Goal: Information Seeking & Learning: Learn about a topic

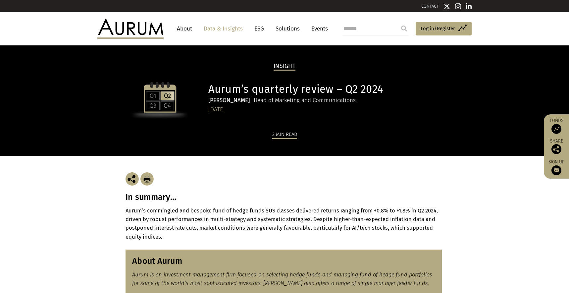
click at [155, 199] on h3 "In summary…" at bounding box center [285, 197] width 318 height 10
click at [155, 197] on h3 "In summary…" at bounding box center [285, 197] width 318 height 10
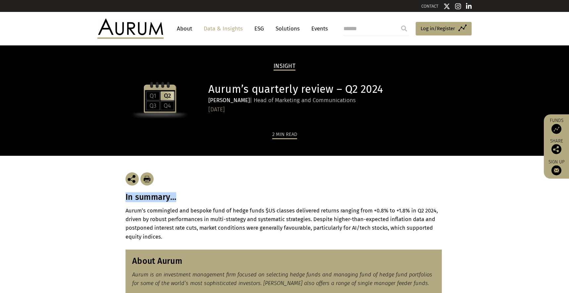
click at [155, 197] on h3 "In summary…" at bounding box center [285, 197] width 318 height 10
copy div "In summary…"
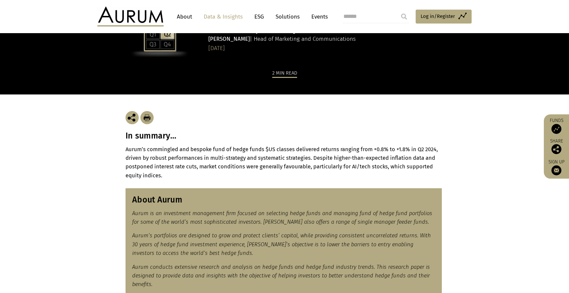
click at [169, 181] on section "About Aurum Aurum is an investment management firm focused on selecting hedge f…" at bounding box center [284, 242] width 569 height 124
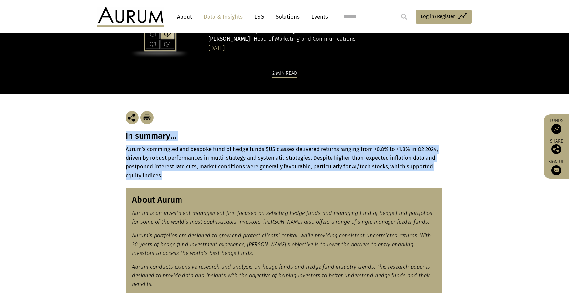
drag, startPoint x: 169, startPoint y: 178, endPoint x: 126, endPoint y: 139, distance: 58.2
click at [126, 139] on div "In summary… Aurum’s commingled and bespoke fund of hedge funds $US classes deli…" at bounding box center [285, 136] width 318 height 85
copy div "In summary… Aurum’s commingled and bespoke fund of hedge funds $US classes deli…"
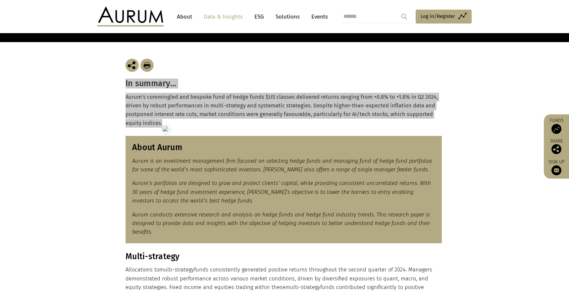
scroll to position [115, 0]
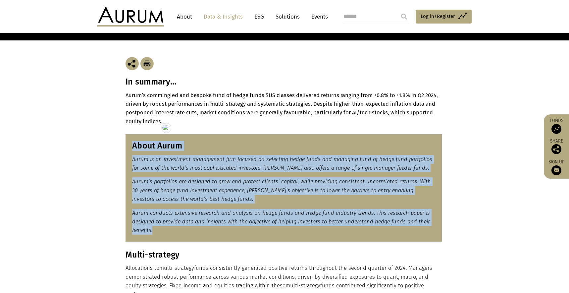
drag, startPoint x: 171, startPoint y: 231, endPoint x: 125, endPoint y: 142, distance: 100.0
click at [126, 142] on div "About Aurum Aurum is an investment management firm focused on selecting hedge f…" at bounding box center [284, 187] width 316 height 107
copy div "About Aurum Aurum is an investment management firm focused on selecting hedge f…"
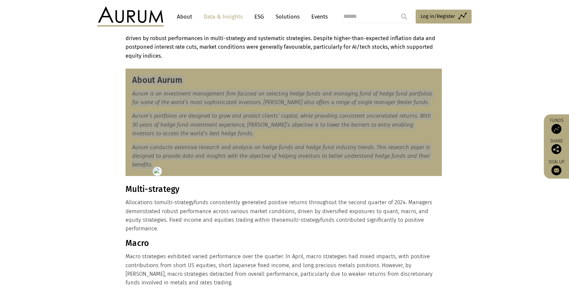
scroll to position [256, 0]
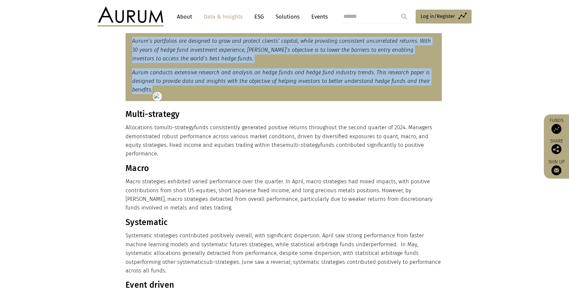
drag, startPoint x: 448, startPoint y: 144, endPoint x: 151, endPoint y: 125, distance: 297.2
click at [151, 125] on div "Multi-strategy Allocations to multi-strategy funds consistently generated posit…" at bounding box center [284, 254] width 331 height 291
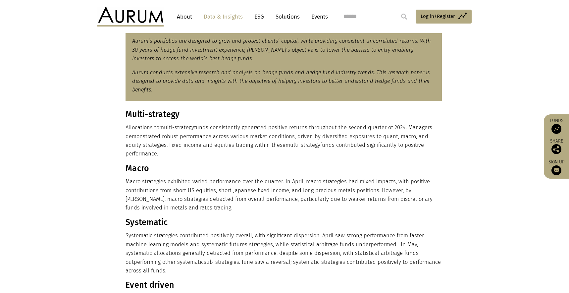
drag, startPoint x: 147, startPoint y: 125, endPoint x: 135, endPoint y: 122, distance: 12.7
click at [147, 125] on p "Allocations to multi-strategy funds consistently generated positive returns thr…" at bounding box center [284, 140] width 316 height 35
drag, startPoint x: 127, startPoint y: 114, endPoint x: 439, endPoint y: 146, distance: 314.4
click at [439, 146] on div "Multi-strategy Allocations to multi-strategy funds consistently generated posit…" at bounding box center [284, 254] width 316 height 291
copy div "Multi-strategy Allocations to multi-strategy funds consistently generated posit…"
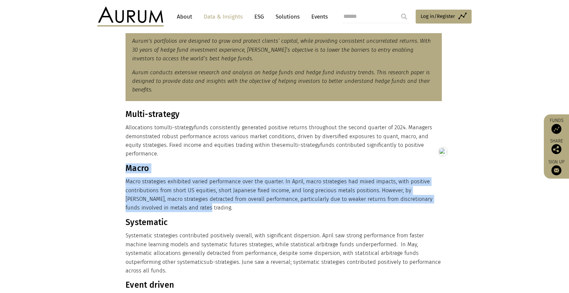
drag, startPoint x: 160, startPoint y: 198, endPoint x: 126, endPoint y: 159, distance: 51.4
click at [126, 159] on div "Multi-strategy Allocations to multi-strategy funds consistently generated posit…" at bounding box center [284, 254] width 316 height 291
copy div "Macro Macro strategies exhibited varied performance over the quarter. In April,…"
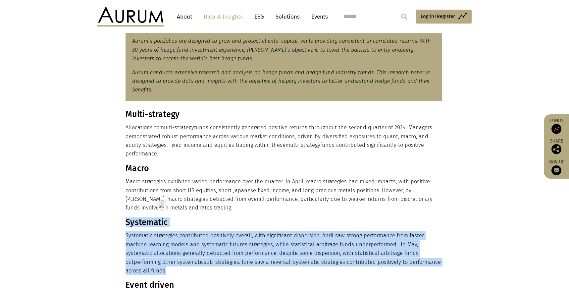
drag, startPoint x: 429, startPoint y: 256, endPoint x: 126, endPoint y: 213, distance: 305.8
click at [126, 213] on div "Multi-strategy Allocations to multi-strategy funds consistently generated posit…" at bounding box center [284, 254] width 316 height 291
copy div "Systematic Systematic strategies contributed positively overall, with significa…"
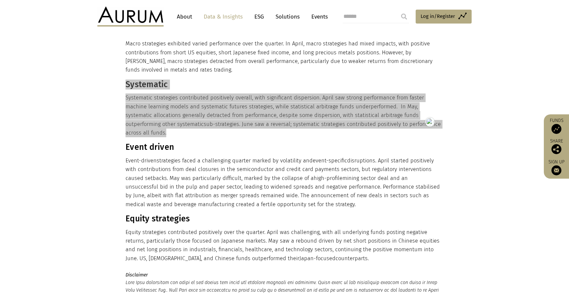
scroll to position [393, 0]
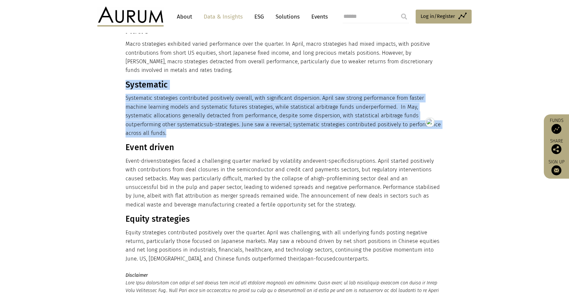
drag, startPoint x: 309, startPoint y: 187, endPoint x: 125, endPoint y: 134, distance: 191.3
click at [126, 134] on div "Multi-strategy Allocations to multi-strategy funds consistently generated posit…" at bounding box center [284, 117] width 316 height 291
copy div "Multi-strategy Allocations to multi-strategy funds consistently generated posit…"
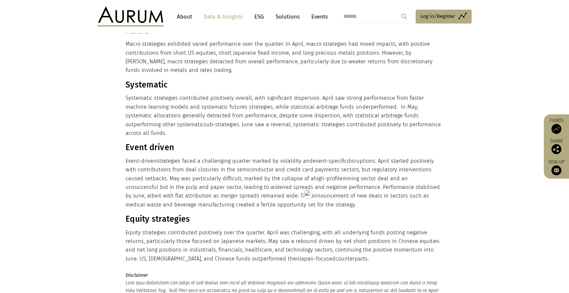
click at [121, 134] on div "Multi-strategy Allocations to multi-strategy funds consistently generated posit…" at bounding box center [284, 117] width 331 height 291
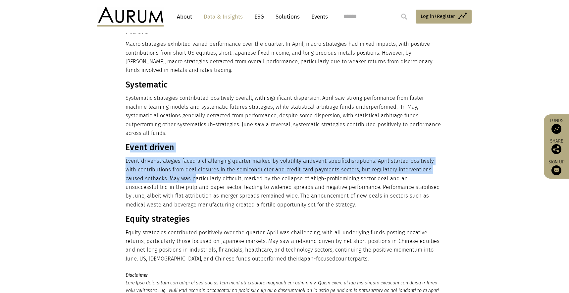
drag, startPoint x: 128, startPoint y: 130, endPoint x: 190, endPoint y: 159, distance: 68.8
click at [190, 159] on div "Multi-strategy Allocations to multi-strategy funds consistently generated posit…" at bounding box center [284, 117] width 316 height 291
drag, startPoint x: 126, startPoint y: 129, endPoint x: 281, endPoint y: 176, distance: 161.9
click at [357, 191] on div "Multi-strategy Allocations to multi-strategy funds consistently generated posit…" at bounding box center [284, 117] width 316 height 291
copy div "Event driven Event-driven strategies faced a challenging quarter marked by vola…"
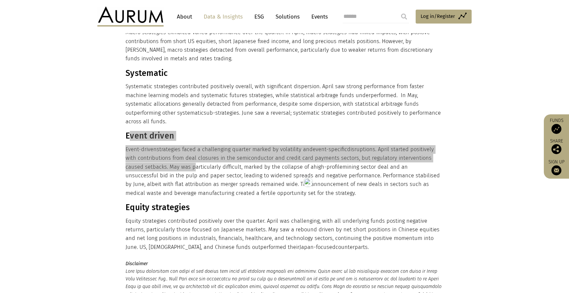
scroll to position [406, 0]
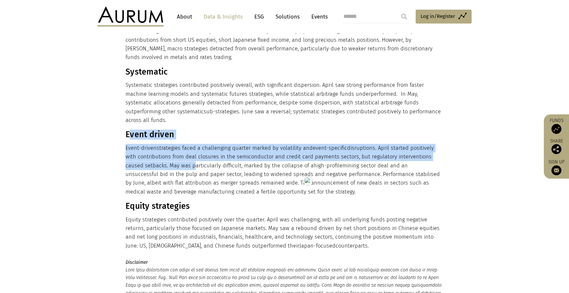
drag, startPoint x: 324, startPoint y: 228, endPoint x: 127, endPoint y: 191, distance: 200.3
click at [127, 191] on div "Multi-strategy Allocations to multi-strategy funds consistently generated posit…" at bounding box center [284, 104] width 316 height 291
copy div "Equity strategies Equity strategies contributed positively over the quarter. Ap…"
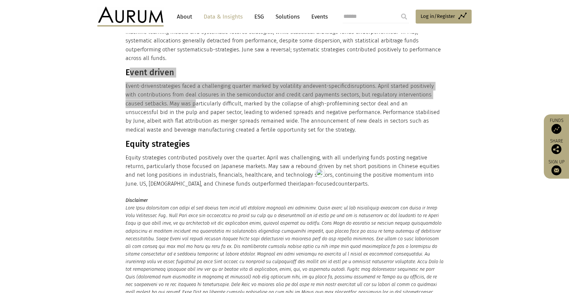
scroll to position [538, 0]
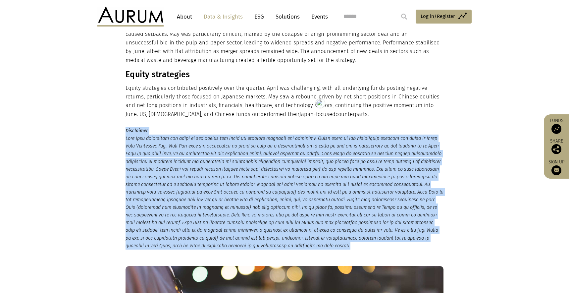
drag, startPoint x: 125, startPoint y: 112, endPoint x: 331, endPoint y: 226, distance: 235.1
click at [331, 226] on div "Disclaimer" at bounding box center [284, 188] width 331 height 123
copy p "Disclaimer This Post represents the views of the author and their own economic …"
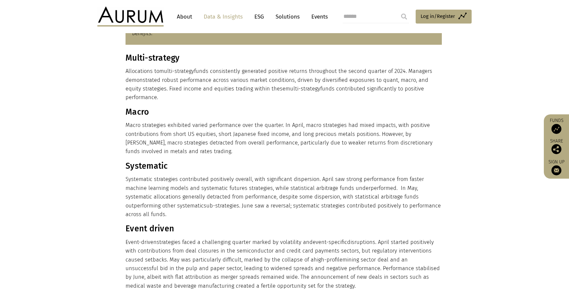
scroll to position [0, 0]
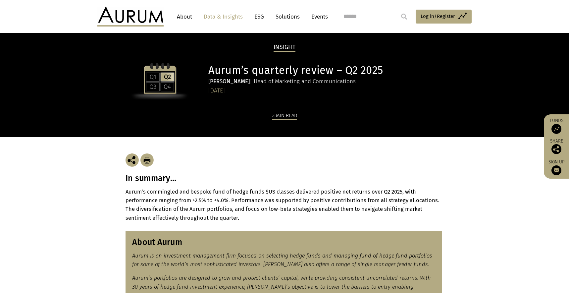
scroll to position [58, 0]
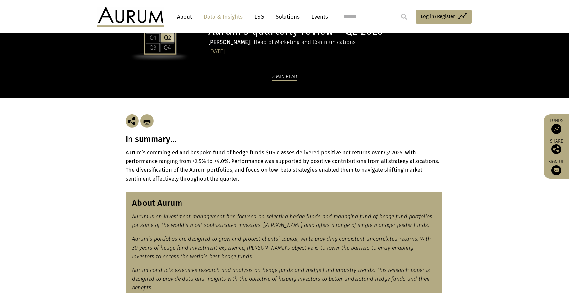
click at [249, 181] on p "Aurum’s commingled and bespoke fund of hedge funds $US classes delivered positi…" at bounding box center [285, 165] width 318 height 35
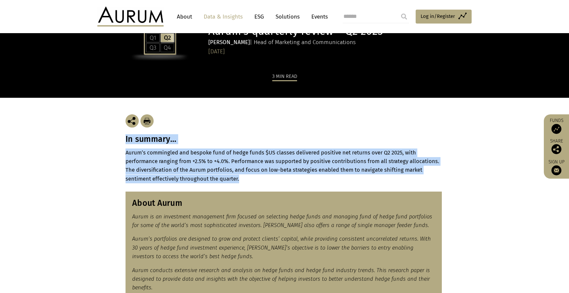
drag, startPoint x: 245, startPoint y: 180, endPoint x: 121, endPoint y: 143, distance: 129.8
click at [121, 143] on div "In summary… Aurum’s commingled and bespoke fund of hedge funds $US classes deli…" at bounding box center [284, 140] width 331 height 85
copy div "In summary… Aurum’s commingled and bespoke fund of hedge funds $US classes deli…"
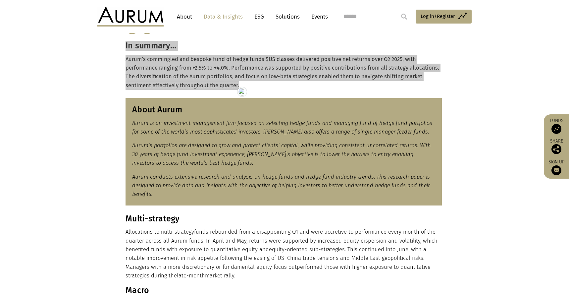
scroll to position [161, 0]
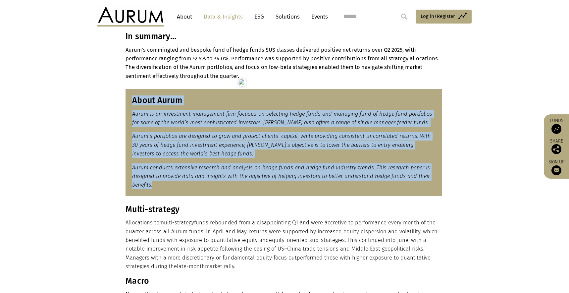
drag, startPoint x: 167, startPoint y: 184, endPoint x: 127, endPoint y: 101, distance: 92.8
click at [127, 101] on div "About Aurum Aurum is an investment management firm focused on selecting hedge f…" at bounding box center [284, 142] width 316 height 107
copy div "About Aurum Aurum is an investment management firm focused on selecting hedge f…"
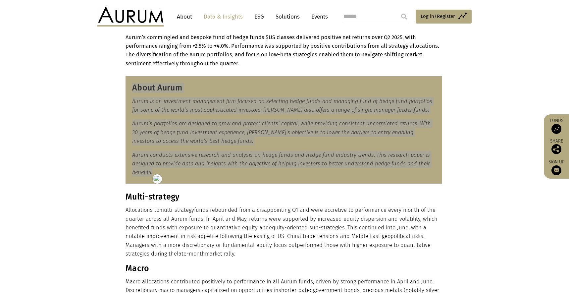
scroll to position [174, 0]
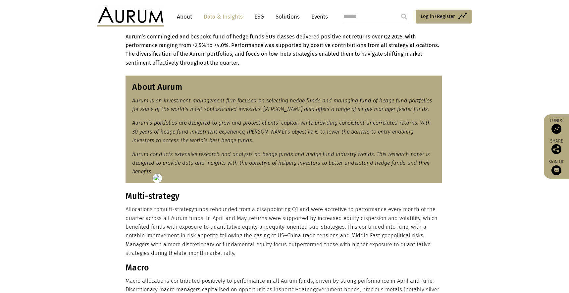
click at [197, 251] on p "Allocations to multi-strategy funds rebounded from a disappointing Q1 and were …" at bounding box center [284, 231] width 316 height 52
drag, startPoint x: 193, startPoint y: 255, endPoint x: 3, endPoint y: 165, distance: 209.7
copy div "Multi-strategy Allocations to multi-strategy funds rebounded from a disappointi…"
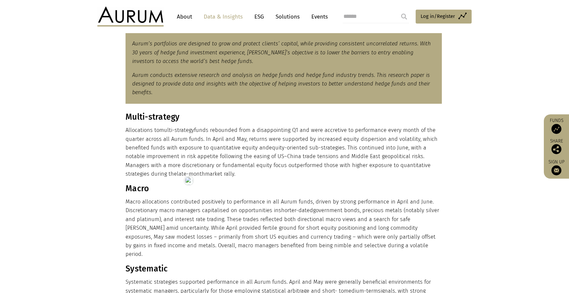
scroll to position [272, 0]
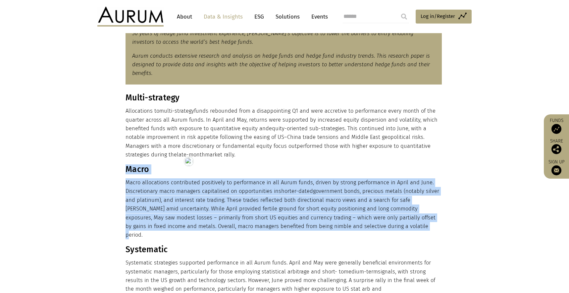
drag, startPoint x: 376, startPoint y: 225, endPoint x: 127, endPoint y: 172, distance: 254.9
click at [127, 172] on div "Multi-strategy Allocations to multi-strategy funds rebounded from a disappointi…" at bounding box center [284, 296] width 316 height 407
copy div "Macro Macro allocations contributed positively to performance in all Aurum fund…"
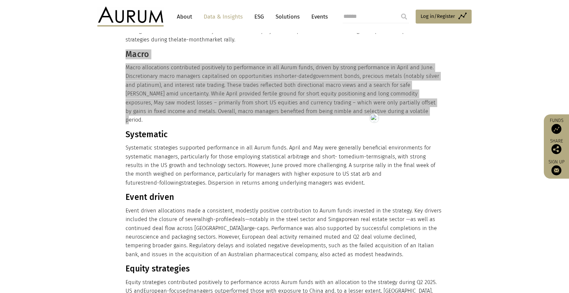
scroll to position [401, 0]
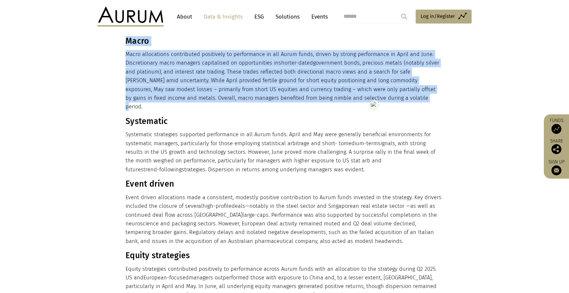
drag, startPoint x: 285, startPoint y: 161, endPoint x: 127, endPoint y: 113, distance: 165.0
click at [127, 113] on div "Multi-strategy Allocations to multi-strategy funds rebounded from a disappointi…" at bounding box center [284, 168] width 316 height 407
copy div "Systematic Systematic strategies supported performance in all Aurum funds. Apri…"
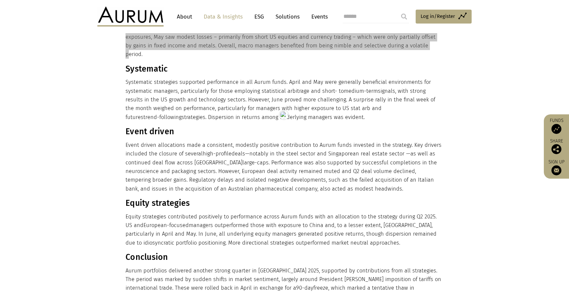
scroll to position [456, 0]
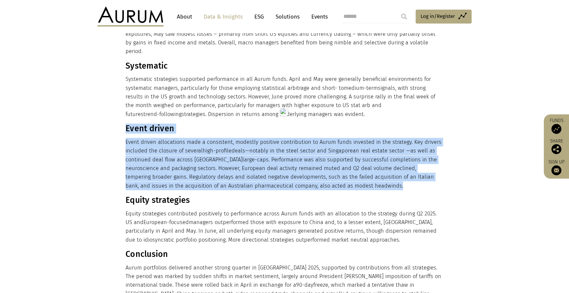
drag, startPoint x: 349, startPoint y: 175, endPoint x: 127, endPoint y: 120, distance: 229.1
click at [127, 120] on div "Multi-strategy Allocations to multi-strategy funds rebounded from a disappointi…" at bounding box center [284, 112] width 316 height 407
copy div "Event driven Event driven allocations made a consistent, modestly positive cont…"
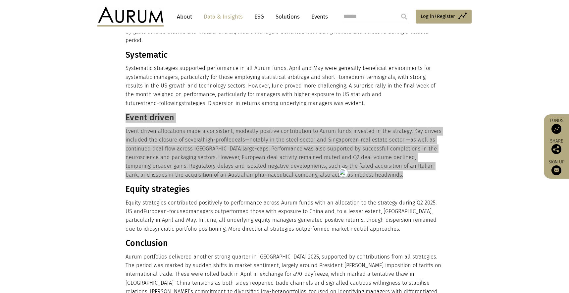
scroll to position [468, 0]
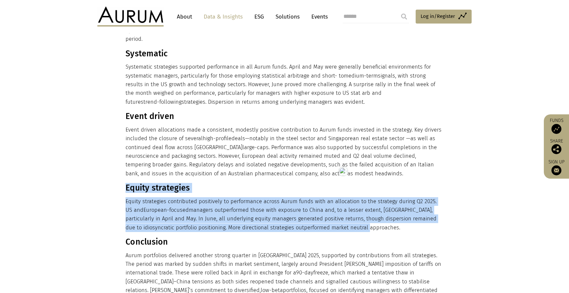
drag, startPoint x: 362, startPoint y: 219, endPoint x: 127, endPoint y: 181, distance: 238.6
click at [127, 181] on div "Multi-strategy Allocations to multi-strategy funds rebounded from a disappointi…" at bounding box center [284, 100] width 316 height 407
copy div "Equity strategies Equity strategies contributed positively to performance acros…"
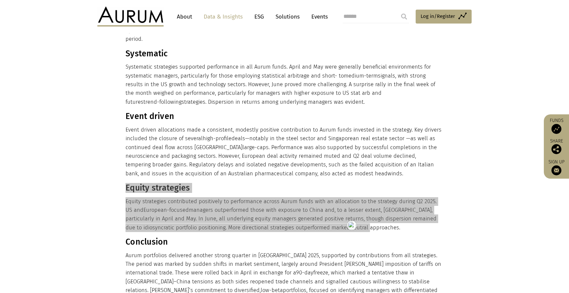
scroll to position [588, 0]
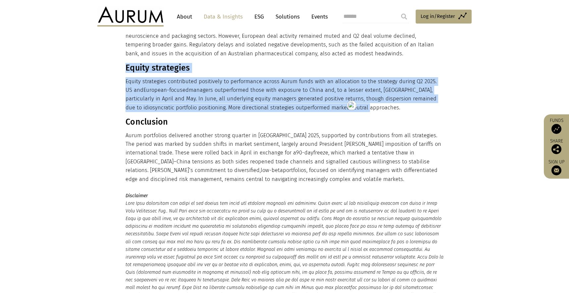
drag, startPoint x: 258, startPoint y: 168, endPoint x: 36, endPoint y: 123, distance: 226.7
copy div "Conclusion Aurum portfolios delivered another strong quarter in Q2 2025, suppor…"
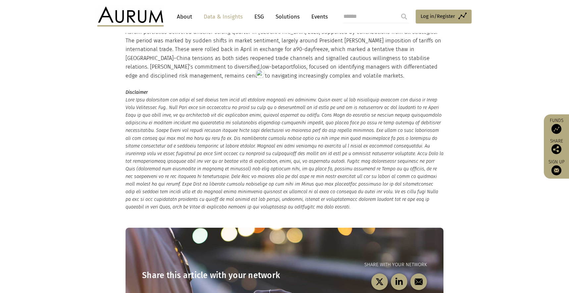
scroll to position [708, 0]
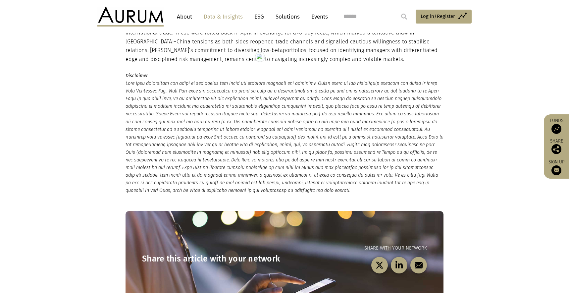
drag, startPoint x: 364, startPoint y: 184, endPoint x: 122, endPoint y: 69, distance: 267.8
click at [122, 72] on div "Disclaimer" at bounding box center [284, 133] width 331 height 123
copy p "Disclaimer This Post represents the views of the author and their own economic …"
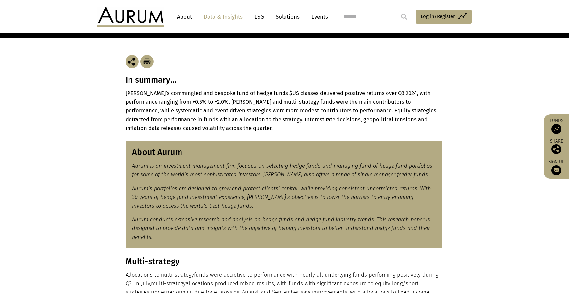
scroll to position [115, 0]
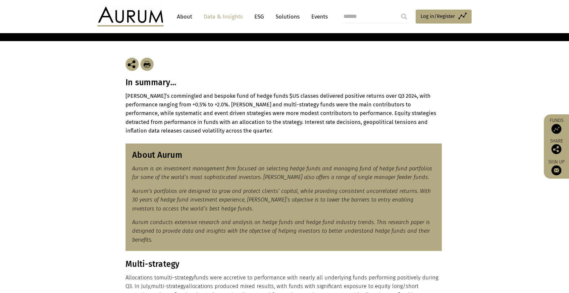
click at [182, 129] on p "[PERSON_NAME]’s commingled and bespoke fund of hedge funds $US classes delivere…" at bounding box center [285, 114] width 318 height 44
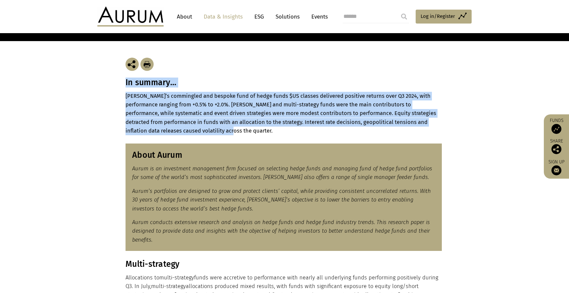
drag, startPoint x: 179, startPoint y: 133, endPoint x: 123, endPoint y: 85, distance: 73.7
click at [123, 85] on div "In summary… Aurum’s commingled and bespoke fund of hedge funds $US classes deli…" at bounding box center [284, 88] width 331 height 94
copy div "In summary… Aurum’s commingled and bespoke fund of hedge funds $US classes deli…"
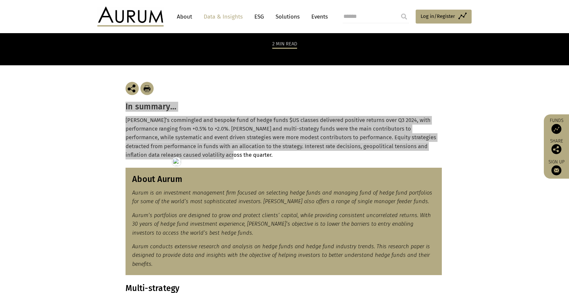
scroll to position [112, 0]
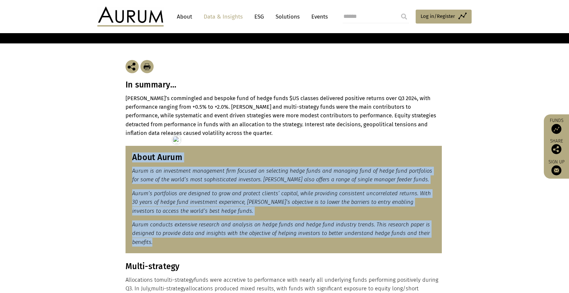
drag, startPoint x: 159, startPoint y: 244, endPoint x: 133, endPoint y: 160, distance: 88.3
click at [133, 160] on div "About Aurum Aurum is an investment management firm focused on selecting hedge f…" at bounding box center [284, 199] width 316 height 107
copy div "About Aurum Aurum is an investment management firm focused on selecting hedge f…"
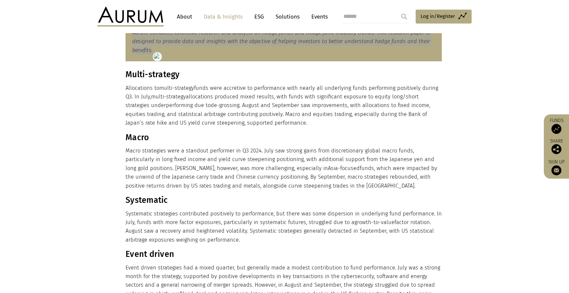
scroll to position [299, 0]
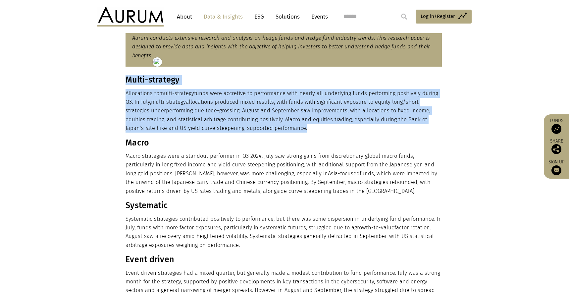
drag, startPoint x: 288, startPoint y: 130, endPoint x: 122, endPoint y: 85, distance: 172.4
click at [122, 85] on div "Multi-strategy Allocations to multi-strategy funds were accretive to performanc…" at bounding box center [284, 229] width 331 height 309
copy div "Multi-strategy Allocations to multi-strategy funds were accretive to performanc…"
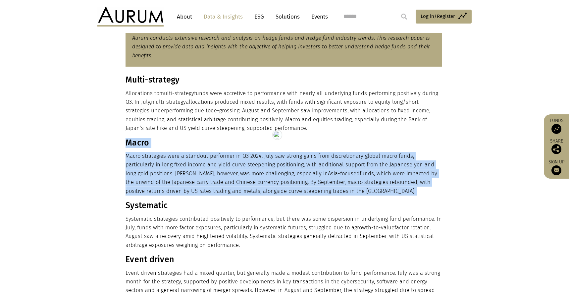
drag, startPoint x: 332, startPoint y: 197, endPoint x: 127, endPoint y: 145, distance: 211.7
click at [127, 145] on div "Multi-strategy Allocations to multi-strategy funds were accretive to performanc…" at bounding box center [284, 229] width 316 height 309
copy div "Macro Macro strategies were a standout performer in Q3 2024. July saw strong ga…"
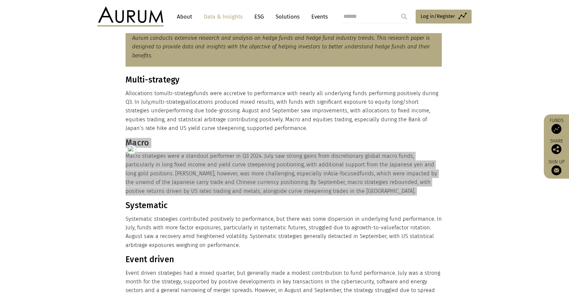
scroll to position [364, 0]
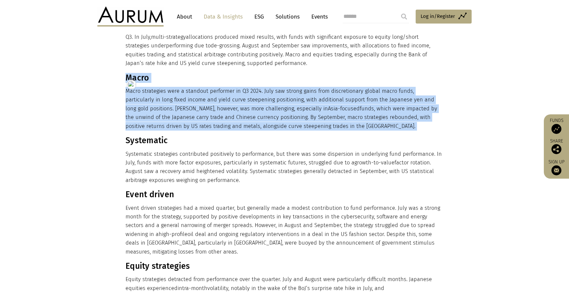
drag, startPoint x: 224, startPoint y: 169, endPoint x: 126, endPoint y: 141, distance: 101.7
click at [126, 141] on div "Multi-strategy Allocations to multi-strategy funds were accretive to performanc…" at bounding box center [284, 164] width 316 height 309
copy div "Systematic Systematic strategies contributed positively to performance, but the…"
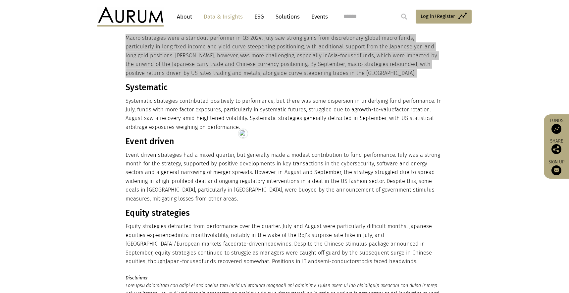
scroll to position [418, 0]
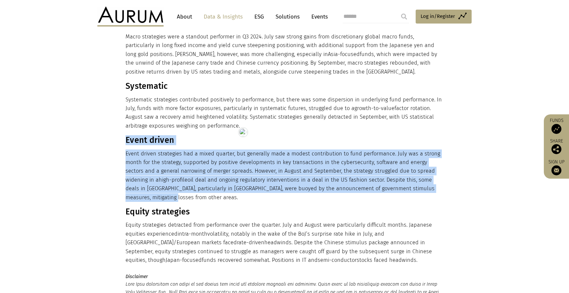
drag, startPoint x: 440, startPoint y: 187, endPoint x: 127, endPoint y: 142, distance: 316.1
click at [127, 142] on div "Multi-strategy Allocations to multi-strategy funds were accretive to performanc…" at bounding box center [284, 110] width 316 height 309
copy div "Event driven Event driven strategies had a mixed quarter, but generally made a …"
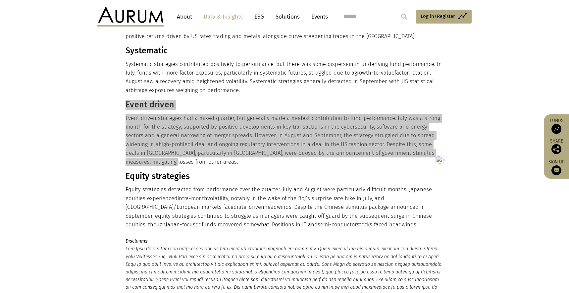
scroll to position [470, 0]
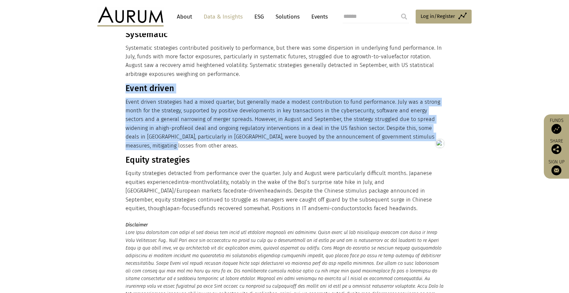
drag, startPoint x: 311, startPoint y: 199, endPoint x: 126, endPoint y: 151, distance: 190.8
click at [126, 151] on div "Multi-strategy Allocations to multi-strategy funds were accretive to performanc…" at bounding box center [284, 58] width 316 height 309
copy div "Equity strategies Equity strategies detracted from performance over the quarter…"
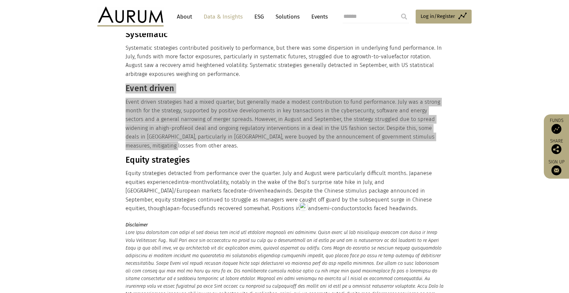
scroll to position [608, 0]
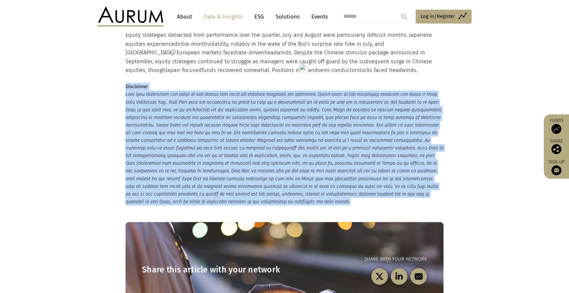
drag, startPoint x: 334, startPoint y: 195, endPoint x: 126, endPoint y: 80, distance: 237.8
click at [126, 83] on p "Disclaimer" at bounding box center [285, 144] width 318 height 123
copy p "Disclaimer This Post represents the views of the author and their own economic …"
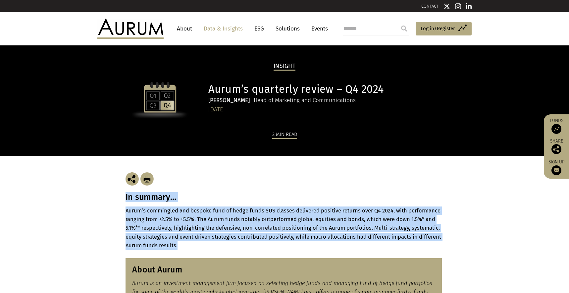
drag, startPoint x: 183, startPoint y: 245, endPoint x: 124, endPoint y: 196, distance: 76.5
click at [124, 196] on div "In summary… [PERSON_NAME]’s commingled and bespoke fund of hedge funds $US clas…" at bounding box center [284, 203] width 331 height 94
copy div "In summary… [PERSON_NAME]’s commingled and bespoke fund of hedge funds $US clas…"
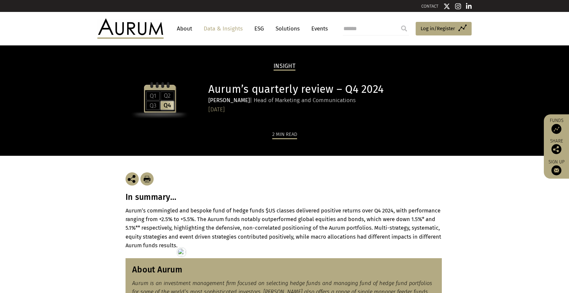
click at [184, 235] on strong "Aurum’s commingled and bespoke fund of hedge funds $US classes delivered positi…" at bounding box center [284, 227] width 316 height 41
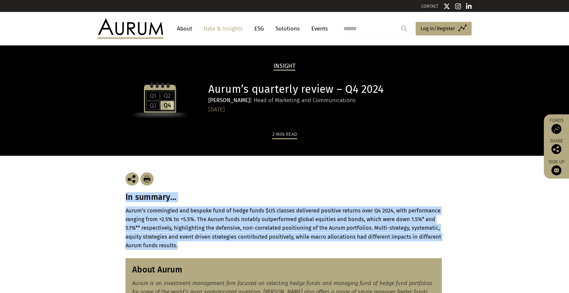
drag, startPoint x: 184, startPoint y: 247, endPoint x: 125, endPoint y: 200, distance: 75.7
click at [125, 200] on div "In summary… Aurum’s commingled and bespoke fund of hedge funds $US classes deli…" at bounding box center [284, 203] width 331 height 94
copy div "In summary… Aurum’s commingled and bespoke fund of hedge funds $US classes deli…"
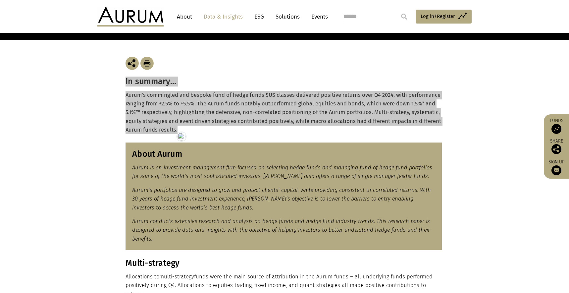
scroll to position [127, 0]
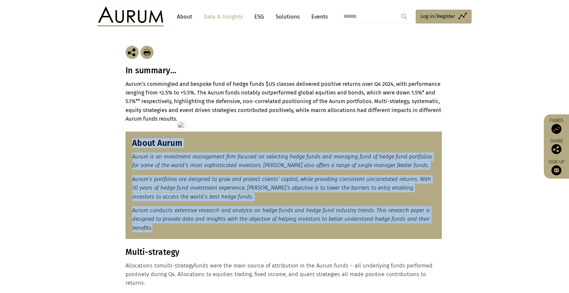
drag, startPoint x: 163, startPoint y: 231, endPoint x: 134, endPoint y: 145, distance: 91.0
click at [134, 145] on div "About Aurum Aurum is an investment management firm focused on selecting hedge f…" at bounding box center [284, 185] width 316 height 107
copy div "About Aurum Aurum is an investment management firm focused on selecting hedge f…"
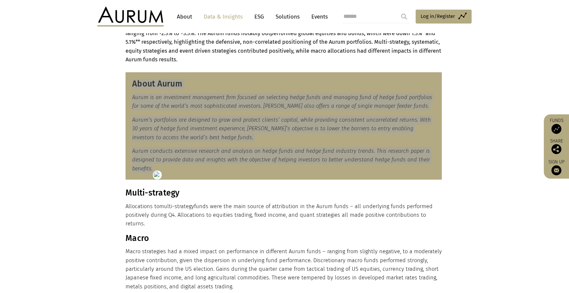
scroll to position [187, 0]
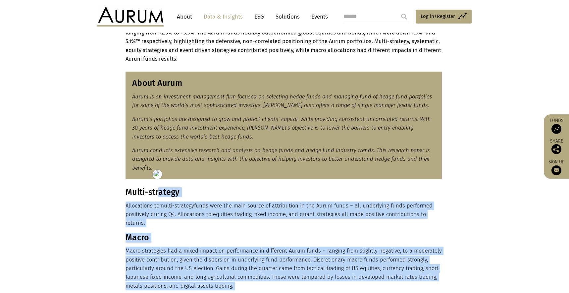
drag, startPoint x: 461, startPoint y: 215, endPoint x: 145, endPoint y: 190, distance: 316.8
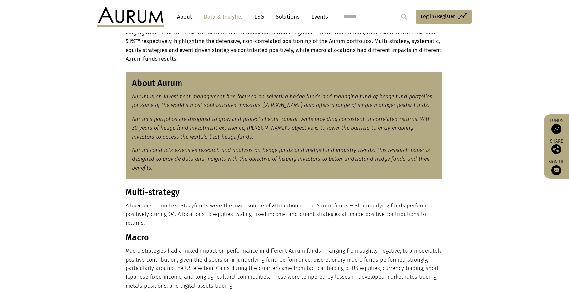
click at [135, 190] on h3 "Multi-strategy" at bounding box center [284, 192] width 316 height 10
click at [131, 192] on h3 "Multi-strategy" at bounding box center [284, 192] width 316 height 10
click at [128, 190] on h3 "Multi-strategy" at bounding box center [284, 192] width 316 height 10
drag, startPoint x: 128, startPoint y: 190, endPoint x: 441, endPoint y: 214, distance: 314.4
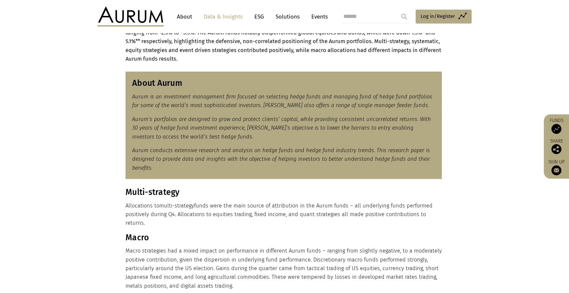
copy div "Multi-strategy Allocations to multi-strategy funds were the main source of attr…"
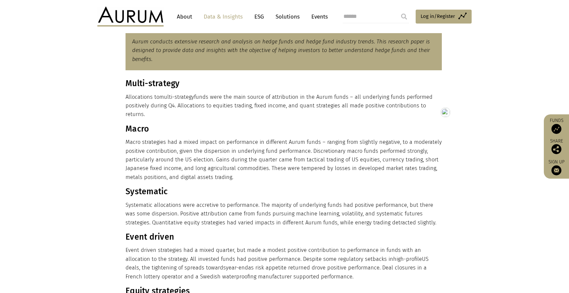
scroll to position [296, 0]
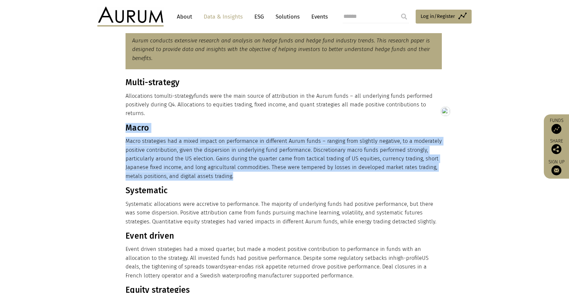
drag, startPoint x: 239, startPoint y: 169, endPoint x: 127, endPoint y: 121, distance: 122.5
click at [127, 121] on div "Multi-strategy Allocations to multi-strategy funds were the main source of attr…" at bounding box center [284, 224] width 316 height 293
copy div "Macro Macro strategies had a mixed impact on performance in different Aurum fun…"
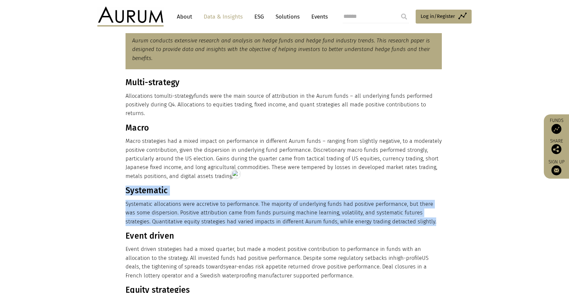
drag, startPoint x: 409, startPoint y: 213, endPoint x: 35, endPoint y: 157, distance: 378.0
click at [127, 183] on div "Multi-strategy Allocations to multi-strategy funds were the main source of attr…" at bounding box center [284, 224] width 316 height 293
copy div "Systematic Systematic allocations were accretive to performance. The majority o…"
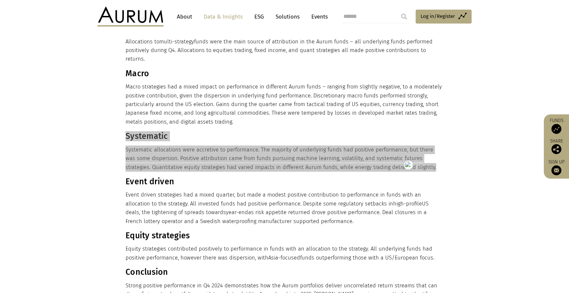
scroll to position [351, 0]
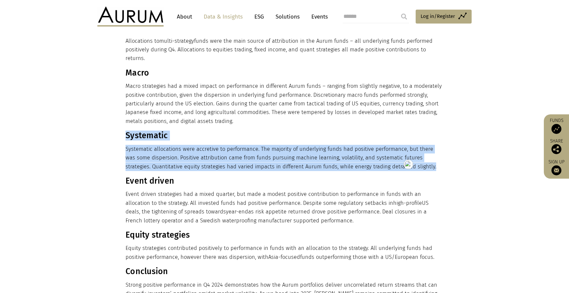
drag, startPoint x: 285, startPoint y: 207, endPoint x: 127, endPoint y: 176, distance: 161.7
click at [128, 177] on div "Multi-strategy Allocations to multi-strategy funds were the main source of attr…" at bounding box center [284, 169] width 316 height 293
copy div "Event driven Event driven strategies had a mixed quarter, but made a modest pos…"
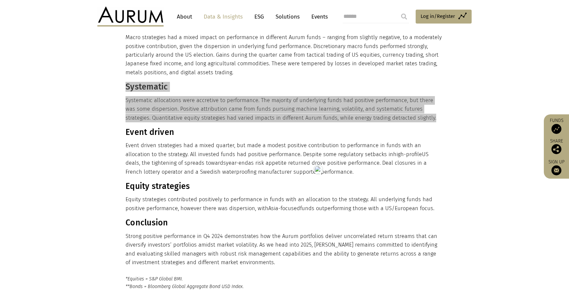
scroll to position [404, 0]
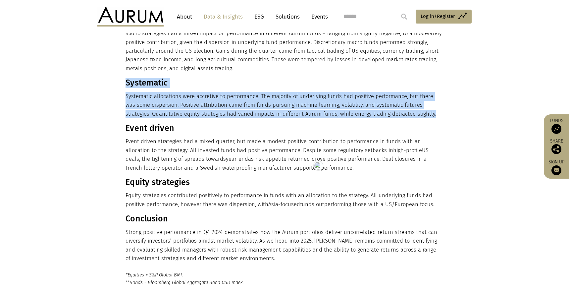
drag, startPoint x: 433, startPoint y: 195, endPoint x: 124, endPoint y: 172, distance: 310.4
click at [124, 172] on div "Multi-strategy Allocations to multi-strategy funds were the main source of attr…" at bounding box center [284, 116] width 331 height 293
copy div "Multi-strategy Allocations to multi-strategy funds were the main source of attr…"
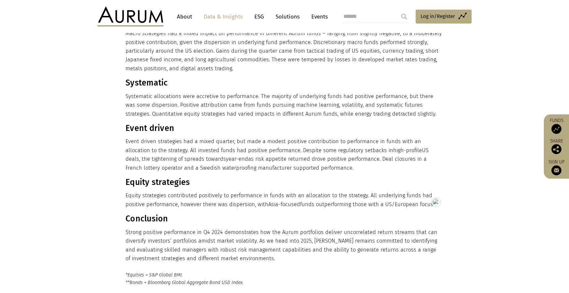
click at [150, 177] on h3 "Equity strategies" at bounding box center [284, 182] width 316 height 10
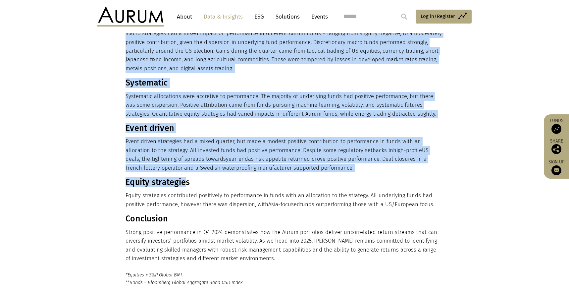
drag, startPoint x: 125, startPoint y: 170, endPoint x: 185, endPoint y: 179, distance: 60.3
click at [185, 179] on div "Multi-strategy Allocations to multi-strategy funds were the main source of attr…" at bounding box center [284, 116] width 331 height 293
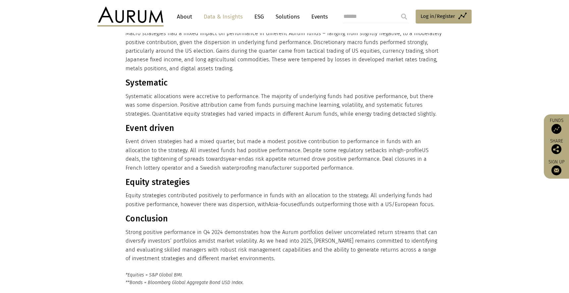
drag, startPoint x: 159, startPoint y: 177, endPoint x: 144, endPoint y: 174, distance: 15.2
click at [159, 177] on h3 "Equity strategies" at bounding box center [284, 182] width 316 height 10
drag, startPoint x: 127, startPoint y: 171, endPoint x: 433, endPoint y: 193, distance: 307.6
click at [433, 193] on div "Multi-strategy Allocations to multi-strategy funds were the main source of attr…" at bounding box center [284, 116] width 316 height 293
copy div "Equity strategies Equity strategies contributed positively to performance in fu…"
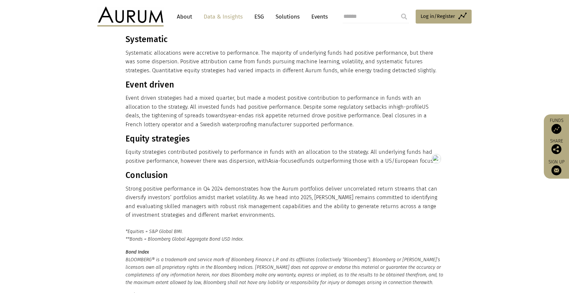
scroll to position [457, 0]
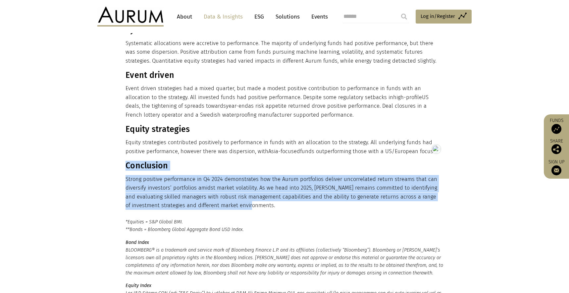
drag, startPoint x: 271, startPoint y: 196, endPoint x: 128, endPoint y: 159, distance: 148.4
click at [128, 159] on div "Multi-strategy Allocations to multi-strategy funds were the main source of attr…" at bounding box center [284, 63] width 316 height 293
copy div "Conclusion Strong positive performance in Q4 2024 demonstrates how the Aurum po…"
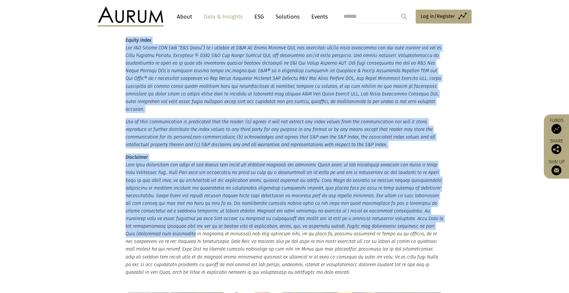
scroll to position [717, 0]
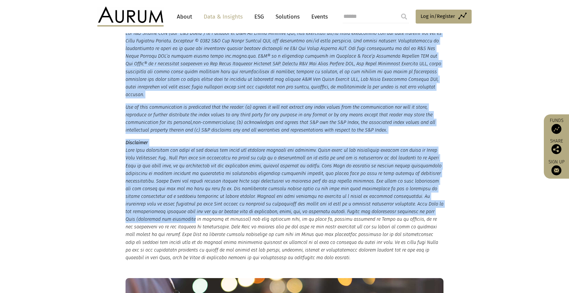
drag, startPoint x: 126, startPoint y: 160, endPoint x: 339, endPoint y: 240, distance: 227.9
click at [339, 240] on small "*Equities = S&P Global BMI. **Bonds = Bloomberg Global Aggregate Bond USD Index…" at bounding box center [285, 109] width 318 height 303
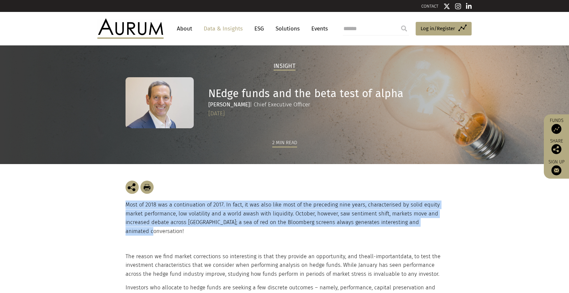
drag, startPoint x: 449, startPoint y: 223, endPoint x: 126, endPoint y: 206, distance: 323.5
click at [126, 206] on div "Most of 2018 was a continuation of 2017. In fact, it was also like most of the …" at bounding box center [284, 208] width 331 height 88
copy p "Most of 2018 was a continuation of 2017. In fact, it was also like most of the …"
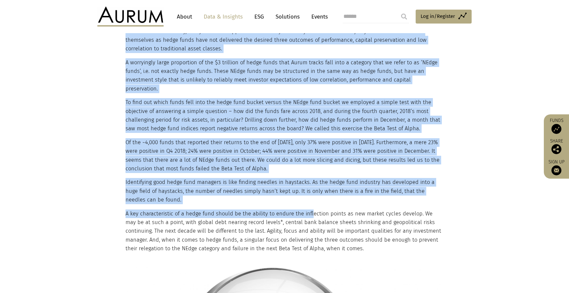
scroll to position [359, 0]
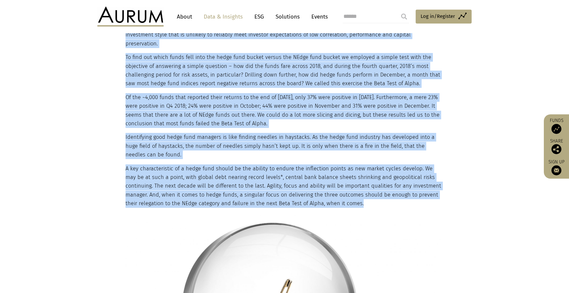
drag, startPoint x: 126, startPoint y: 131, endPoint x: 373, endPoint y: 182, distance: 253.1
click at [373, 182] on div "The reason we find market corrections so interesting is that they provide an op…" at bounding box center [284, 191] width 316 height 597
copy div "Lor ipsumd si amet consec adipiscinge se doeiusmodte in utla etdo magnaal en ad…"
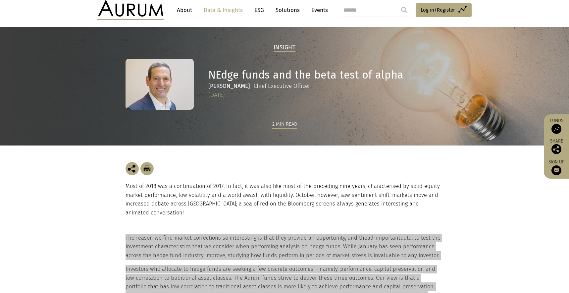
scroll to position [60, 0]
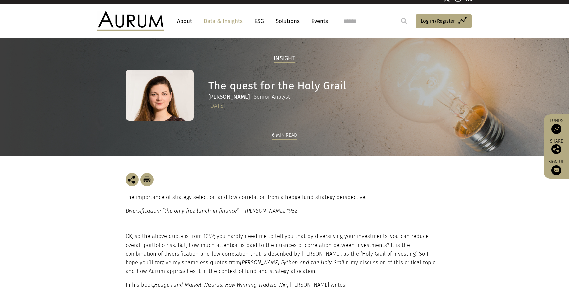
scroll to position [9, 0]
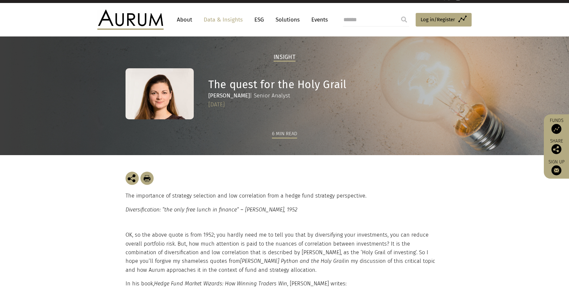
drag, startPoint x: 310, startPoint y: 209, endPoint x: 121, endPoint y: 194, distance: 189.8
click at [121, 194] on div "The importance of strategy selection and low correlation from a hedge fund stra…" at bounding box center [284, 193] width 331 height 76
copy div "The importance of strategy selection and low correlation from a hedge fund stra…"
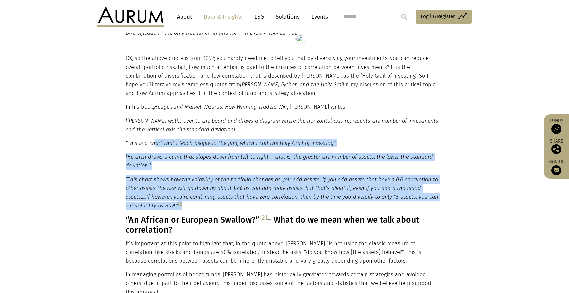
scroll to position [142, 0]
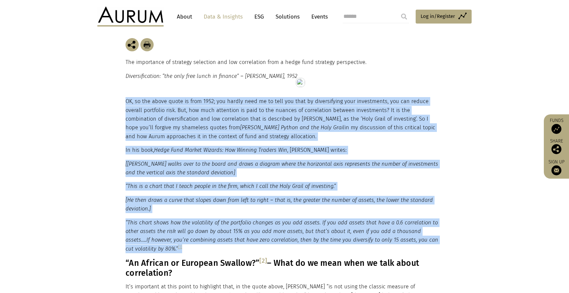
drag, startPoint x: 156, startPoint y: 201, endPoint x: 125, endPoint y: 100, distance: 105.9
copy div "OK, so the above quote is from 1952; you hardly need me to tell you that by div…"
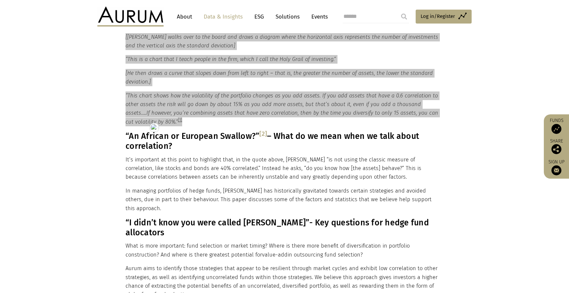
scroll to position [270, 0]
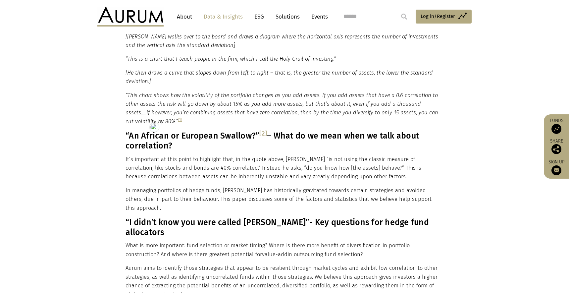
drag, startPoint x: 125, startPoint y: 135, endPoint x: 187, endPoint y: 147, distance: 62.5
click at [193, 147] on h3 "“An African or European Swallow?” [2] – What do we mean when we talk about corr…" at bounding box center [284, 141] width 316 height 20
drag, startPoint x: 181, startPoint y: 147, endPoint x: 127, endPoint y: 136, distance: 55.4
click at [127, 136] on h3 "“An African or European Swallow?” [2] – What do we mean when we talk about corr…" at bounding box center [284, 141] width 316 height 20
copy h3 "“An African or European Swallow?” [2] – What do we mean when we talk about corr…"
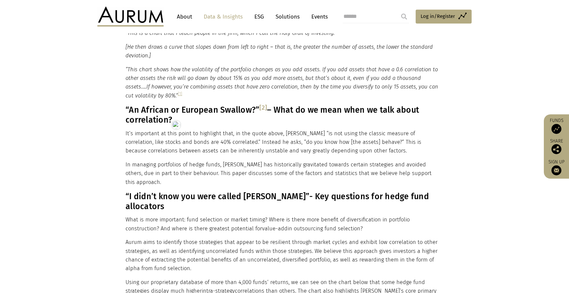
scroll to position [293, 0]
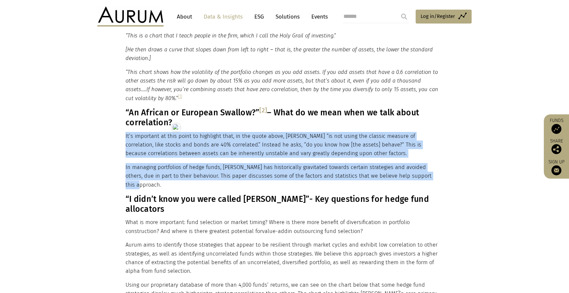
drag, startPoint x: 126, startPoint y: 134, endPoint x: 439, endPoint y: 175, distance: 316.2
click at [439, 175] on div "OK, so the above quote is from 1952; you hardly need me to tell you that by div…" at bounding box center [284, 243] width 316 height 592
copy div "It’s important at this point to highlight that, in the quote above, Dalio “is n…"
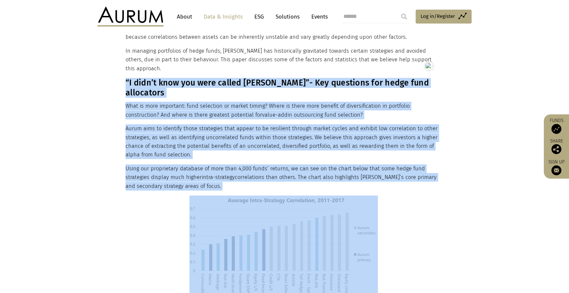
scroll to position [412, 0]
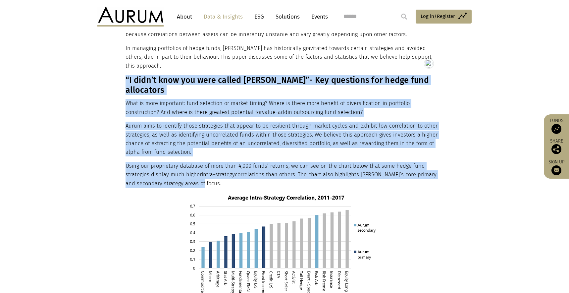
drag, startPoint x: 126, startPoint y: 188, endPoint x: 210, endPoint y: 163, distance: 88.1
click at [210, 163] on div "OK, so the above quote is from 1952; you hardly need me to tell you that by div…" at bounding box center [284, 124] width 316 height 592
copy div "“I didn’t know you were called Dennis”- Key questions for hedge fund allocators…"
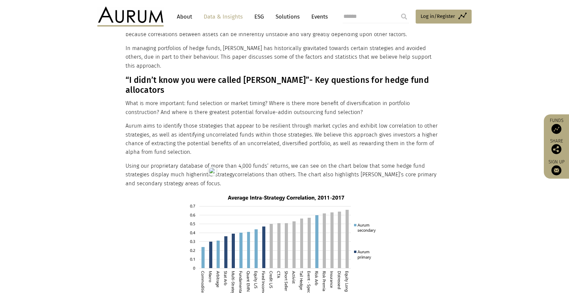
click at [146, 202] on p at bounding box center [284, 250] width 316 height 114
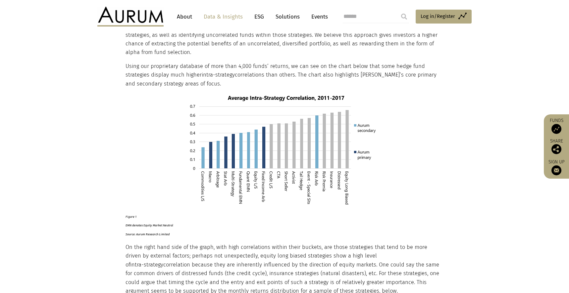
scroll to position [565, 0]
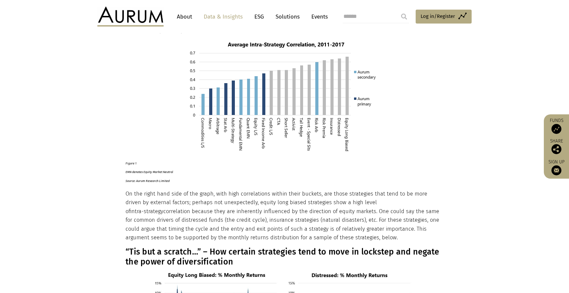
click at [187, 162] on p "Figure 1 EMN denotes Equity Market Neutral Source: Aurum Research Limited" at bounding box center [284, 171] width 316 height 26
drag, startPoint x: 173, startPoint y: 160, endPoint x: 126, endPoint y: 146, distance: 49.5
click at [126, 158] on p "Figure 1 EMN denotes Equity Market Neutral Source: Aurum Research Limited" at bounding box center [284, 171] width 316 height 26
copy p "Figure 1 EMN denotes Equity Market Neutral Source: Aurum Research Limited"
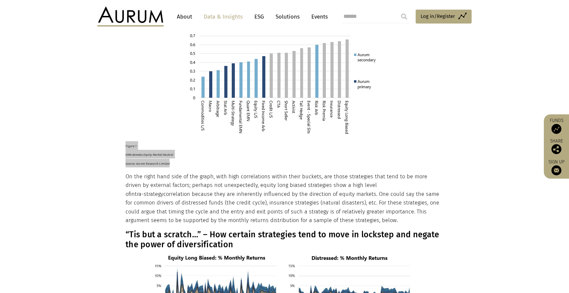
scroll to position [626, 0]
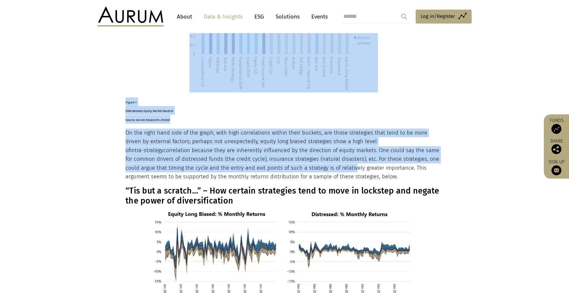
drag, startPoint x: 125, startPoint y: 113, endPoint x: 297, endPoint y: 150, distance: 176.0
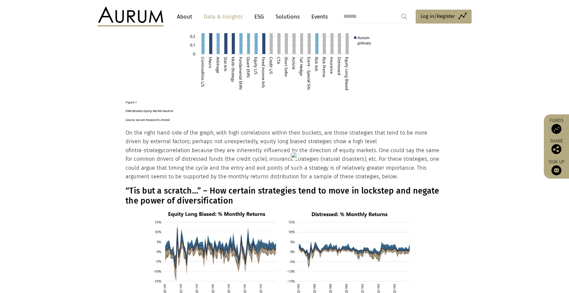
click at [330, 155] on p "On the right hand side of the graph, with high correlations within their bucket…" at bounding box center [284, 155] width 316 height 52
drag, startPoint x: 339, startPoint y: 158, endPoint x: 126, endPoint y: 117, distance: 216.6
click at [126, 129] on p "On the right hand side of the graph, with high correlations within their bucket…" at bounding box center [284, 155] width 316 height 52
copy p "On the right hand side of the graph, with high correlations within their bucket…"
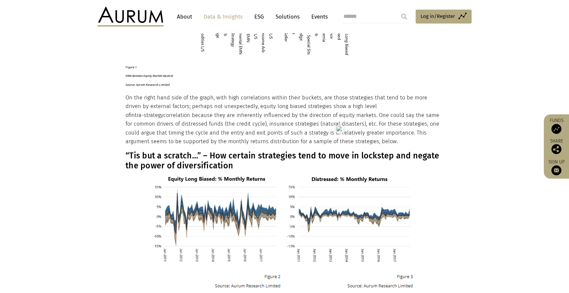
scroll to position [676, 0]
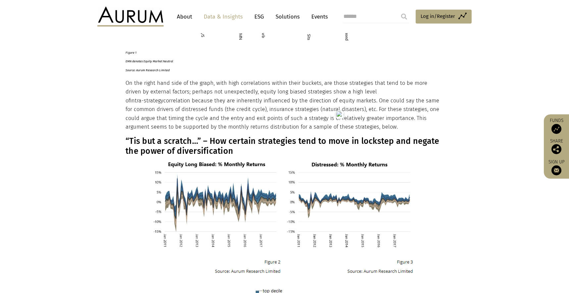
click at [206, 136] on h3 "“Tis but a scratch…” – How certain strategies tend to move in lockstep and nega…" at bounding box center [284, 146] width 316 height 20
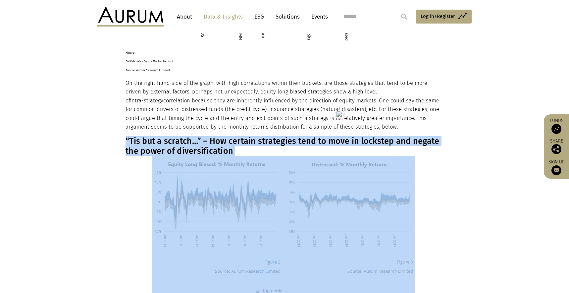
copy div "“Tis but a scratch…” – How certain strategies tend to move in lockstep and nega…"
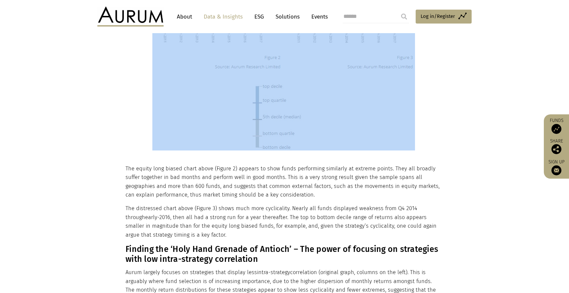
scroll to position [881, 0]
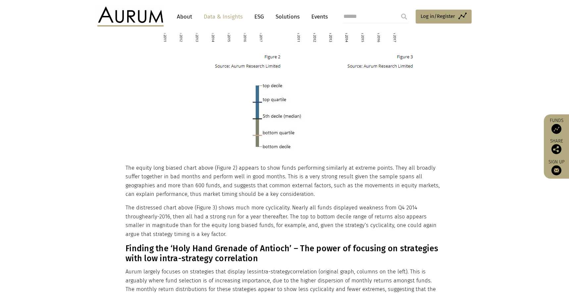
click at [139, 164] on p "The equity long biased chart above (Figure 2) appears to show funds performing …" at bounding box center [284, 181] width 316 height 35
click at [128, 164] on p "The equity long biased chart above (Figure 2) appears to show funds performing …" at bounding box center [284, 181] width 316 height 35
click at [127, 164] on p "The equity long biased chart above (Figure 2) appears to show funds performing …" at bounding box center [284, 181] width 316 height 35
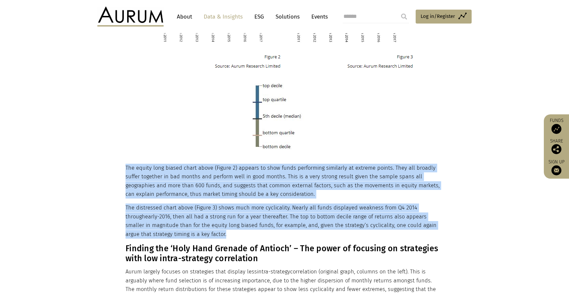
drag, startPoint x: 127, startPoint y: 148, endPoint x: 205, endPoint y: 217, distance: 104.5
click at [205, 217] on div "The equity long biased chart above (Figure 2) appears to show funds performing …" at bounding box center [284, 226] width 316 height 153
copy div "The equity long biased chart above (Figure 2) appears to show funds performing …"
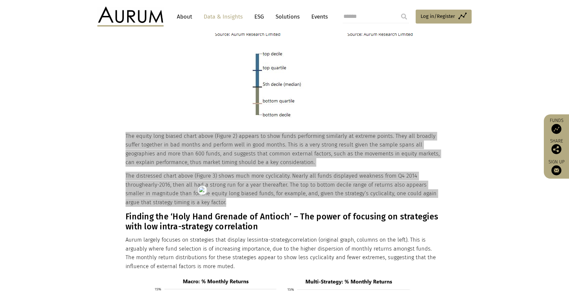
scroll to position [1008, 0]
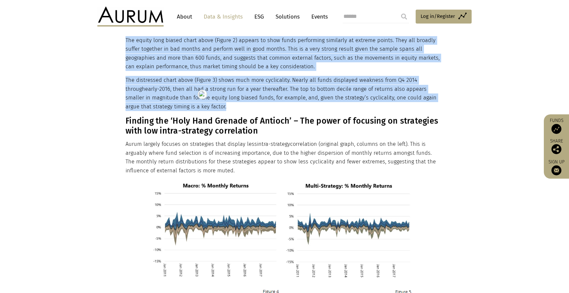
drag, startPoint x: 126, startPoint y: 101, endPoint x: 253, endPoint y: 155, distance: 138.1
click at [253, 155] on div "The equity long biased chart above (Figure 2) appears to show funds performing …" at bounding box center [284, 98] width 316 height 153
copy div "Finding the ‘Holy Hand Grenade of Antioch’ – The power of focusing on strategie…"
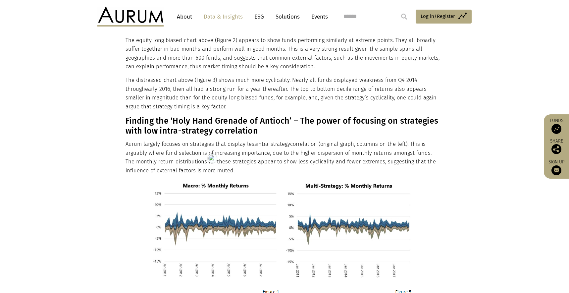
click at [95, 170] on section "OK, so the above quote is from 1952; you hardly need me to tell you that by div…" at bounding box center [284, 26] width 569 height 1590
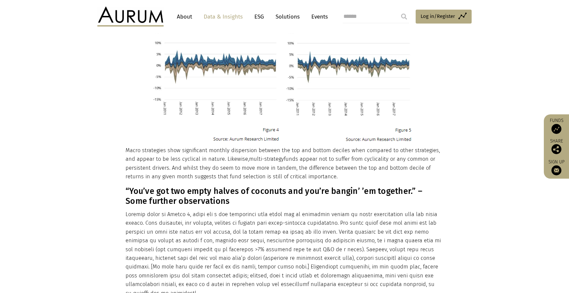
scroll to position [1171, 0]
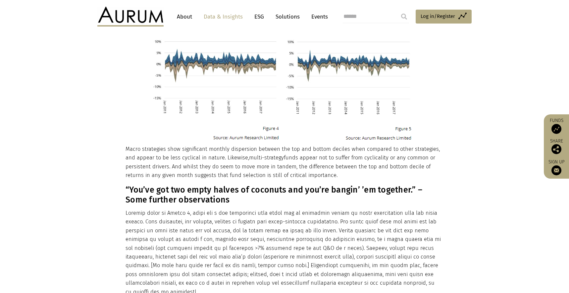
click at [133, 145] on p "Macro strategies show significant monthly dispersion between the top and bottom…" at bounding box center [284, 162] width 316 height 35
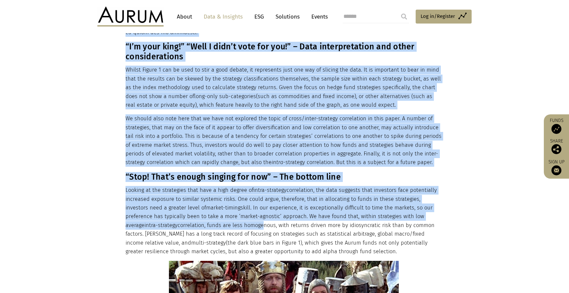
scroll to position [1432, 0]
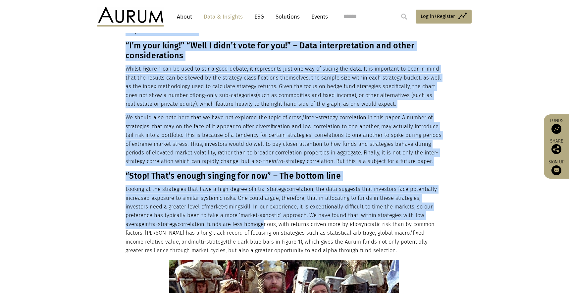
drag, startPoint x: 126, startPoint y: 129, endPoint x: 371, endPoint y: 220, distance: 261.5
click at [371, 220] on div "Macro strategies show significant monthly dispersion between the top and bottom…" at bounding box center [284, 136] width 316 height 504
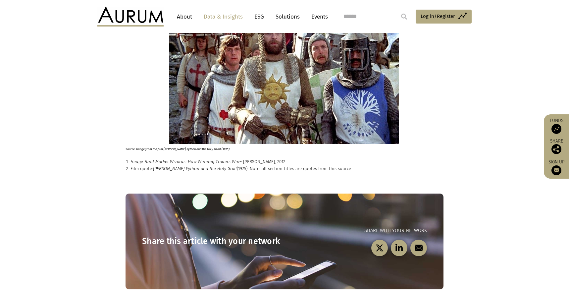
scroll to position [1674, 0]
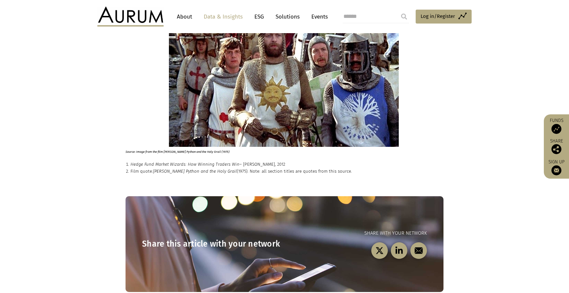
click at [162, 150] on small "Source: Image from the film Monty Python and the Holy Grail (1975)" at bounding box center [178, 152] width 104 height 4
drag, startPoint x: 333, startPoint y: 143, endPoint x: 168, endPoint y: 139, distance: 165.4
click at [186, 168] on p "Film quote: Monty Python and the Holy Grail (1975). Note: all section titles ar…" at bounding box center [287, 171] width 313 height 7
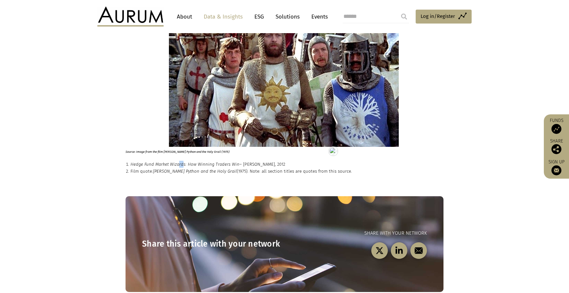
click at [183, 162] on em "Hedge Fund Market Wizards: How Winning Traders Win" at bounding box center [185, 164] width 109 height 5
click at [228, 162] on em "Hedge Fund Market Wizards: How Winning Traders Win" at bounding box center [185, 164] width 109 height 5
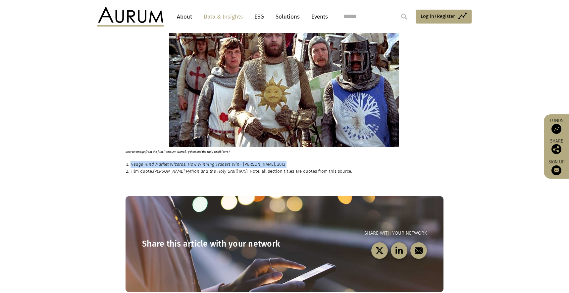
click at [228, 162] on em "Hedge Fund Market Wizards: How Winning Traders Win" at bounding box center [185, 164] width 109 height 5
click at [227, 168] on p "Film quote: Monty Python and the Holy Grail (1975). Note: all section titles ar…" at bounding box center [287, 171] width 313 height 7
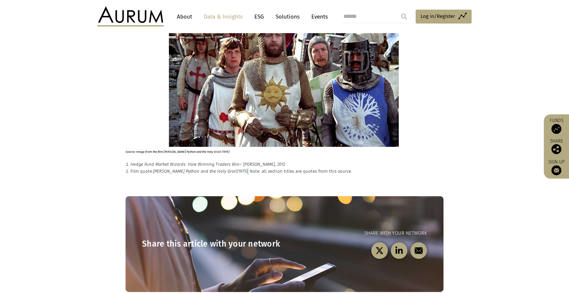
click at [227, 168] on p "Film quote: Monty Python and the Holy Grail (1975). Note: all section titles ar…" at bounding box center [287, 171] width 313 height 7
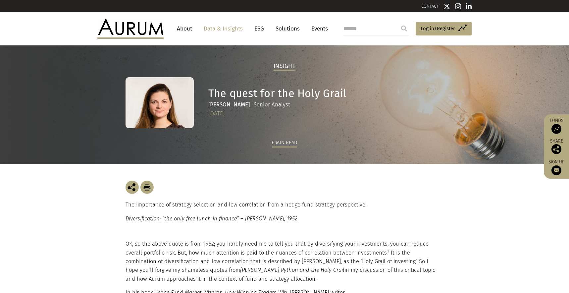
scroll to position [0, 0]
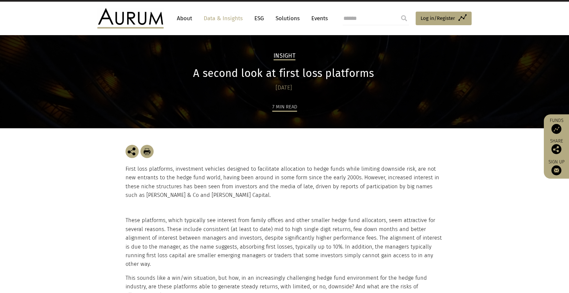
scroll to position [12, 0]
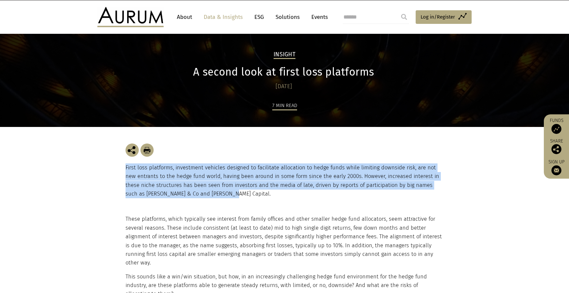
drag, startPoint x: 126, startPoint y: 167, endPoint x: 215, endPoint y: 191, distance: 91.5
click at [219, 192] on p "First loss platforms, investment vehicles designed to facilitate allocation to …" at bounding box center [285, 180] width 318 height 35
copy p "First loss platforms, investment vehicles designed to facilitate allocation to …"
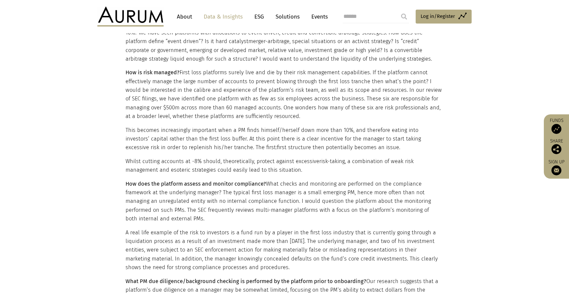
scroll to position [274, 0]
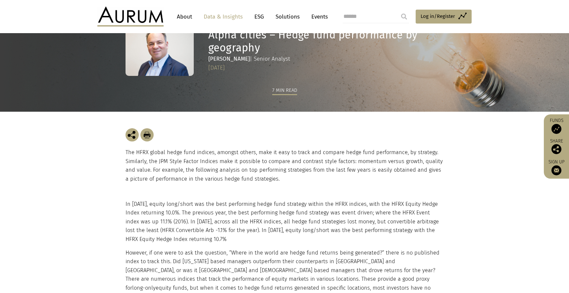
scroll to position [55, 0]
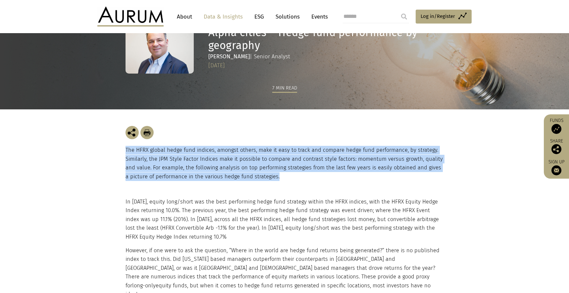
drag, startPoint x: 126, startPoint y: 150, endPoint x: 281, endPoint y: 176, distance: 156.8
click at [281, 176] on p "The HFRX global hedge fund indices, amongst others, make it easy to track and c…" at bounding box center [285, 163] width 318 height 35
copy p "The HFRX global hedge fund indices, amongst others, make it easy to track and c…"
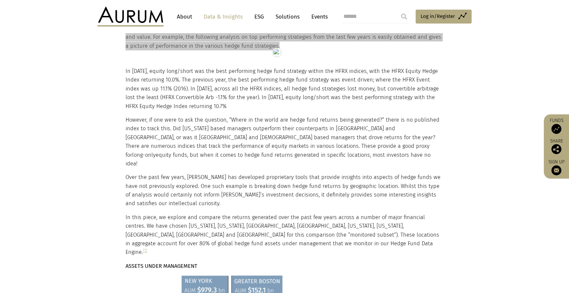
scroll to position [186, 0]
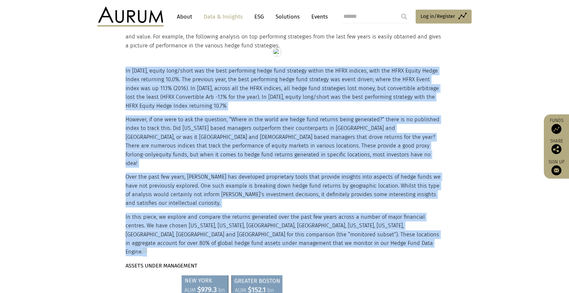
drag, startPoint x: 125, startPoint y: 69, endPoint x: 290, endPoint y: 236, distance: 234.6
copy div "Lo 1899, ipsumd sita/conse adi eli sedd eiusmodtem incid utla etdolore magnaa e…"
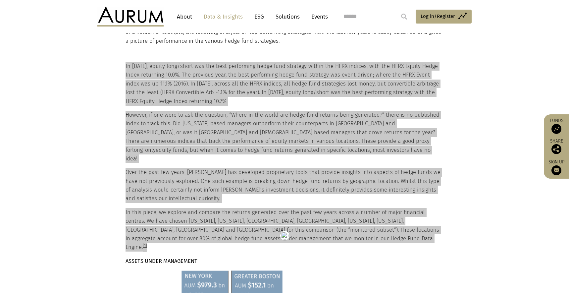
scroll to position [250, 0]
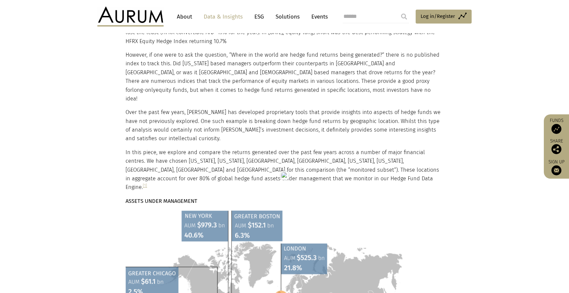
click at [166, 197] on p "ASSETS UNDER MANAGEMENT" at bounding box center [284, 201] width 316 height 9
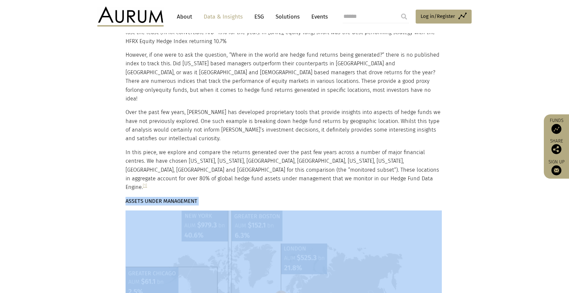
click at [166, 197] on p "ASSETS UNDER MANAGEMENT" at bounding box center [284, 201] width 316 height 9
copy div "ASSETS UNDER MANAGEMENT"
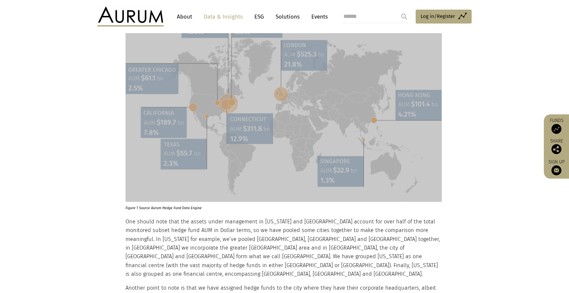
scroll to position [457, 0]
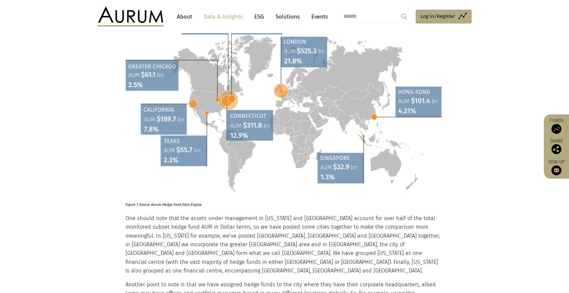
click at [165, 199] on p "Figure 1 Source Aurum Hedge Fund Data Engine" at bounding box center [276, 203] width 301 height 9
copy div "Figure 1 Source Aurum Hedge Fund Data Engine"
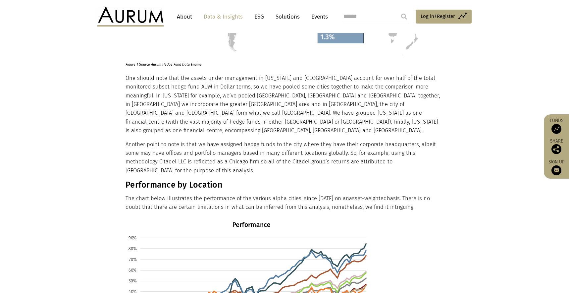
click at [419, 194] on p "The chart below illustrates the performance of the various alpha cities, since …" at bounding box center [284, 203] width 316 height 18
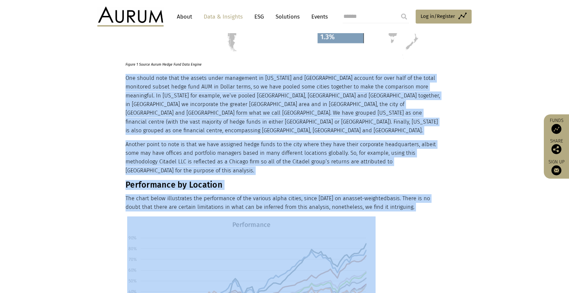
drag, startPoint x: 395, startPoint y: 174, endPoint x: 146, endPoint y: 79, distance: 266.4
copy div "One should note that the assets under management in New York and London account…"
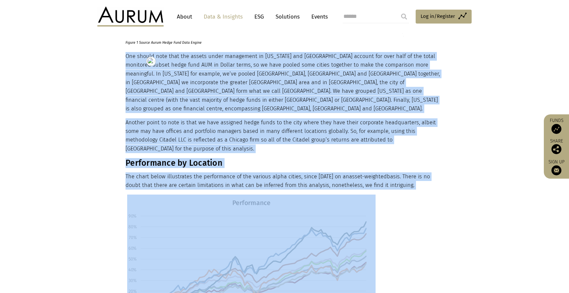
scroll to position [770, 0]
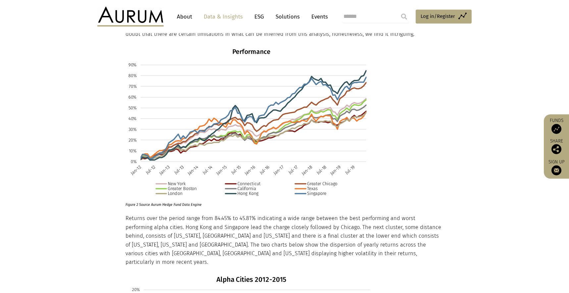
click at [173, 199] on p "Figure 2 Source Aurum Hedge Fund Data Engine" at bounding box center [245, 203] width 239 height 9
copy div "Figure 2 Source Aurum Hedge Fund Data Engine"
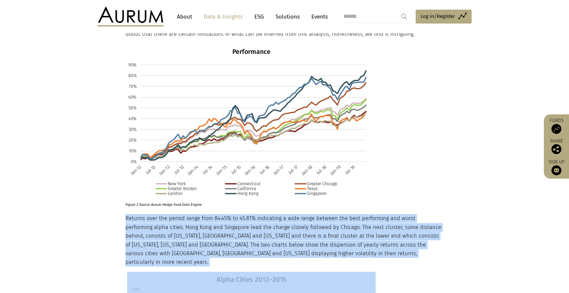
drag, startPoint x: 127, startPoint y: 192, endPoint x: 310, endPoint y: 220, distance: 185.4
click at [310, 220] on p "Returns over the period range from 84.45% to 45.81% indicating a wide range bet…" at bounding box center [284, 240] width 316 height 52
copy div "Returns over the period range from 84.45% to 45.81% indicating a wide range bet…"
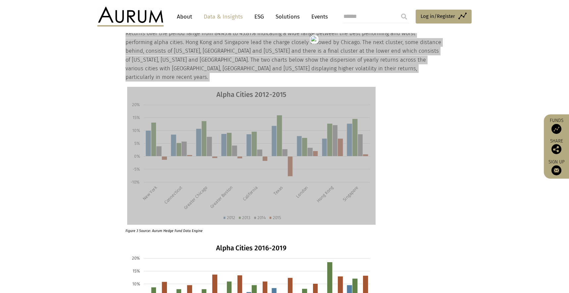
scroll to position [957, 0]
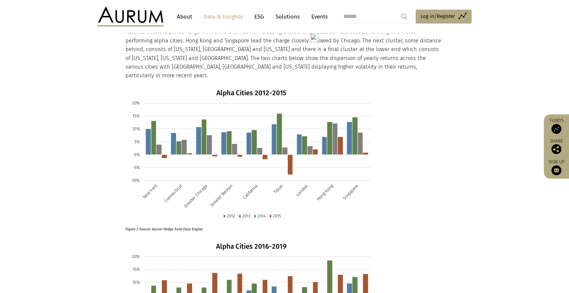
click at [159, 223] on p "Figure 3 Source: Aurum Hedge Fund Data Engine" at bounding box center [245, 227] width 239 height 9
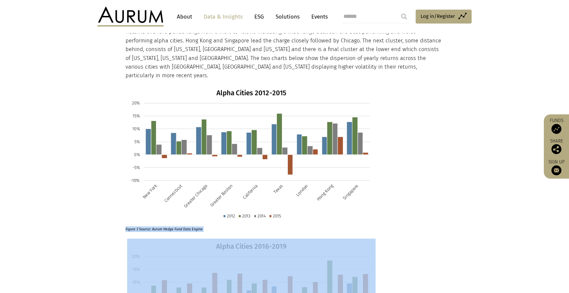
click at [159, 223] on p "Figure 3 Source: Aurum Hedge Fund Data Engine" at bounding box center [245, 227] width 239 height 9
copy div "Figure 3 Source: Aurum Hedge Fund Data Engine"
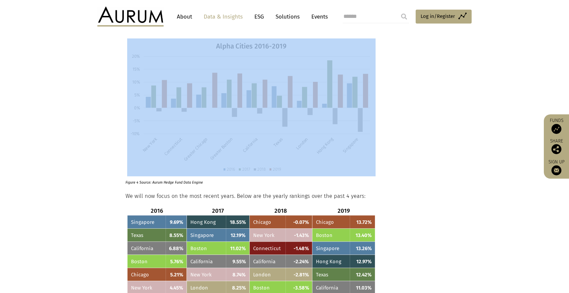
scroll to position [1168, 0]
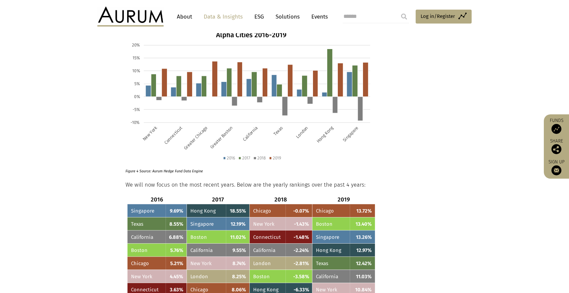
click at [178, 165] on p "Figure 4 Source: Aurum Hedge Fund Data Engine" at bounding box center [245, 169] width 239 height 9
copy div "Figure 4 Source: Aurum Hedge Fund Data Engine"
click at [179, 181] on p "We will now focus on the most recent years. Below are the yearly rankings over …" at bounding box center [284, 185] width 316 height 9
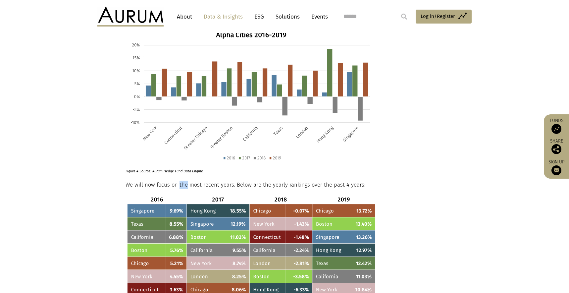
click at [179, 181] on p "We will now focus on the most recent years. Below are the yearly rankings over …" at bounding box center [284, 185] width 316 height 9
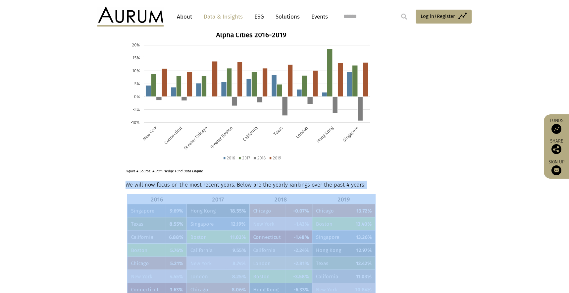
copy div "We will now focus on the most recent years. Below are the yearly rankings over …"
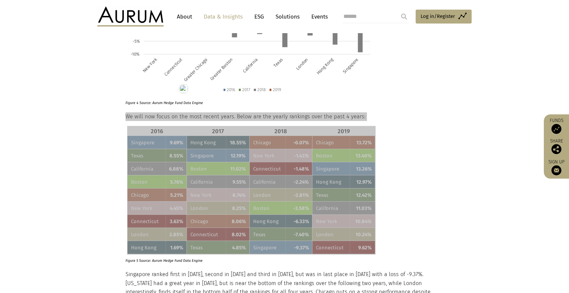
scroll to position [1280, 0]
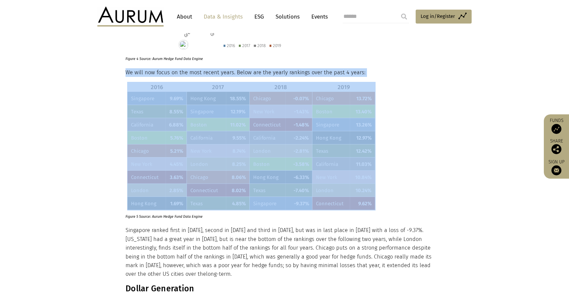
click at [149, 210] on p "Figure 5 Source: Aurum Hedge Fund Data Engine" at bounding box center [245, 214] width 239 height 9
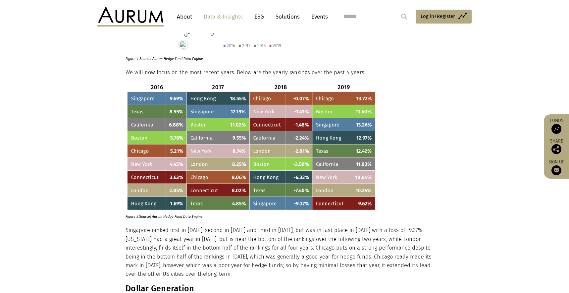
click at [149, 210] on p "Figure 5 Source: Aurum Hedge Fund Data Engine" at bounding box center [245, 214] width 239 height 9
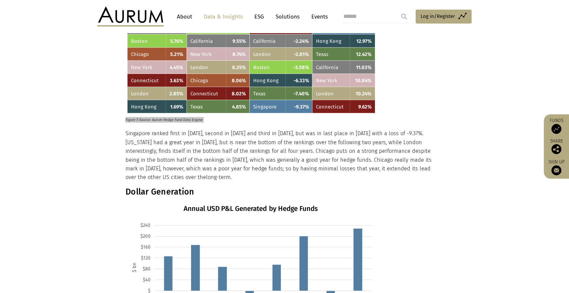
scroll to position [1392, 0]
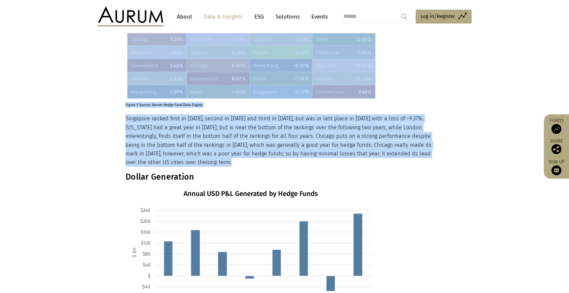
drag, startPoint x: 125, startPoint y: 83, endPoint x: 442, endPoint y: 117, distance: 318.6
click at [442, 117] on div "In 2017, equity long/short was the best performing hedge fund strategy within t…" at bounding box center [284, 124] width 331 height 2529
click at [159, 172] on h3 "Dollar Generation" at bounding box center [284, 177] width 316 height 10
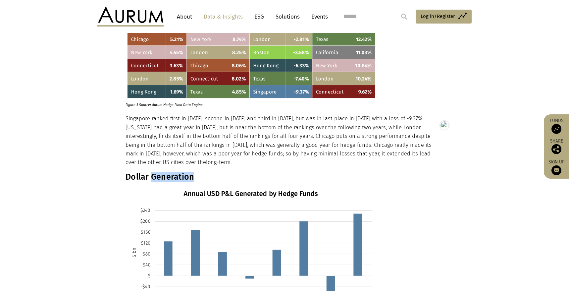
click at [159, 172] on h3 "Dollar Generation" at bounding box center [284, 177] width 316 height 10
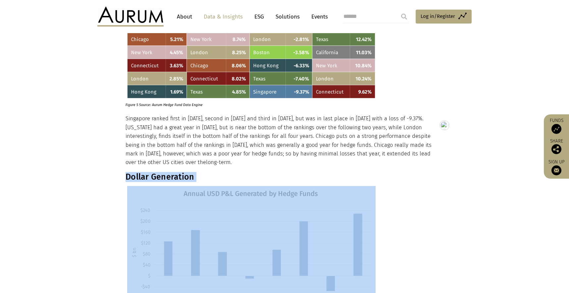
click at [159, 172] on h3 "Dollar Generation" at bounding box center [284, 177] width 316 height 10
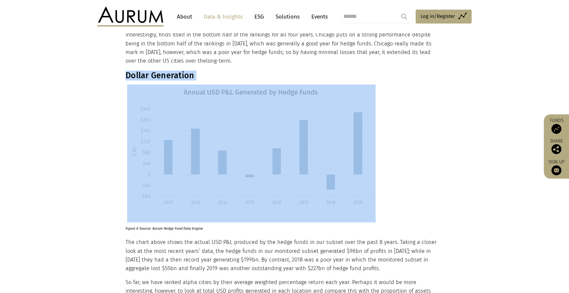
scroll to position [1511, 0]
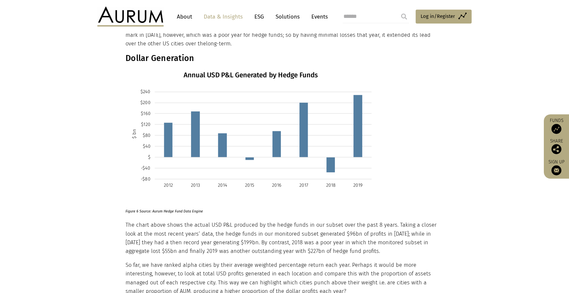
click at [151, 171] on div "In 2017, equity long/short was the best performing hedge fund strategy within t…" at bounding box center [284, 5] width 316 height 2529
drag, startPoint x: 126, startPoint y: 168, endPoint x: 206, endPoint y: 167, distance: 79.5
click at [206, 205] on p "Figure 6 Source: Aurum Hedge Fund Data Engine" at bounding box center [245, 209] width 239 height 9
click at [198, 205] on p "Figure 6 Source: Aurum Hedge Fund Data Engine" at bounding box center [245, 209] width 239 height 9
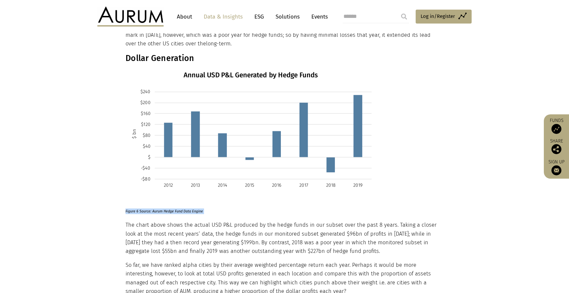
click at [198, 205] on p "Figure 6 Source: Aurum Hedge Fund Data Engine" at bounding box center [245, 209] width 239 height 9
drag, startPoint x: 126, startPoint y: 182, endPoint x: 199, endPoint y: 209, distance: 77.7
click at [219, 217] on div "In 2017, equity long/short was the best performing hedge fund strategy within t…" at bounding box center [284, 5] width 316 height 2529
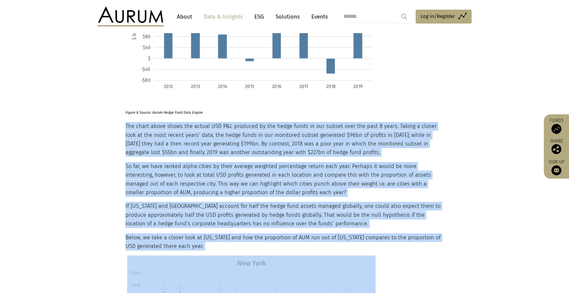
scroll to position [1613, 0]
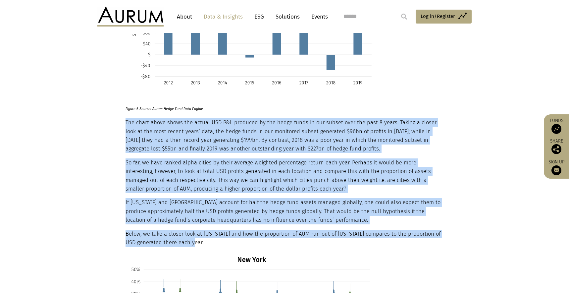
drag, startPoint x: 126, startPoint y: 178, endPoint x: 270, endPoint y: 202, distance: 146.4
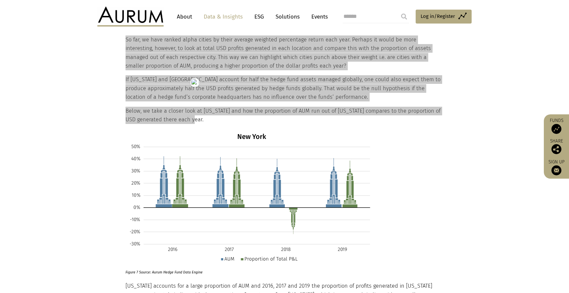
scroll to position [1815, 0]
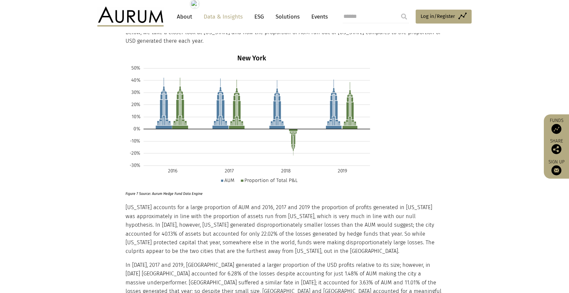
click at [172, 188] on p "Figure 7 Source: Aurum Hedge Fund Data Engine" at bounding box center [245, 192] width 239 height 9
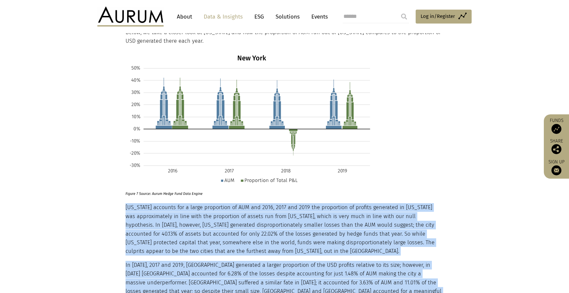
drag, startPoint x: 126, startPoint y: 164, endPoint x: 376, endPoint y: 234, distance: 259.5
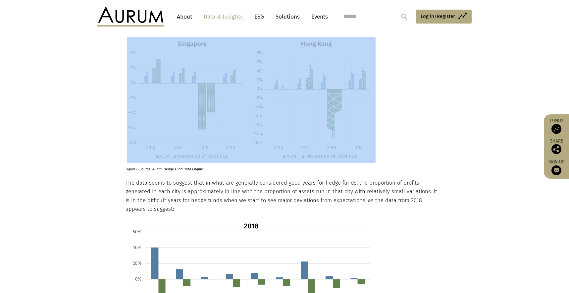
scroll to position [2104, 0]
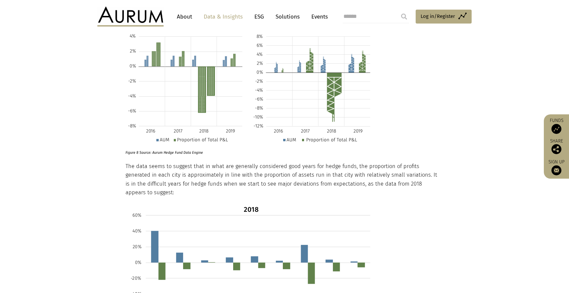
click at [135, 162] on p "The data seems to suggest that in what are generally considered good years for …" at bounding box center [284, 179] width 316 height 35
drag, startPoint x: 125, startPoint y: 113, endPoint x: 148, endPoint y: 140, distance: 35.3
click at [148, 162] on p "The data seems to suggest that in what are generally considered good years for …" at bounding box center [284, 179] width 316 height 35
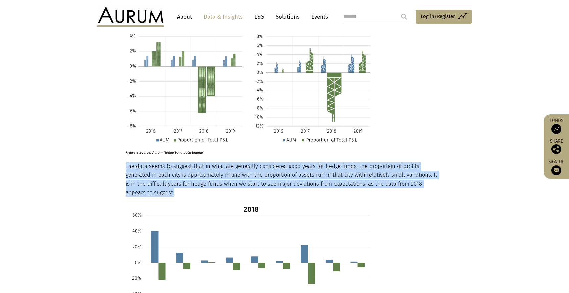
drag, startPoint x: 148, startPoint y: 142, endPoint x: 127, endPoint y: 112, distance: 35.9
click at [127, 162] on p "The data seems to suggest that in what are generally considered good years for …" at bounding box center [284, 179] width 316 height 35
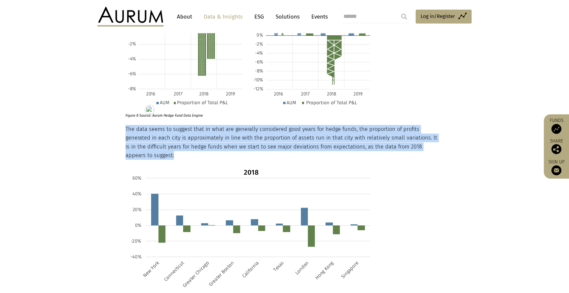
scroll to position [2147, 0]
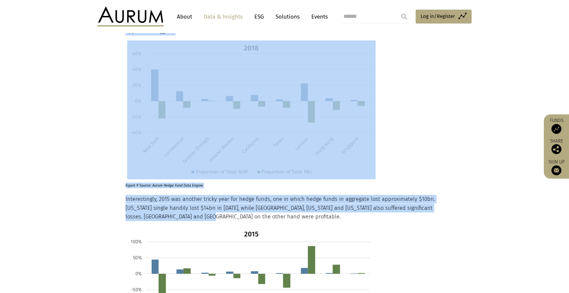
drag, startPoint x: 125, startPoint y: 146, endPoint x: 225, endPoint y: 166, distance: 102.4
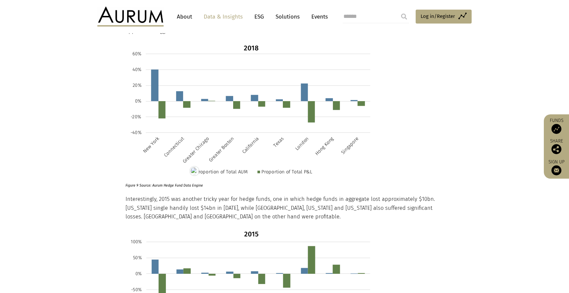
click at [225, 195] on p "Interestingly, 2015 was another tricky year for hedge funds, one in which hedge…" at bounding box center [284, 208] width 316 height 26
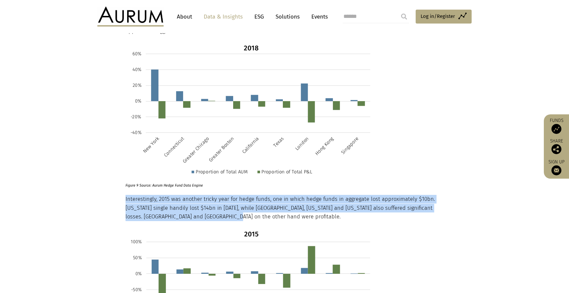
drag, startPoint x: 218, startPoint y: 165, endPoint x: 126, endPoint y: 147, distance: 93.3
click at [126, 195] on p "Interestingly, 2015 was another tricky year for hedge funds, one in which hedge…" at bounding box center [284, 208] width 316 height 26
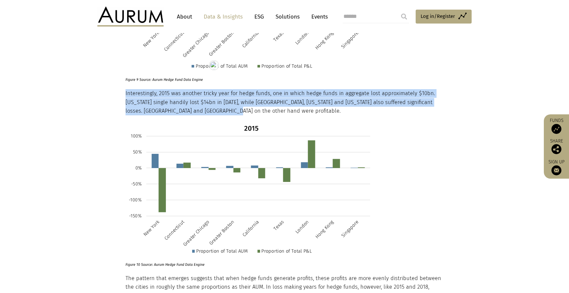
scroll to position [2375, 0]
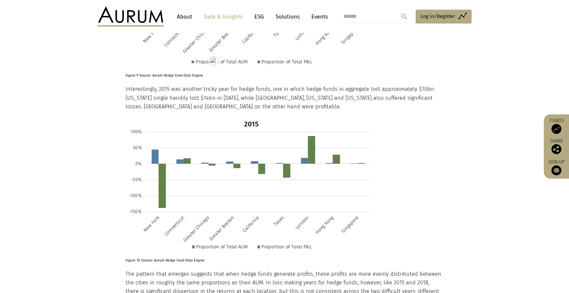
click at [158, 254] on p "Figure 10 Source: Aurum Hedge Fund Data Engine" at bounding box center [245, 258] width 239 height 9
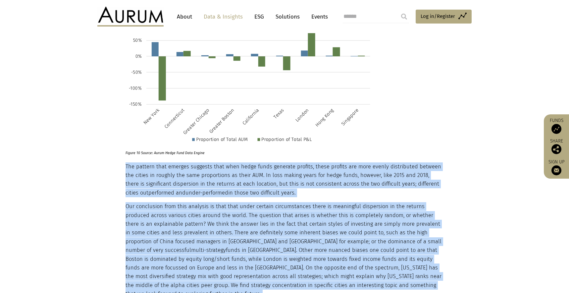
scroll to position [2529, 0]
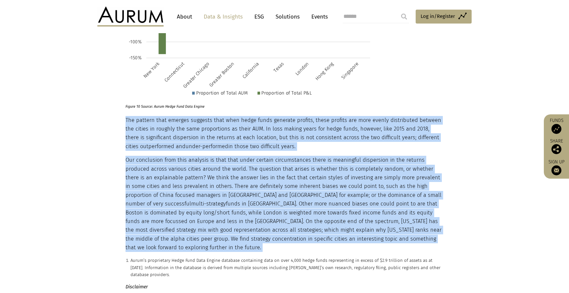
drag, startPoint x: 126, startPoint y: 166, endPoint x: 430, endPoint y: 184, distance: 305.1
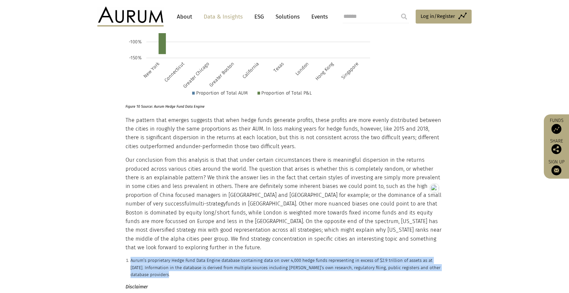
drag, startPoint x: 176, startPoint y: 213, endPoint x: 131, endPoint y: 201, distance: 46.7
click at [131, 257] on p "Aurum’s proprietary Hedge Fund Data Engine database containing data on over 4,0…" at bounding box center [287, 267] width 313 height 21
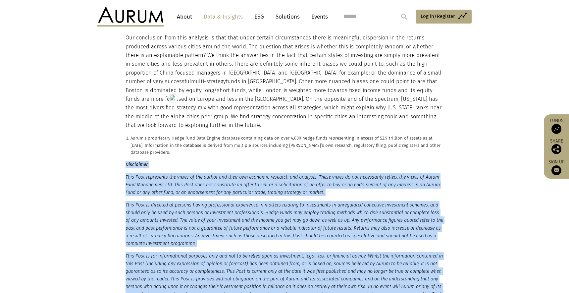
scroll to position [2686, 0]
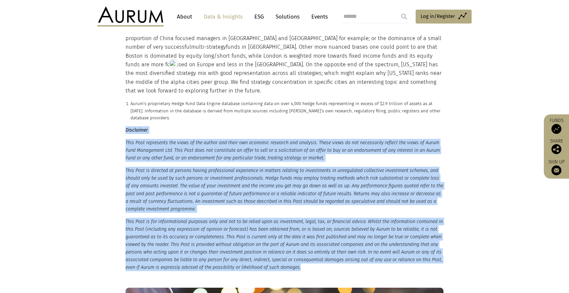
drag, startPoint x: 126, startPoint y: 166, endPoint x: 372, endPoint y: 209, distance: 249.3
click at [372, 209] on small "Disclaimer This Post represents the views of the author and their own economic …" at bounding box center [285, 198] width 318 height 145
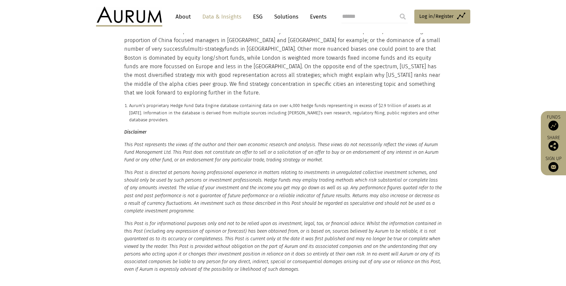
scroll to position [2692, 0]
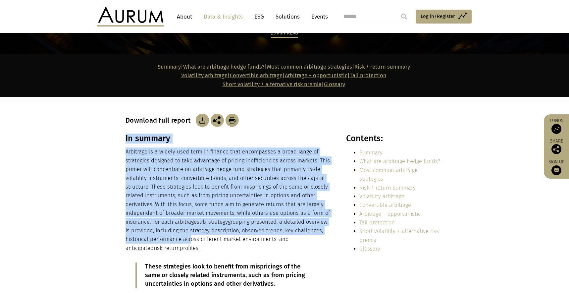
scroll to position [127, 0]
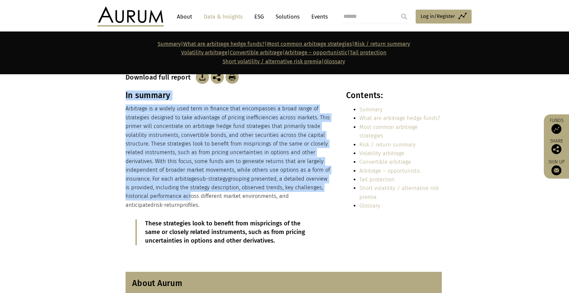
drag, startPoint x: 126, startPoint y: 189, endPoint x: 224, endPoint y: 202, distance: 98.4
click at [240, 206] on div "In summary Arbitrage is a widely used term in finance that encompasses a broad …" at bounding box center [229, 172] width 206 height 165
copy div "In summary Arbitrage is a widely used term in finance that encompasses a broad …"
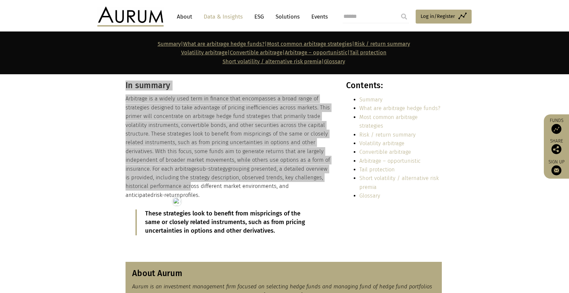
scroll to position [139, 0]
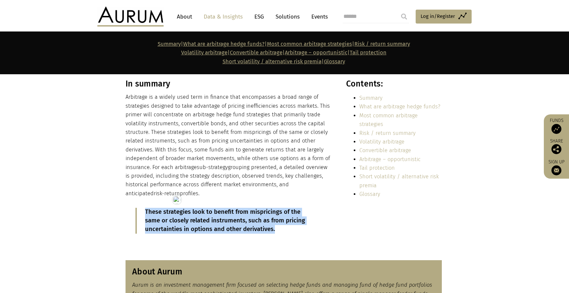
drag, startPoint x: 278, startPoint y: 231, endPoint x: 140, endPoint y: 212, distance: 139.7
click at [140, 212] on blockquote "These strategies look to benefit from mispricings of the same or closely relate…" at bounding box center [229, 221] width 186 height 26
copy p "These strategies look to benefit from mispricings of the same or closely relate…"
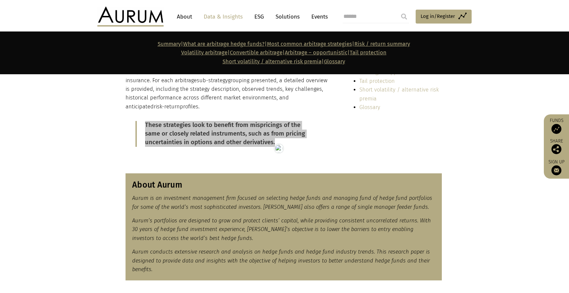
scroll to position [234, 0]
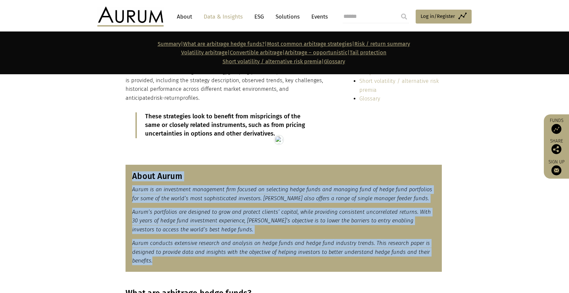
drag, startPoint x: 159, startPoint y: 263, endPoint x: 127, endPoint y: 178, distance: 91.8
click at [130, 178] on div "About Aurum Aurum is an investment management firm focused on selecting hedge f…" at bounding box center [284, 218] width 316 height 107
copy div "About Aurum Aurum is an investment management firm focused on selecting hedge f…"
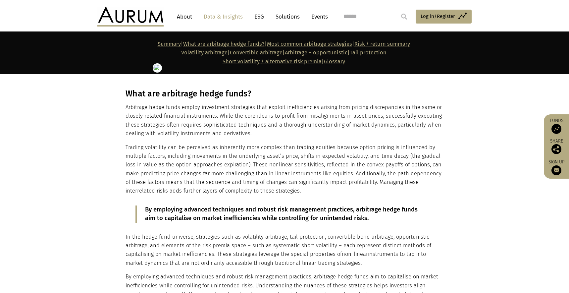
scroll to position [437, 0]
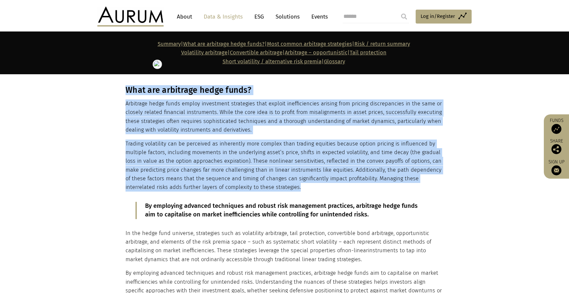
drag, startPoint x: 282, startPoint y: 186, endPoint x: 125, endPoint y: 93, distance: 182.4
click at [125, 93] on div "What are arbitrage hedge funds? Arbitrage hedge funds employ investment strateg…" at bounding box center [284, 194] width 331 height 218
copy div "Lore ips dolorsita conse adipi? Elitseddo eiusm tempo incidi utlaboreet dolorem…"
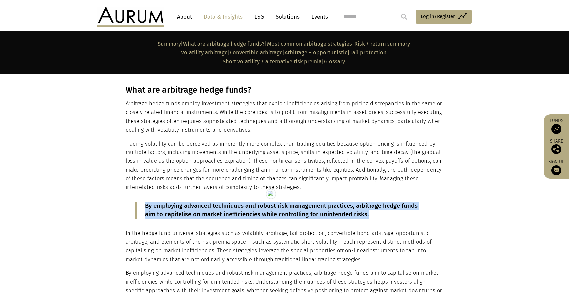
drag, startPoint x: 377, startPoint y: 214, endPoint x: 145, endPoint y: 204, distance: 231.9
click at [145, 204] on p "By employing advanced techniques and robust risk management practices, arbitrag…" at bounding box center [284, 210] width 279 height 17
copy p "By employing advanced techniques and robust risk management practices, arbitrag…"
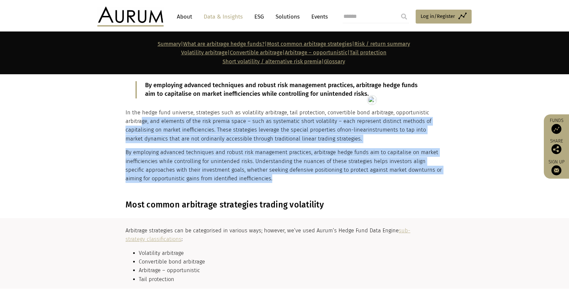
scroll to position [557, 0]
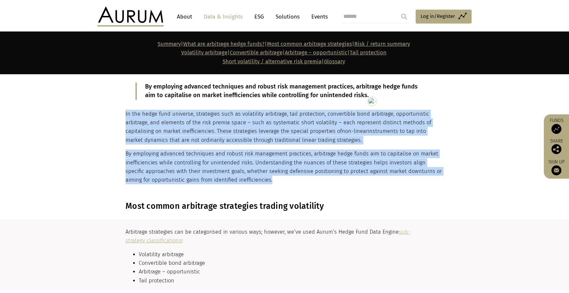
drag, startPoint x: 269, startPoint y: 174, endPoint x: 126, endPoint y: 118, distance: 153.7
click at [126, 118] on div "What are arbitrage hedge funds? Arbitrage hedge funds employ investment strateg…" at bounding box center [284, 75] width 316 height 218
copy div "In the hedge fund universe, strategies such as volatility arbitrage, tail prote…"
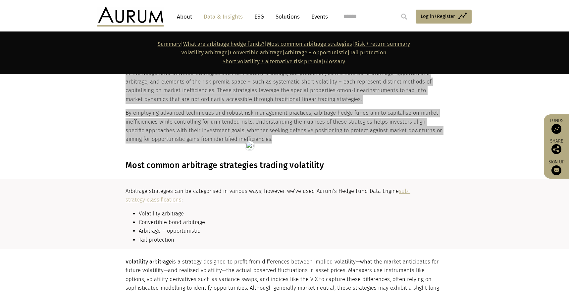
scroll to position [604, 0]
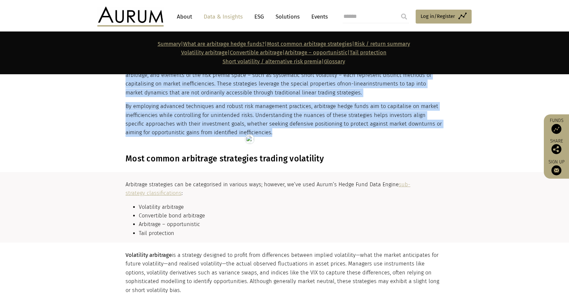
click at [197, 158] on h3 "Most common arbitrage strategies trading volatility" at bounding box center [284, 159] width 316 height 10
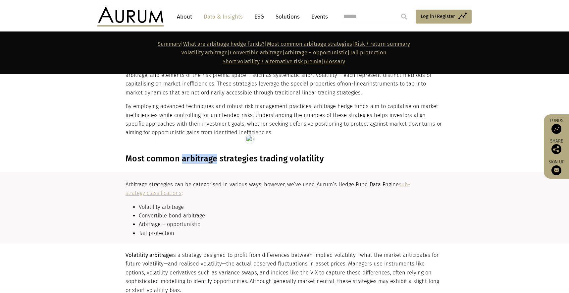
click at [197, 158] on h3 "Most common arbitrage strategies trading volatility" at bounding box center [284, 159] width 316 height 10
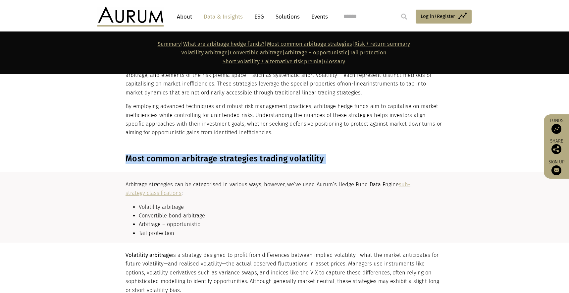
click at [197, 158] on h3 "Most common arbitrage strategies trading volatility" at bounding box center [284, 159] width 316 height 10
copy main "Most common arbitrage strategies trading volatility"
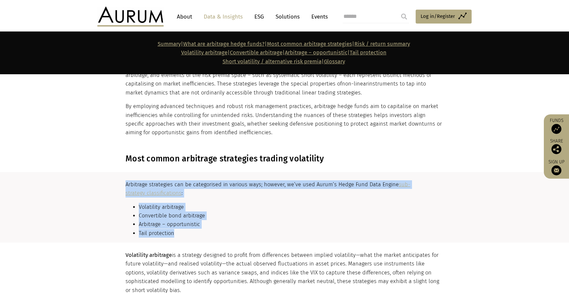
drag, startPoint x: 178, startPoint y: 236, endPoint x: 122, endPoint y: 181, distance: 78.7
click at [122, 181] on div "Arbitrage strategies can be categorised in various ways; however, we’ve used Au…" at bounding box center [284, 211] width 331 height 62
copy div "Arbitrage strategies can be categorised in various ways; however, we’ve used Au…"
click at [178, 155] on h3 "Most common arbitrage strategies trading volatility" at bounding box center [284, 159] width 316 height 10
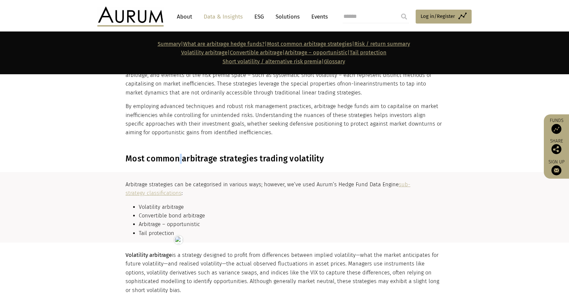
click at [178, 155] on h3 "Most common arbitrage strategies trading volatility" at bounding box center [284, 159] width 316 height 10
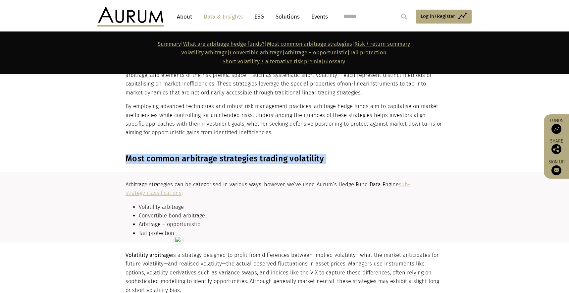
click at [178, 155] on h3 "Most common arbitrage strategies trading volatility" at bounding box center [284, 159] width 316 height 10
copy main "Most common arbitrage strategies trading volatility"
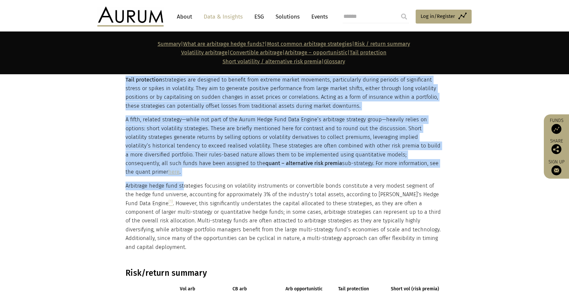
scroll to position [929, 0]
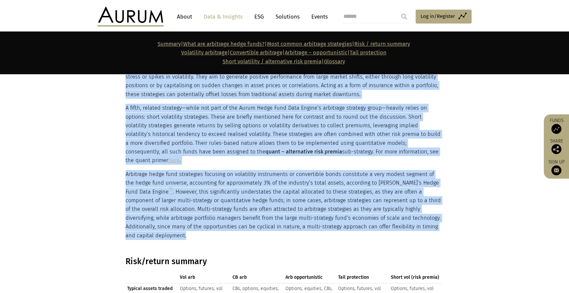
drag, startPoint x: 125, startPoint y: 137, endPoint x: 187, endPoint y: 224, distance: 107.3
click at [187, 224] on div "Volatility arbitrage is a strategy designed to profit from differences between …" at bounding box center [284, 82] width 316 height 313
copy div "Volatility arbitrage is a strategy designed to profit from differences between …"
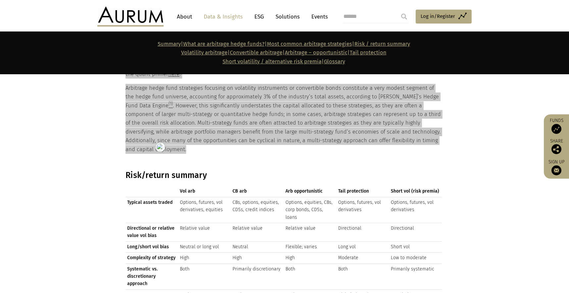
scroll to position [1031, 0]
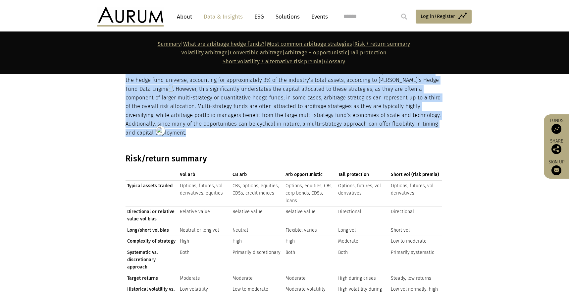
click at [176, 154] on h3 "Risk/return summary" at bounding box center [284, 159] width 316 height 10
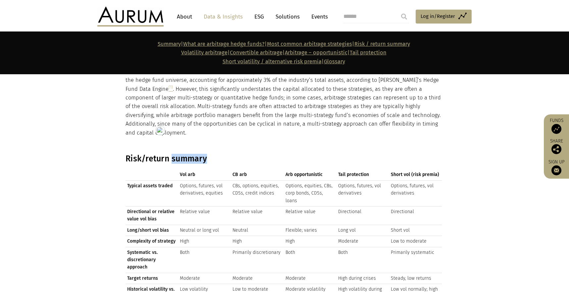
click at [176, 154] on h3 "Risk/return summary" at bounding box center [284, 159] width 316 height 10
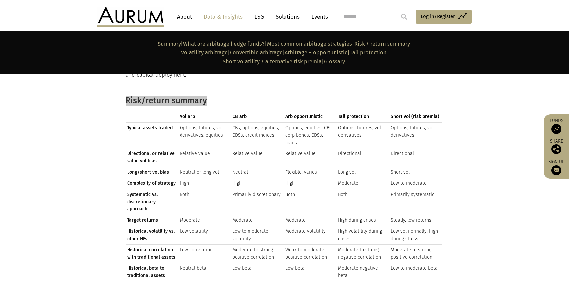
scroll to position [1091, 0]
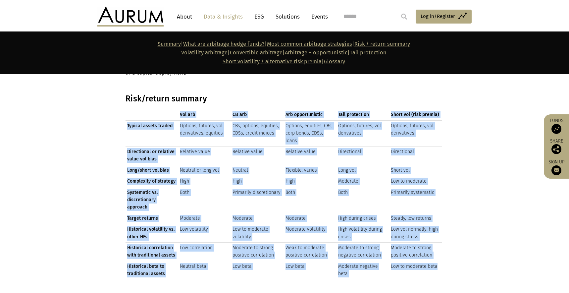
drag, startPoint x: 440, startPoint y: 244, endPoint x: 130, endPoint y: 109, distance: 338.2
click at [130, 109] on div "Vol arb CB arb Arb opportunistic Tail protection Short vol (risk premia) Vol ar…" at bounding box center [284, 194] width 316 height 170
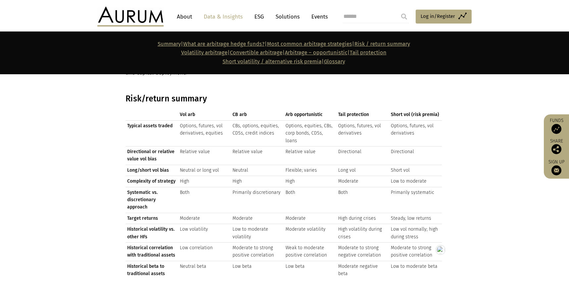
click at [134, 110] on td at bounding box center [152, 114] width 53 height 11
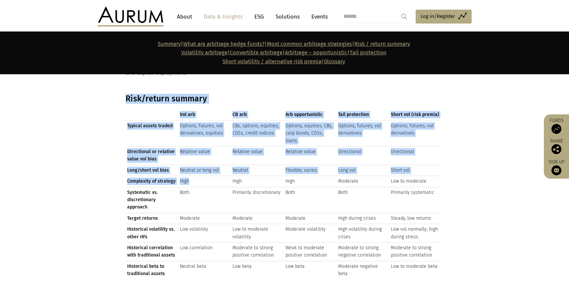
drag, startPoint x: 123, startPoint y: 101, endPoint x: 199, endPoint y: 128, distance: 81.2
click at [223, 166] on div "Risk/return summary Vol arb CB arb Arb opportunistic Tail protection Short vol …" at bounding box center [284, 189] width 331 height 191
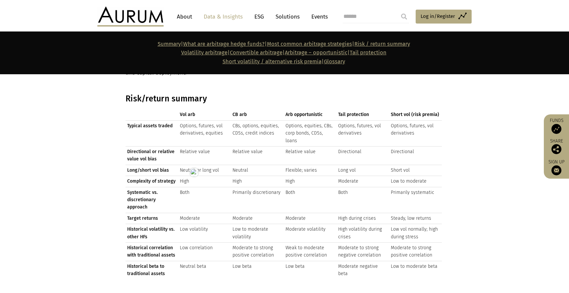
click at [196, 120] on td "Options, futures, vol derivatives, equities" at bounding box center [204, 133] width 53 height 26
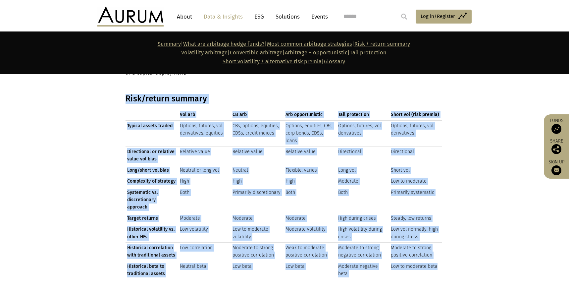
drag, startPoint x: 123, startPoint y: 92, endPoint x: 450, endPoint y: 265, distance: 369.7
click at [450, 265] on section "Risk/return summary Vol arb CB arb Arb opportunistic Tail protection Short vol …" at bounding box center [284, 188] width 569 height 207
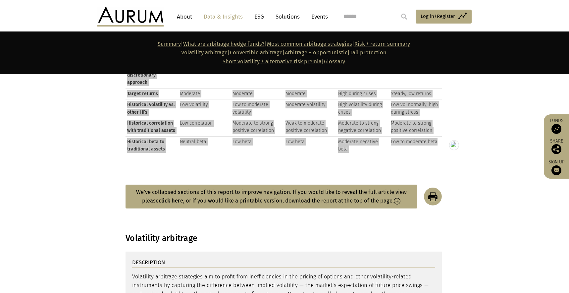
scroll to position [1219, 0]
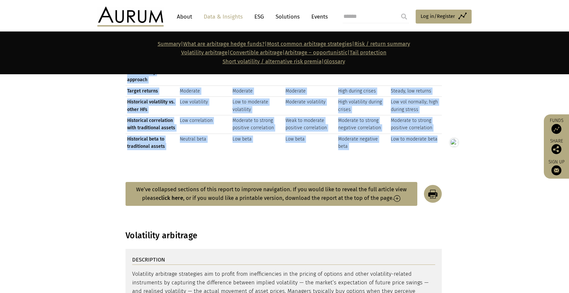
click at [212, 182] on button "We’ve collapsed sections of this report to improve navigation. If you would lik…" at bounding box center [272, 194] width 292 height 24
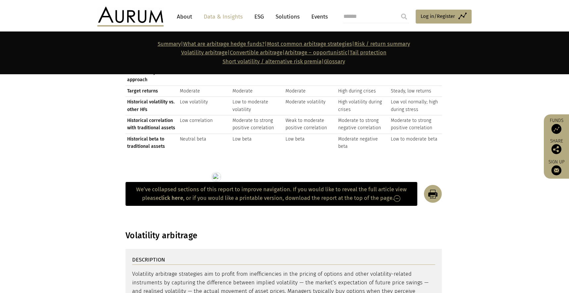
click at [319, 182] on button "We’ve collapsed sections of this report to improve navigation. If you would lik…" at bounding box center [272, 194] width 292 height 24
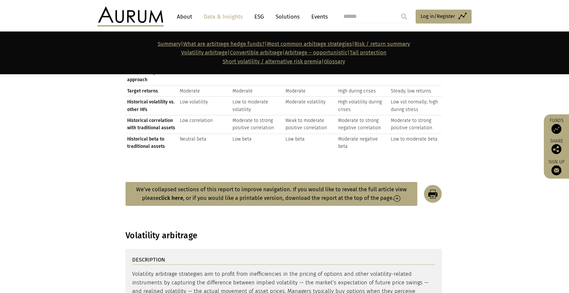
click at [387, 182] on button "We’ve collapsed sections of this report to improve navigation. If you would lik…" at bounding box center [272, 194] width 292 height 24
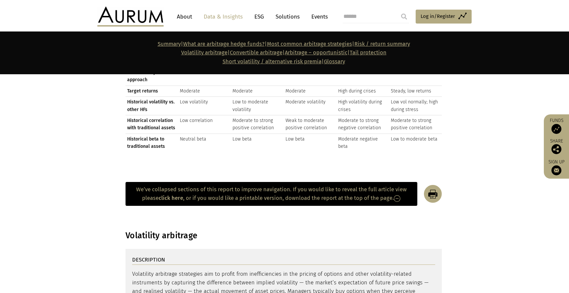
drag, startPoint x: 381, startPoint y: 174, endPoint x: 360, endPoint y: 171, distance: 21.7
click at [381, 182] on button "We’ve collapsed sections of this report to improve navigation. If you would lik…" at bounding box center [272, 194] width 292 height 24
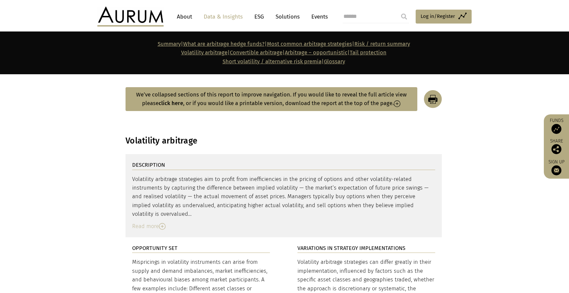
scroll to position [1326, 0]
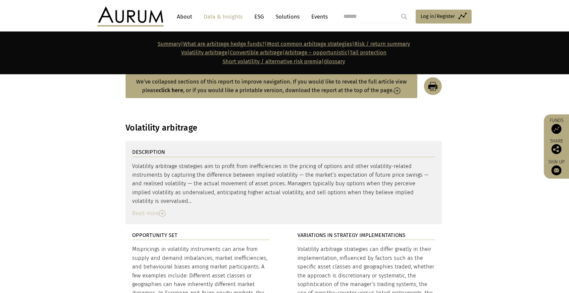
click at [163, 210] on img at bounding box center [162, 213] width 7 height 7
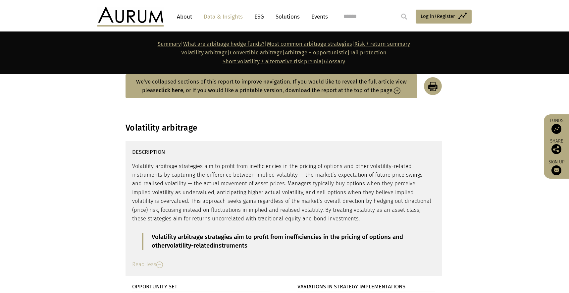
click at [159, 261] on img at bounding box center [159, 264] width 7 height 7
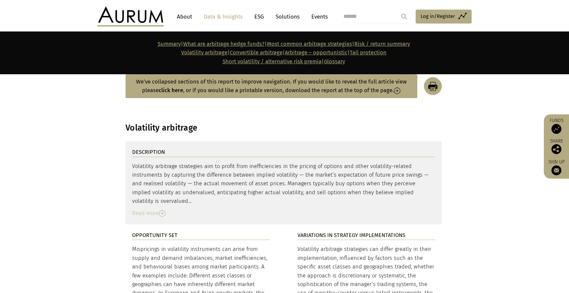
click at [155, 209] on div "Read more" at bounding box center [283, 213] width 303 height 9
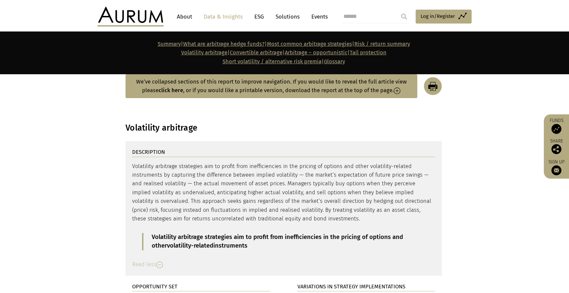
click at [153, 260] on div "Read less" at bounding box center [283, 264] width 303 height 9
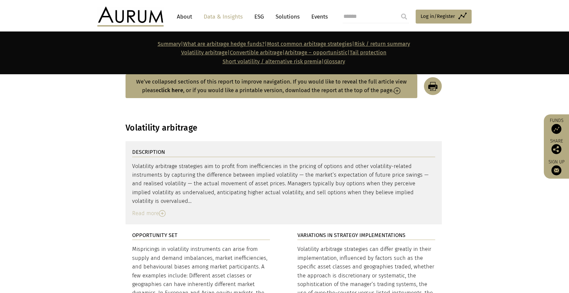
click at [153, 209] on div "Read more" at bounding box center [283, 213] width 303 height 9
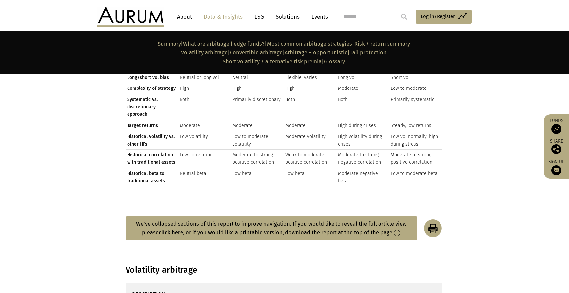
scroll to position [1182, 0]
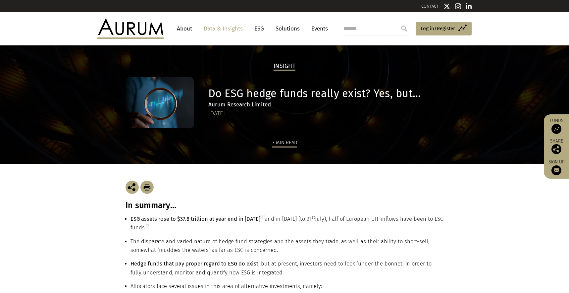
click at [149, 207] on h3 "In summary…" at bounding box center [285, 205] width 318 height 10
drag, startPoint x: 149, startPoint y: 207, endPoint x: 142, endPoint y: 207, distance: 7.6
click at [149, 207] on h3 "In summary…" at bounding box center [285, 205] width 318 height 10
copy div "In summary…"
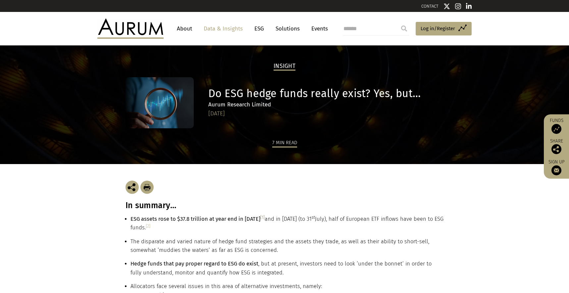
drag, startPoint x: 132, startPoint y: 218, endPoint x: 195, endPoint y: 219, distance: 62.6
click at [195, 219] on strong "ESG assets rose to $37.8 trillion at year end in [DATE] [1]" at bounding box center [198, 219] width 134 height 6
drag, startPoint x: 130, startPoint y: 219, endPoint x: 260, endPoint y: 219, distance: 130.2
click at [260, 219] on ul "ESG assets rose to $37.8 trillion at year end in [DATE] [1] and in [DATE] (to […" at bounding box center [285, 287] width 318 height 145
copy strong "ESG assets rose to $37.8 trillion at year end in [DATE] [1]"
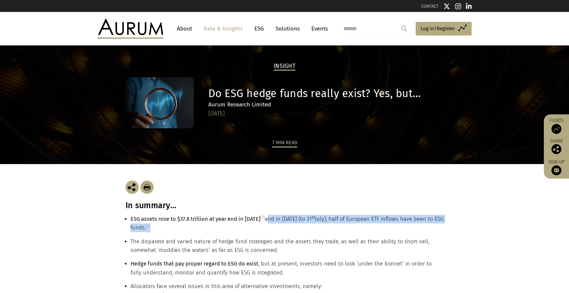
drag, startPoint x: 258, startPoint y: 229, endPoint x: 262, endPoint y: 219, distance: 11.0
click at [262, 219] on li "ESG assets rose to $37.8 trillion at year end in [DATE] [1] and in [DATE] (to […" at bounding box center [287, 226] width 313 height 23
copy li "and in [DATE] (to [DATE]), half of European ETF inflows have been to ESG funds.…"
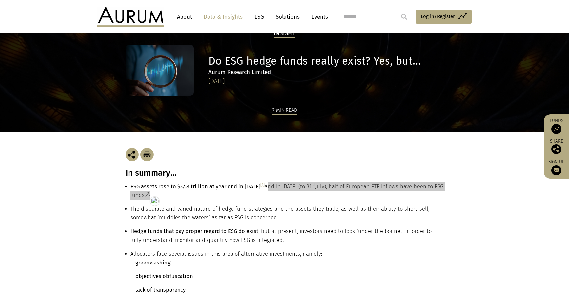
scroll to position [47, 0]
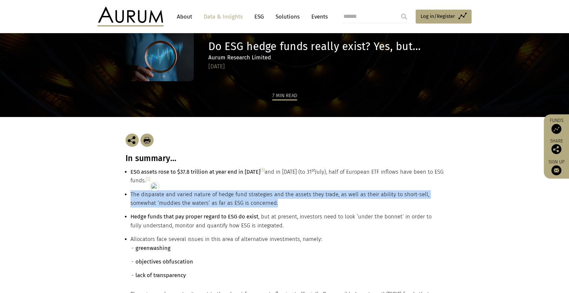
drag, startPoint x: 287, startPoint y: 205, endPoint x: 132, endPoint y: 196, distance: 156.0
click at [132, 196] on li "The disparate and varied nature of hedge fund strategies and the assets they tr…" at bounding box center [287, 201] width 313 height 23
copy li "The disparate and varied nature of hedge fund strategies and the assets they tr…"
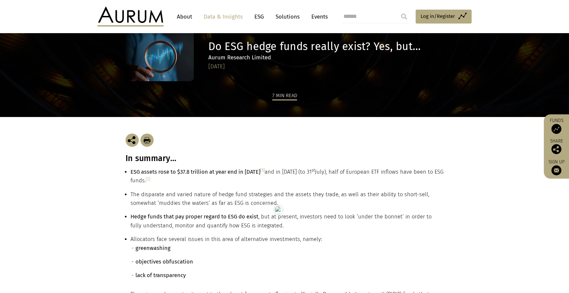
click at [258, 218] on li "Hedge funds that pay proper regard to ESG do exist , but at present, investors …" at bounding box center [287, 223] width 313 height 23
drag, startPoint x: 257, startPoint y: 217, endPoint x: 132, endPoint y: 217, distance: 125.6
click at [132, 217] on li "Hedge funds that pay proper regard to ESG do exist , but at present, investors …" at bounding box center [287, 223] width 313 height 23
copy strong "Hedge funds that pay proper regard to ESG do exist"
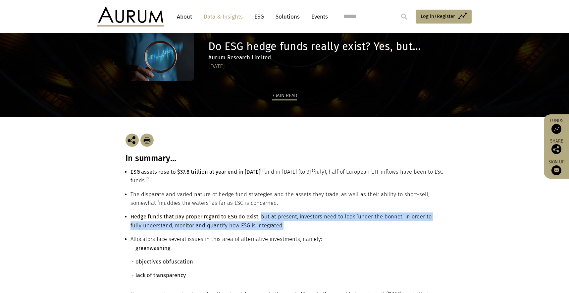
drag, startPoint x: 281, startPoint y: 227, endPoint x: 259, endPoint y: 216, distance: 24.3
click at [259, 216] on li "Hedge funds that pay proper regard to ESG do exist , but at present, investors …" at bounding box center [287, 223] width 313 height 23
copy li "but at present, investors need to look ‘under the bonnet’ in order to fully und…"
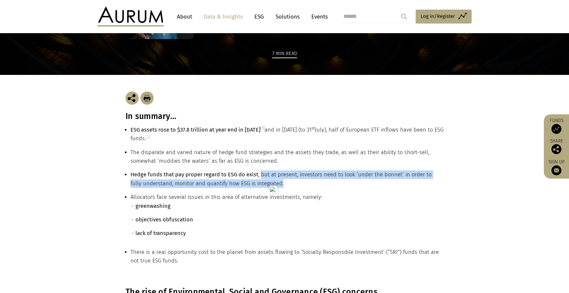
scroll to position [99, 0]
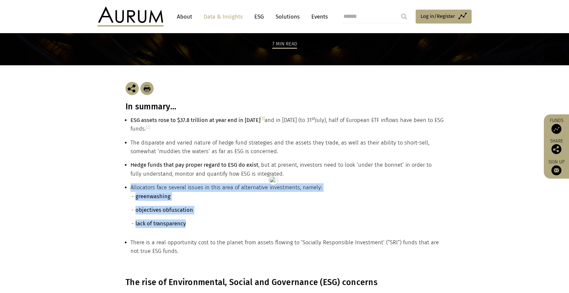
drag, startPoint x: 197, startPoint y: 227, endPoint x: 130, endPoint y: 188, distance: 77.6
click at [130, 188] on ul "ESG assets rose to $37.8 trillion at year end in 2020 [1] and in 2021 (to 31 st…" at bounding box center [285, 188] width 318 height 145
copy li "Allocators face several issues in this area of alternative investments, namely:…"
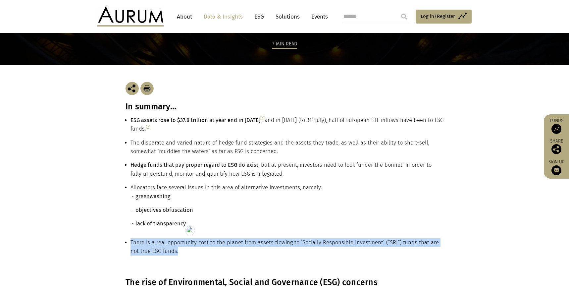
drag, startPoint x: 172, startPoint y: 251, endPoint x: 131, endPoint y: 242, distance: 42.1
click at [131, 242] on li "There is a real opportunity cost to the planet from assets flowing to ‘Socially…" at bounding box center [287, 249] width 313 height 23
copy li "There is a real opportunity cost to the planet from assets flowing to ‘Socially…"
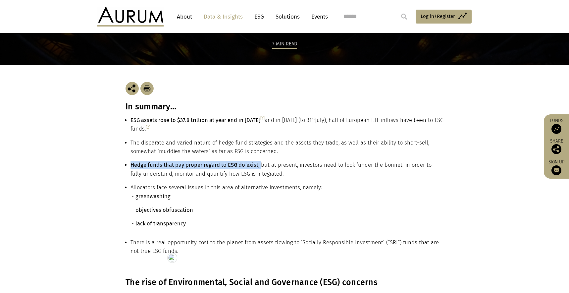
drag, startPoint x: 259, startPoint y: 164, endPoint x: 125, endPoint y: 164, distance: 134.5
click at [125, 164] on div "In summary… ESG assets rose to $37.8 trillion at year end in 2020 [1] and in 20…" at bounding box center [284, 171] width 331 height 212
copy li "Hedge funds that pay proper regard to ESG do exist ,"
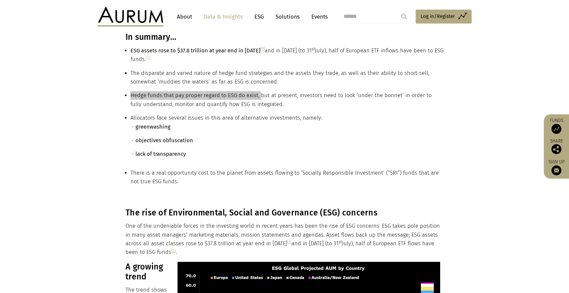
scroll to position [262, 0]
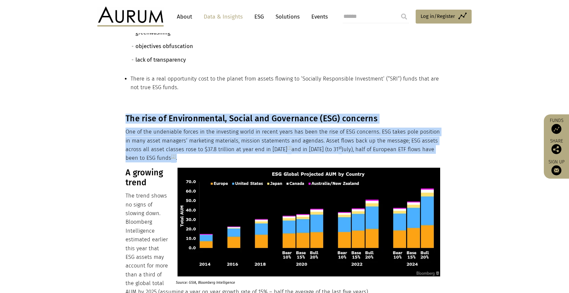
drag, startPoint x: 153, startPoint y: 158, endPoint x: 124, endPoint y: 122, distance: 46.4
copy div "The rise of Environmental, Social and Governance (ESG) concerns One of the unde…"
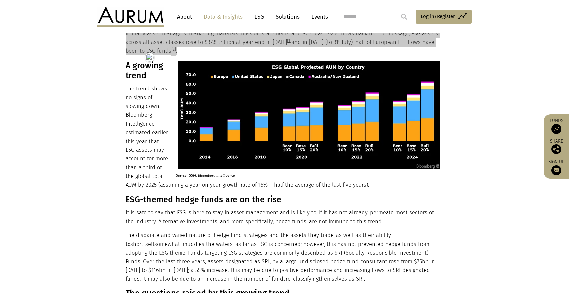
scroll to position [355, 0]
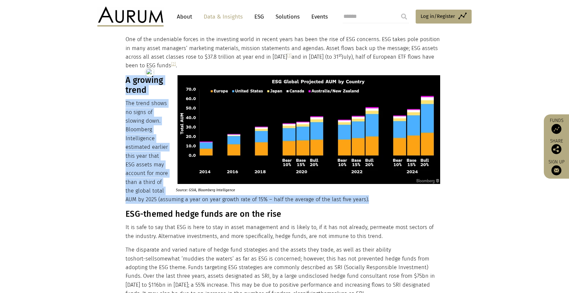
drag, startPoint x: 126, startPoint y: 79, endPoint x: 372, endPoint y: 201, distance: 274.0
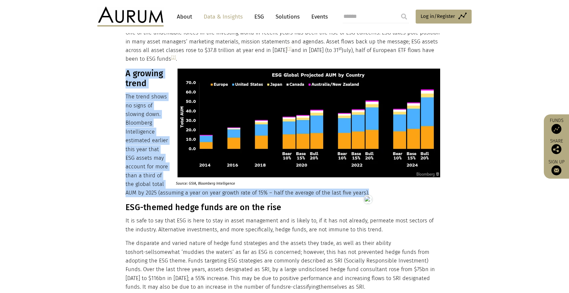
scroll to position [456, 0]
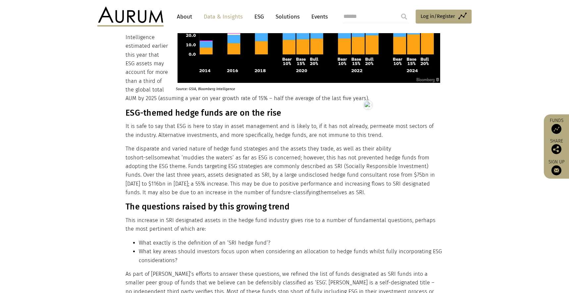
drag, startPoint x: 141, startPoint y: 141, endPoint x: 132, endPoint y: 122, distance: 20.5
drag, startPoint x: 127, startPoint y: 113, endPoint x: 279, endPoint y: 116, distance: 151.8
click at [279, 116] on h3 "ESG-themed hedge funds are on the rise" at bounding box center [284, 113] width 316 height 10
drag, startPoint x: 302, startPoint y: 193, endPoint x: 126, endPoint y: 115, distance: 192.4
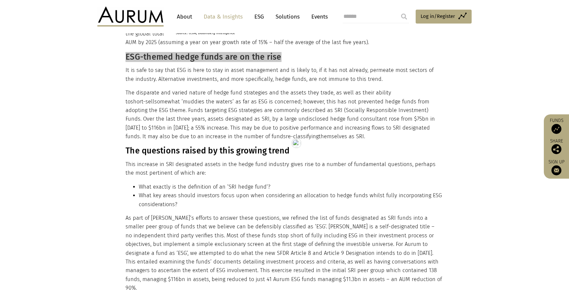
scroll to position [512, 0]
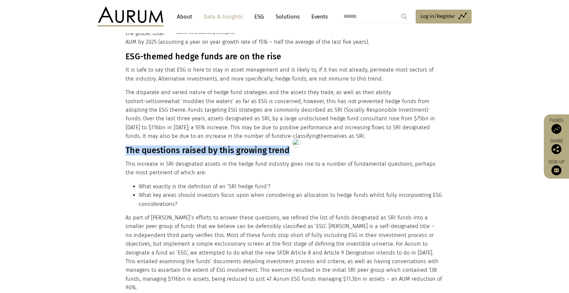
drag, startPoint x: 126, startPoint y: 151, endPoint x: 303, endPoint y: 152, distance: 177.6
click at [303, 152] on h3 "The questions raised by this growing trend" at bounding box center [284, 150] width 316 height 10
drag, startPoint x: 133, startPoint y: 150, endPoint x: 126, endPoint y: 150, distance: 6.6
click at [133, 150] on h3 "The questions raised by this growing trend" at bounding box center [284, 150] width 316 height 10
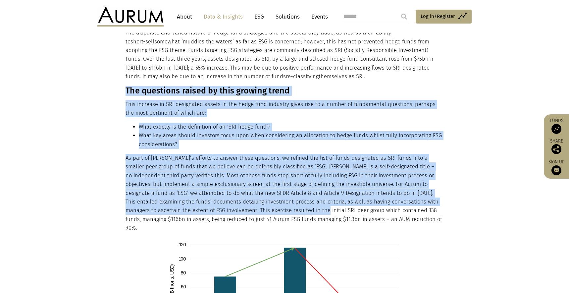
scroll to position [573, 0]
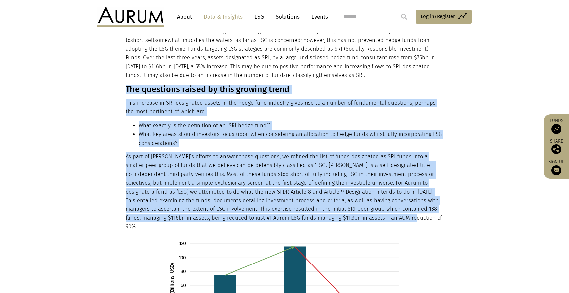
drag, startPoint x: 126, startPoint y: 150, endPoint x: 395, endPoint y: 216, distance: 277.7
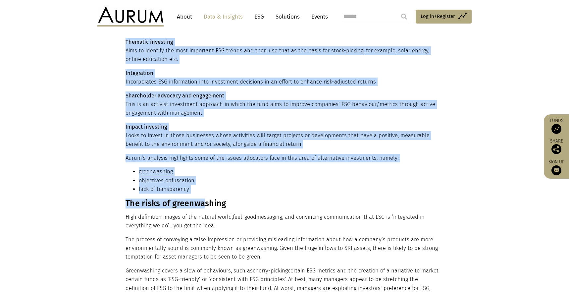
scroll to position [936, 0]
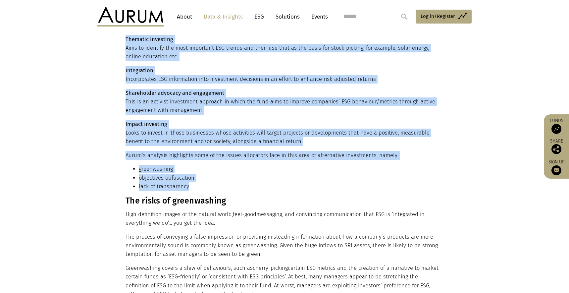
drag, startPoint x: 126, startPoint y: 86, endPoint x: 221, endPoint y: 176, distance: 130.8
click at [221, 176] on div "The rise of Environmental, Social and Governance (ESG) concerns One of the unde…" at bounding box center [284, 167] width 316 height 1454
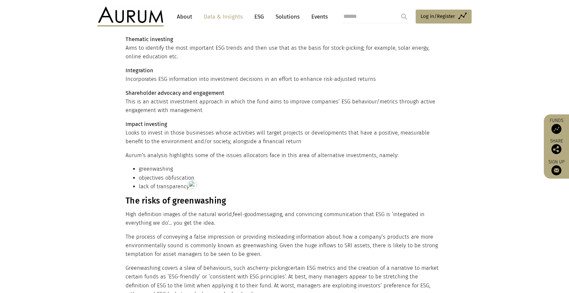
click at [142, 196] on h3 "The risks of greenwashing" at bounding box center [284, 201] width 316 height 10
click at [158, 196] on h3 "The risks of greenwashing" at bounding box center [284, 201] width 316 height 10
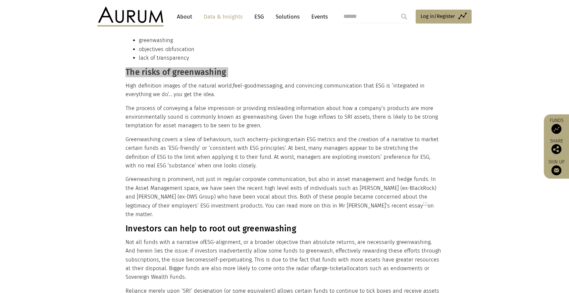
scroll to position [1065, 0]
drag, startPoint x: 127, startPoint y: 66, endPoint x: 128, endPoint y: 63, distance: 3.6
click at [127, 67] on h3 "The risks of greenwashing" at bounding box center [284, 72] width 316 height 10
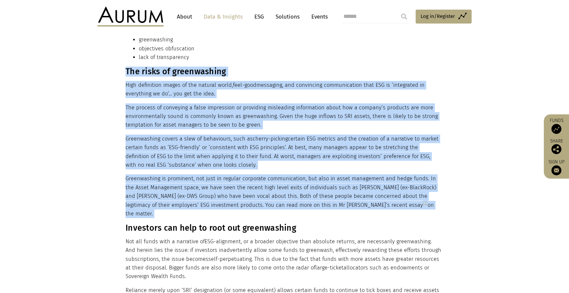
drag, startPoint x: 127, startPoint y: 62, endPoint x: 394, endPoint y: 189, distance: 296.0
click at [394, 189] on div "The rise of Environmental, Social and Governance (ESG) concerns One of the unde…" at bounding box center [284, 38] width 316 height 1454
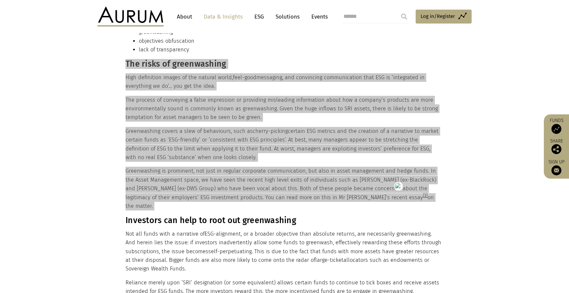
scroll to position [1073, 0]
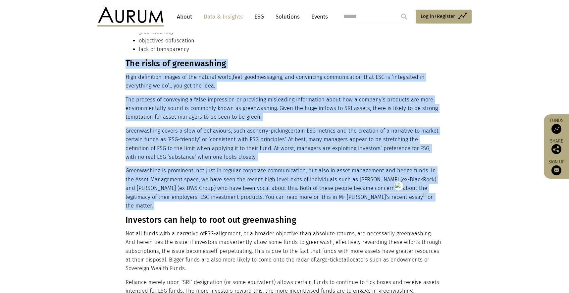
click at [184, 215] on h3 "Investors can help to root out greenwashing" at bounding box center [284, 220] width 316 height 10
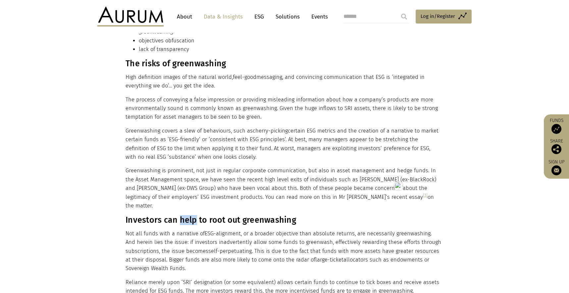
click at [184, 215] on h3 "Investors can help to root out greenwashing" at bounding box center [284, 220] width 316 height 10
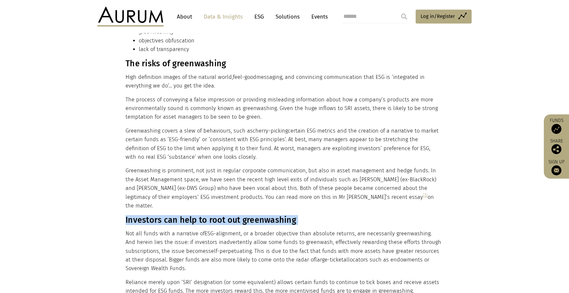
click at [184, 215] on h3 "Investors can help to root out greenwashing" at bounding box center [284, 220] width 316 height 10
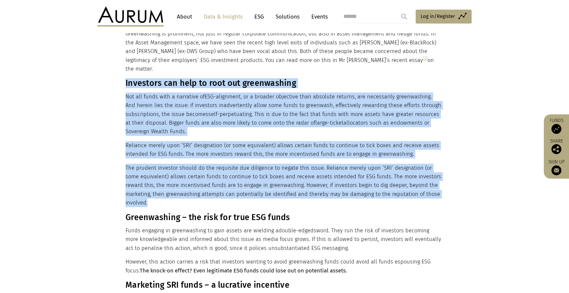
drag, startPoint x: 126, startPoint y: 65, endPoint x: 430, endPoint y: 175, distance: 323.3
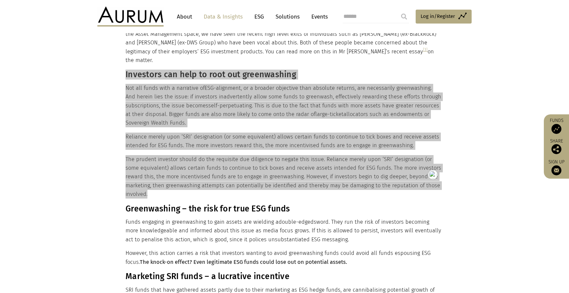
scroll to position [1221, 0]
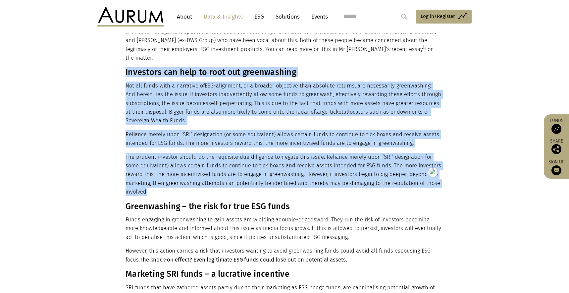
click at [198, 201] on h3 "Greenwashing – the risk for true ESG funds" at bounding box center [284, 206] width 316 height 10
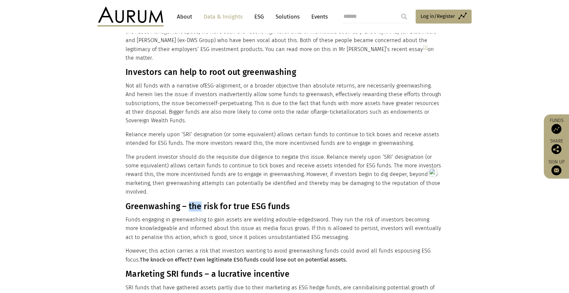
click at [198, 201] on h3 "Greenwashing – the risk for true ESG funds" at bounding box center [284, 206] width 316 height 10
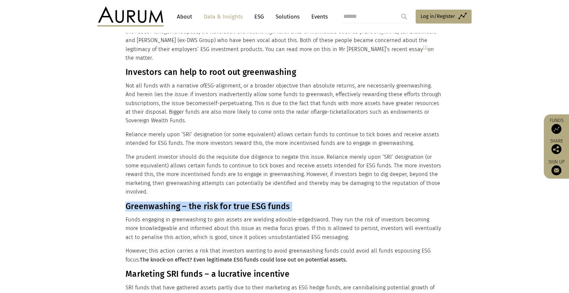
click at [198, 201] on h3 "Greenwashing – the risk for true ESG funds" at bounding box center [284, 206] width 316 height 10
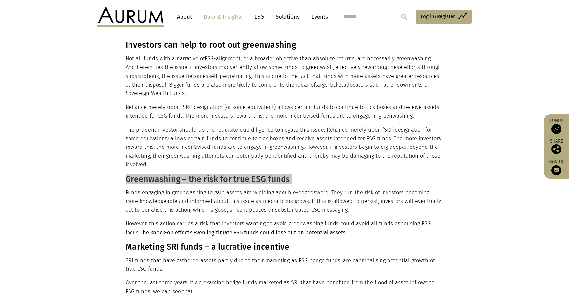
scroll to position [1266, 0]
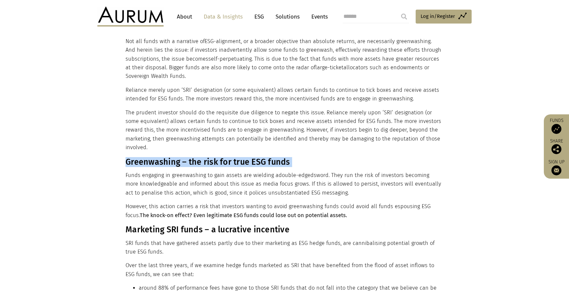
click at [131, 157] on h3 "Greenwashing – the risk for true ESG funds" at bounding box center [284, 162] width 316 height 10
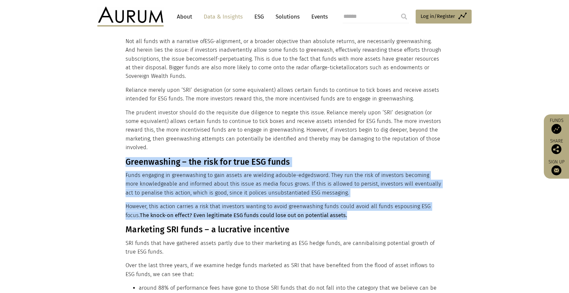
drag, startPoint x: 126, startPoint y: 136, endPoint x: 347, endPoint y: 187, distance: 227.6
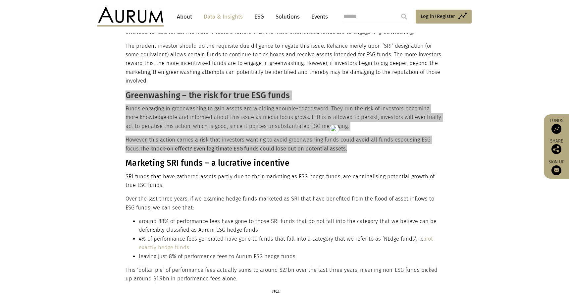
scroll to position [1401, 0]
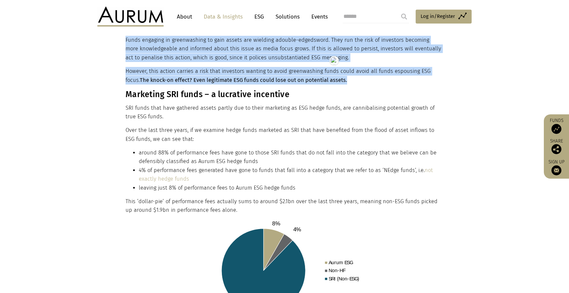
click at [202, 89] on h3 "Marketing SRI funds – a lucrative incentive" at bounding box center [284, 94] width 316 height 10
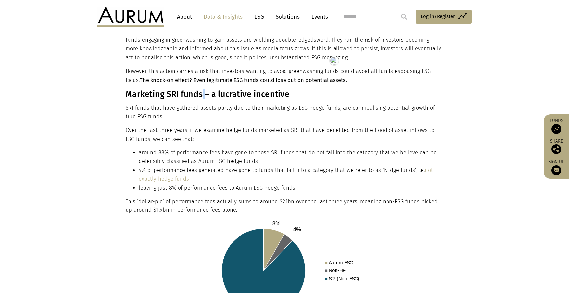
click at [202, 89] on h3 "Marketing SRI funds – a lucrative incentive" at bounding box center [284, 94] width 316 height 10
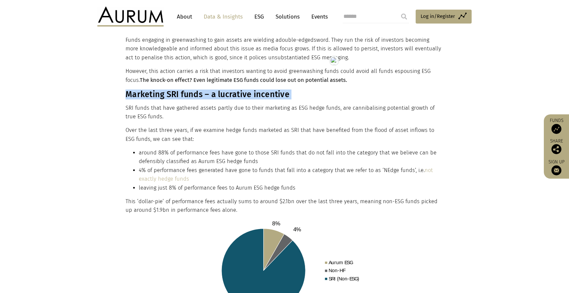
click at [202, 89] on h3 "Marketing SRI funds – a lucrative incentive" at bounding box center [284, 94] width 316 height 10
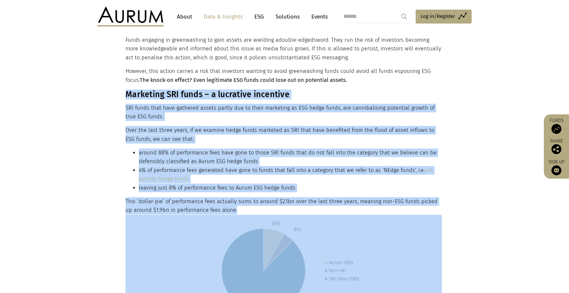
drag, startPoint x: 126, startPoint y: 68, endPoint x: 250, endPoint y: 178, distance: 165.5
click at [130, 215] on img at bounding box center [284, 271] width 316 height 112
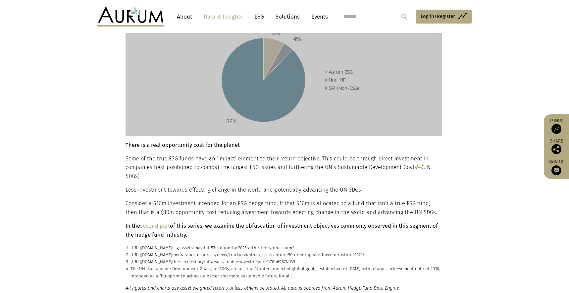
scroll to position [1590, 0]
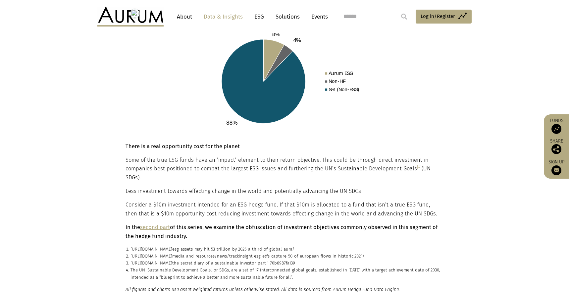
click at [141, 143] on strong "There is a real opportunity cost for the planet" at bounding box center [183, 146] width 114 height 6
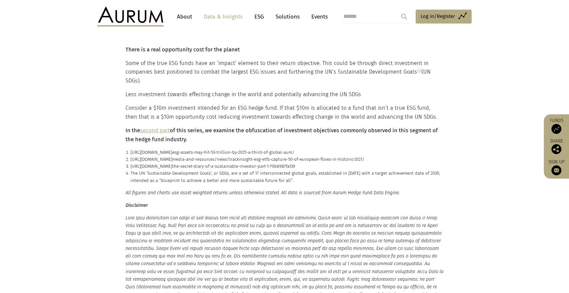
scroll to position [1684, 0]
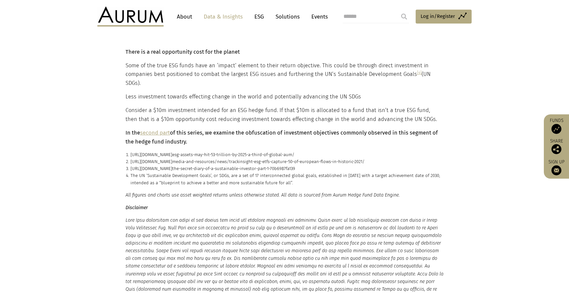
drag, startPoint x: 126, startPoint y: 118, endPoint x: 215, endPoint y: 118, distance: 88.8
click at [270, 152] on span "esg-assets-may-hit-53-trillion-by-2025-a-third-of-global-aum" at bounding box center [232, 154] width 120 height 5
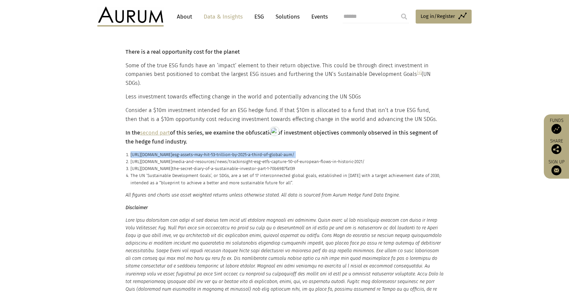
click at [186, 159] on span "media-and-resources" at bounding box center [193, 161] width 42 height 5
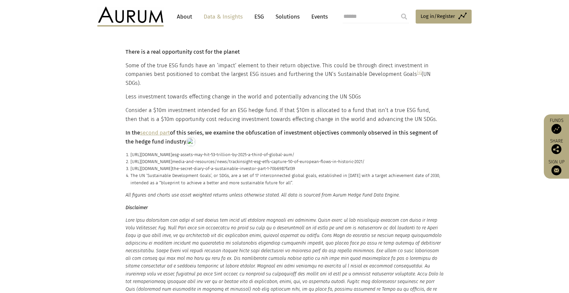
click at [157, 165] on p "https://medium.com/@sosofancy/ the-secret-diary-of-a-sustainable-investor-part-…" at bounding box center [287, 168] width 313 height 7
click at [189, 172] on p "The UN ‘Sustainable Development Goals’, or SDGs, are a set of 17 interconnected…" at bounding box center [287, 179] width 313 height 14
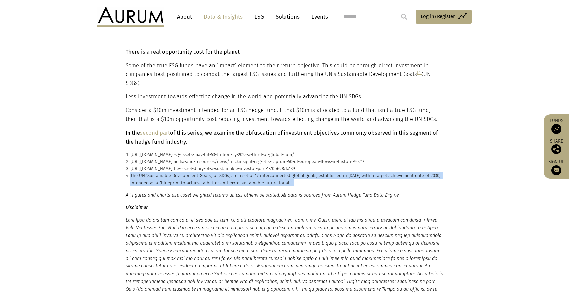
click at [189, 172] on p "The UN ‘Sustainable Development Goals’, or SDGs, are a set of 17 interconnected…" at bounding box center [287, 179] width 313 height 14
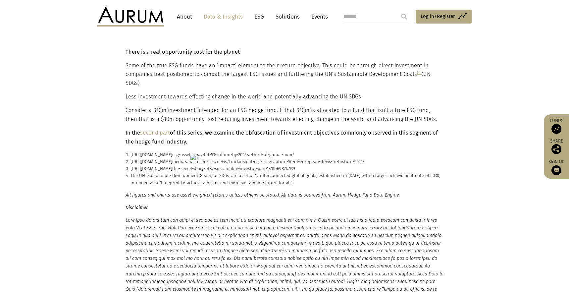
drag, startPoint x: 127, startPoint y: 168, endPoint x: 168, endPoint y: 194, distance: 48.3
click at [168, 194] on small "All figures and charts use asset weighted returns unless otherwise stated. All …" at bounding box center [285, 261] width 318 height 140
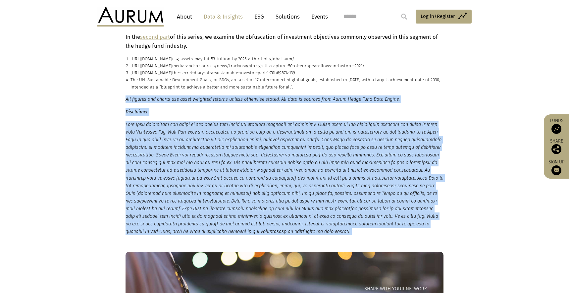
scroll to position [1790, 0]
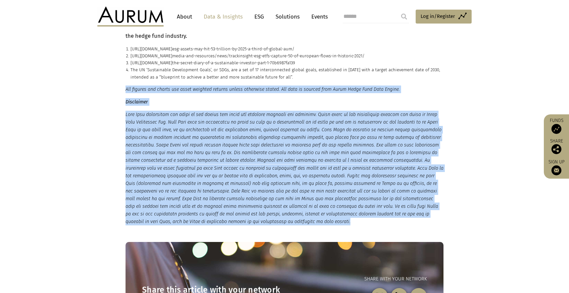
drag, startPoint x: 126, startPoint y: 167, endPoint x: 352, endPoint y: 194, distance: 227.9
click at [352, 194] on div "All figures and charts use asset weighted returns unless otherwise stated. All …" at bounding box center [284, 155] width 331 height 140
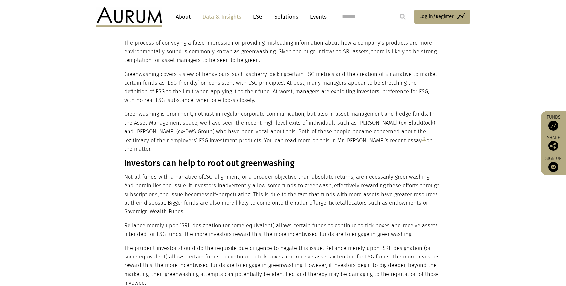
scroll to position [1427, 0]
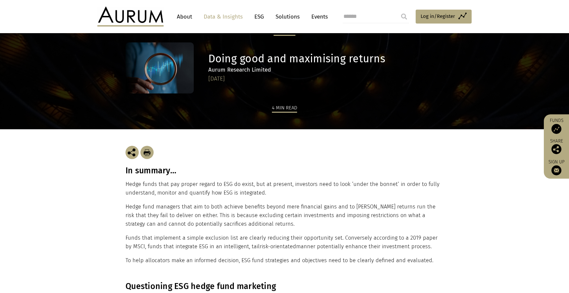
scroll to position [36, 0]
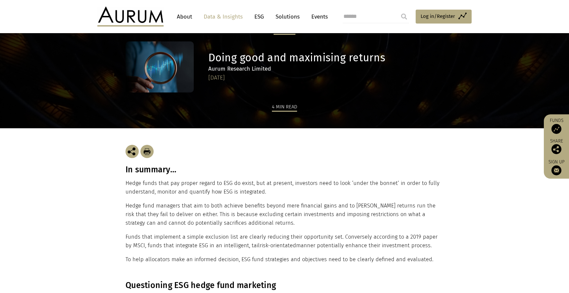
click at [150, 176] on div "In summary… Hedge funds that pay proper regard to ESG do exist, but at present,…" at bounding box center [285, 204] width 318 height 152
click at [151, 173] on h3 "In summary…" at bounding box center [285, 170] width 318 height 10
copy div "In summary…"
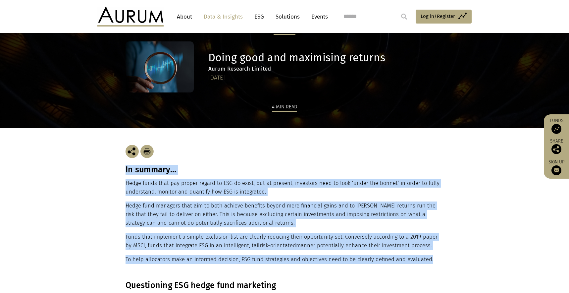
drag, startPoint x: 441, startPoint y: 260, endPoint x: 125, endPoint y: 172, distance: 328.0
click at [126, 172] on div "In summary… Hedge funds that pay proper regard to ESG do exist, but at present,…" at bounding box center [285, 204] width 318 height 152
copy div "In summary… Hedge funds that pay proper regard to ESG do exist, but at present,…"
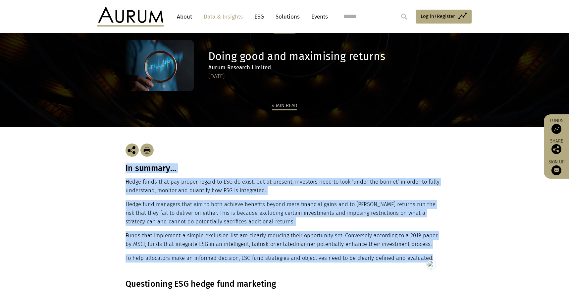
scroll to position [160, 0]
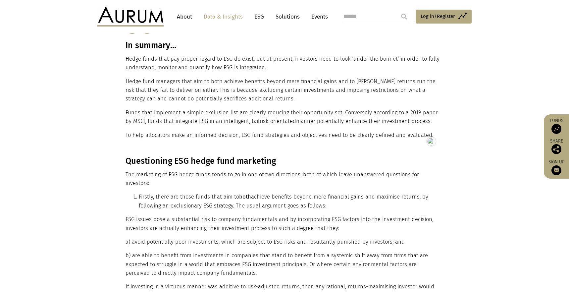
click at [158, 157] on h3 "Questioning ESG hedge fund marketing" at bounding box center [284, 161] width 316 height 10
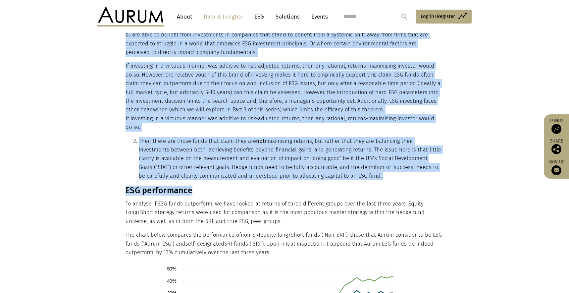
scroll to position [387, 0]
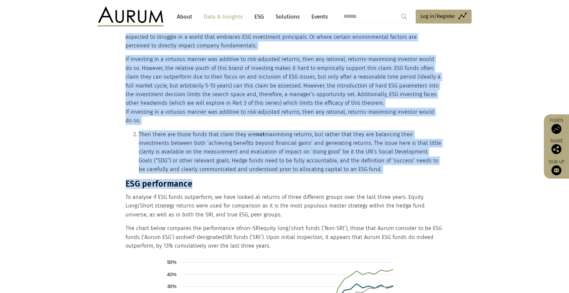
drag, startPoint x: 126, startPoint y: 160, endPoint x: 358, endPoint y: 157, distance: 231.7
click at [358, 157] on div "Questioning ESG hedge fund marketing The marketing of ESG hedge funds tends to …" at bounding box center [284, 267] width 316 height 677
copy div "Questioning ESG hedge fund marketing The marketing of ESG hedge funds tends to …"
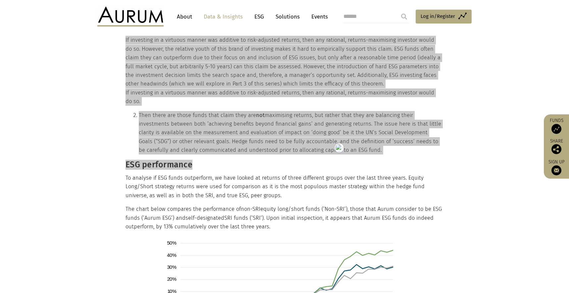
scroll to position [409, 0]
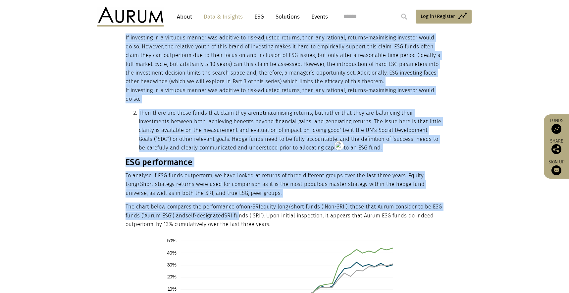
drag, startPoint x: 124, startPoint y: 153, endPoint x: 288, endPoint y: 215, distance: 175.3
click at [238, 204] on div "Questioning ESG hedge fund marketing The marketing of ESG hedge funds tends to …" at bounding box center [284, 245] width 331 height 677
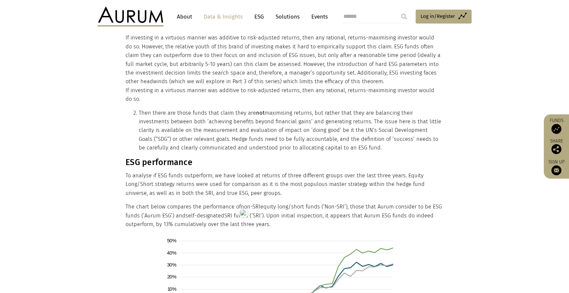
click at [295, 216] on p "The chart below compares the performance of non-SRI equity long/short funds (‘ …" at bounding box center [284, 215] width 316 height 26
drag, startPoint x: 260, startPoint y: 211, endPoint x: 127, endPoint y: 152, distance: 145.7
click at [127, 152] on div "Questioning ESG hedge fund marketing The marketing of ESG hedge funds tends to …" at bounding box center [284, 245] width 316 height 677
copy div "ESG performance To analyse if ESG funds outperform, we have looked at returns o…"
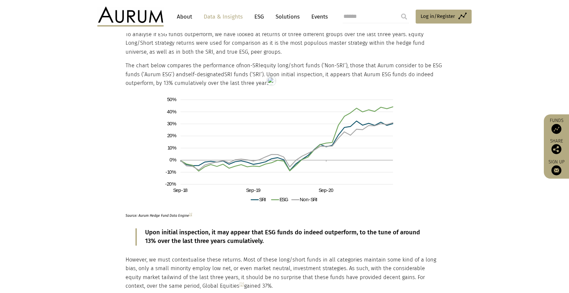
click at [160, 209] on p "Source: Aurum Hedge Fund Data Engine [1]" at bounding box center [276, 213] width 301 height 9
copy div "Source: Aurum Hedge Fund Data Engine [1]"
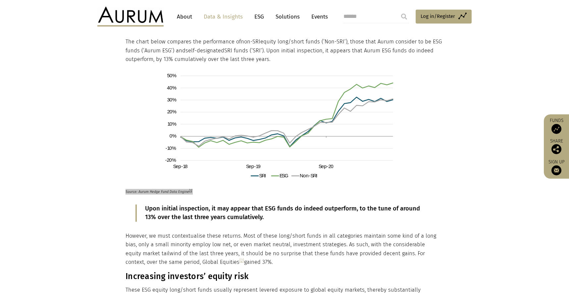
scroll to position [592, 0]
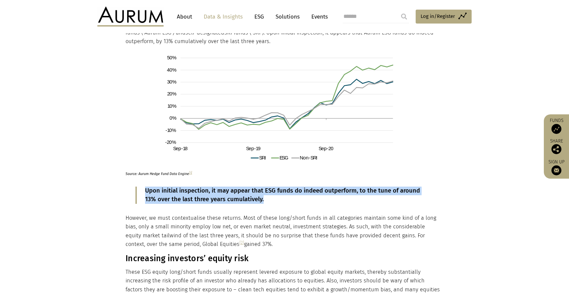
drag, startPoint x: 269, startPoint y: 191, endPoint x: 136, endPoint y: 180, distance: 133.7
click at [136, 187] on blockquote "Upon initial inspection, it may appear that ESG funds do indeed outperform, to …" at bounding box center [284, 195] width 297 height 17
copy p "Upon initial inspection, it may appear that ESG funds do indeed outperform, to …"
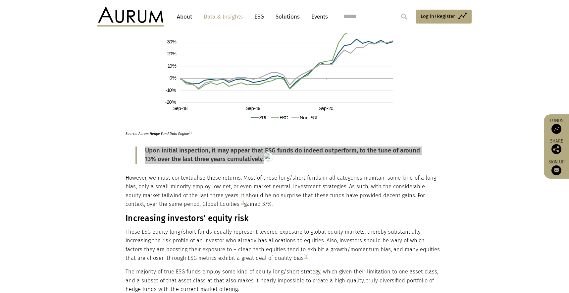
scroll to position [656, 0]
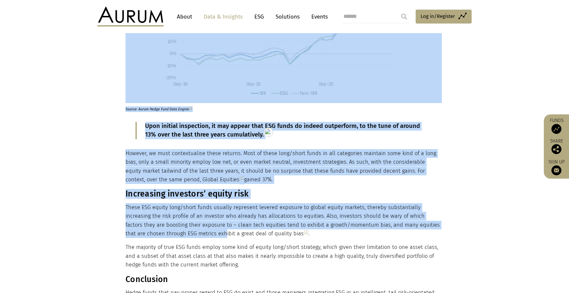
drag, startPoint x: 125, startPoint y: 184, endPoint x: 209, endPoint y: 232, distance: 97.2
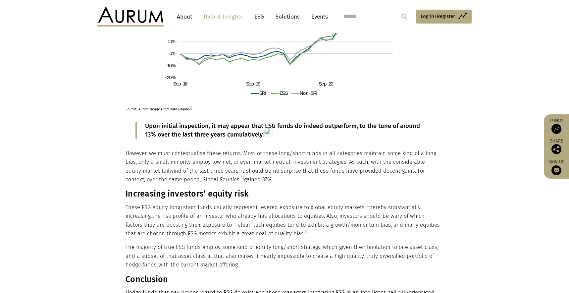
click at [254, 250] on p "The majority of true ESG funds employ some kind of equity long/short strategy, …" at bounding box center [284, 256] width 316 height 26
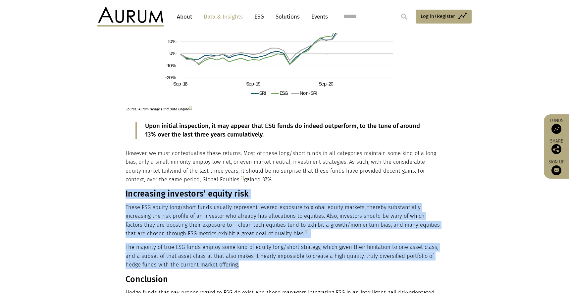
drag, startPoint x: 244, startPoint y: 260, endPoint x: 126, endPoint y: 188, distance: 138.5
copy div "Increasing investors’ equity risk These ESG equity long/short funds usually rep…"
drag, startPoint x: 225, startPoint y: 172, endPoint x: 125, endPoint y: 146, distance: 102.8
click at [126, 149] on p "However, we must contextualise these returns. Most of these long/short funds in…" at bounding box center [284, 166] width 316 height 35
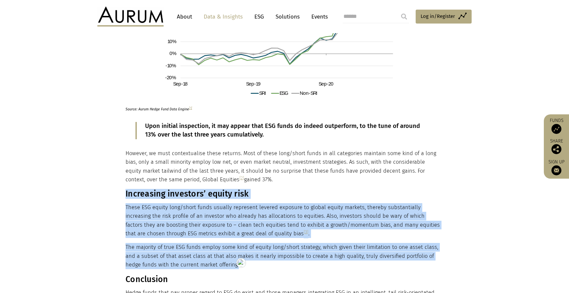
copy div "Questioning ESG hedge fund marketing The marketing of ESG hedge funds tends to …"
click at [131, 151] on p "However, we must contextualise these returns. Most of these long/short funds in…" at bounding box center [284, 166] width 316 height 35
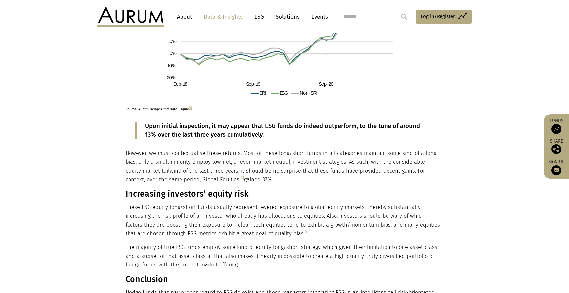
drag, startPoint x: 129, startPoint y: 147, endPoint x: 226, endPoint y: 173, distance: 100.5
click at [226, 173] on p "However, we must contextualise these returns. Most of these long/short funds in…" at bounding box center [284, 166] width 316 height 35
copy p "However, we must contextualise these returns. Most of these long/short funds in…"
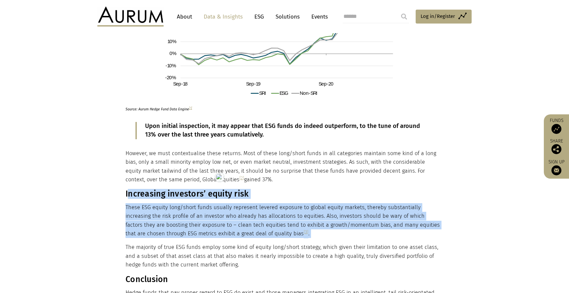
drag, startPoint x: 127, startPoint y: 187, endPoint x: 198, endPoint y: 241, distance: 88.9
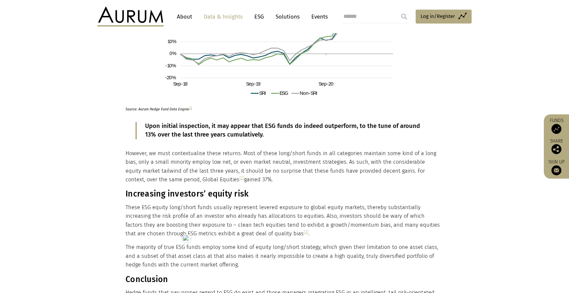
click at [230, 252] on p "The majority of true ESG funds employ some kind of equity long/short strategy, …" at bounding box center [284, 256] width 316 height 26
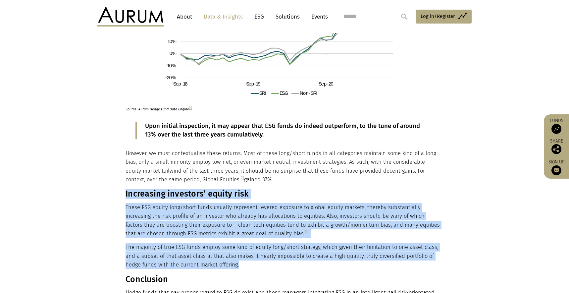
drag, startPoint x: 243, startPoint y: 259, endPoint x: 126, endPoint y: 187, distance: 137.8
copy div "Increasing investors’ equity risk These ESG equity long/short funds usually rep…"
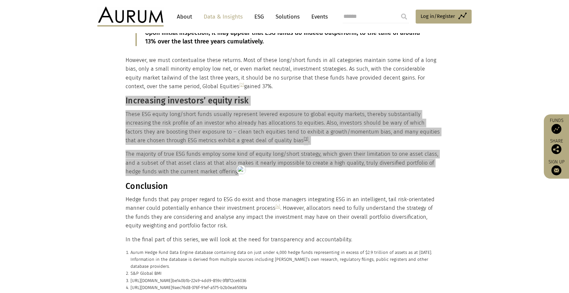
scroll to position [767, 0]
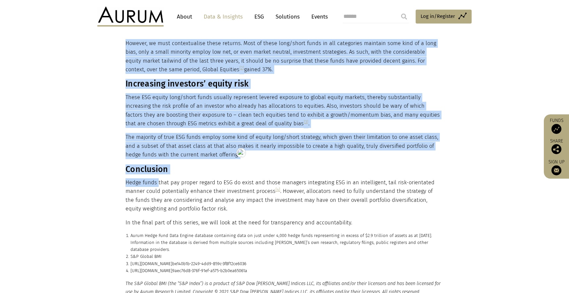
drag, startPoint x: 123, startPoint y: 159, endPoint x: 163, endPoint y: 179, distance: 44.5
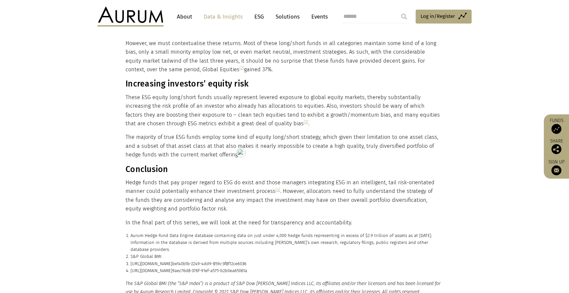
click at [190, 191] on p "Hedge funds that pay proper regard to ESG do exist and those managers integrati…" at bounding box center [284, 195] width 316 height 35
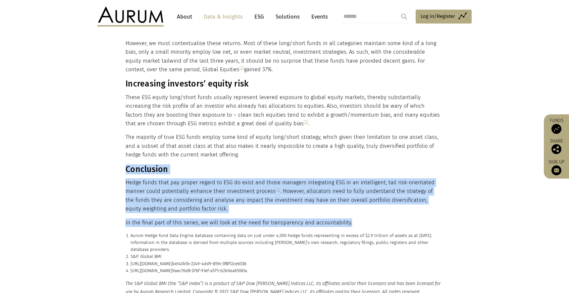
drag, startPoint x: 375, startPoint y: 212, endPoint x: 127, endPoint y: 163, distance: 253.3
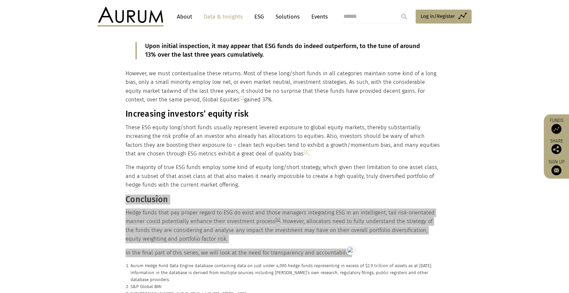
scroll to position [877, 0]
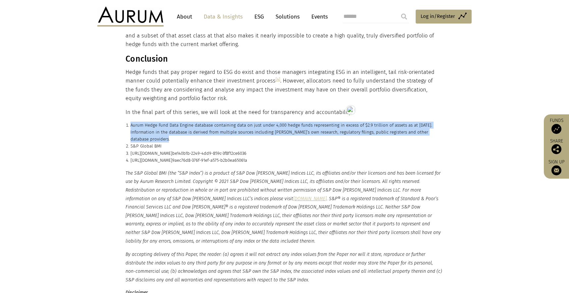
drag, startPoint x: 131, startPoint y: 115, endPoint x: 443, endPoint y: 122, distance: 311.6
click at [443, 122] on p "Aurum Hedge Fund Data Engine database containing data on just under 4,000 hedge…" at bounding box center [287, 132] width 313 height 21
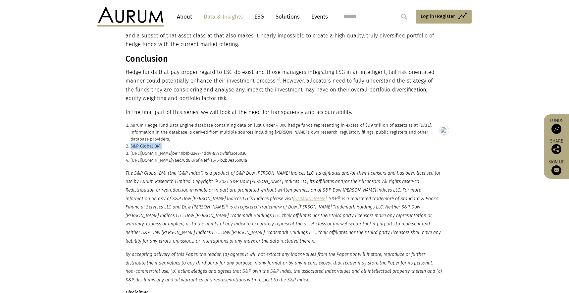
drag, startPoint x: 164, startPoint y: 131, endPoint x: 130, endPoint y: 130, distance: 34.5
click at [131, 142] on li "S&P Global BMI" at bounding box center [287, 145] width 313 height 7
drag, startPoint x: 281, startPoint y: 138, endPoint x: 132, endPoint y: 138, distance: 149.8
click at [132, 150] on p "https://www.ft.com/content/ be140b1b-2249-4dd9-859c-3f8f12ce6036" at bounding box center [287, 153] width 313 height 7
drag, startPoint x: 303, startPoint y: 145, endPoint x: 132, endPoint y: 145, distance: 171.3
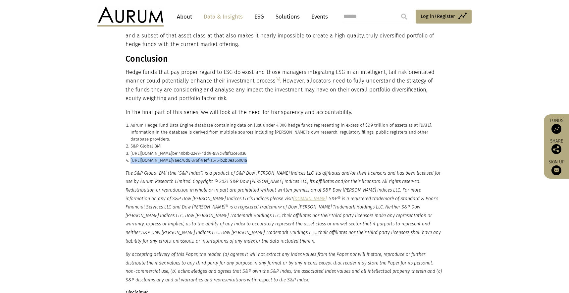
click at [132, 157] on p "https://www.msci.com/documents/10199/ 9aec76d8-376f-91ef-a575-b2b0ea65061a" at bounding box center [287, 160] width 313 height 7
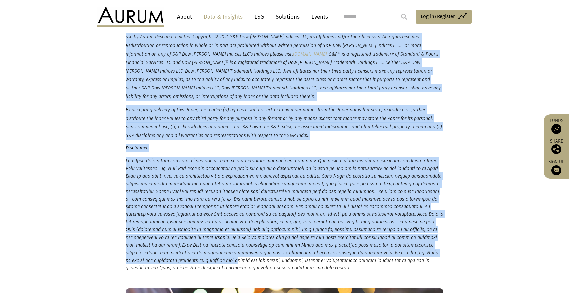
scroll to position [1047, 0]
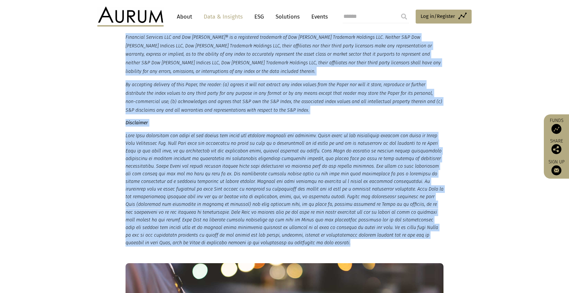
drag, startPoint x: 126, startPoint y: 158, endPoint x: 342, endPoint y: 216, distance: 223.5
click at [342, 216] on small "The S&P Global BMI (the “S&P Index”) is a product of S&P Dow Jones Indices LLC,…" at bounding box center [285, 123] width 318 height 248
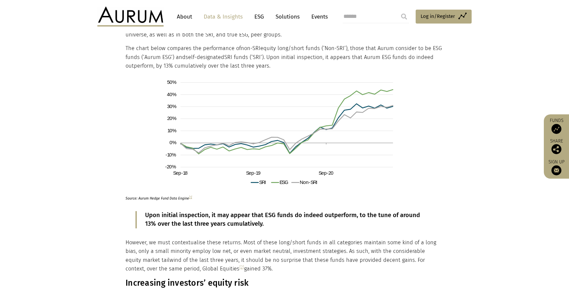
scroll to position [567, 0]
drag, startPoint x: 196, startPoint y: 191, endPoint x: 187, endPoint y: 191, distance: 9.0
click at [187, 193] on p "Source: Aurum Hedge Fund Data Engine [1]" at bounding box center [276, 197] width 301 height 9
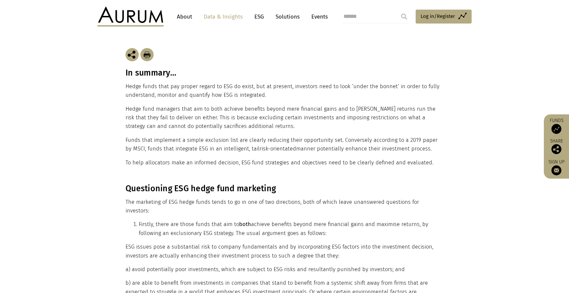
scroll to position [0, 0]
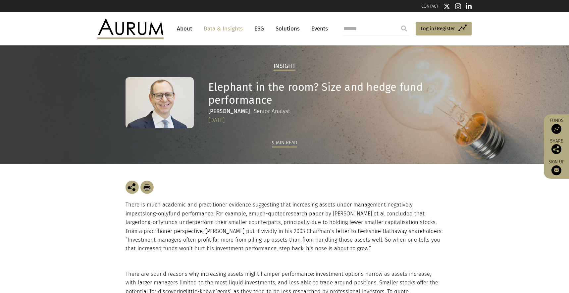
click at [306, 252] on p "There is much academic and practitioner evidence suggesting that increasing ass…" at bounding box center [285, 226] width 318 height 52
drag, startPoint x: 293, startPoint y: 247, endPoint x: 123, endPoint y: 203, distance: 175.6
click at [123, 203] on div "There is much academic and practitioner evidence suggesting that increasing ass…" at bounding box center [284, 216] width 331 height 105
copy p "There is much academic and practitioner evidence suggesting that increasing ass…"
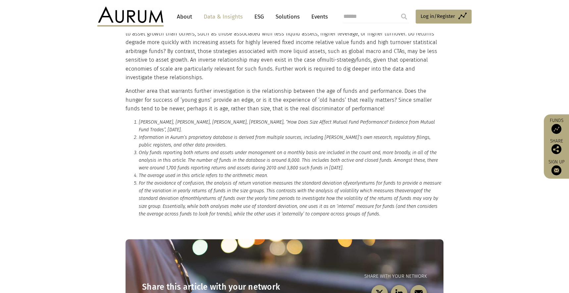
scroll to position [2630, 0]
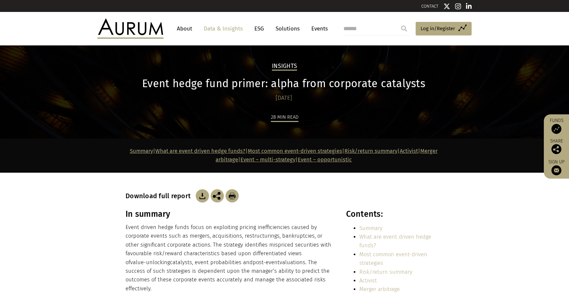
scroll to position [134, 0]
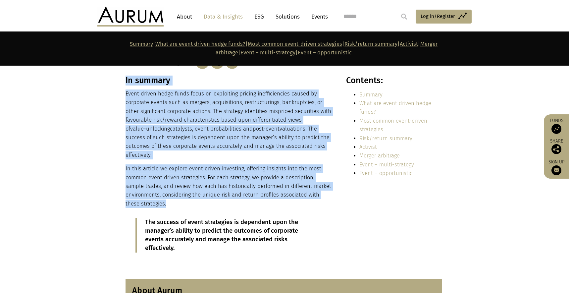
drag, startPoint x: 125, startPoint y: 80, endPoint x: 170, endPoint y: 201, distance: 129.7
click at [170, 201] on div "In summary Event driven hedge funds focus on exploiting pricing inefficiencies …" at bounding box center [229, 169] width 206 height 187
copy div "In summary Event driven hedge funds focus on exploiting pricing inefficiencies …"
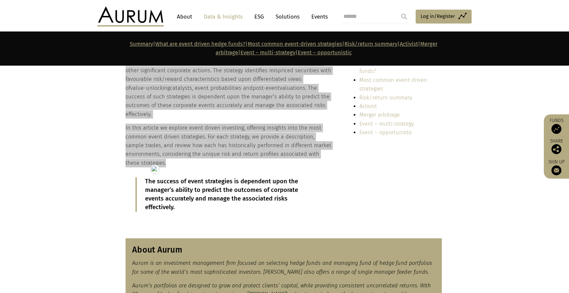
scroll to position [185, 0]
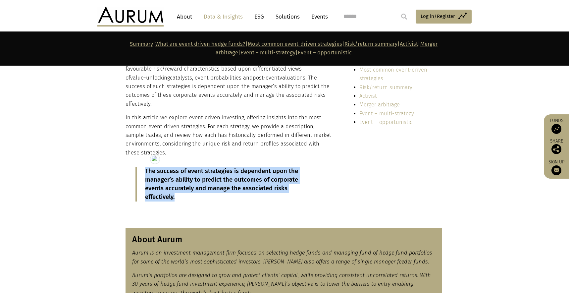
drag, startPoint x: 188, startPoint y: 198, endPoint x: 146, endPoint y: 173, distance: 48.1
click at [146, 173] on p "The success of event strategies is dependent upon the manager’s ability to pred…" at bounding box center [229, 184] width 168 height 34
copy p "The success of event strategies is dependent upon the manager’s ability to pred…"
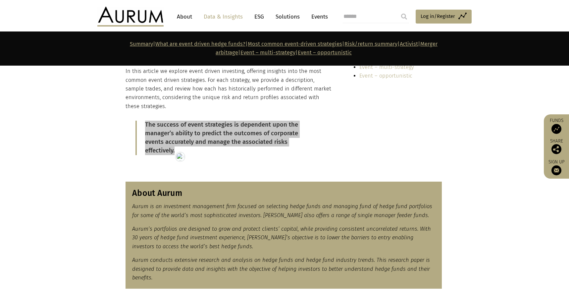
scroll to position [323, 0]
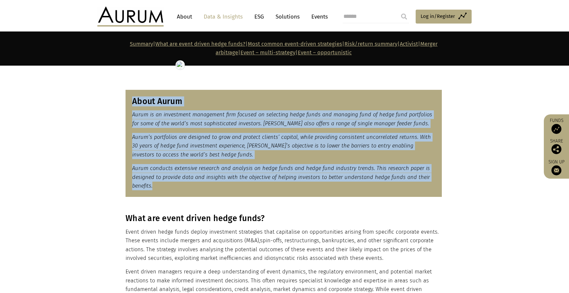
drag, startPoint x: 176, startPoint y: 189, endPoint x: 131, endPoint y: 103, distance: 97.0
click at [131, 103] on div "About Aurum Aurum is an investment management firm focused on selecting hedge f…" at bounding box center [284, 143] width 316 height 107
copy div "About Aurum Aurum is an investment management firm focused on selecting hedge f…"
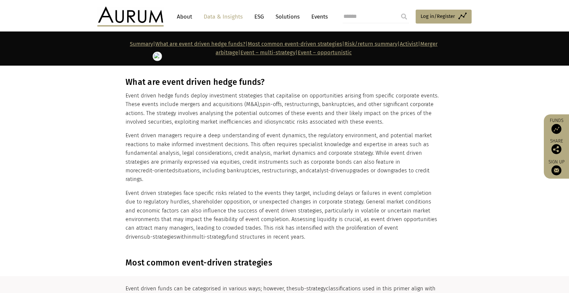
scroll to position [461, 0]
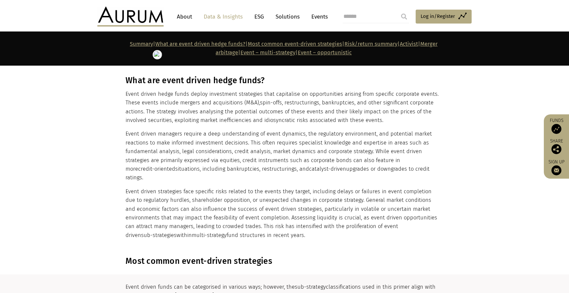
drag, startPoint x: 261, startPoint y: 226, endPoint x: 126, endPoint y: 84, distance: 196.4
click at [126, 84] on div "What are event driven hedge funds? Event driven hedge funds deploy investment s…" at bounding box center [284, 158] width 316 height 164
copy div "What are event driven hedge funds? Event driven hedge funds deploy investment s…"
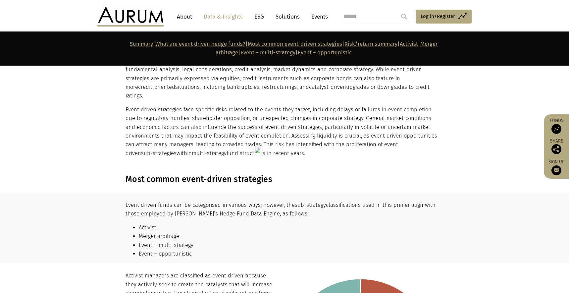
scroll to position [567, 0]
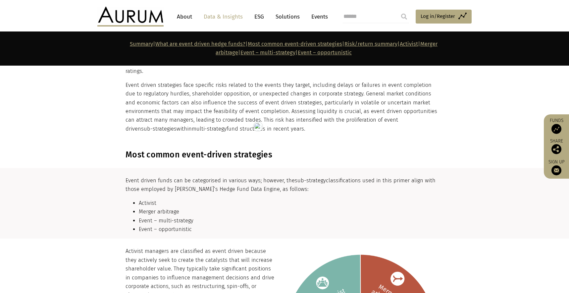
click at [174, 150] on h3 "Most common event-driven strategies" at bounding box center [284, 155] width 316 height 10
copy main "Most common event-driven strategies"
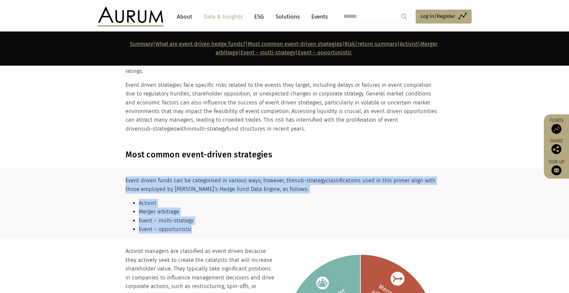
drag, startPoint x: 199, startPoint y: 221, endPoint x: 124, endPoint y: 171, distance: 90.2
click at [124, 176] on div "Event driven funds can be categorised in various ways; however, the sub-strateg…" at bounding box center [284, 207] width 331 height 62
copy div "Event driven funds can be categorised in various ways; however, the sub-strateg…"
click at [162, 150] on h3 "Most common event-driven strategies" at bounding box center [284, 155] width 316 height 10
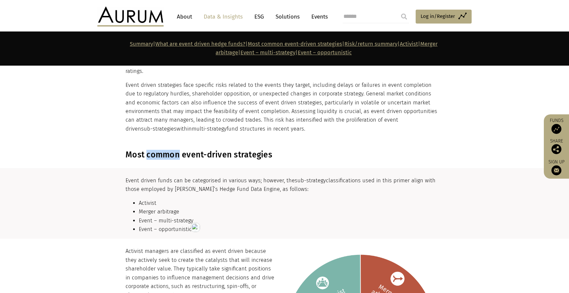
click at [162, 150] on h3 "Most common event-driven strategies" at bounding box center [284, 155] width 316 height 10
copy main "Most common event-driven strategies"
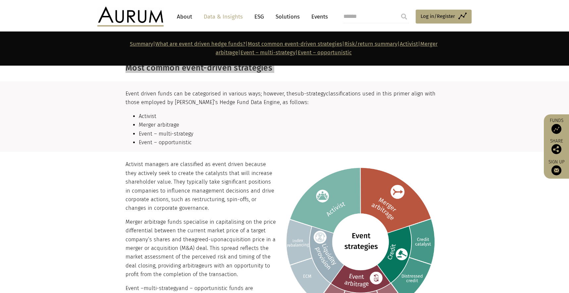
scroll to position [654, 0]
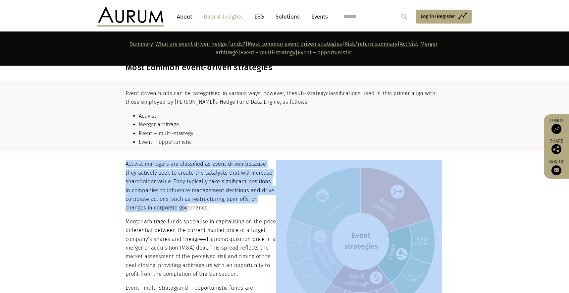
drag, startPoint x: 125, startPoint y: 155, endPoint x: 164, endPoint y: 201, distance: 60.6
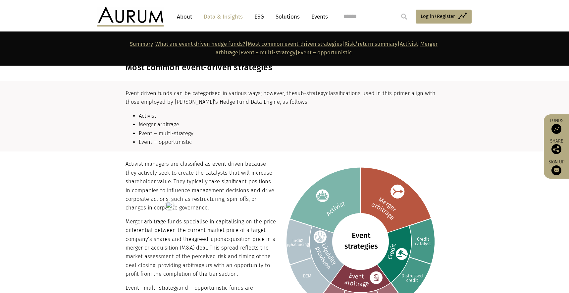
drag, startPoint x: 164, startPoint y: 201, endPoint x: 148, endPoint y: 188, distance: 20.5
click at [164, 200] on p "Activist managers are classified as event driven because they actively seek to …" at bounding box center [284, 186] width 316 height 52
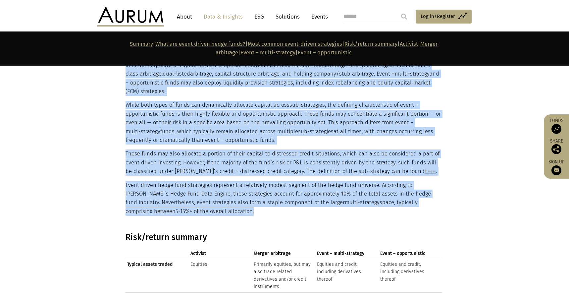
scroll to position [945, 0]
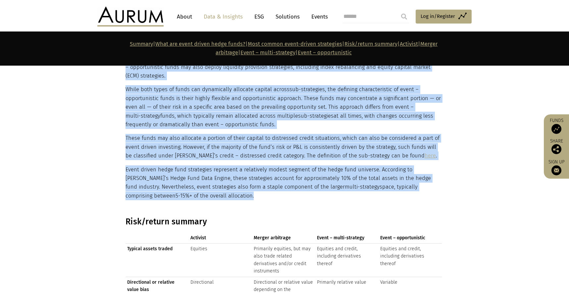
drag, startPoint x: 126, startPoint y: 156, endPoint x: 215, endPoint y: 186, distance: 93.8
click at [215, 186] on div "Activist managers are classified as event driven because they actively seek to …" at bounding box center [284, 34] width 316 height 331
copy div "Activist managers are classified as event driven because they actively seek to …"
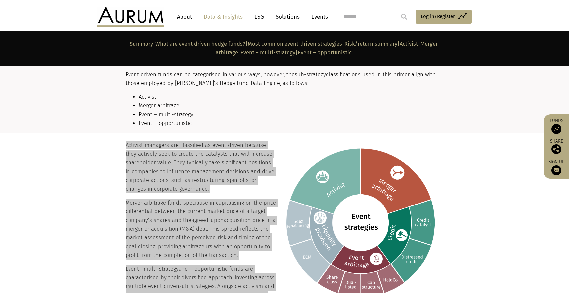
scroll to position [680, 0]
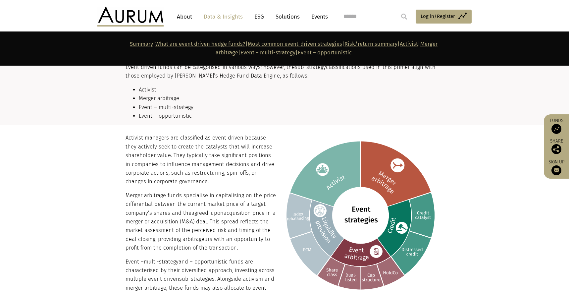
click at [180, 160] on p "Activist managers are classified as event driven because they actively seek to …" at bounding box center [284, 160] width 316 height 52
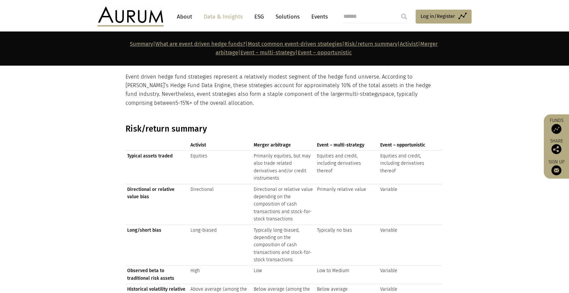
scroll to position [1056, 0]
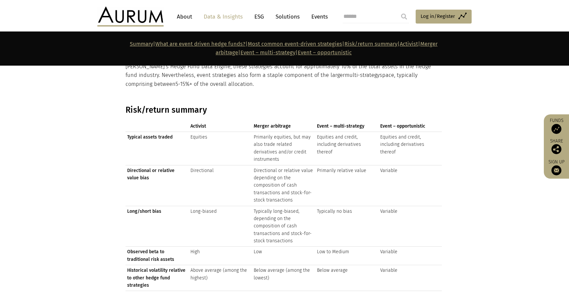
click at [162, 105] on h3 "Risk/return summary" at bounding box center [284, 110] width 316 height 10
copy div "Risk/return summary"
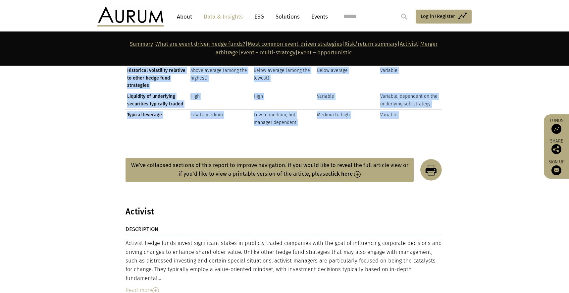
scroll to position [1254, 0]
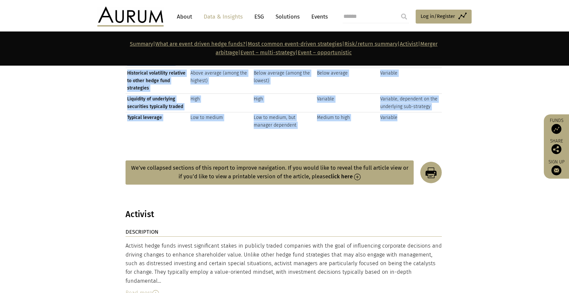
drag, startPoint x: 130, startPoint y: 116, endPoint x: 434, endPoint y: 110, distance: 303.9
click at [434, 110] on div "Activist Merger arbitrage Event – multi-strategy Event – opportunistic Activist…" at bounding box center [284, 27] width 316 height 207
copy div "Activist Merger arbitrage Event – multi-strategy Event – opportunistic Activist…"
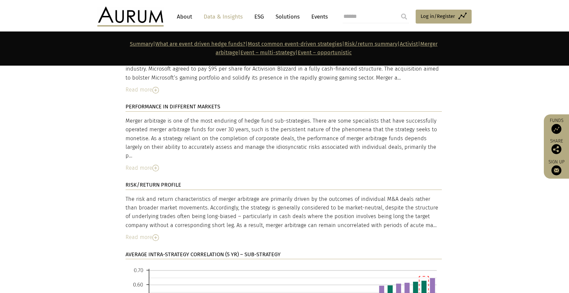
scroll to position [2046, 0]
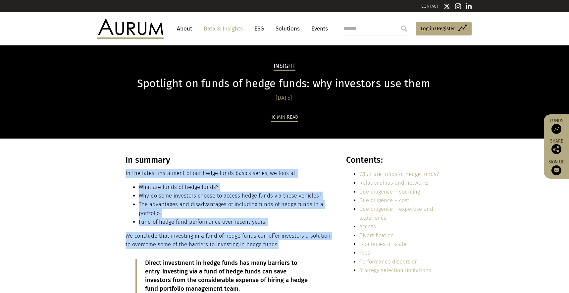
drag, startPoint x: 284, startPoint y: 247, endPoint x: 126, endPoint y: 174, distance: 173.8
click at [126, 174] on div "In summary In the latest instalment of our hedge funds basics series, we look a…" at bounding box center [229, 229] width 206 height 148
copy div "In the latest instalment of our hedge funds basics series, we look at: What are…"
drag, startPoint x: 126, startPoint y: 174, endPoint x: 285, endPoint y: 241, distance: 172.3
click at [285, 241] on div "In summary In the latest instalment of our hedge funds basics series, we look a…" at bounding box center [229, 229] width 206 height 148
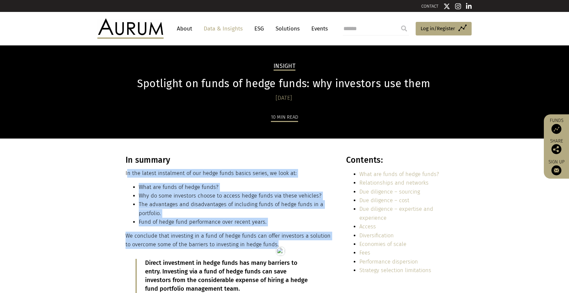
copy div "n the latest instalment of our hedge funds basics series, we look at: What are …"
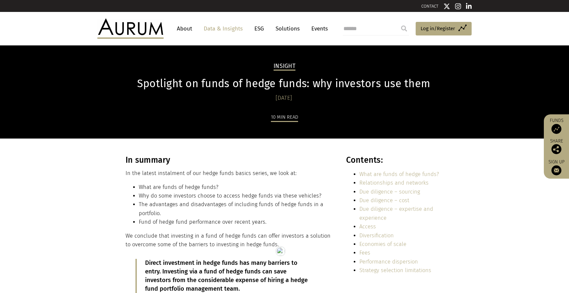
click at [134, 159] on h3 "In summary" at bounding box center [229, 160] width 206 height 10
copy div "In summary"
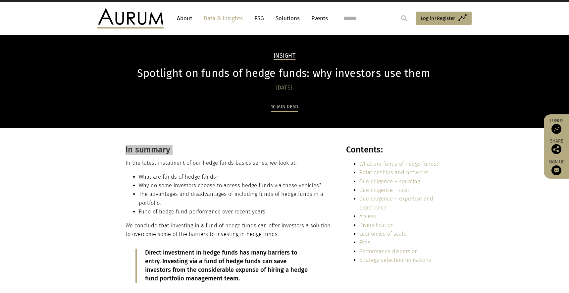
scroll to position [11, 0]
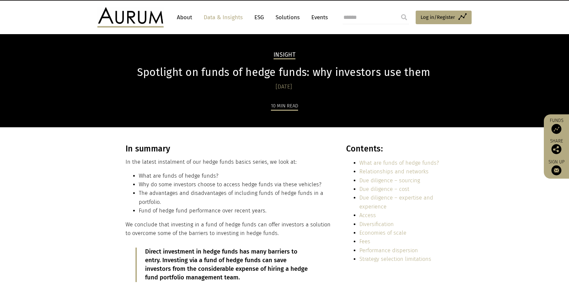
click at [153, 163] on p "In the latest instalment of our hedge funds basics series, we look at:" at bounding box center [229, 162] width 206 height 9
copy div "In the latest instalment of our hedge funds basics series, we look at:"
click at [214, 176] on li "What are funds of hedge funds?" at bounding box center [235, 176] width 193 height 9
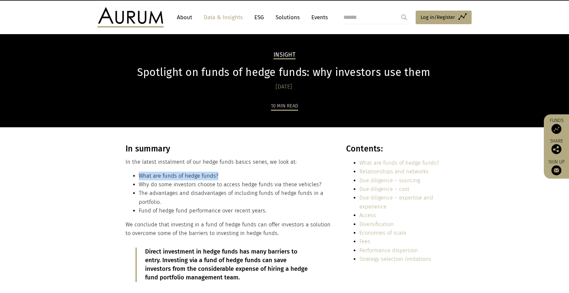
drag, startPoint x: 218, startPoint y: 175, endPoint x: 140, endPoint y: 175, distance: 78.9
click at [140, 175] on li "What are funds of hedge funds?" at bounding box center [235, 176] width 193 height 9
copy li "What are funds of hedge funds?"
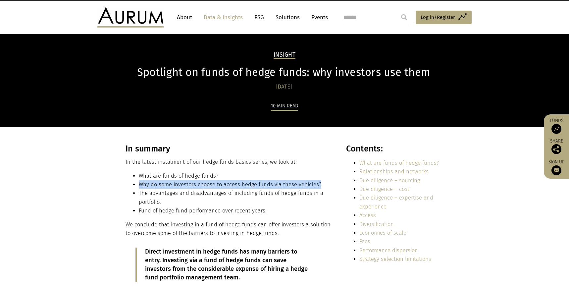
drag, startPoint x: 321, startPoint y: 187, endPoint x: 136, endPoint y: 181, distance: 185.3
click at [139, 181] on li "Why do some investors choose to access hedge funds via these vehicles?" at bounding box center [235, 184] width 193 height 9
copy li "Why do some investors choose to access hedge funds via these vehicles?"
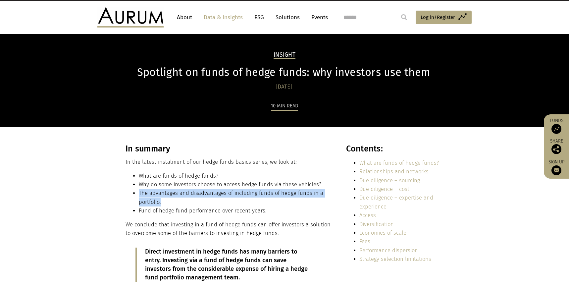
drag, startPoint x: 197, startPoint y: 199, endPoint x: 139, endPoint y: 192, distance: 58.0
click at [139, 192] on li "The advantages and disadvantages of including funds of hedge funds in a portfol…" at bounding box center [235, 198] width 193 height 18
copy li "The advantages and disadvantages of including funds of hedge funds in a portfol…"
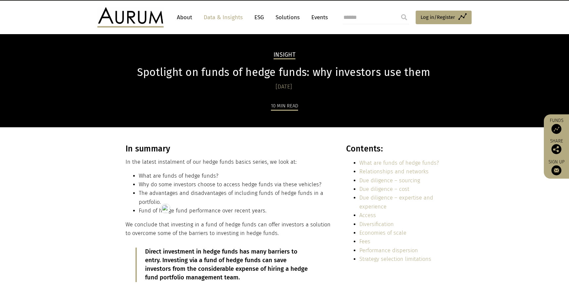
click at [263, 209] on li "Fund of hedge fund performance over recent years." at bounding box center [235, 210] width 193 height 9
drag, startPoint x: 265, startPoint y: 212, endPoint x: 137, endPoint y: 209, distance: 129.0
click at [137, 209] on ul "What are funds of hedge funds? Why do some investors choose to access hedge fun…" at bounding box center [229, 194] width 206 height 44
copy li "Fund of hedge fund performance over recent years."
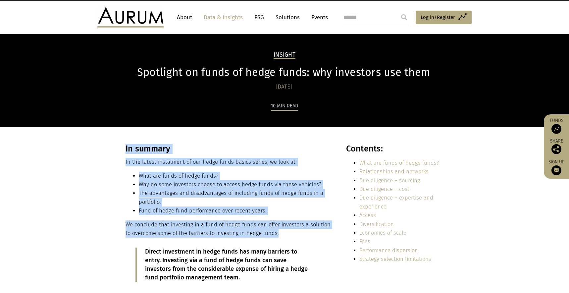
copy div "In summary In the latest instalment of our hedge funds basics series, we look a…"
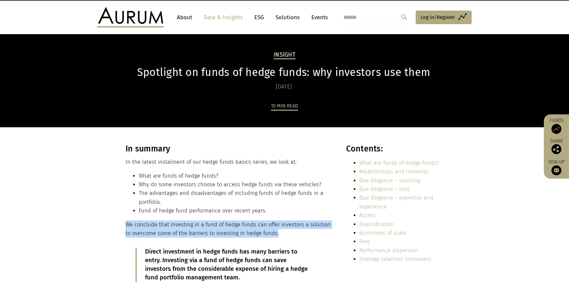
copy span "We conclude that investing in a fund of hedge funds can offer investors a solut…"
drag, startPoint x: 279, startPoint y: 237, endPoint x: 126, endPoint y: 227, distance: 153.1
click at [126, 227] on p "We conclude that investing in a fund of hedge funds can offer investors a solut…" at bounding box center [229, 229] width 206 height 18
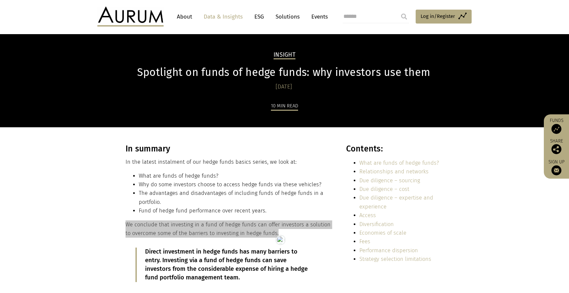
scroll to position [128, 0]
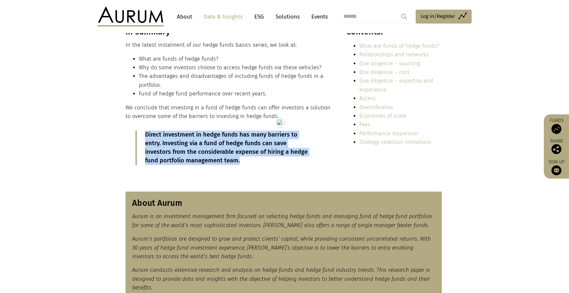
drag, startPoint x: 228, startPoint y: 164, endPoint x: 145, endPoint y: 135, distance: 88.0
click at [145, 135] on p "Direct investment in hedge funds has many barriers to entry. Investing via a fu…" at bounding box center [229, 148] width 168 height 34
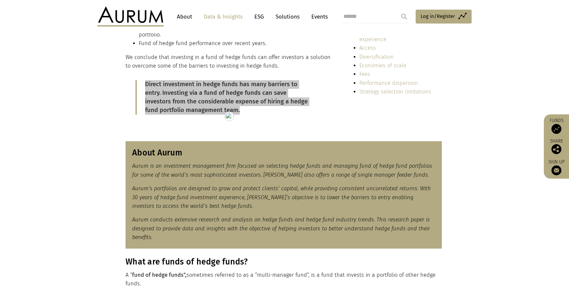
scroll to position [184, 0]
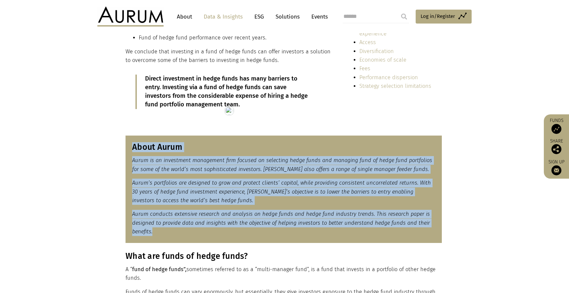
drag, startPoint x: 155, startPoint y: 236, endPoint x: 133, endPoint y: 149, distance: 89.6
click at [133, 149] on div "About Aurum Aurum is an investment management firm focused on selecting hedge f…" at bounding box center [284, 189] width 316 height 107
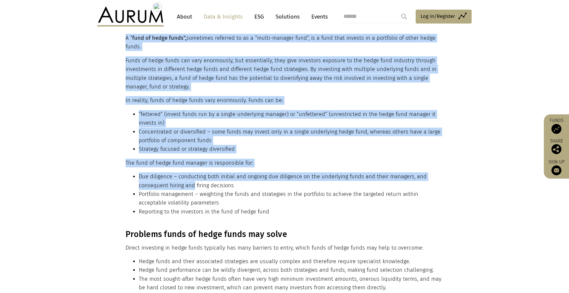
scroll to position [424, 0]
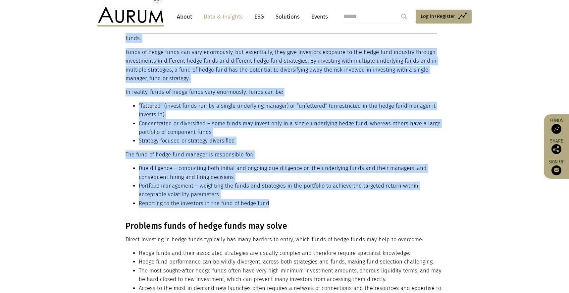
drag, startPoint x: 126, startPoint y: 134, endPoint x: 275, endPoint y: 205, distance: 165.1
click at [275, 205] on div "What are funds of hedge funds? A “ fund of hedge funds”, sometimes referred to …" at bounding box center [284, 112] width 316 height 201
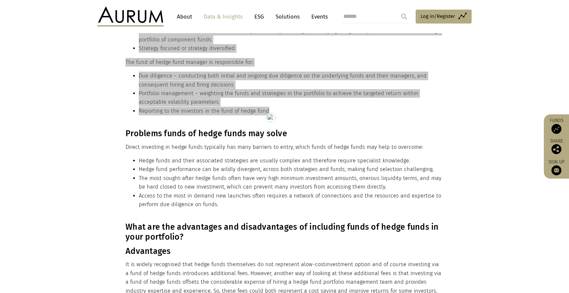
scroll to position [517, 0]
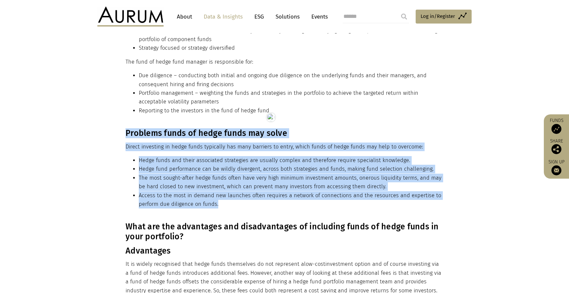
drag, startPoint x: 126, startPoint y: 133, endPoint x: 230, endPoint y: 202, distance: 125.4
click at [230, 202] on div "Problems funds of hedge funds may solve Direct investing in hedge funds typical…" at bounding box center [284, 170] width 316 height 85
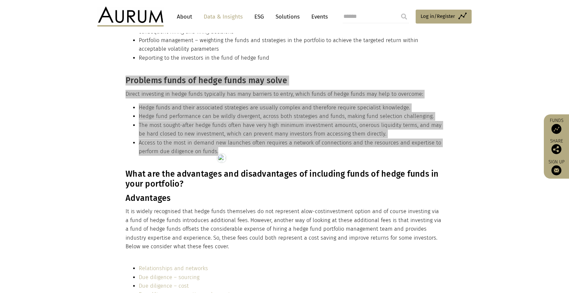
scroll to position [574, 0]
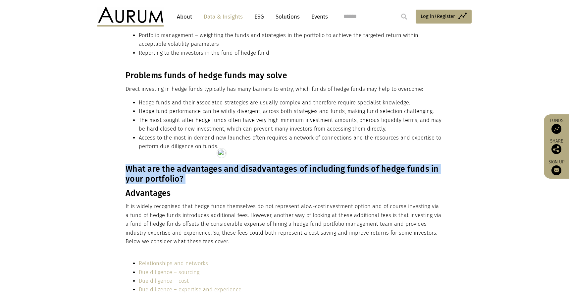
drag, startPoint x: 126, startPoint y: 167, endPoint x: 209, endPoint y: 185, distance: 85.3
click at [209, 185] on div "What are the advantages and disadvantages of including funds of hedge funds in …" at bounding box center [284, 205] width 316 height 82
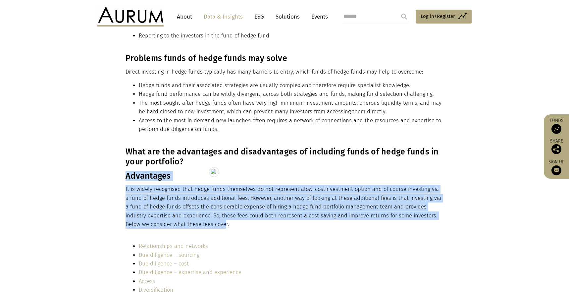
scroll to position [611, 0]
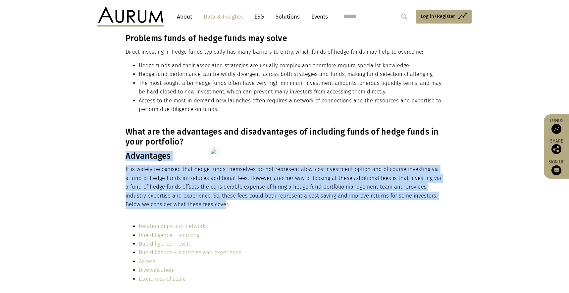
drag, startPoint x: 126, startPoint y: 193, endPoint x: 218, endPoint y: 210, distance: 94.1
click at [218, 210] on section "What are the advantages and disadvantages of including funds of hedge funds in …" at bounding box center [284, 172] width 569 height 90
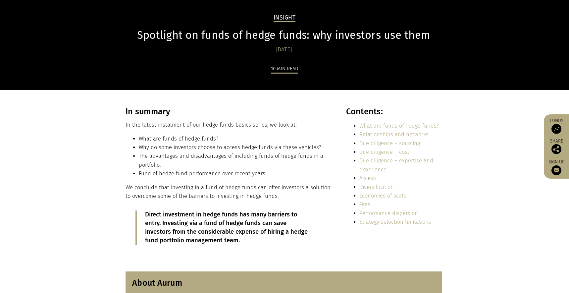
scroll to position [64, 0]
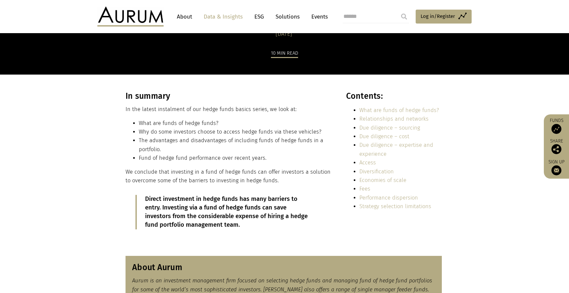
click at [383, 133] on link "Due diligence – cost" at bounding box center [385, 136] width 50 height 6
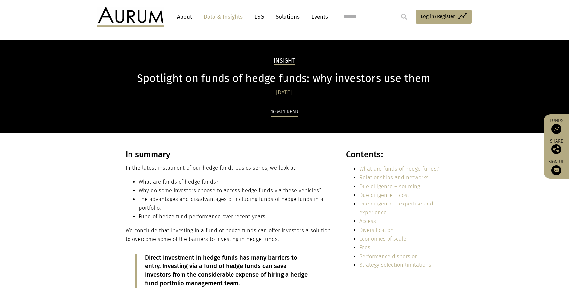
scroll to position [0, 0]
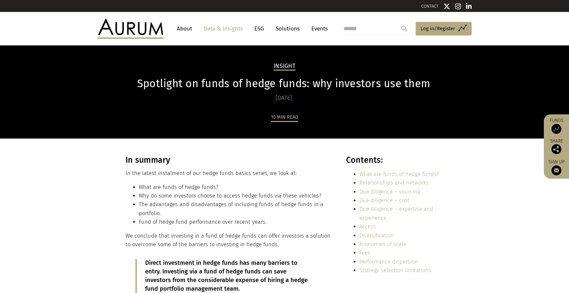
click at [377, 191] on link "Due diligence – sourcing" at bounding box center [390, 192] width 61 height 6
click at [398, 183] on link "Relationships and networks" at bounding box center [394, 183] width 69 height 6
click at [388, 174] on link "What are funds of hedge funds?" at bounding box center [400, 174] width 80 height 6
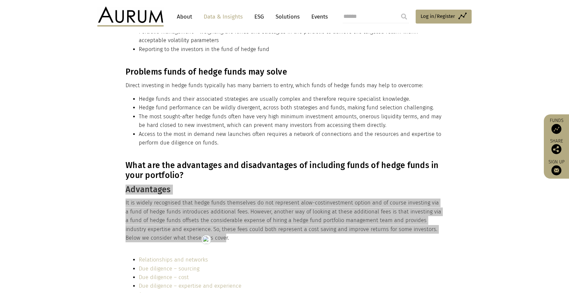
scroll to position [578, 0]
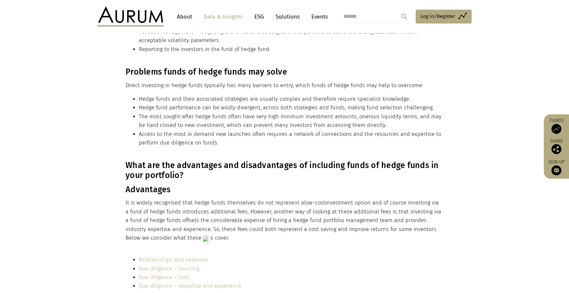
click at [130, 180] on div "What are the advantages and disadvantages of including funds of hedge funds in …" at bounding box center [284, 201] width 316 height 82
drag, startPoint x: 125, startPoint y: 167, endPoint x: 218, endPoint y: 238, distance: 117.5
click at [218, 238] on div "What are the advantages and disadvantages of including funds of hedge funds in …" at bounding box center [284, 201] width 331 height 82
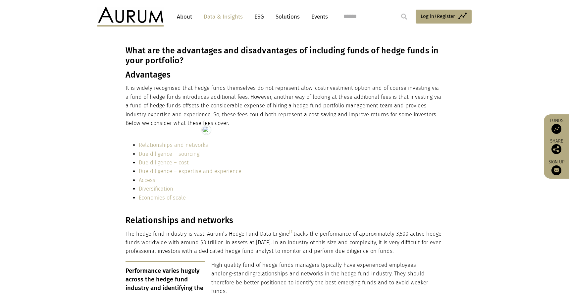
scroll to position [693, 0]
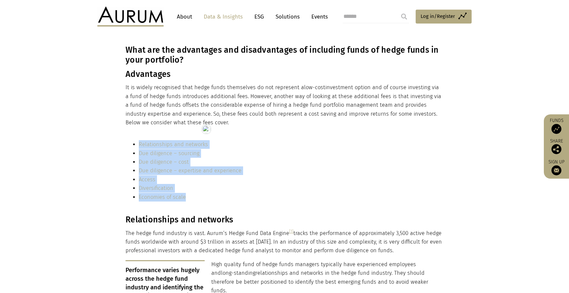
drag, startPoint x: 201, startPoint y: 193, endPoint x: 138, endPoint y: 145, distance: 79.5
click at [138, 145] on ul "Relationships and networks Due diligence – sourcing Due diligence – cost Due di…" at bounding box center [284, 170] width 316 height 61
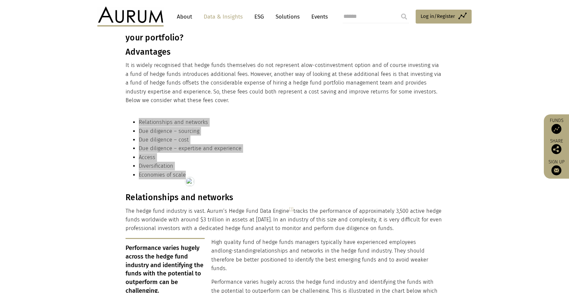
scroll to position [719, 0]
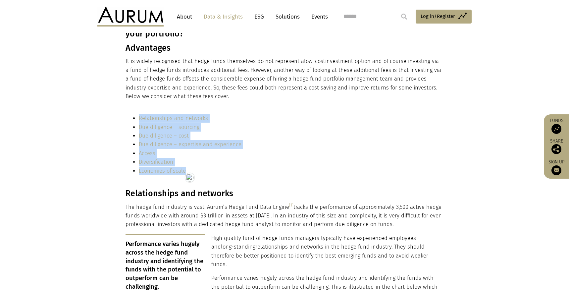
click at [148, 195] on h3 "Relationships and networks" at bounding box center [284, 194] width 316 height 10
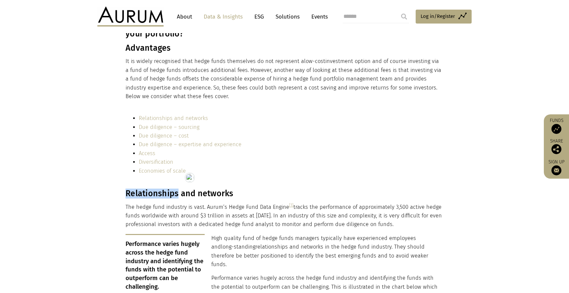
click at [148, 194] on h3 "Relationships and networks" at bounding box center [284, 194] width 316 height 10
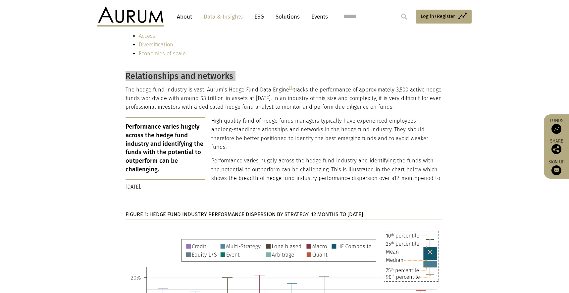
scroll to position [838, 0]
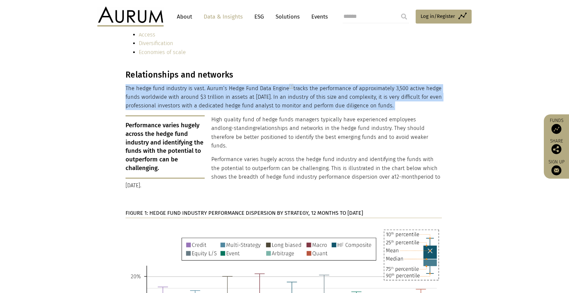
drag, startPoint x: 126, startPoint y: 86, endPoint x: 410, endPoint y: 103, distance: 284.5
click at [410, 103] on p "The hedge fund industry is vast. Aurum’s Hedge Fund Data Engine [1] tracks the …" at bounding box center [284, 97] width 316 height 26
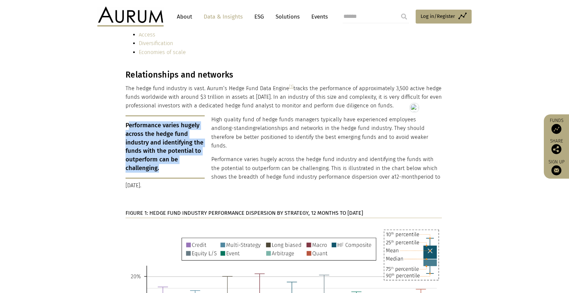
drag, startPoint x: 162, startPoint y: 170, endPoint x: 128, endPoint y: 127, distance: 55.2
click at [128, 127] on p "Performance varies hugely across the hedge fund industry and identifying the fu…" at bounding box center [165, 146] width 79 height 63
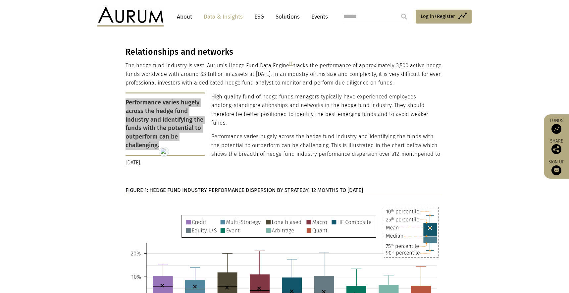
scroll to position [879, 0]
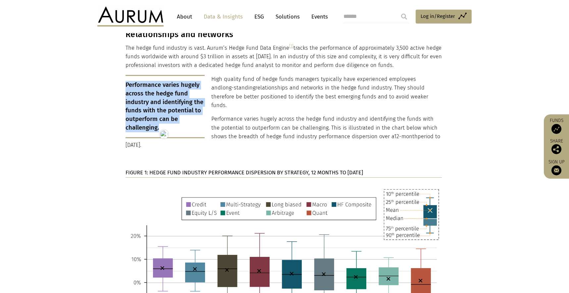
drag, startPoint x: 211, startPoint y: 78, endPoint x: 250, endPoint y: 139, distance: 71.8
click at [250, 139] on div "Relationships and networks The hedge fund industry is vast. Aurum’s Hedge Fund …" at bounding box center [284, 203] width 316 height 348
click at [205, 169] on strong "FIGURE 1: HEDGE FUND INDUSTRY PERFORMANCE DISPERSION BY STRATEGY, 12 MONTHS TO …" at bounding box center [245, 172] width 238 height 6
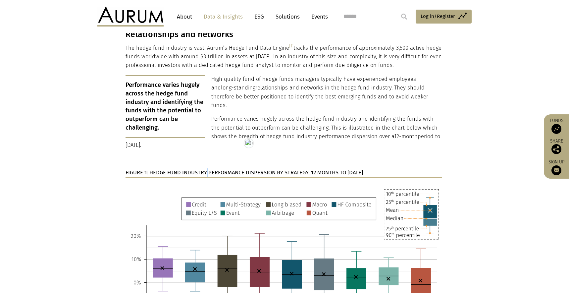
click at [205, 169] on strong "FIGURE 1: HEDGE FUND INDUSTRY PERFORMANCE DISPERSION BY STRATEGY, 12 MONTHS TO …" at bounding box center [245, 172] width 238 height 6
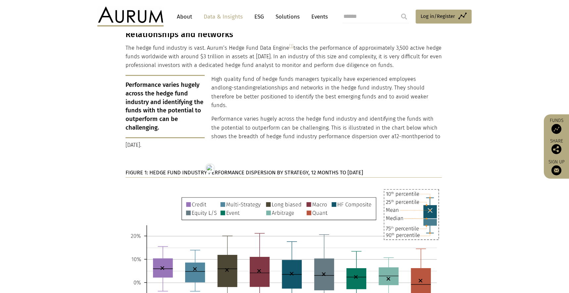
click at [74, 193] on section "Relationships and networks The hedge fund industry is vast. Aurum’s Hedge Fund …" at bounding box center [284, 207] width 569 height 357
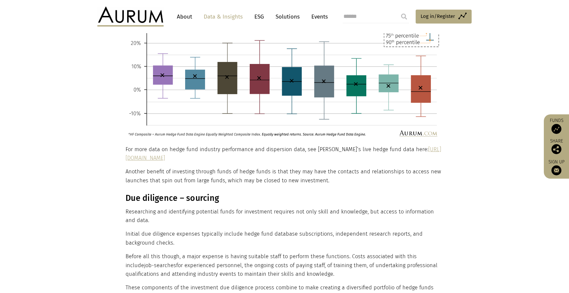
scroll to position [1052, 0]
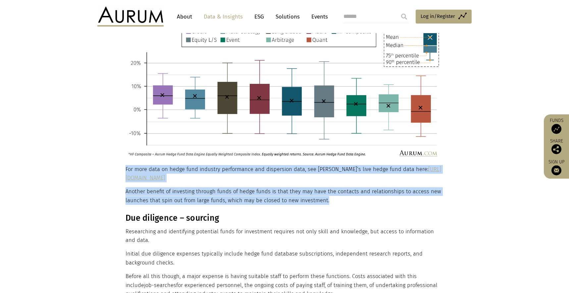
drag, startPoint x: 329, startPoint y: 190, endPoint x: 126, endPoint y: 163, distance: 204.5
click at [126, 163] on div "Relationships and networks The hedge fund industry is vast. Aurum’s Hedge Fund …" at bounding box center [284, 31] width 316 height 348
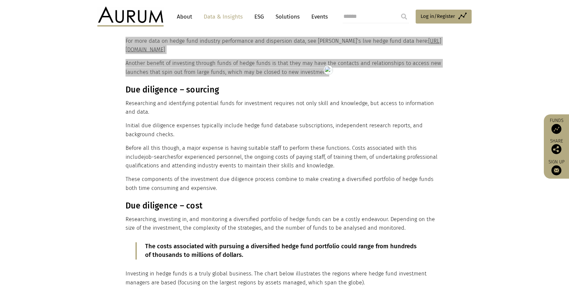
scroll to position [1185, 0]
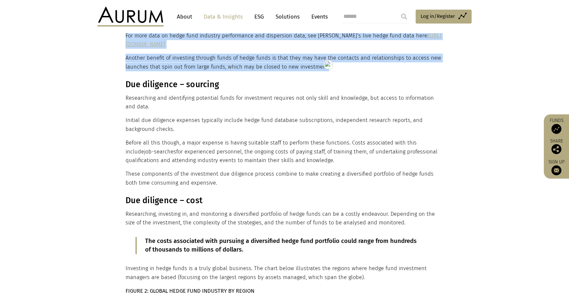
click at [163, 196] on h3 "Due diligence – cost" at bounding box center [284, 201] width 316 height 10
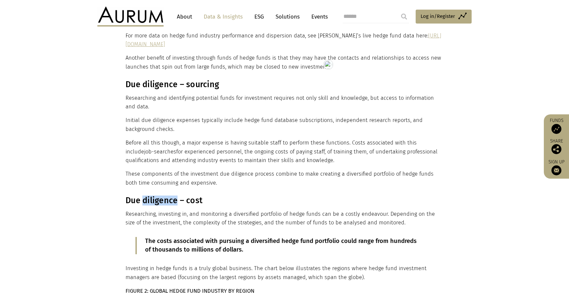
click at [163, 196] on h3 "Due diligence – cost" at bounding box center [284, 201] width 316 height 10
click at [182, 80] on h3 "Due diligence – sourcing" at bounding box center [284, 85] width 316 height 10
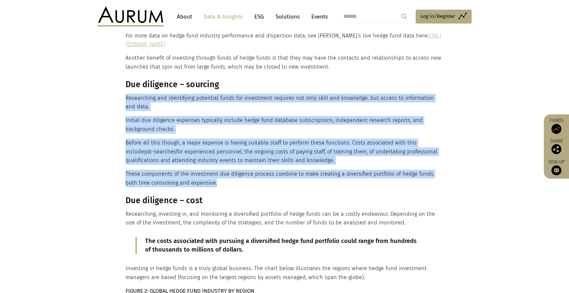
drag, startPoint x: 216, startPoint y: 174, endPoint x: 126, endPoint y: 92, distance: 122.0
click at [126, 92] on div "Due diligence – sourcing Researching and identifying potential funds for invest…" at bounding box center [284, 134] width 316 height 108
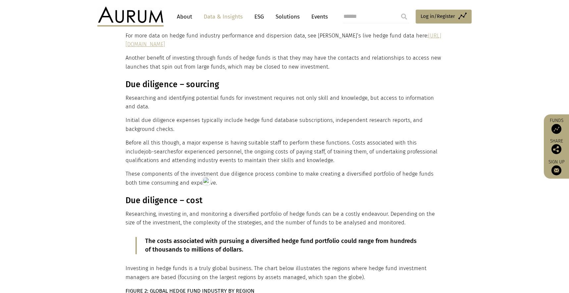
click at [150, 196] on h3 "Due diligence – cost" at bounding box center [284, 201] width 316 height 10
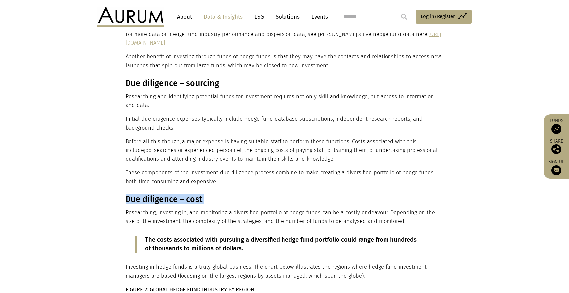
click at [126, 194] on h3 "Due diligence – cost" at bounding box center [284, 199] width 316 height 10
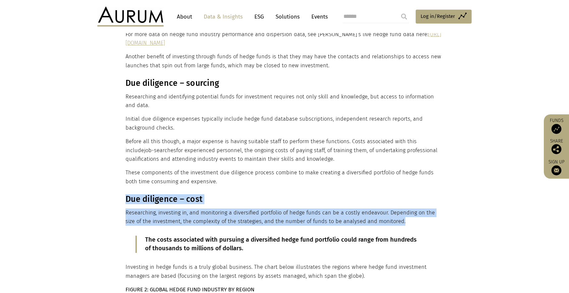
drag, startPoint x: 126, startPoint y: 190, endPoint x: 192, endPoint y: 210, distance: 68.6
drag, startPoint x: 244, startPoint y: 240, endPoint x: 143, endPoint y: 234, distance: 101.6
click at [143, 236] on blockquote "The costs associated with pursuing a diversified hedge fund portfolio could ran…" at bounding box center [284, 244] width 297 height 17
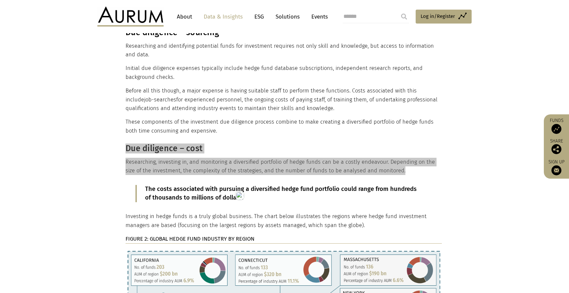
scroll to position [1242, 0]
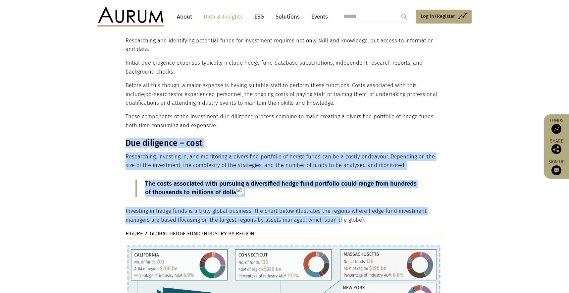
drag, startPoint x: 125, startPoint y: 199, endPoint x: 341, endPoint y: 209, distance: 216.3
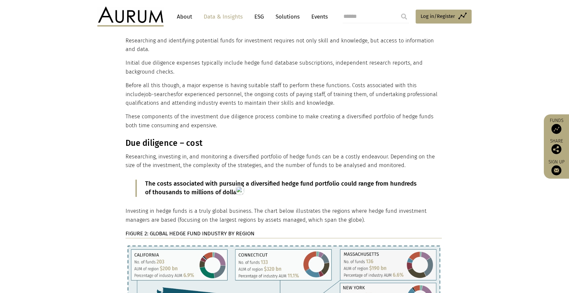
click at [374, 210] on p "Investing in hedge funds is a truly global business. The chart below illustrate…" at bounding box center [284, 216] width 316 height 18
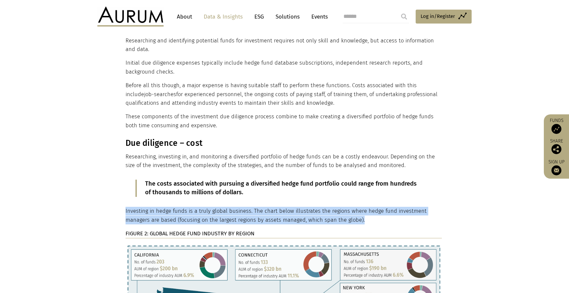
drag, startPoint x: 364, startPoint y: 209, endPoint x: 126, endPoint y: 203, distance: 238.0
click at [126, 207] on p "Investing in hedge funds is a truly global business. The chart below illustrate…" at bounding box center [284, 216] width 316 height 18
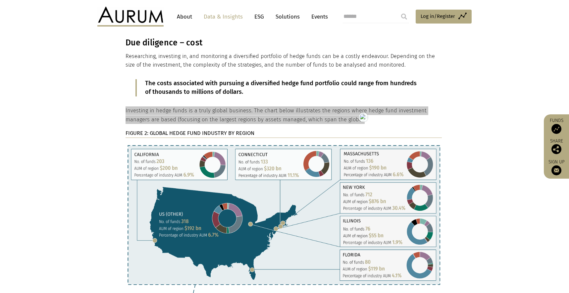
scroll to position [1352, 0]
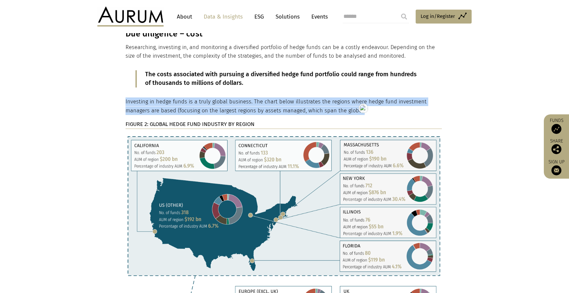
click at [193, 121] on strong "FIGURE 2: GLOBAL HEDGE FUND INDUSTRY BY REGION" at bounding box center [190, 124] width 129 height 6
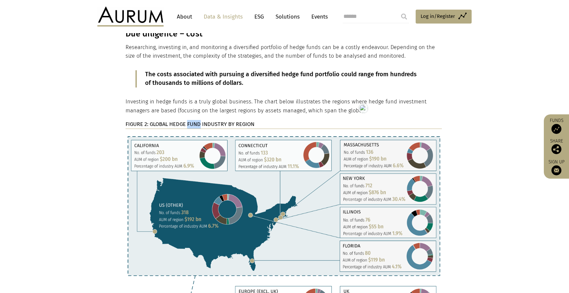
click at [193, 121] on strong "FIGURE 2: GLOBAL HEDGE FUND INDUSTRY BY REGION" at bounding box center [190, 124] width 129 height 6
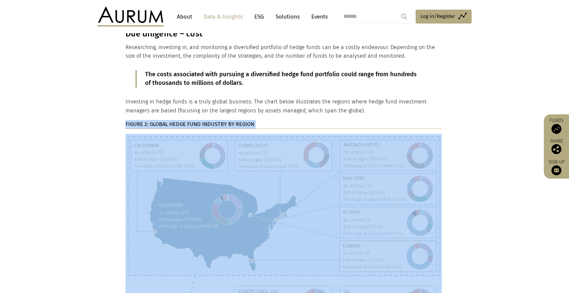
click at [193, 121] on strong "FIGURE 2: GLOBAL HEDGE FUND INDUSTRY BY REGION" at bounding box center [190, 124] width 129 height 6
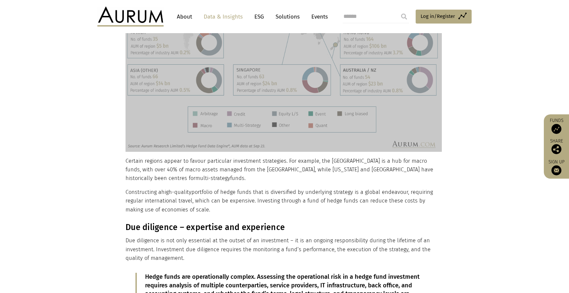
scroll to position [1711, 0]
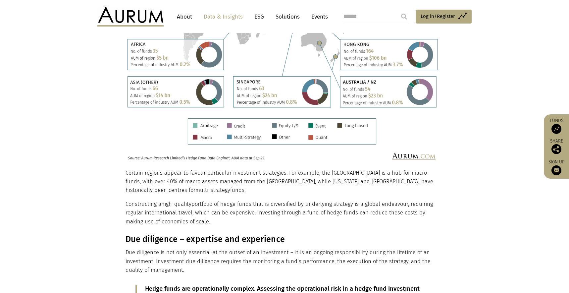
drag, startPoint x: 125, startPoint y: 165, endPoint x: 189, endPoint y: 198, distance: 71.3
drag, startPoint x: 190, startPoint y: 204, endPoint x: 125, endPoint y: 166, distance: 75.0
click at [132, 171] on p "Certain regions appear to favour particular investment strategies. For example,…" at bounding box center [284, 182] width 316 height 26
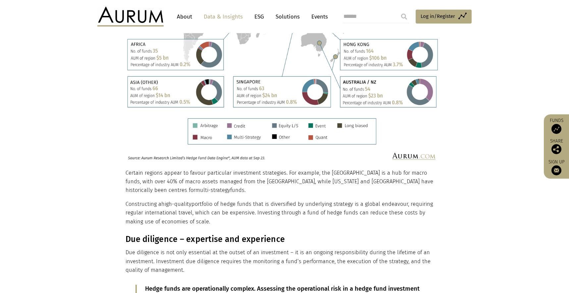
drag, startPoint x: 126, startPoint y: 165, endPoint x: 193, endPoint y: 205, distance: 78.5
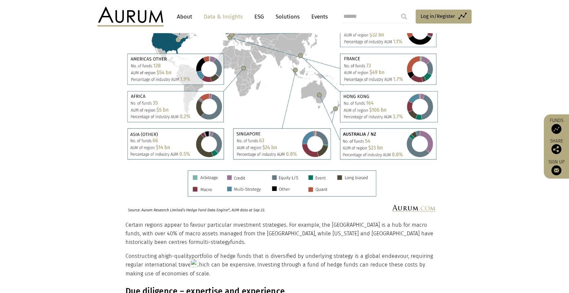
scroll to position [1742, 0]
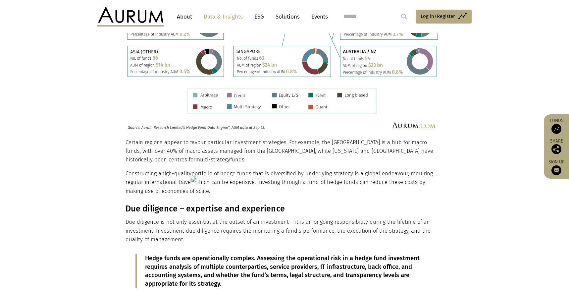
click at [151, 204] on h3 "Due diligence – expertise and experience" at bounding box center [284, 209] width 316 height 10
click at [127, 204] on div "Due diligence – expertise and experience Due diligence is not only essential at…" at bounding box center [284, 264] width 316 height 121
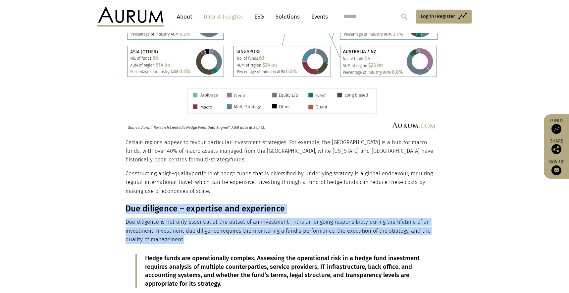
drag, startPoint x: 125, startPoint y: 194, endPoint x: 176, endPoint y: 220, distance: 57.1
click at [176, 220] on div "Due diligence – expertise and experience Due diligence is not only essential at…" at bounding box center [284, 264] width 316 height 121
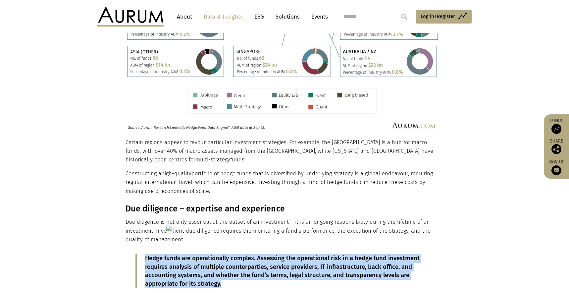
drag, startPoint x: 235, startPoint y: 266, endPoint x: 144, endPoint y: 242, distance: 94.3
click at [144, 254] on blockquote "Hedge funds are operationally complex. Assessing the operational risk in a hedg…" at bounding box center [284, 271] width 297 height 34
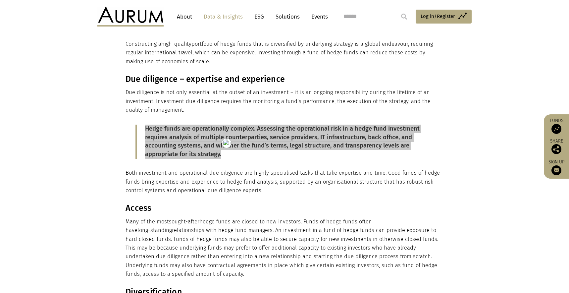
scroll to position [1872, 0]
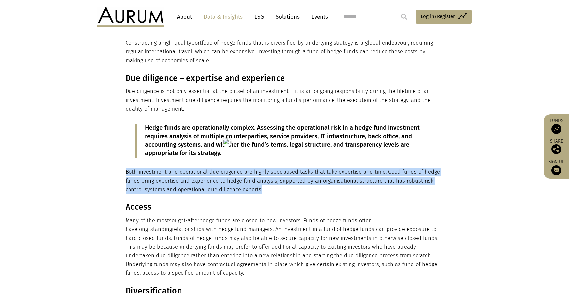
drag, startPoint x: 126, startPoint y: 154, endPoint x: 263, endPoint y: 173, distance: 138.2
click at [263, 173] on p "Both investment and operational due diligence are highly specialised tasks that…" at bounding box center [284, 181] width 316 height 26
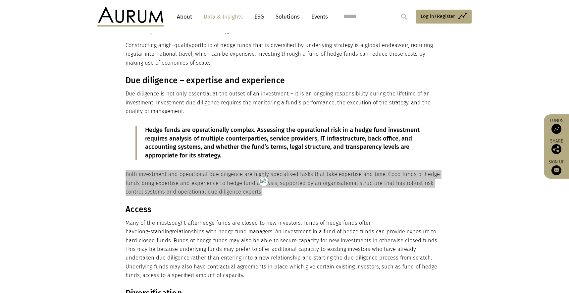
scroll to position [1954, 0]
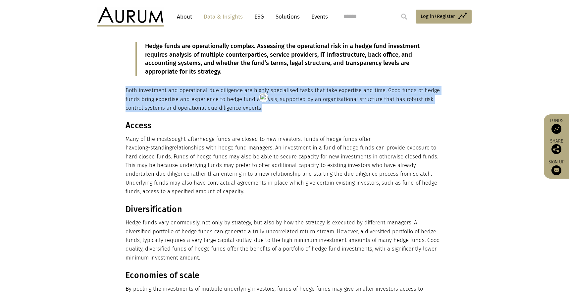
click at [137, 121] on h3 "Access" at bounding box center [284, 126] width 316 height 10
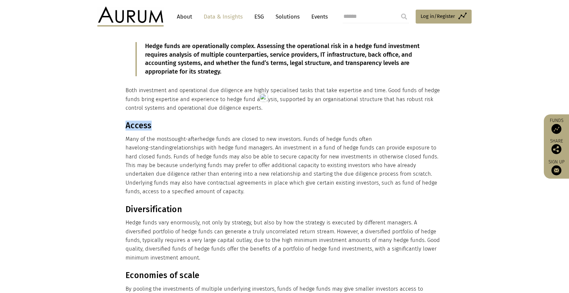
click at [137, 121] on h3 "Access" at bounding box center [284, 126] width 316 height 10
drag, startPoint x: 154, startPoint y: 165, endPoint x: 124, endPoint y: 112, distance: 60.7
click at [124, 121] on div "Access Many of the most sought-after hedge funds are closed to new investors. F…" at bounding box center [284, 158] width 331 height 75
click at [173, 204] on h3 "Diversification" at bounding box center [284, 209] width 316 height 10
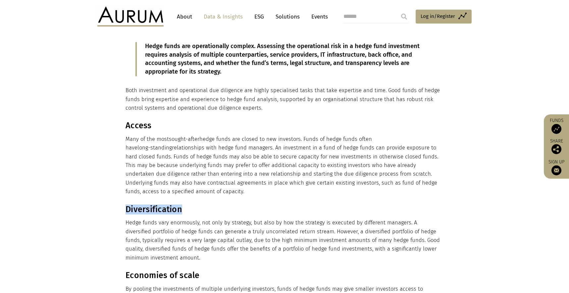
click at [173, 204] on h3 "Diversification" at bounding box center [284, 209] width 316 height 10
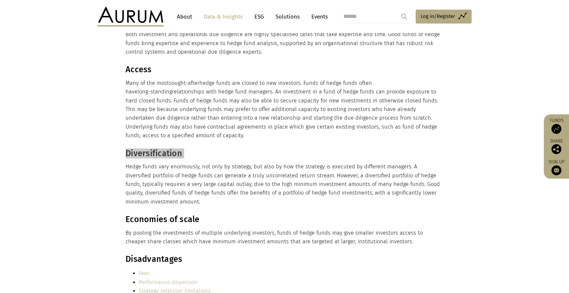
scroll to position [2012, 0]
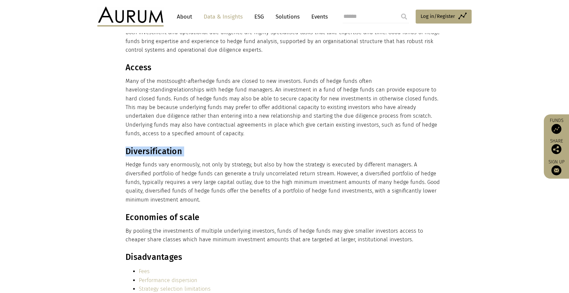
drag, startPoint x: 154, startPoint y: 186, endPoint x: 120, endPoint y: 127, distance: 67.7
click at [120, 127] on main "Insight Spotlight on funds of hedge funds: why investors use them 08/01/2024 10…" at bounding box center [284, 74] width 569 height 4081
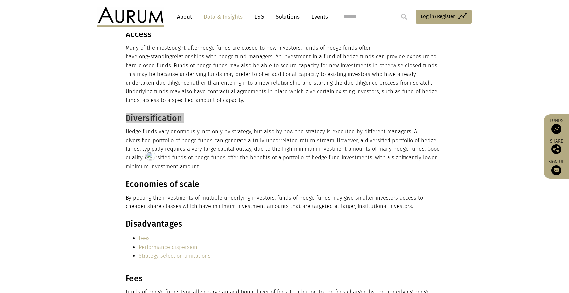
scroll to position [2086, 0]
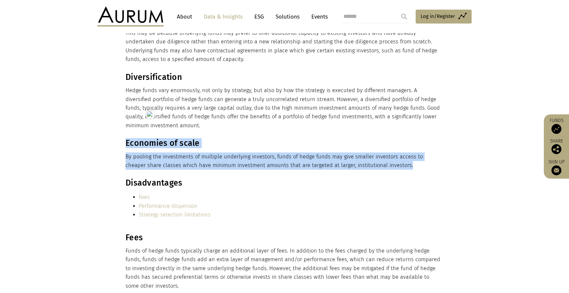
drag, startPoint x: 403, startPoint y: 148, endPoint x: 125, endPoint y: 125, distance: 279.7
click at [125, 138] on div "Economies of scale By pooling the investments of multiple underlying investors,…" at bounding box center [284, 153] width 331 height 31
click at [161, 178] on h3 "Disadvantages" at bounding box center [284, 183] width 316 height 10
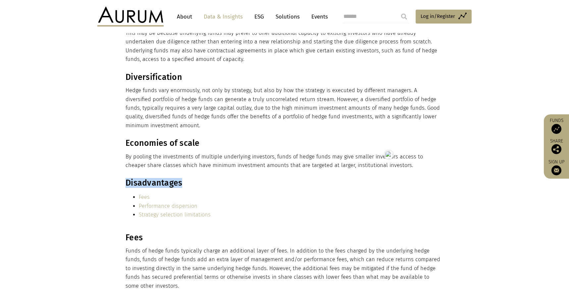
click at [161, 178] on h3 "Disadvantages" at bounding box center [284, 183] width 316 height 10
drag, startPoint x: 225, startPoint y: 198, endPoint x: 91, endPoint y: 167, distance: 137.8
click at [91, 178] on section "Disadvantages Fees Performance dispersion Strategy selection limitations" at bounding box center [284, 205] width 569 height 54
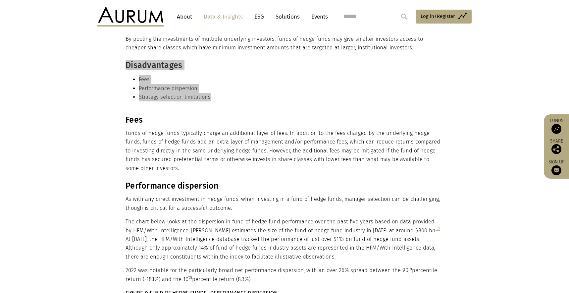
scroll to position [2204, 0]
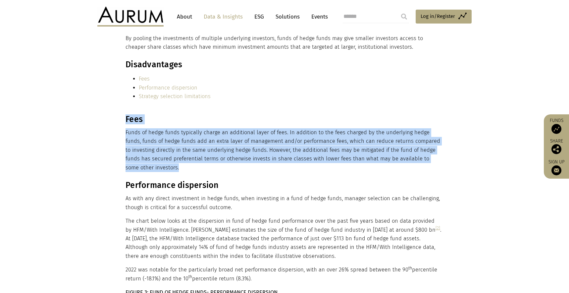
drag, startPoint x: 156, startPoint y: 151, endPoint x: 117, endPoint y: 102, distance: 62.3
click at [117, 114] on section "Fees Funds of hedge funds typically charge an additional layer of fees. In addi…" at bounding box center [284, 147] width 569 height 66
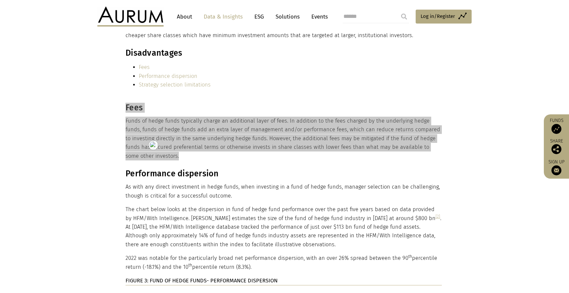
scroll to position [2218, 0]
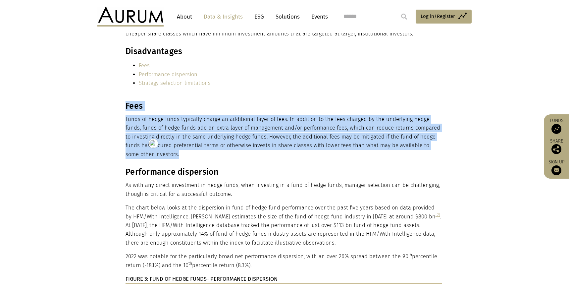
drag, startPoint x: 126, startPoint y: 155, endPoint x: 300, endPoint y: 248, distance: 196.9
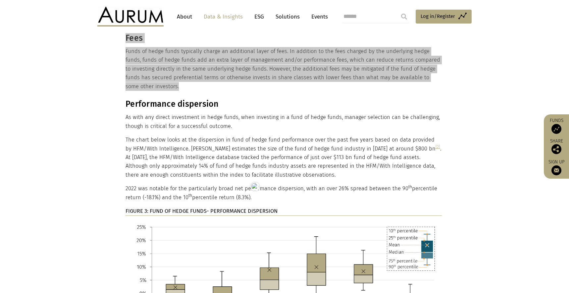
scroll to position [2324, 0]
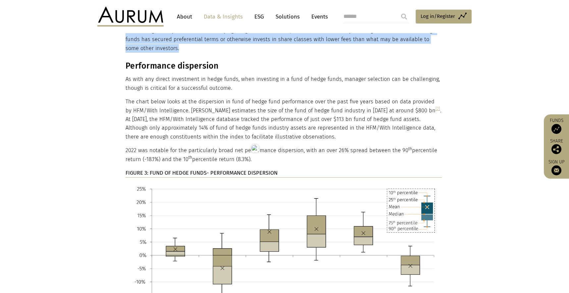
click at [167, 170] on strong "FIGURE 3: FUND OF HEDGE FUNDS- PERFORMANCE DISPERSION" at bounding box center [202, 173] width 152 height 6
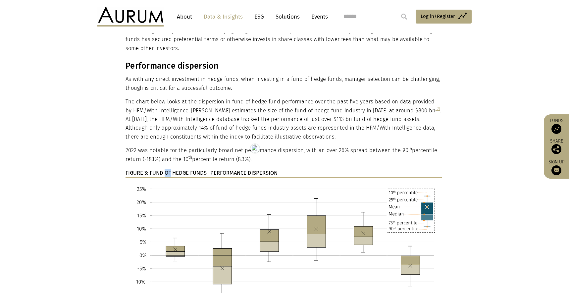
click at [167, 170] on strong "FIGURE 3: FUND OF HEDGE FUNDS- PERFORMANCE DISPERSION" at bounding box center [202, 173] width 152 height 6
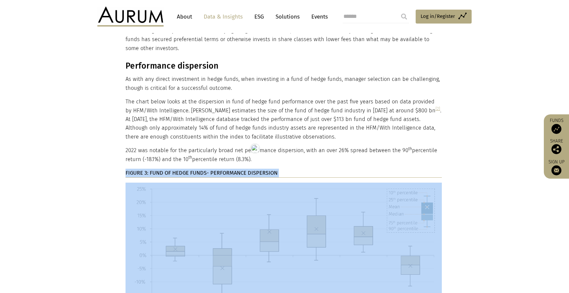
click at [167, 170] on strong "FIGURE 3: FUND OF HEDGE FUNDS- PERFORMANCE DISPERSION" at bounding box center [202, 173] width 152 height 6
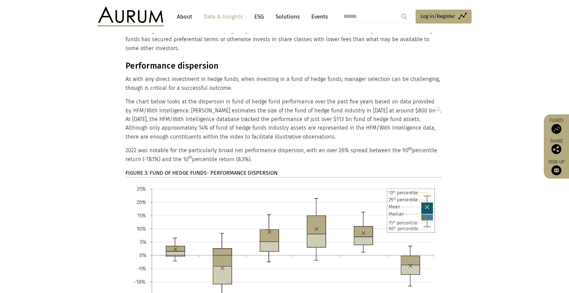
click at [71, 171] on section "Performance dispersion As with any direct investment in hedge funds, when inves…" at bounding box center [284, 208] width 569 height 294
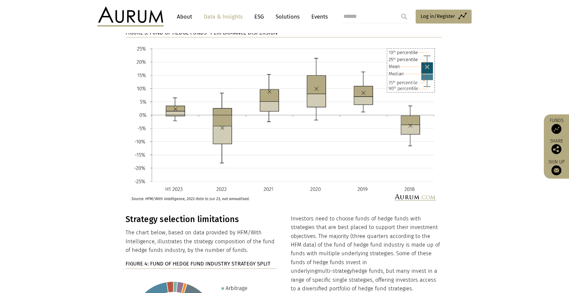
scroll to position [2504, 0]
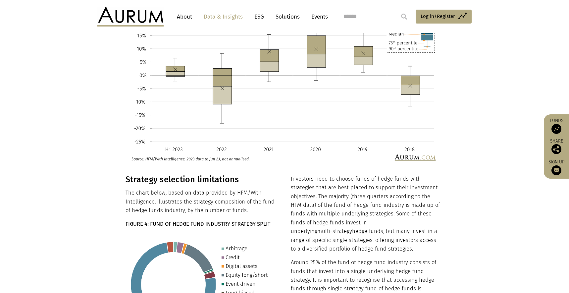
click at [169, 175] on h3 "Strategy selection limitations" at bounding box center [201, 180] width 151 height 10
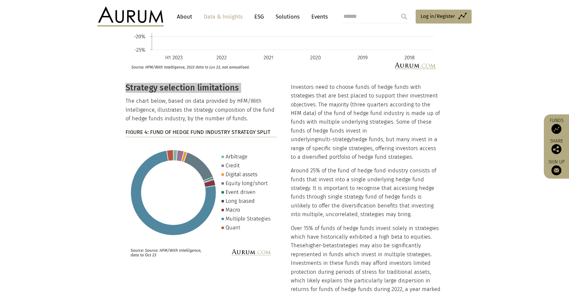
scroll to position [2615, 0]
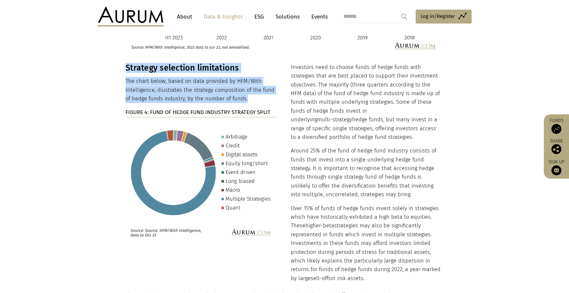
drag, startPoint x: 252, startPoint y: 82, endPoint x: 118, endPoint y: 64, distance: 135.1
click at [118, 64] on section "Strategy selection limitations The chart below, based on data provided by HFM/W…" at bounding box center [284, 177] width 569 height 228
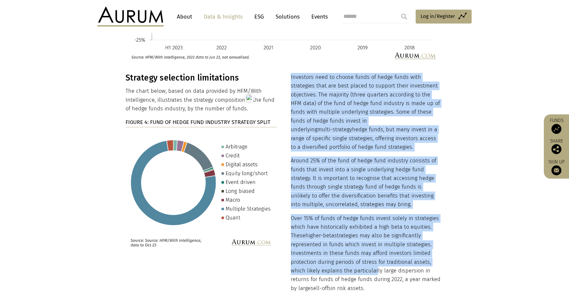
scroll to position [2606, 0]
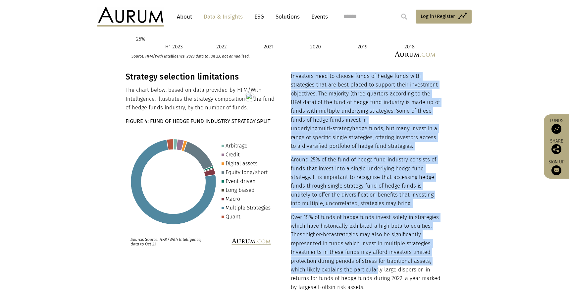
drag, startPoint x: 291, startPoint y: 62, endPoint x: 380, endPoint y: 268, distance: 224.9
click at [380, 268] on div "Investors need to choose funds of hedge funds with strategies that are best pla…" at bounding box center [366, 182] width 151 height 220
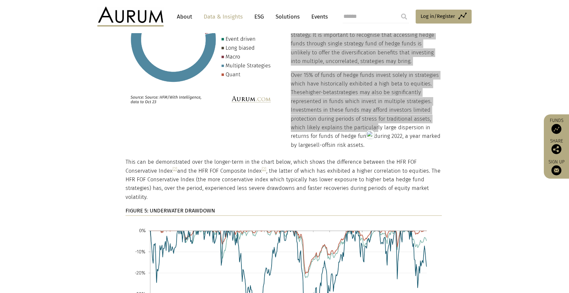
scroll to position [2751, 0]
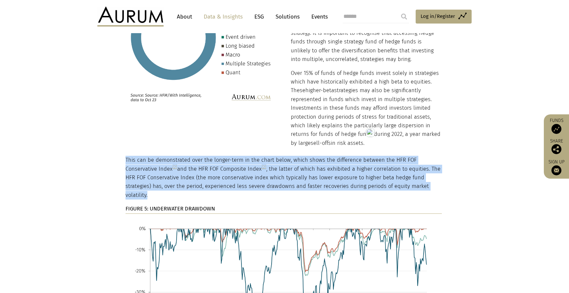
drag, startPoint x: 126, startPoint y: 141, endPoint x: 427, endPoint y: 170, distance: 302.0
click at [427, 170] on p "This can be demonstrated over the longer-term in the chart below, which shows t…" at bounding box center [284, 178] width 316 height 44
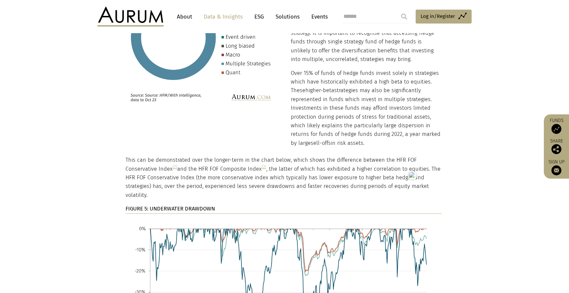
click at [301, 162] on p "This can be demonstrated over the longer-term in the chart below, which shows t…" at bounding box center [284, 178] width 316 height 44
click at [172, 205] on strong "FIGURE 5: UNDERWATER DRAWDOWN" at bounding box center [170, 208] width 89 height 6
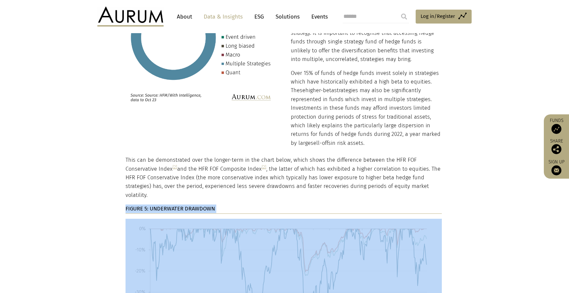
click at [172, 205] on strong "FIGURE 5: UNDERWATER DRAWDOWN" at bounding box center [170, 208] width 89 height 6
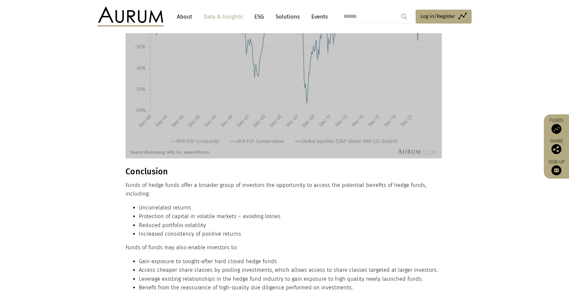
scroll to position [2995, 0]
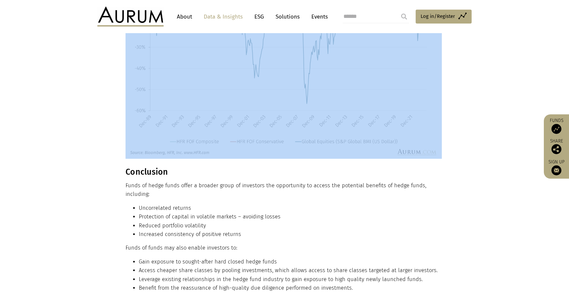
click at [145, 167] on h3 "Conclusion" at bounding box center [284, 172] width 316 height 10
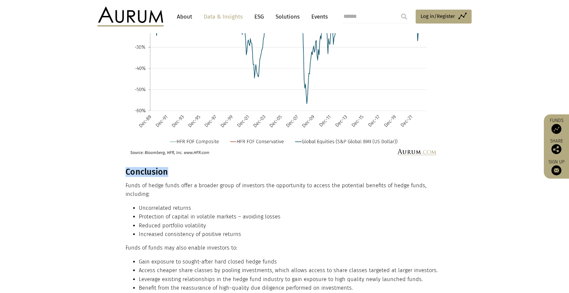
click at [145, 167] on h3 "Conclusion" at bounding box center [284, 172] width 316 height 10
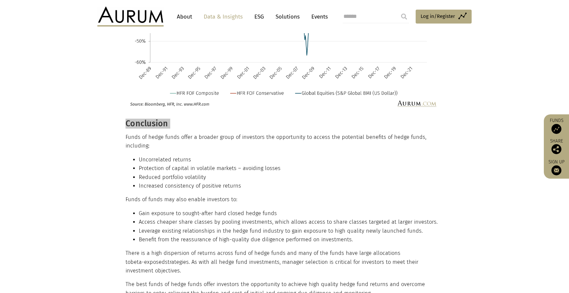
scroll to position [3048, 0]
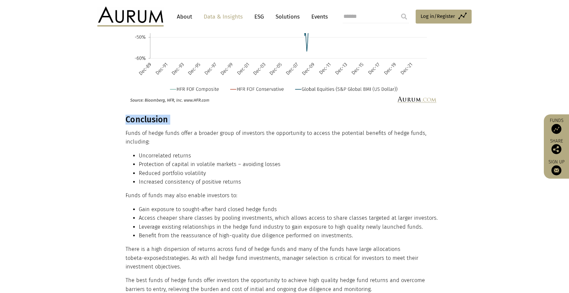
click at [128, 129] on p "Funds of hedge funds offer a broader group of investors the opportunity to acce…" at bounding box center [284, 138] width 316 height 18
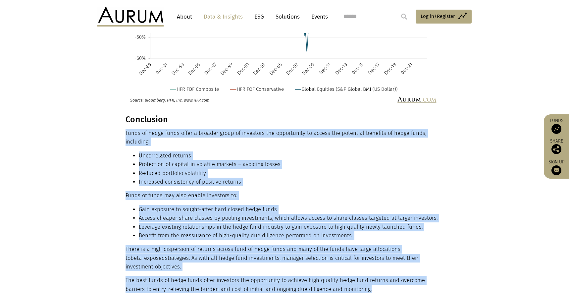
drag, startPoint x: 126, startPoint y: 106, endPoint x: 355, endPoint y: 251, distance: 270.7
click at [355, 251] on div "Conclusion Funds of hedge funds offer a broader group of investors the opportun…" at bounding box center [284, 204] width 316 height 179
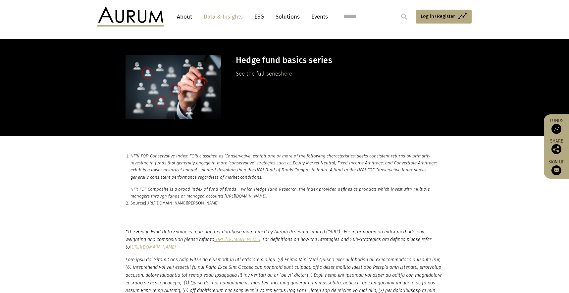
scroll to position [3332, 0]
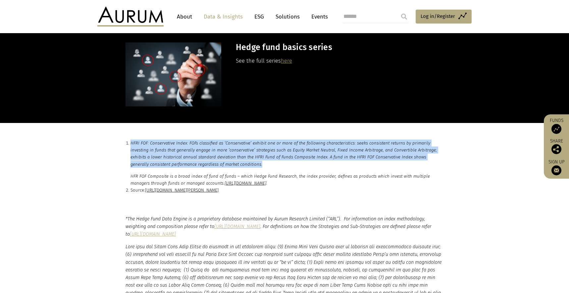
drag, startPoint x: 228, startPoint y: 130, endPoint x: 131, endPoint y: 108, distance: 99.1
click at [131, 140] on p "HFRI FOF: Conservative Index: FOFs classified as ‘Conservative’ exhibit one or …" at bounding box center [287, 154] width 313 height 28
drag, startPoint x: 363, startPoint y: 166, endPoint x: 128, endPoint y: 141, distance: 236.6
click at [128, 141] on ol "HFRI FOF: Conservative Index: FOFs classified as ‘Conservative’ exhibit one or …" at bounding box center [285, 167] width 318 height 54
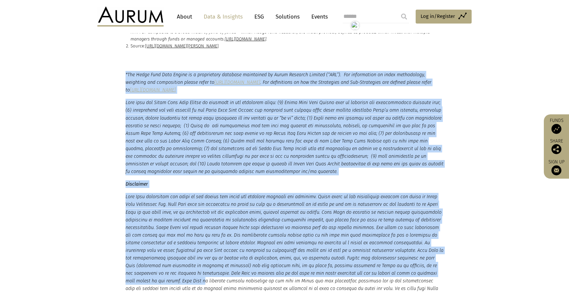
scroll to position [3588, 0]
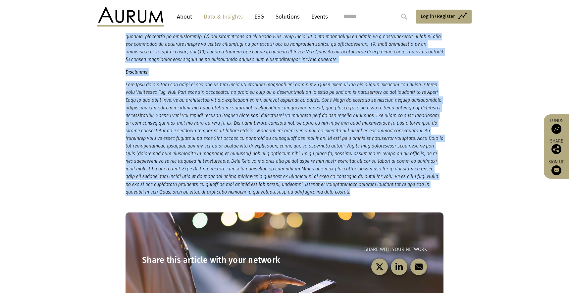
drag, startPoint x: 126, startPoint y: 189, endPoint x: 384, endPoint y: 164, distance: 259.4
click at [384, 164] on small "*The Hedge Fund Data Engine is a proprietary database maintained by Aurum Resea…" at bounding box center [285, 77] width 318 height 237
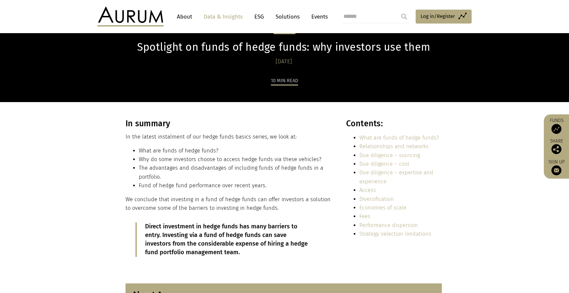
scroll to position [48, 0]
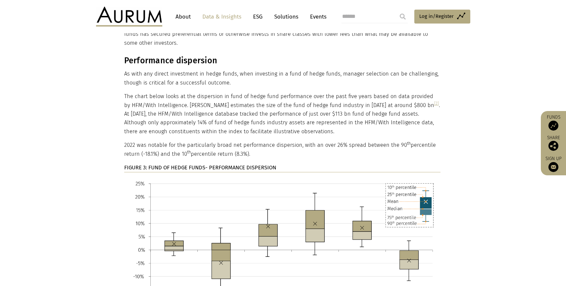
scroll to position [2334, 0]
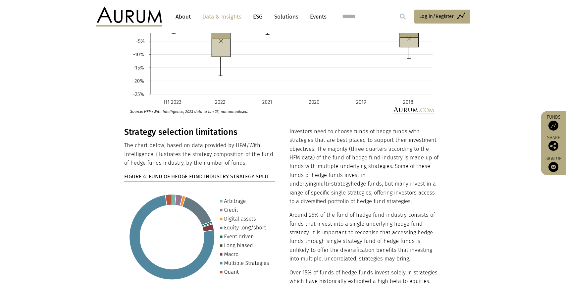
scroll to position [2628, 0]
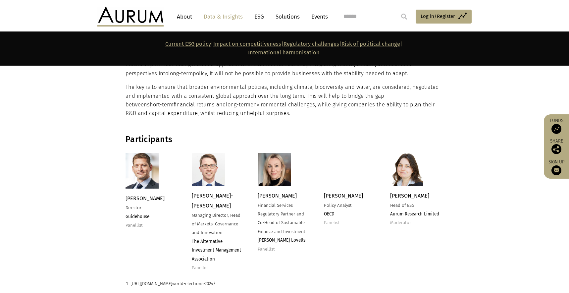
scroll to position [1026, 0]
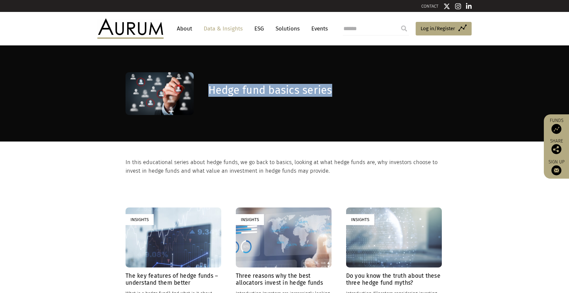
drag, startPoint x: 209, startPoint y: 86, endPoint x: 337, endPoint y: 93, distance: 128.8
click at [337, 93] on h1 "Hedge fund basics series" at bounding box center [325, 90] width 234 height 13
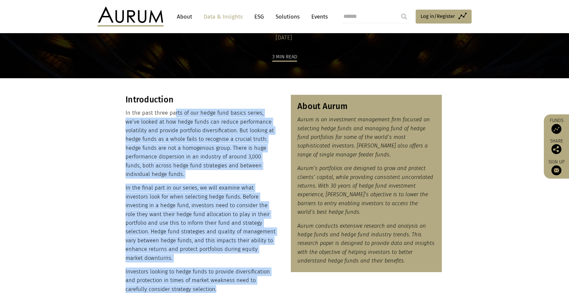
scroll to position [17, 0]
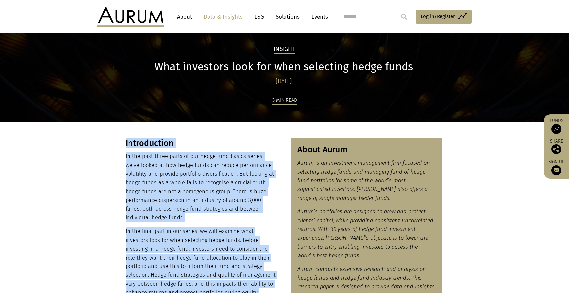
drag, startPoint x: 199, startPoint y: 218, endPoint x: 126, endPoint y: 142, distance: 105.7
click at [126, 142] on div "Introduction In the past three parts of our hedge fund basics series, we’ve loo…" at bounding box center [201, 237] width 151 height 199
copy div "Introduction In the past three parts of our hedge fund basics series, we’ve loo…"
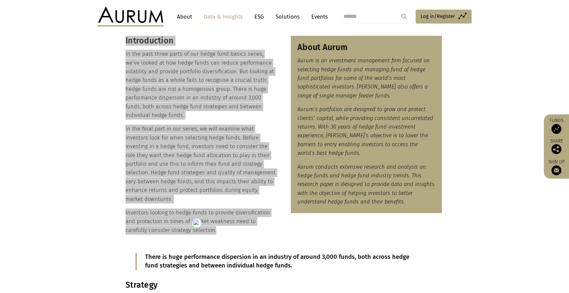
scroll to position [113, 0]
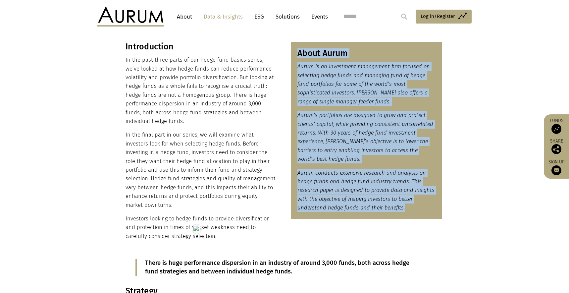
drag, startPoint x: 413, startPoint y: 212, endPoint x: 299, endPoint y: 55, distance: 193.6
click at [299, 55] on div "About Aurum Aurum is an investment management firm focused on selecting hedge f…" at bounding box center [366, 130] width 151 height 177
copy div "About Aurum Aurum is an investment management firm focused on selecting hedge f…"
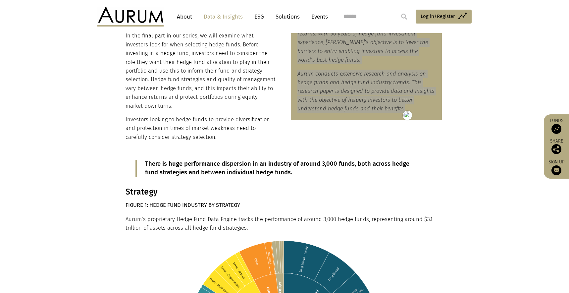
scroll to position [234, 0]
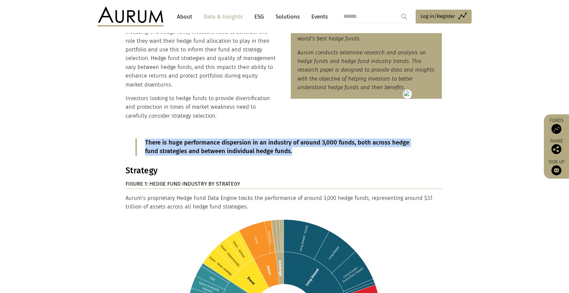
drag, startPoint x: 281, startPoint y: 141, endPoint x: 74, endPoint y: 135, distance: 207.2
click at [144, 139] on blockquote "There is huge performance dispersion in an industry of around 3,000 funds, both…" at bounding box center [284, 147] width 297 height 17
copy p "There is huge performance dispersion in an industry of around 3,000 funds, both…"
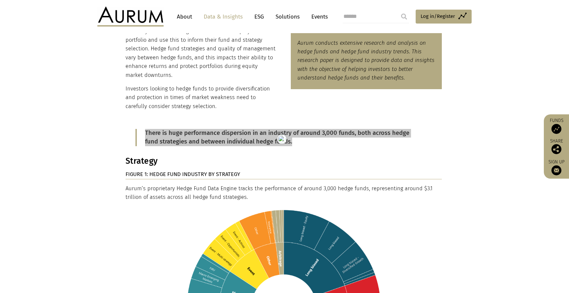
scroll to position [245, 0]
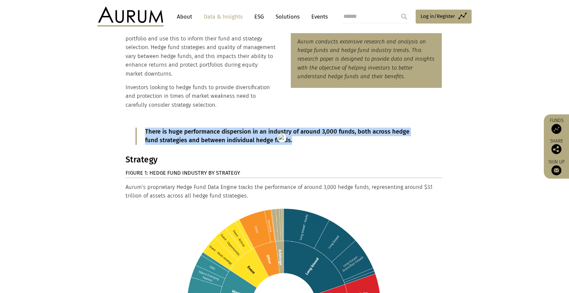
click at [143, 155] on h3 "Strategy" at bounding box center [284, 160] width 316 height 10
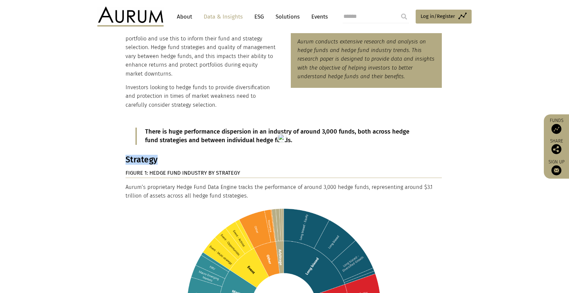
click at [143, 155] on h3 "Strategy" at bounding box center [284, 160] width 316 height 10
copy div "Strategy"
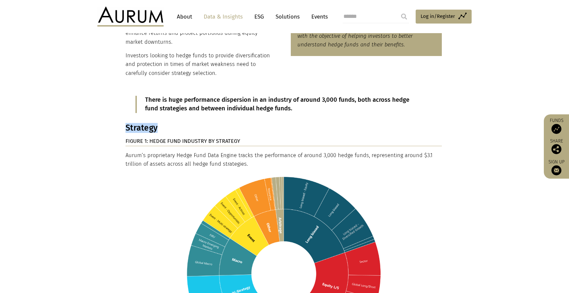
scroll to position [278, 0]
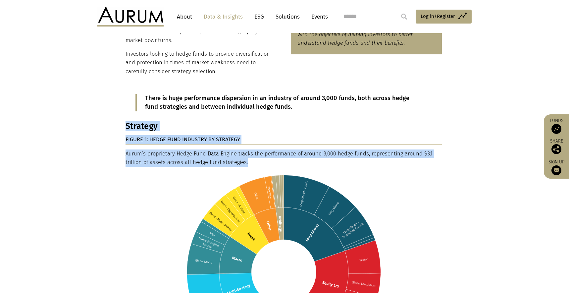
drag, startPoint x: 253, startPoint y: 154, endPoint x: 119, endPoint y: 121, distance: 138.6
copy div "Strategy FIGURE 1: HEDGE FUND INDUSTRY BY STRATEGY Aurum’s proprietary Hedge Fu…"
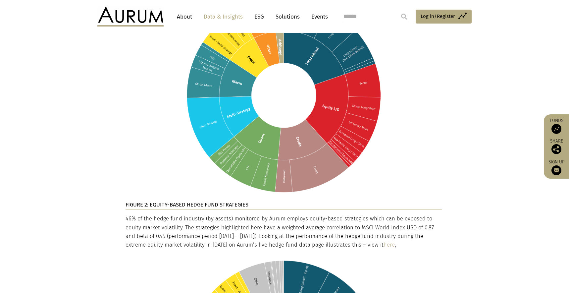
scroll to position [462, 0]
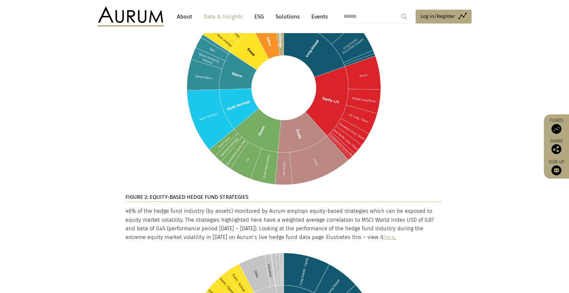
click at [177, 194] on strong "FIGURE 2: EQUITY-BASED HEDGE FUND STRATEGIES" at bounding box center [187, 197] width 123 height 6
copy div "FIGURE 2: EQUITY-BASED HEDGE FUND STRATEGIES"
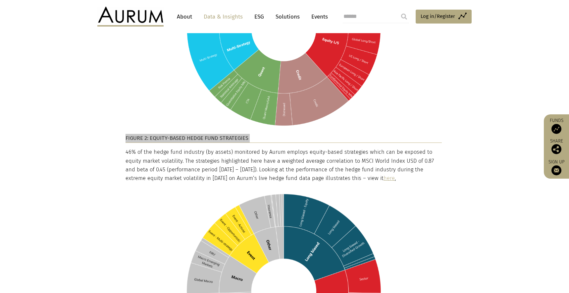
scroll to position [574, 0]
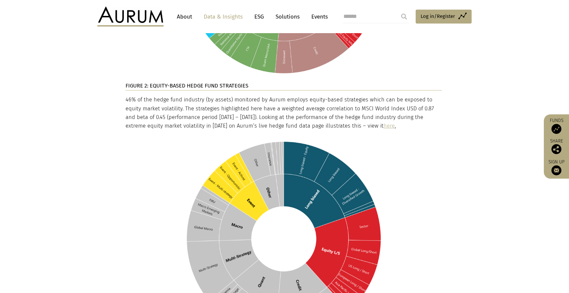
click at [397, 120] on p "46% of the hedge fund industry (by assets) monitored by Aurum employs equity-ba…" at bounding box center [284, 112] width 316 height 35
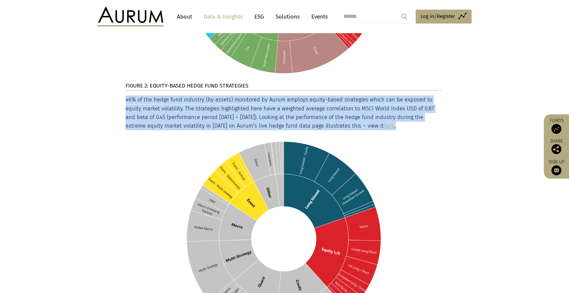
drag, startPoint x: 397, startPoint y: 120, endPoint x: 127, endPoint y: 91, distance: 272.3
click at [127, 95] on p "46% of the hedge fund industry (by assets) monitored by Aurum employs equity-ba…" at bounding box center [284, 112] width 316 height 35
copy p "46% of the hedge fund industry (by assets) monitored by Aurum employs equity-ba…"
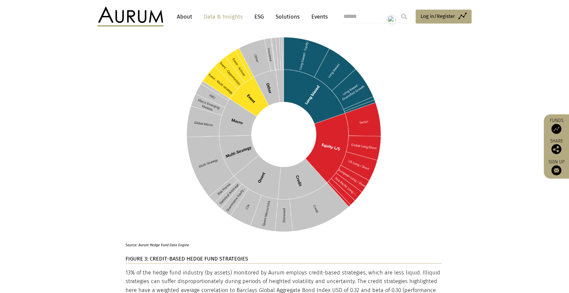
scroll to position [677, 0]
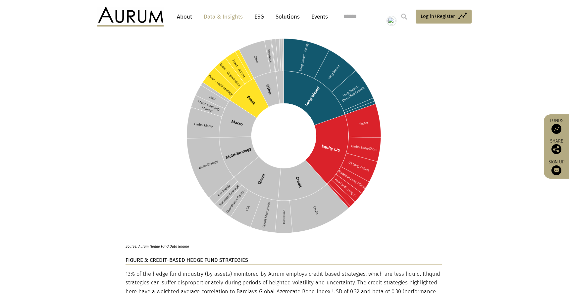
click at [156, 240] on p "Source: Aurum Hedge Fund Data Engine" at bounding box center [276, 244] width 301 height 9
copy div "Source: Aurum Hedge Fund Data Engine"
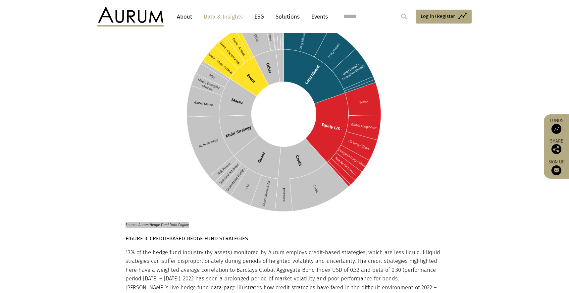
scroll to position [735, 0]
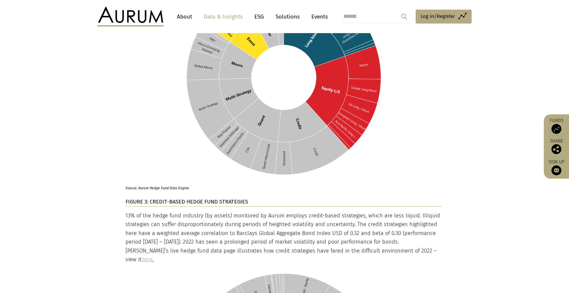
click at [153, 199] on strong "FIGURE 3: CREDIT-BASED HEDGE FUND STRATEGIES" at bounding box center [187, 202] width 123 height 6
copy div "FIGURE 3: CREDIT-BASED HEDGE FUND STRATEGIES"
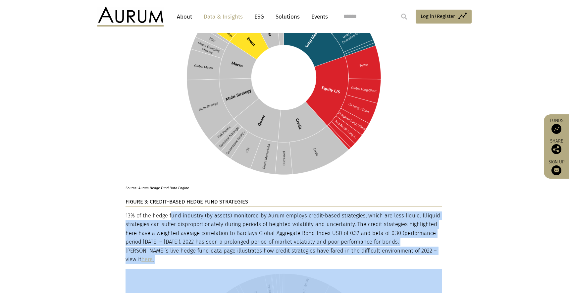
drag, startPoint x: 449, startPoint y: 243, endPoint x: 166, endPoint y: 208, distance: 285.2
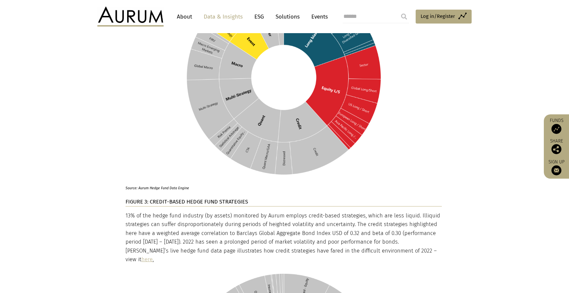
click at [128, 211] on p "13% of the hedge fund industry (by assets) monitored by Aurum employs credit-ba…" at bounding box center [284, 237] width 316 height 52
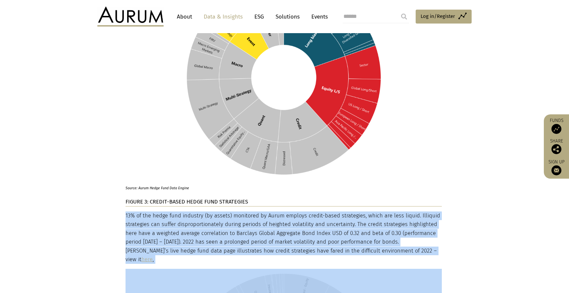
drag, startPoint x: 127, startPoint y: 206, endPoint x: 442, endPoint y: 239, distance: 316.9
copy div "13% of the hedge fund industry (by assets) monitored by Aurum employs credit-ba…"
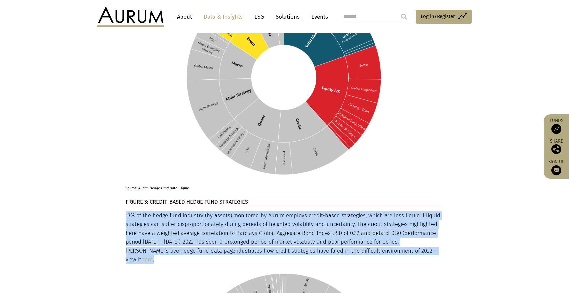
drag, startPoint x: 439, startPoint y: 241, endPoint x: 126, endPoint y: 207, distance: 315.0
click at [126, 211] on p "13% of the hedge fund industry (by assets) monitored by Aurum employs credit-ba…" at bounding box center [284, 237] width 316 height 52
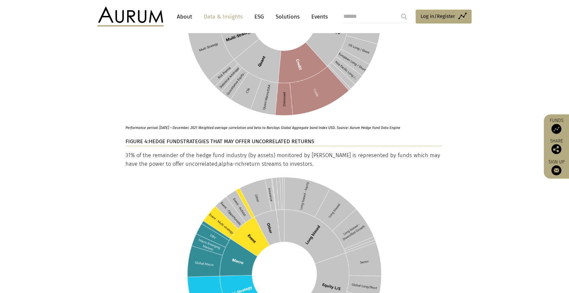
scroll to position [1085, 0]
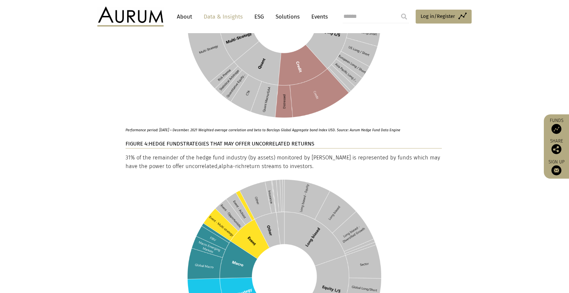
click at [178, 141] on span "HEDGE FUND" at bounding box center [164, 144] width 31 height 6
click at [127, 153] on p "31% of the remainder of the hedge fund industry (by assets) monitored by Aurum …" at bounding box center [284, 162] width 316 height 18
drag, startPoint x: 126, startPoint y: 140, endPoint x: 296, endPoint y: 149, distance: 169.6
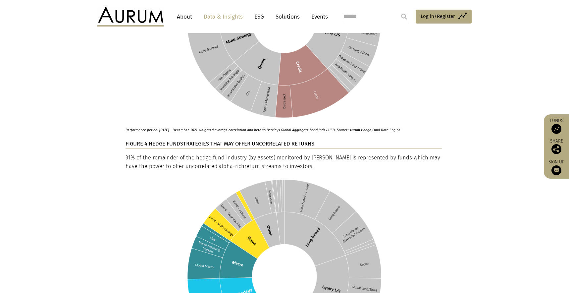
click at [296, 153] on p "31% of the remainder of the hedge fund industry (by assets) monitored by Aurum …" at bounding box center [284, 162] width 316 height 18
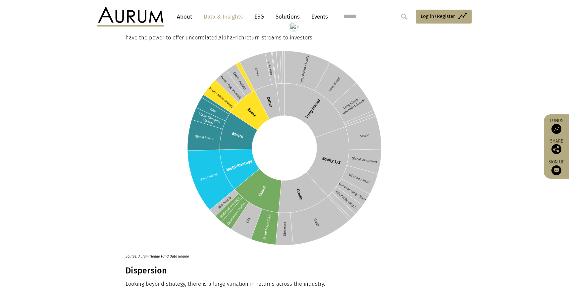
scroll to position [1215, 0]
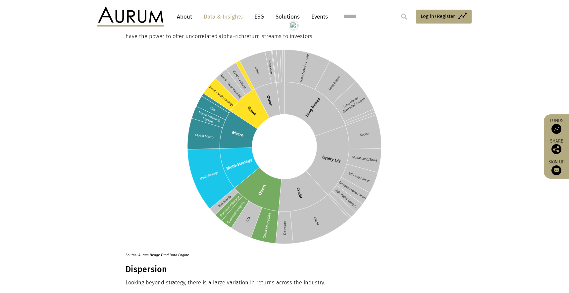
click at [159, 249] on p "Source: Aurum Hedge Fund Data Engine" at bounding box center [276, 253] width 301 height 9
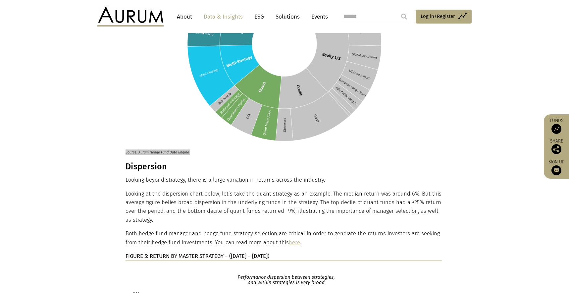
scroll to position [1335, 0]
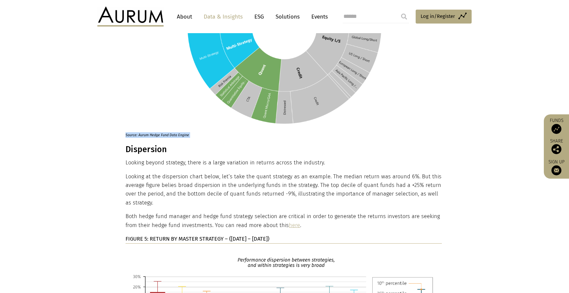
click at [144, 144] on h3 "Dispersion" at bounding box center [284, 149] width 316 height 10
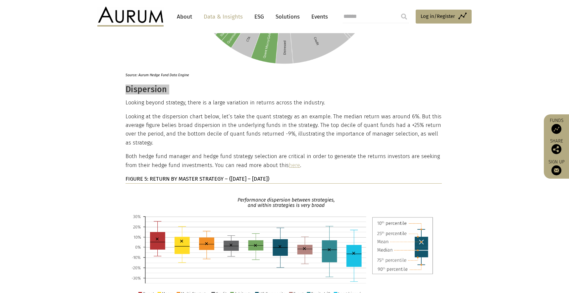
scroll to position [1395, 0]
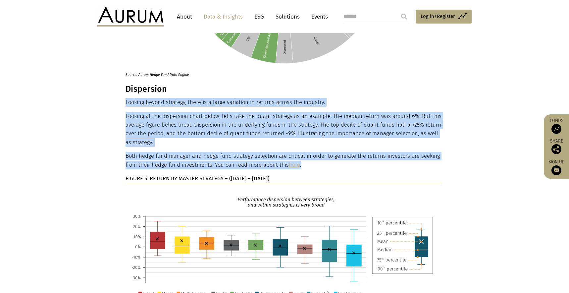
drag, startPoint x: 326, startPoint y: 149, endPoint x: 126, endPoint y: 86, distance: 209.7
click at [147, 84] on h3 "Dispersion" at bounding box center [284, 89] width 316 height 10
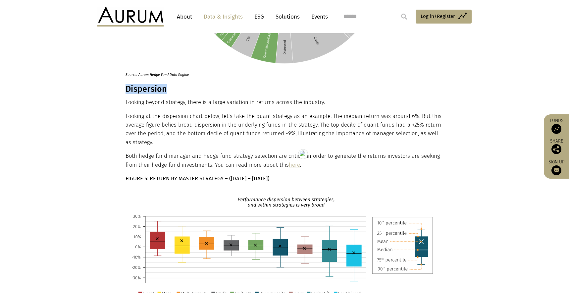
click at [147, 84] on h3 "Dispersion" at bounding box center [284, 89] width 316 height 10
click at [195, 175] on strong "FIGURE 5: RETURN BY MASTER STRATEGY – (JUN 2021 – MAY 2022)" at bounding box center [198, 178] width 144 height 6
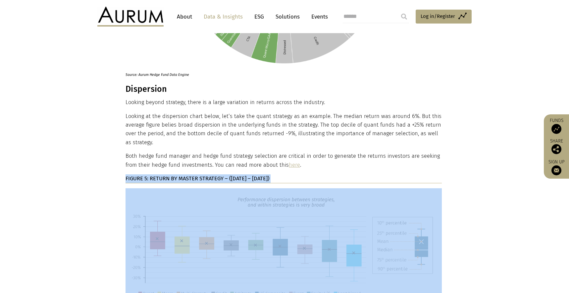
click at [195, 175] on strong "FIGURE 5: RETURN BY MASTER STRATEGY – (JUN 2021 – MAY 2022)" at bounding box center [198, 178] width 144 height 6
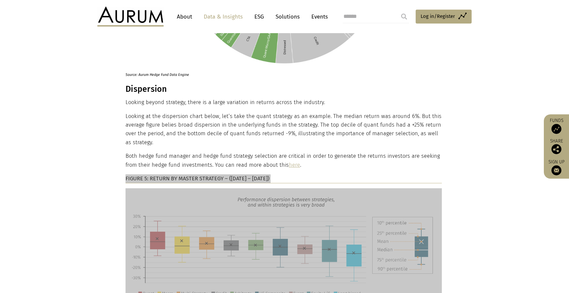
scroll to position [1526, 0]
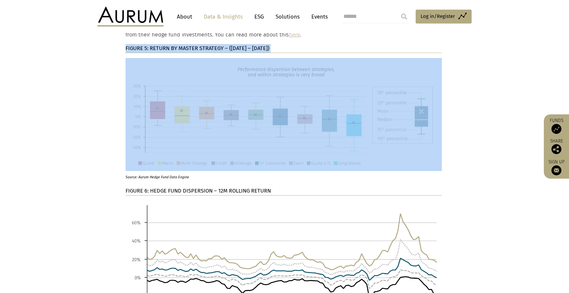
click at [144, 171] on p "Source: Aurum Hedge Fund Data Engine" at bounding box center [276, 175] width 301 height 9
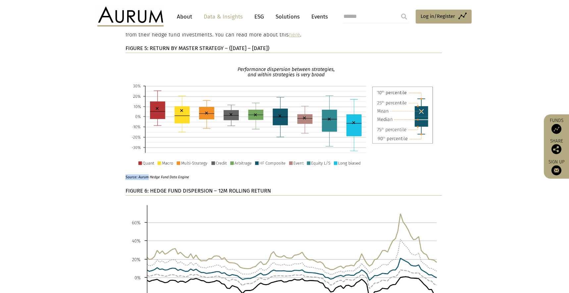
click at [144, 171] on p "Source: Aurum Hedge Fund Data Engine" at bounding box center [276, 175] width 301 height 9
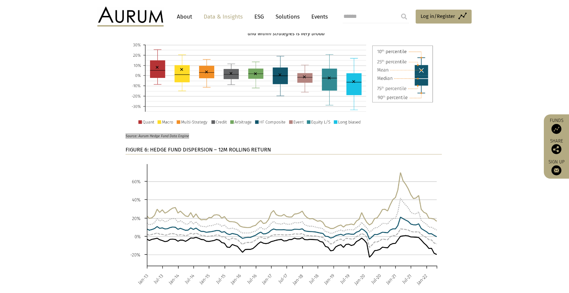
scroll to position [1572, 0]
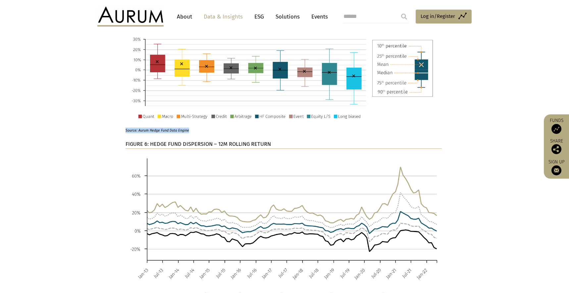
click at [170, 140] on p "FIGURE 6: HEDGE FUND DISPERSION – 12M ROLLING RETURN" at bounding box center [284, 144] width 316 height 9
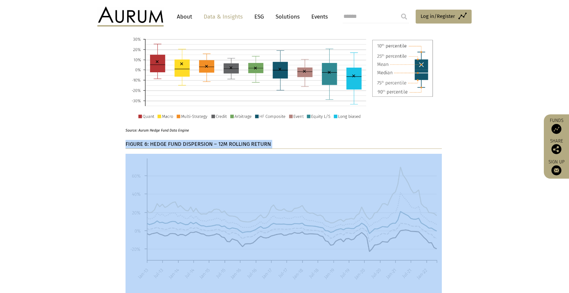
click at [170, 140] on p "FIGURE 6: HEDGE FUND DISPERSION – 12M ROLLING RETURN" at bounding box center [284, 144] width 316 height 9
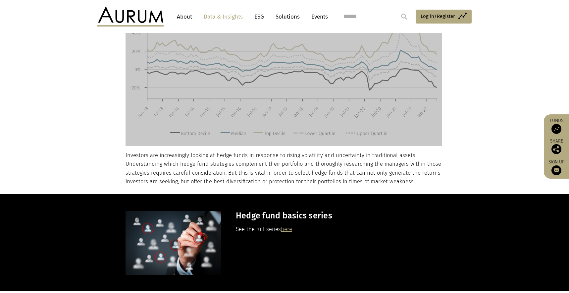
scroll to position [1751, 0]
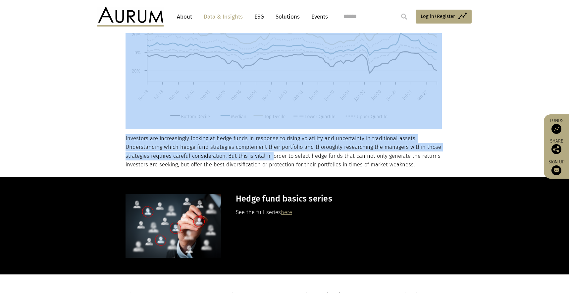
drag, startPoint x: 125, startPoint y: 119, endPoint x: 297, endPoint y: 136, distance: 172.6
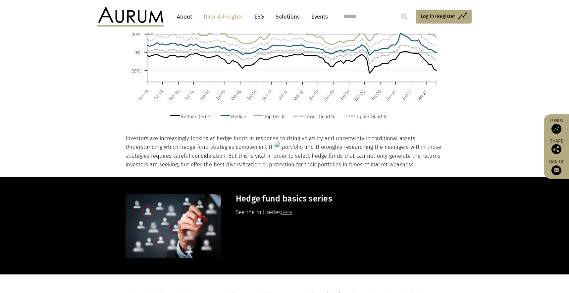
click at [378, 143] on p "Investors are increasingly looking at hedge funds in response to rising volatil…" at bounding box center [284, 151] width 316 height 35
click at [408, 146] on p "Investors are increasingly looking at hedge funds in response to rising volatil…" at bounding box center [284, 151] width 316 height 35
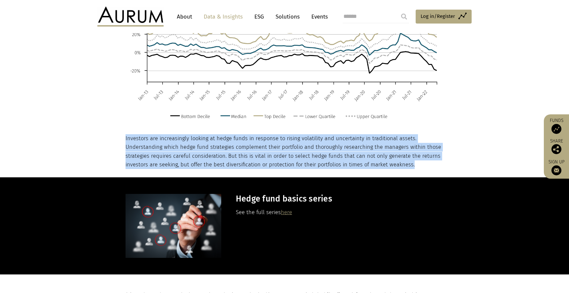
drag, startPoint x: 411, startPoint y: 147, endPoint x: 126, endPoint y: 124, distance: 285.9
click at [126, 134] on p "Investors are increasingly looking at hedge funds in response to rising volatil…" at bounding box center [284, 151] width 316 height 35
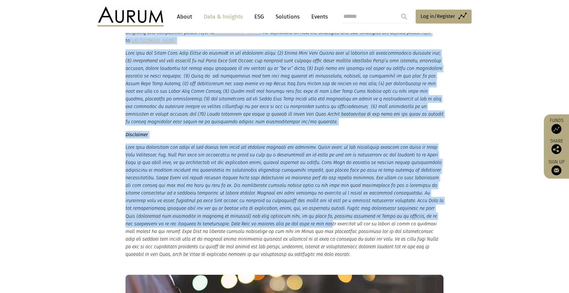
scroll to position [2022, 0]
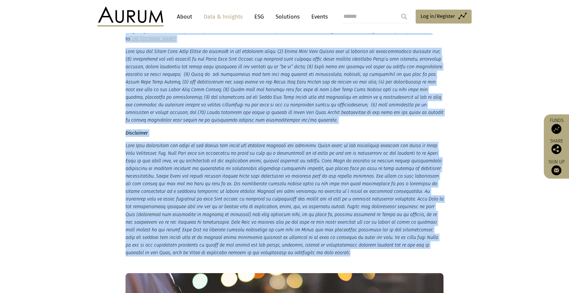
drag, startPoint x: 126, startPoint y: 102, endPoint x: 356, endPoint y: 235, distance: 266.1
click at [356, 235] on small "*The Hedge Fund Data Engine is a proprietary database maintained by Aurum Resea…" at bounding box center [285, 138] width 318 height 237
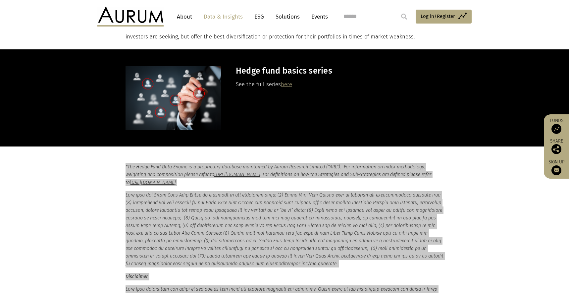
scroll to position [1876, 0]
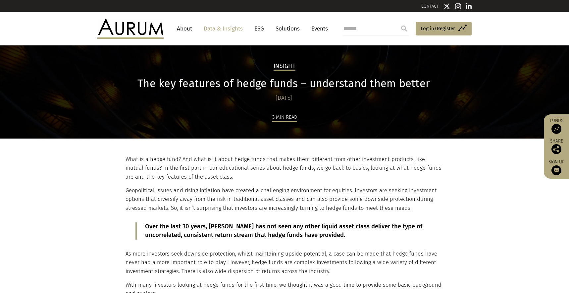
click at [128, 157] on p "What is a hedge fund? And what is it about hedge funds that makes them differen…" at bounding box center [284, 168] width 316 height 26
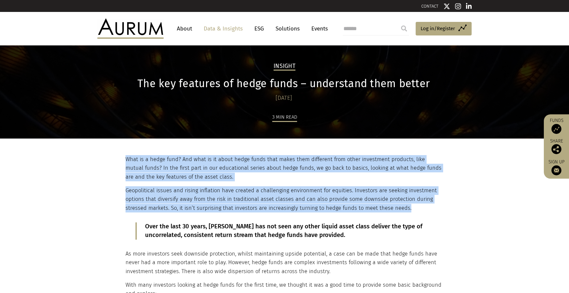
drag, startPoint x: 126, startPoint y: 157, endPoint x: 408, endPoint y: 210, distance: 286.6
copy div "What is a hedge fund? And what is it about hedge funds that makes them differen…"
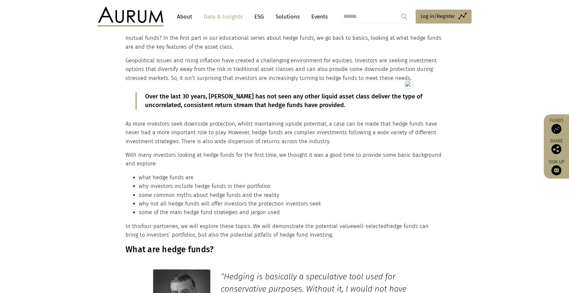
scroll to position [129, 0]
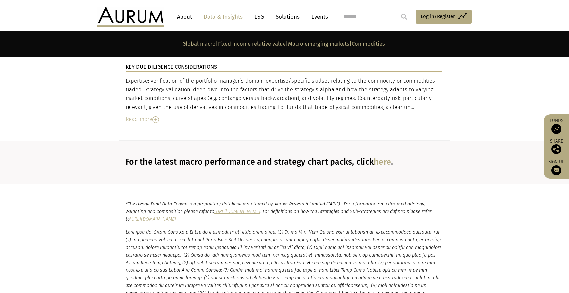
scroll to position [2485, 0]
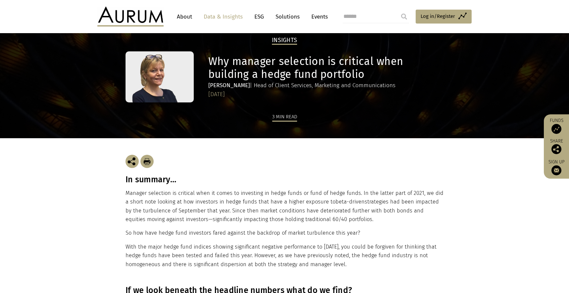
scroll to position [19, 0]
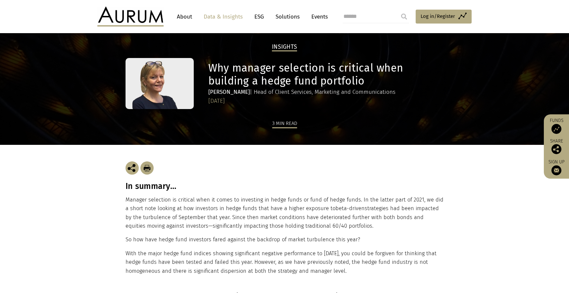
drag, startPoint x: 351, startPoint y: 272, endPoint x: 119, endPoint y: 188, distance: 246.3
click at [119, 188] on div "In summary… Manager selection is critical when it comes to investing in hedge f…" at bounding box center [284, 218] width 331 height 147
copy div "In summary… Manager selection is critical when it comes to investing in hedge f…"
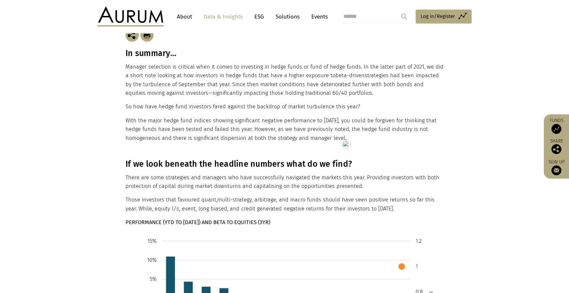
scroll to position [153, 0]
drag, startPoint x: 126, startPoint y: 161, endPoint x: 386, endPoint y: 209, distance: 264.1
copy div "If we look beneath the headline numbers what do we find? There are some strateg…"
click at [203, 220] on strong "PERFORMANCE (YTD TO [DATE]) AND BETA TO EQUITIES (3YR)" at bounding box center [198, 221] width 145 height 6
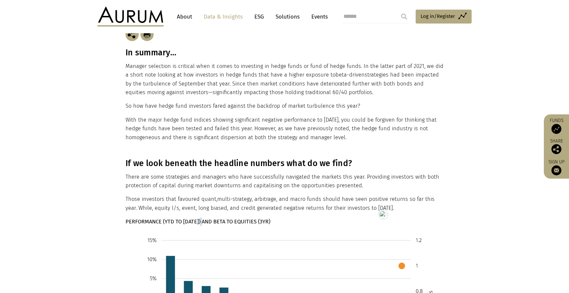
click at [203, 220] on strong "PERFORMANCE (YTD TO [DATE]) AND BETA TO EQUITIES (3YR)" at bounding box center [198, 221] width 145 height 6
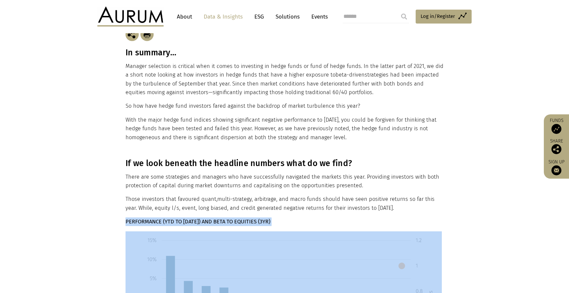
click at [203, 220] on strong "PERFORMANCE (YTD TO [DATE]) AND BETA TO EQUITIES (3YR)" at bounding box center [198, 221] width 145 height 6
copy div "PERFORMANCE (YTD TO [DATE]) AND BETA TO EQUITIES (3YR)"
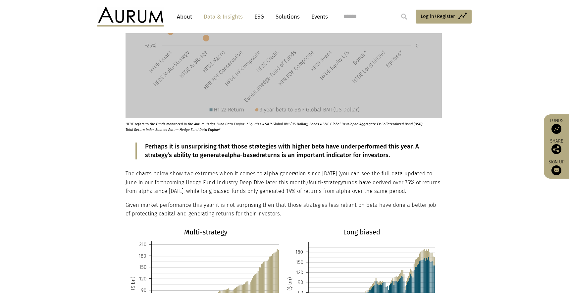
scroll to position [554, 0]
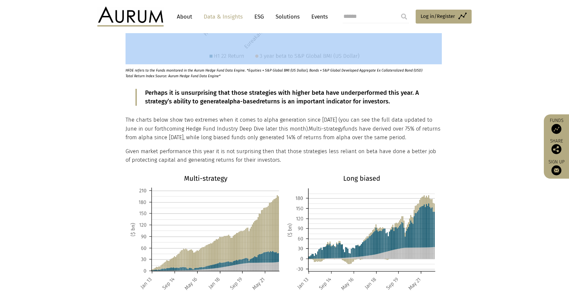
click at [155, 72] on p "HFDE refers to the Funds monitored in the Aurum Hedge Fund Data Engine. *Equiti…" at bounding box center [276, 71] width 301 height 15
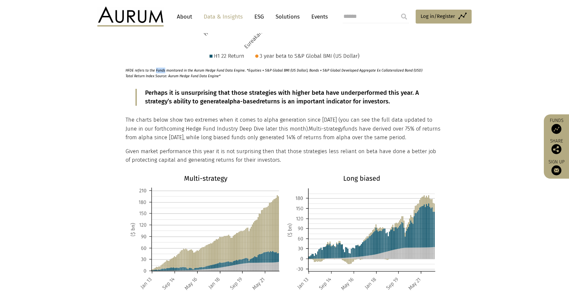
click at [155, 72] on p "HFDE refers to the Funds monitored in the Aurum Hedge Fund Data Engine. *Equiti…" at bounding box center [276, 71] width 301 height 15
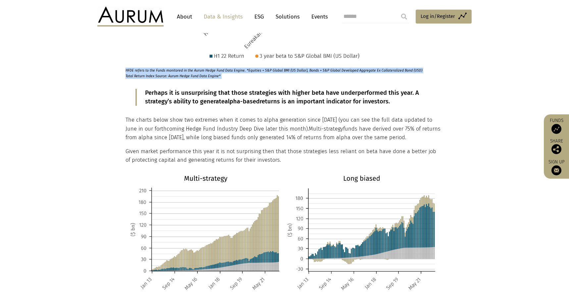
copy div "HFDE refers to the Funds monitored in the Aurum Hedge Fund Data Engine. *Equiti…"
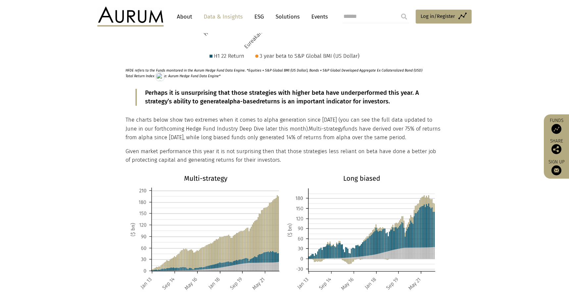
click at [173, 95] on p "Perhaps it is unsurprising that those strategies with higher beta have underper…" at bounding box center [284, 97] width 279 height 17
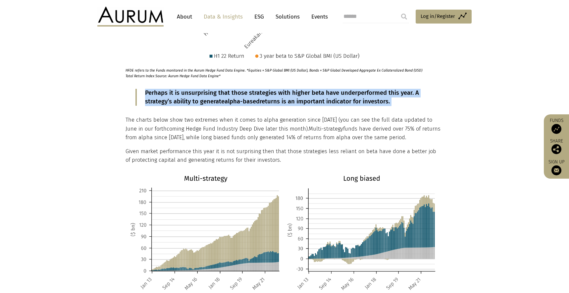
copy div "Perhaps it is unsurprising that those strategies with higher beta have underper…"
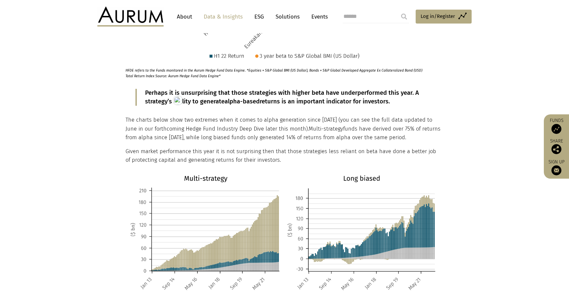
click at [107, 122] on section "If we look beneath the headline numbers what do we find? There are some strateg…" at bounding box center [284, 177] width 569 height 840
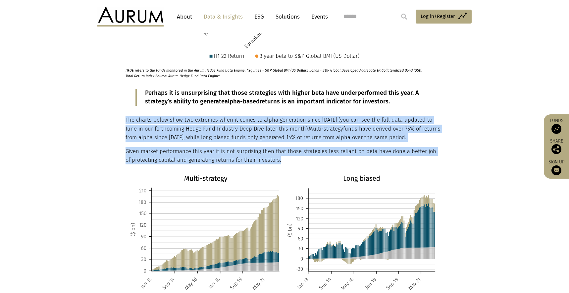
drag, startPoint x: 126, startPoint y: 119, endPoint x: 277, endPoint y: 163, distance: 158.2
click at [277, 163] on div "If we look beneath the headline numbers what do we find? There are some strateg…" at bounding box center [284, 177] width 316 height 840
copy div "The charts below show two extremes when it comes to alpha generation since [DAT…"
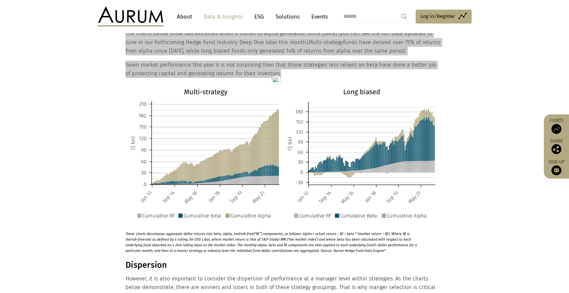
scroll to position [663, 0]
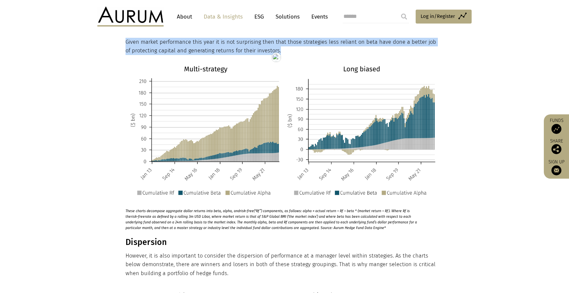
drag, startPoint x: 363, startPoint y: 229, endPoint x: 126, endPoint y: 211, distance: 237.3
click at [126, 211] on p "These charts decompose aggregate dollar returns into beta, alpha, and risk-free…" at bounding box center [276, 218] width 301 height 26
copy p "These charts decompose aggregate dollar returns into beta, alpha, and risk-free…"
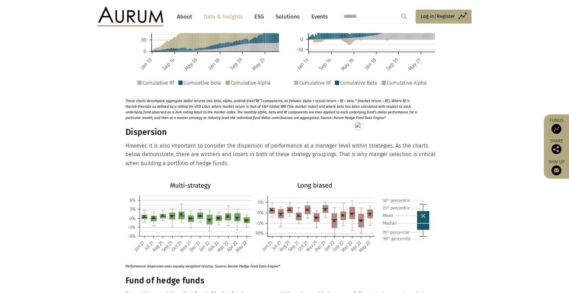
scroll to position [777, 0]
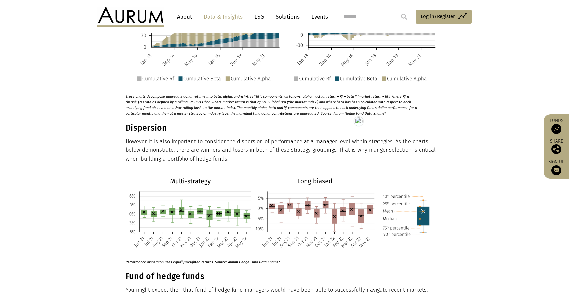
click at [132, 127] on h3 "Dispersion" at bounding box center [284, 128] width 316 height 10
copy div "Dispersion"
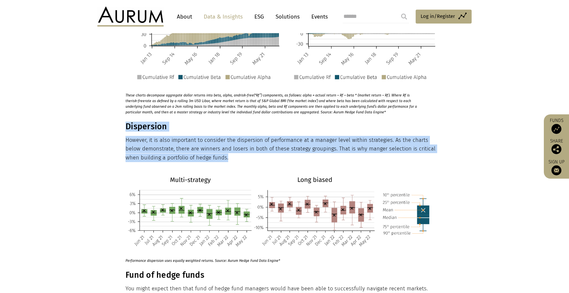
drag, startPoint x: 219, startPoint y: 159, endPoint x: 126, endPoint y: 128, distance: 98.3
copy div "Dispersion However, it is also important to consider the dispersion of performa…"
click at [158, 259] on p "Performance dispersion uses equally weighted returns. Source: Aurum Hedge Fund …" at bounding box center [276, 259] width 301 height 9
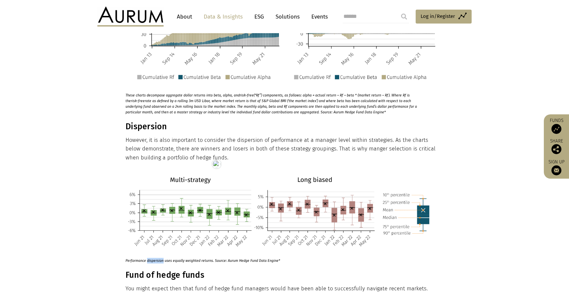
click at [158, 259] on p "Performance dispersion uses equally weighted returns. Source: Aurum Hedge Fund …" at bounding box center [276, 259] width 301 height 9
click at [158, 259] on html "CONTACT About Data & Insights ESG Solutions Events Access Funds Log in/Register…" at bounding box center [284, 198] width 569 height 1955
copy div "Performance dispersion uses equally weighted returns. Source: Aurum Hedge Fund …"
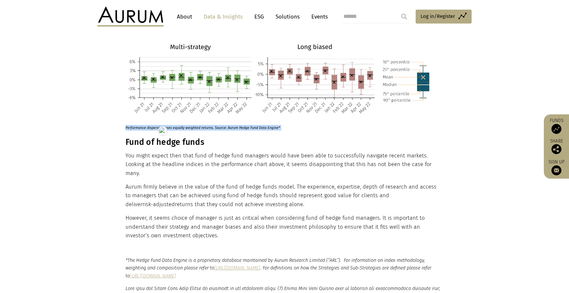
click at [139, 142] on h3 "Fund of hedge funds" at bounding box center [284, 142] width 316 height 10
click at [139, 141] on h3 "Fund of hedge funds" at bounding box center [284, 142] width 316 height 10
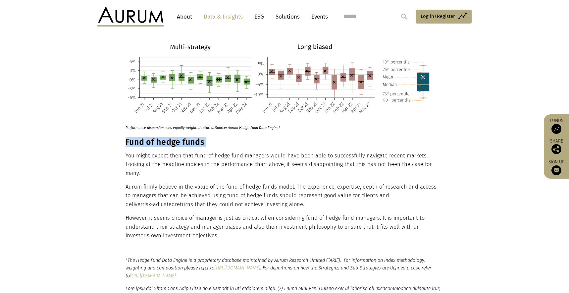
click at [139, 141] on h3 "Fund of hedge funds" at bounding box center [284, 142] width 316 height 10
click at [127, 145] on h3 "Fund of hedge funds" at bounding box center [284, 142] width 316 height 10
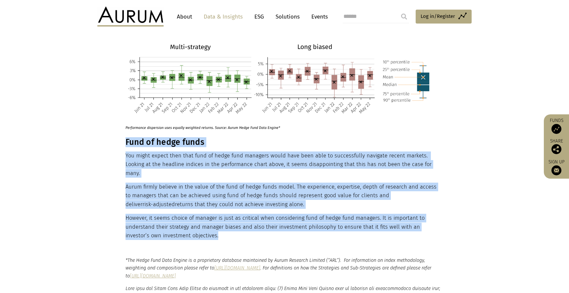
drag, startPoint x: 126, startPoint y: 142, endPoint x: 205, endPoint y: 225, distance: 114.4
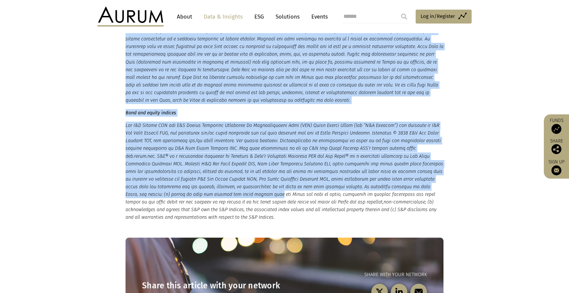
scroll to position [1329, 0]
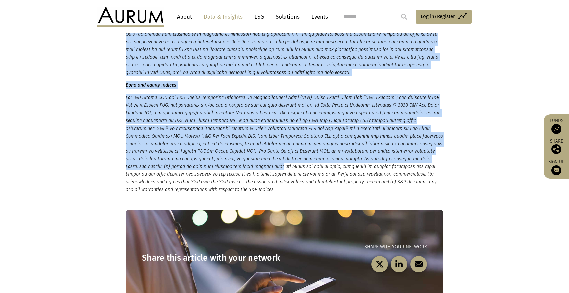
drag, startPoint x: 126, startPoint y: 135, endPoint x: 222, endPoint y: 179, distance: 105.6
click at [222, 179] on small "*The Hedge Fund Data Engine is a proprietary database maintained by Aurum Resea…" at bounding box center [285, 16] width 318 height 354
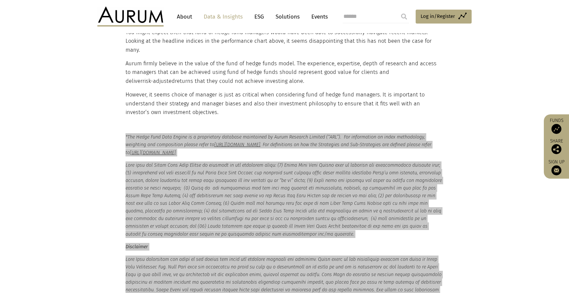
scroll to position [956, 0]
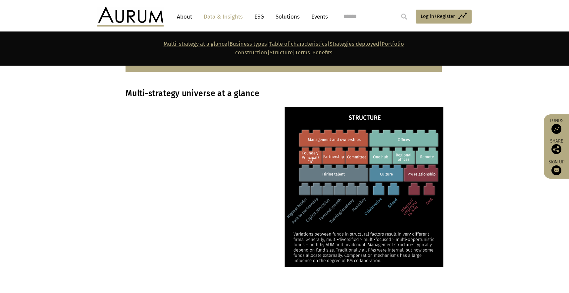
scroll to position [518, 0]
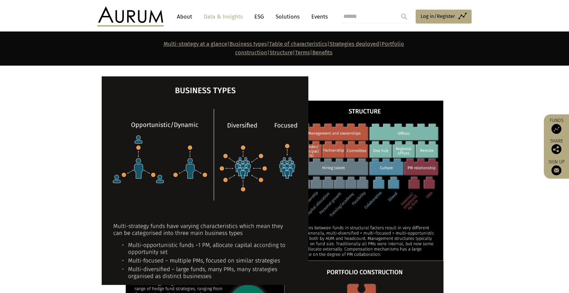
click at [216, 168] on img at bounding box center [205, 181] width 207 height 208
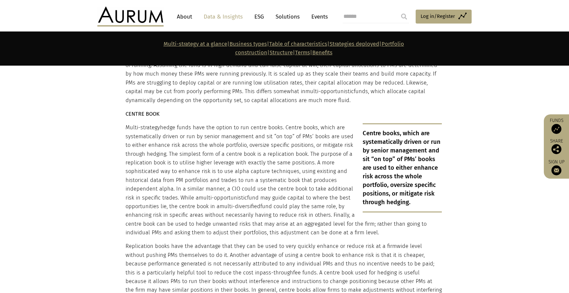
scroll to position [2393, 0]
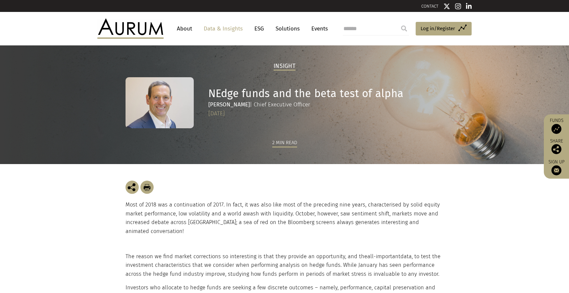
click at [254, 93] on h1 "NEdge funds and the beta test of alpha" at bounding box center [325, 93] width 234 height 13
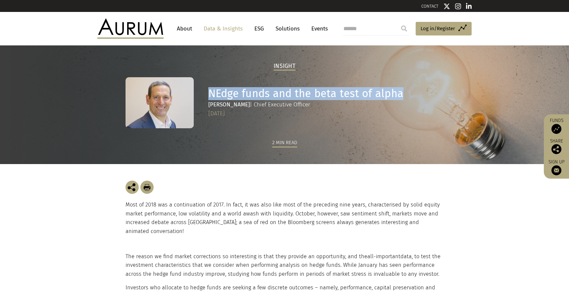
click at [254, 92] on h1 "NEdge funds and the beta test of alpha" at bounding box center [325, 93] width 234 height 13
copy div "NEdge funds and the beta test of alpha"
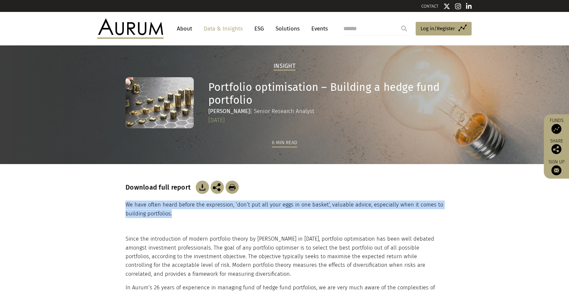
drag, startPoint x: 192, startPoint y: 213, endPoint x: 85, endPoint y: 209, distance: 107.1
click at [85, 209] on section "Download full report We have often heard before the expression, ‘don’t put all …" at bounding box center [284, 199] width 569 height 71
copy p "We have often heard before the expression, ‘don’t put all your eggs in one bask…"
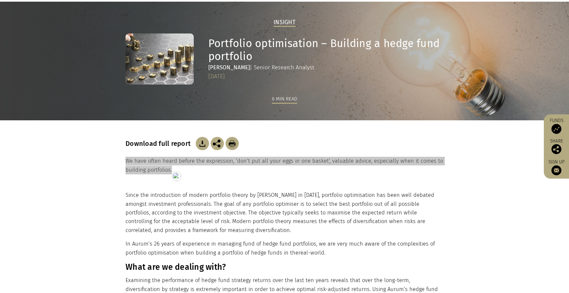
scroll to position [51, 0]
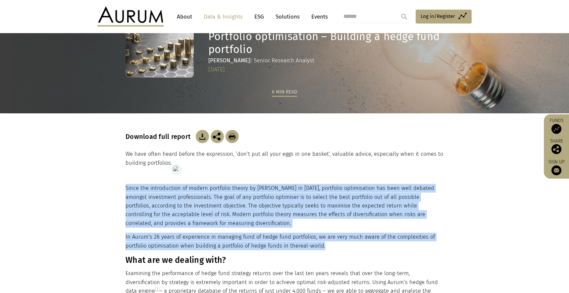
drag, startPoint x: 126, startPoint y: 188, endPoint x: 344, endPoint y: 246, distance: 225.5
copy div "Since the introduction of modern portfolio theory by Harry Markowitz in 1952, p…"
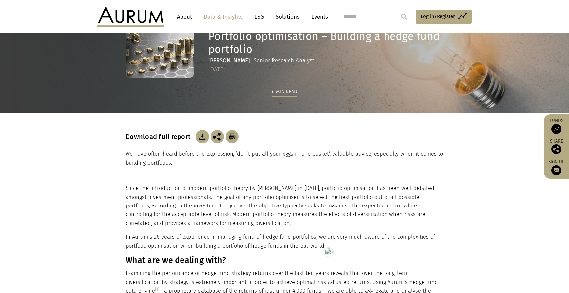
click at [196, 256] on h3 "What are we dealing with?" at bounding box center [284, 260] width 316 height 10
drag, startPoint x: 196, startPoint y: 256, endPoint x: 165, endPoint y: 244, distance: 33.5
click at [196, 256] on h3 "What are we dealing with?" at bounding box center [284, 260] width 316 height 10
copy div "What are we dealing with?"
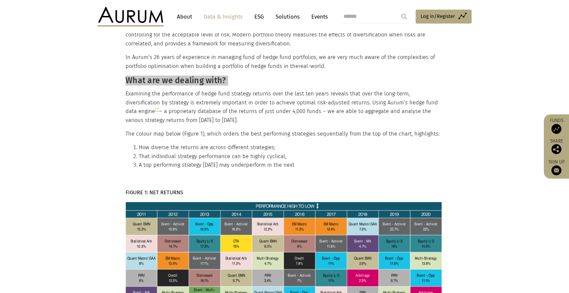
scroll to position [259, 0]
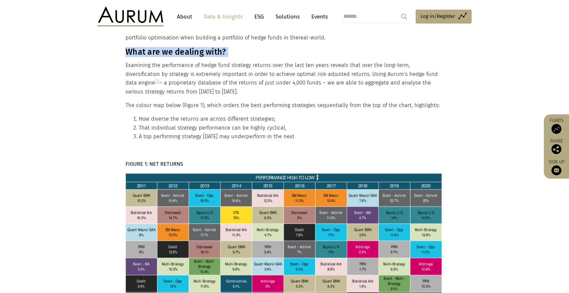
drag, startPoint x: 314, startPoint y: 137, endPoint x: 125, endPoint y: 54, distance: 206.0
copy div "Since the introduction of modern portfolio theory by Harry Markowitz in 1952, p…"
click at [151, 165] on strong "FIGURE 1: NET RETURNS" at bounding box center [155, 164] width 58 height 6
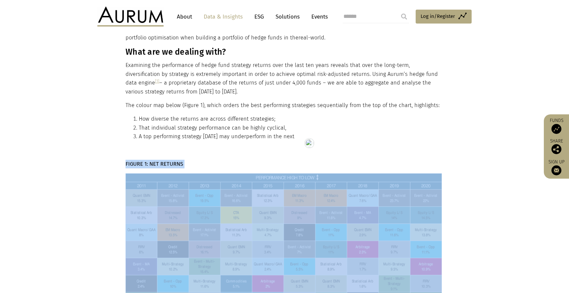
drag, startPoint x: 151, startPoint y: 165, endPoint x: 2, endPoint y: 166, distance: 149.8
click at [151, 165] on strong "FIGURE 1: NET RETURNS" at bounding box center [155, 164] width 58 height 6
copy div "FIGURE 1: NET RETURNS"
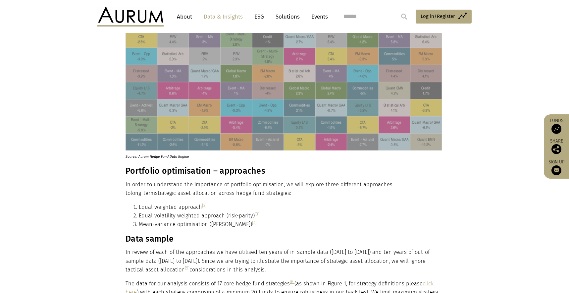
scroll to position [590, 0]
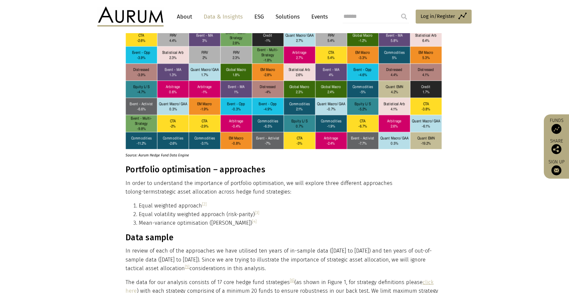
click at [155, 157] on p "Source: Aurum Hedge Fund Data Engine" at bounding box center [276, 153] width 301 height 9
copy div "Source: Aurum Hedge Fund Data Engine"
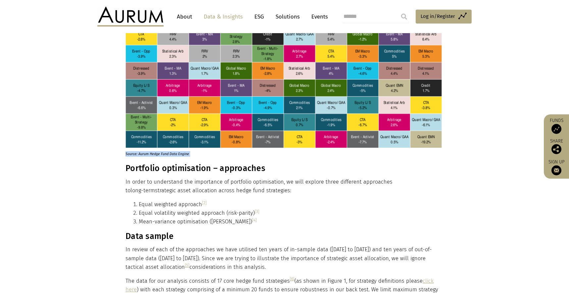
click at [159, 169] on h3 "Portfolio optimisation – approaches" at bounding box center [284, 168] width 316 height 10
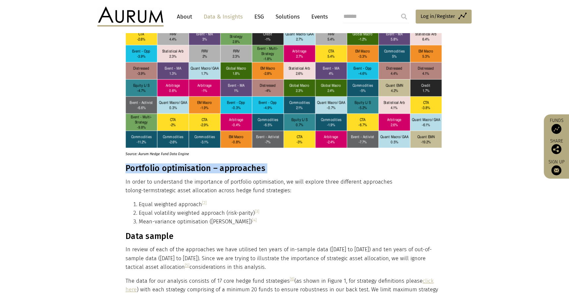
click at [159, 169] on h3 "Portfolio optimisation – approaches" at bounding box center [284, 168] width 316 height 10
copy div "Portfolio optimisation – approaches"
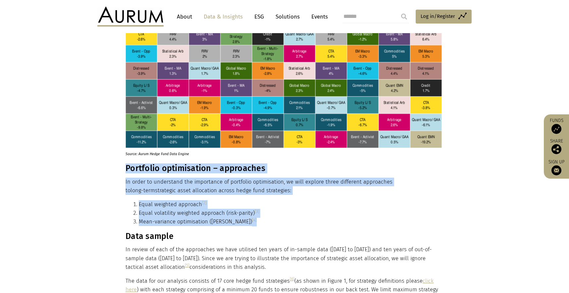
drag, startPoint x: 252, startPoint y: 222, endPoint x: 126, endPoint y: 170, distance: 135.8
copy div "Portfolio optimisation – approaches In order to understand the importance of po…"
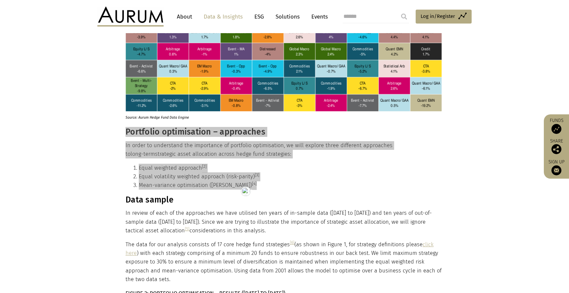
scroll to position [639, 0]
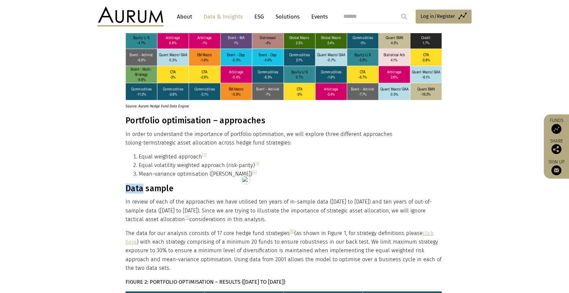
copy div "Data sample"
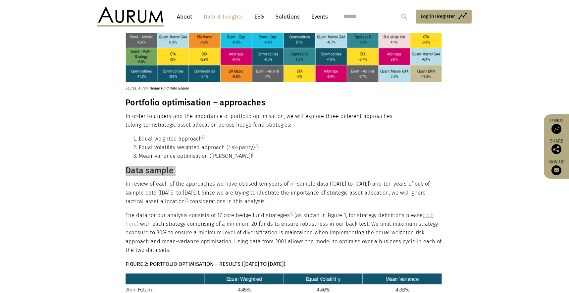
scroll to position [680, 0]
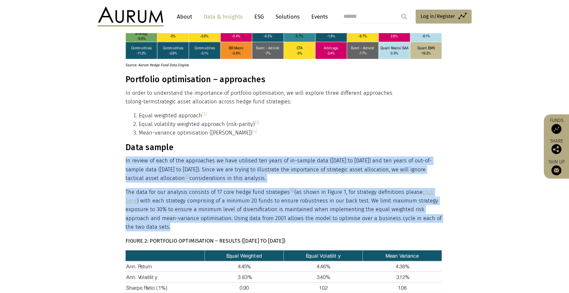
drag, startPoint x: 175, startPoint y: 228, endPoint x: 126, endPoint y: 164, distance: 80.6
copy div "In review of each of the approaches we have utilised ten years of in-sample dat…"
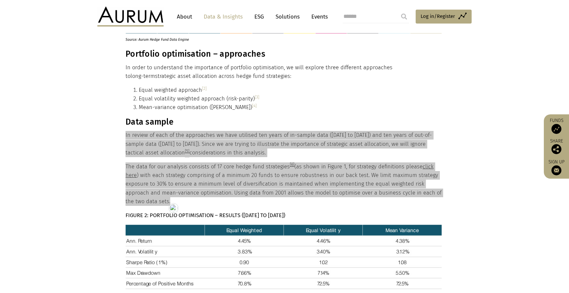
scroll to position [728, 0]
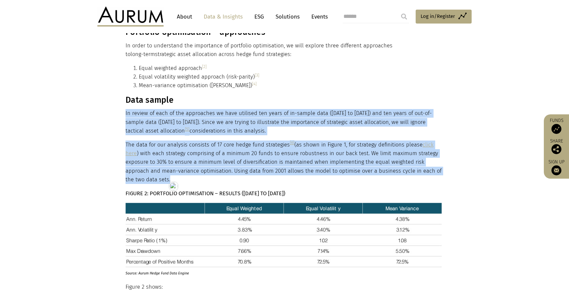
click at [202, 196] on strong "FIGURE 2: PORTFOLIO OPTIMISATION – RESULTS (JAN 2011 TO DEC 2020)" at bounding box center [206, 193] width 160 height 6
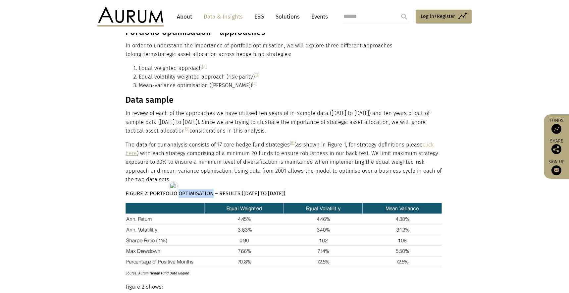
click at [202, 196] on strong "FIGURE 2: PORTFOLIO OPTIMISATION – RESULTS (JAN 2011 TO DEC 2020)" at bounding box center [206, 193] width 160 height 6
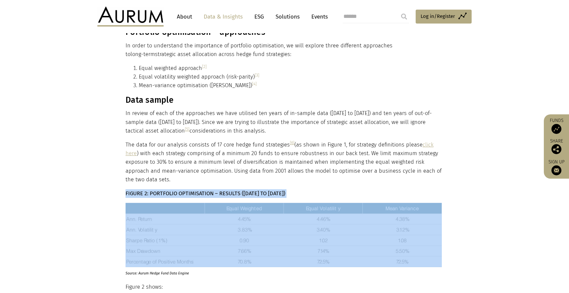
click at [202, 196] on strong "FIGURE 2: PORTFOLIO OPTIMISATION – RESULTS (JAN 2011 TO DEC 2020)" at bounding box center [206, 193] width 160 height 6
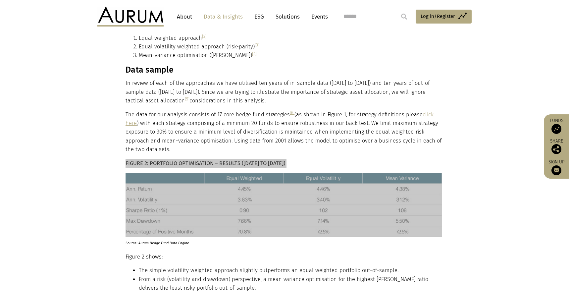
scroll to position [857, 0]
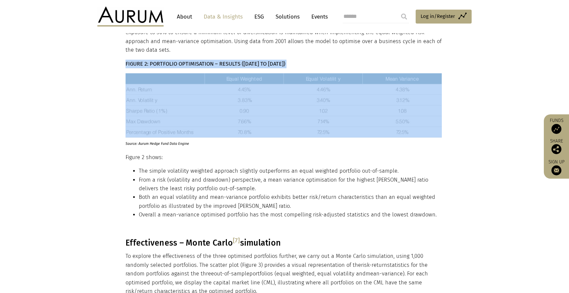
click at [147, 145] on p "Source: Aurum Hedge Fund Data Engine" at bounding box center [276, 142] width 301 height 9
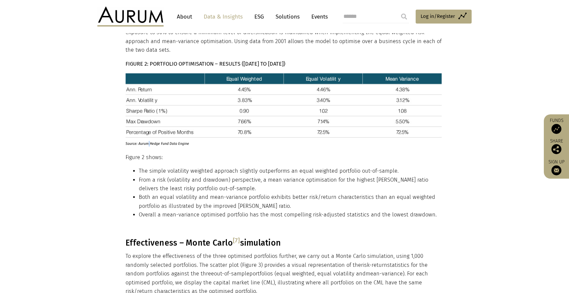
click at [147, 145] on p "Source: Aurum Hedge Fund Data Engine" at bounding box center [276, 142] width 301 height 9
drag, startPoint x: 127, startPoint y: 156, endPoint x: 260, endPoint y: 201, distance: 141.0
click at [261, 202] on div "Since the introduction of modern portfolio theory by Harry Markowitz in 1952, p…" at bounding box center [284, 227] width 316 height 1700
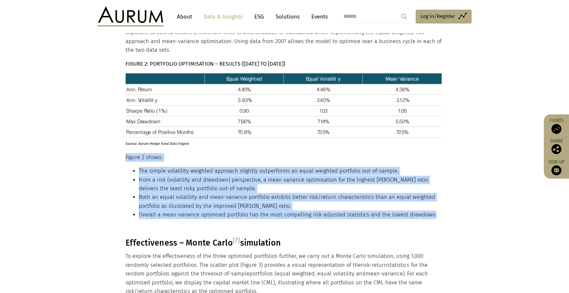
drag, startPoint x: 438, startPoint y: 215, endPoint x: 126, endPoint y: 158, distance: 317.1
click at [126, 158] on div "Since the introduction of modern portfolio theory by Harry Markowitz in 1952, p…" at bounding box center [284, 227] width 316 height 1700
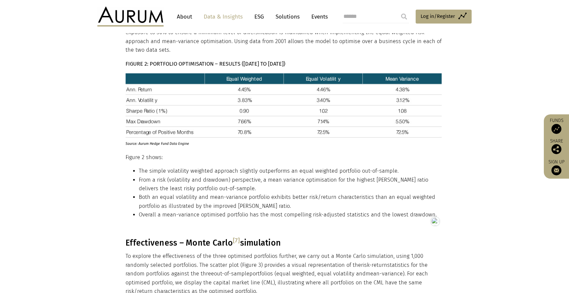
click at [195, 245] on h3 "Effectiveness – Monte Carlo [7] simulation" at bounding box center [284, 243] width 316 height 10
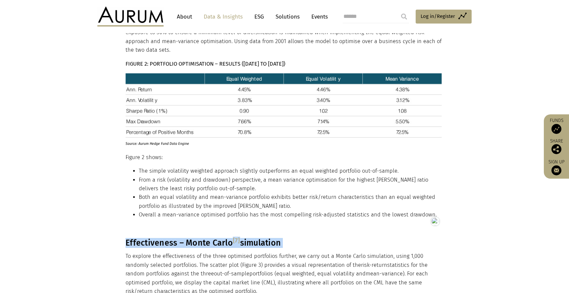
click at [195, 245] on h3 "Effectiveness – Monte Carlo [7] simulation" at bounding box center [284, 243] width 316 height 10
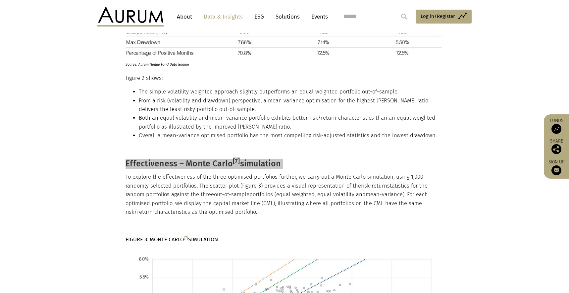
scroll to position [950, 0]
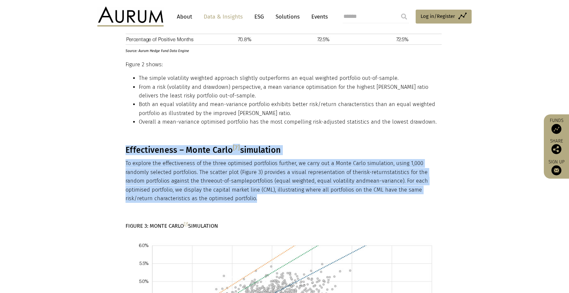
drag, startPoint x: 268, startPoint y: 197, endPoint x: 126, endPoint y: 154, distance: 148.2
click at [126, 154] on div "Since the introduction of modern portfolio theory by Harry Markowitz in 1952, p…" at bounding box center [284, 135] width 316 height 1700
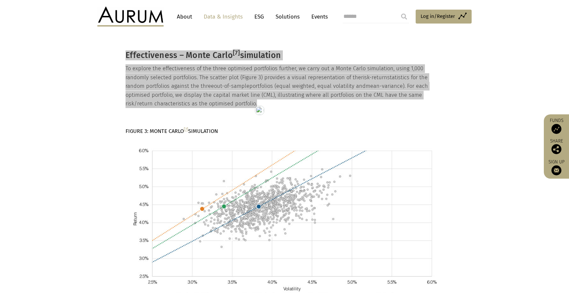
scroll to position [1065, 0]
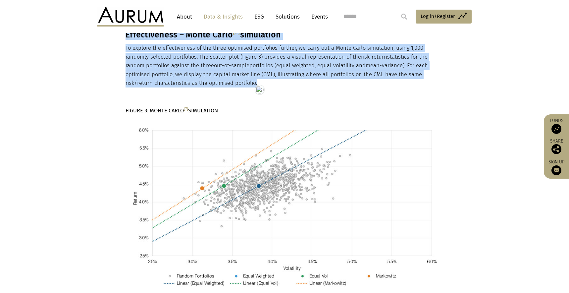
click at [145, 110] on strong "FIGURE 3: MONTE CARLO [7] SIMULATION" at bounding box center [172, 110] width 92 height 6
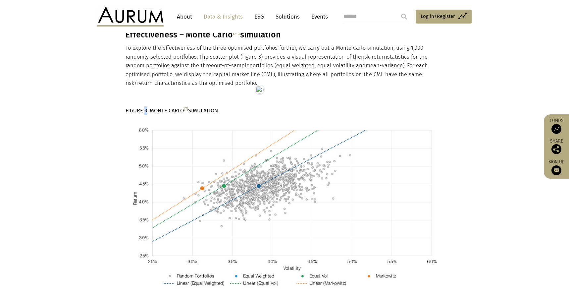
click at [145, 110] on strong "FIGURE 3: MONTE CARLO [7] SIMULATION" at bounding box center [172, 110] width 92 height 6
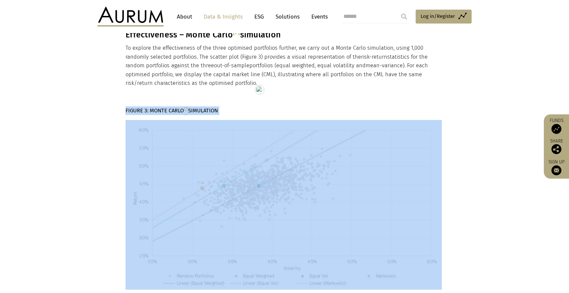
click at [145, 110] on strong "FIGURE 3: MONTE CARLO [7] SIMULATION" at bounding box center [172, 110] width 92 height 6
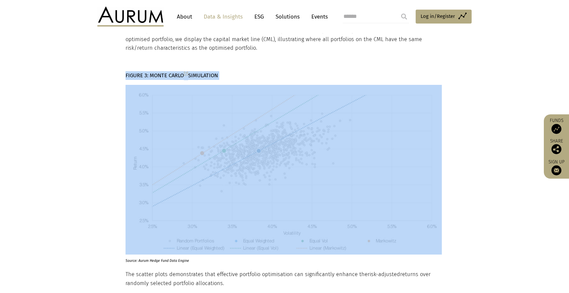
scroll to position [1101, 0]
click at [166, 259] on p "Source: Aurum Hedge Fund Data Engine" at bounding box center [276, 258] width 301 height 9
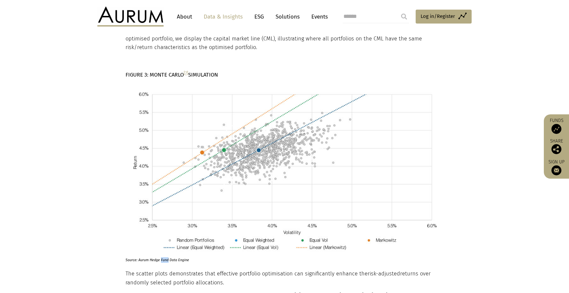
click at [166, 259] on p "Source: Aurum Hedge Fund Data Engine" at bounding box center [276, 258] width 301 height 9
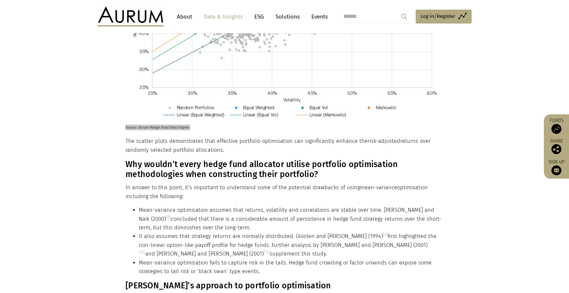
scroll to position [1234, 0]
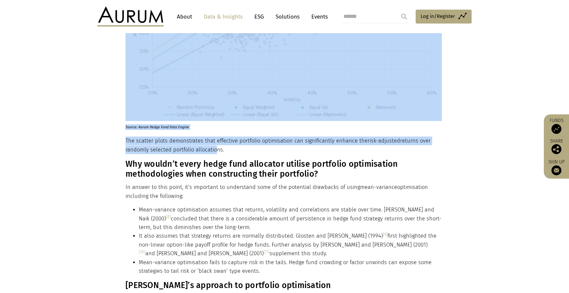
drag, startPoint x: 125, startPoint y: 140, endPoint x: 215, endPoint y: 152, distance: 91.0
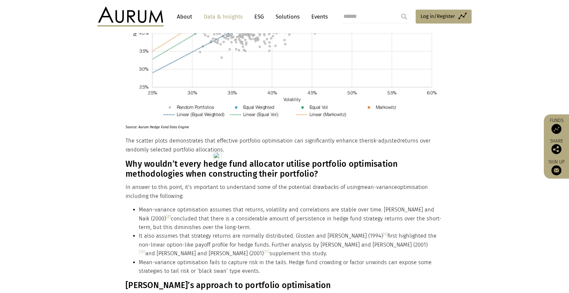
drag, startPoint x: 235, startPoint y: 154, endPoint x: 230, endPoint y: 150, distance: 6.2
drag, startPoint x: 208, startPoint y: 148, endPoint x: 127, endPoint y: 142, distance: 81.8
click at [127, 142] on p "The scatter plots demonstrates that effective portfolio optimisation can signif…" at bounding box center [284, 146] width 316 height 18
click at [166, 168] on h3 "Why wouldn’t every hedge fund allocator utilise portfolio optimisation methodol…" at bounding box center [284, 169] width 316 height 20
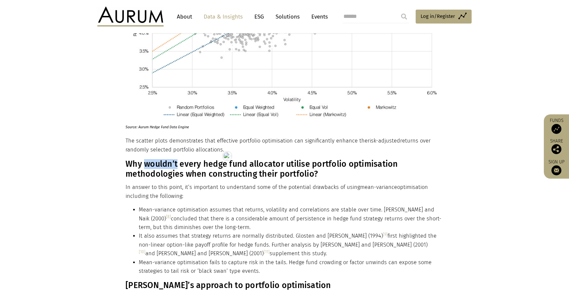
click at [166, 168] on h3 "Why wouldn’t every hedge fund allocator utilise portfolio optimisation methodol…" at bounding box center [284, 169] width 316 height 20
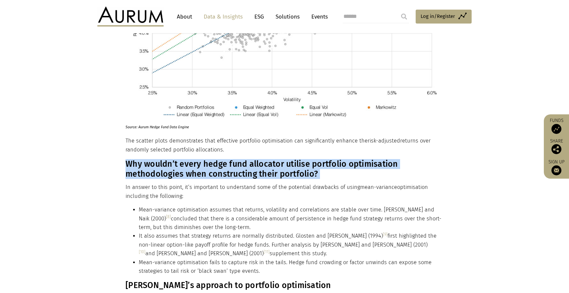
click at [166, 167] on html "CONTACT About Data & Insights ESG Solutions Events Access Funds Log in/Register…" at bounding box center [284, 82] width 569 height 2633
click at [144, 169] on h3 "Why wouldn’t every hedge fund allocator utilise portfolio optimisation methodol…" at bounding box center [284, 169] width 316 height 20
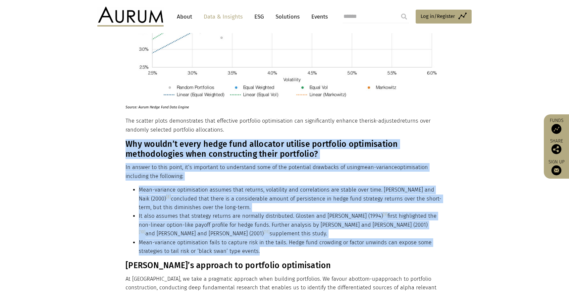
scroll to position [1263, 0]
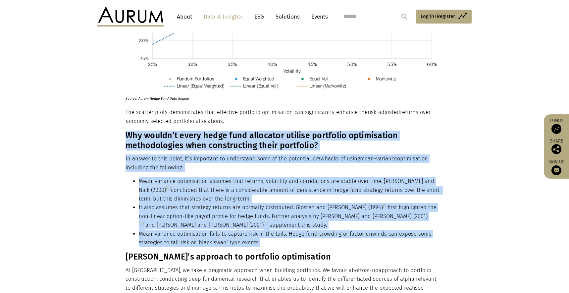
drag, startPoint x: 126, startPoint y: 163, endPoint x: 282, endPoint y: 246, distance: 176.3
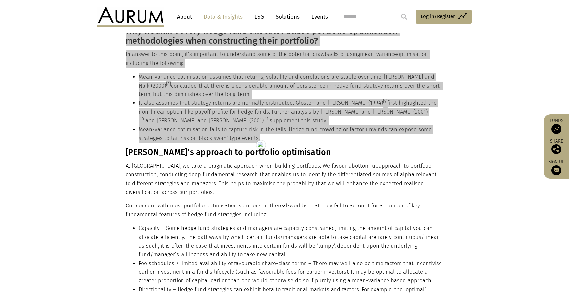
scroll to position [1367, 0]
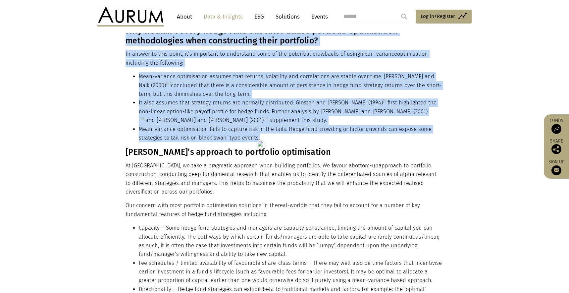
click at [168, 151] on h3 "Aurum’s approach to portfolio optimisation" at bounding box center [284, 152] width 316 height 10
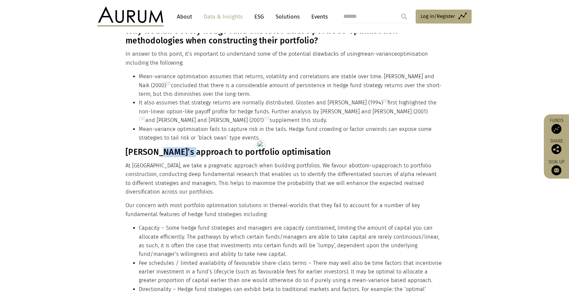
click at [168, 151] on h3 "Aurum’s approach to portfolio optimisation" at bounding box center [284, 152] width 316 height 10
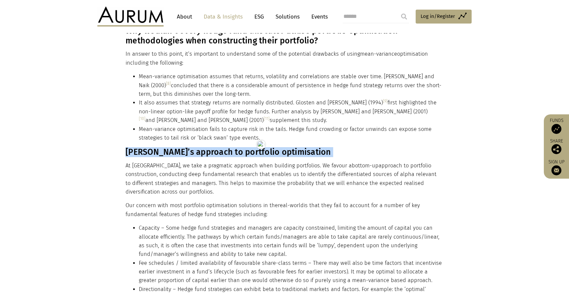
click at [168, 151] on h3 "Aurum’s approach to portfolio optimisation" at bounding box center [284, 152] width 316 height 10
drag, startPoint x: 130, startPoint y: 158, endPoint x: 127, endPoint y: 153, distance: 5.8
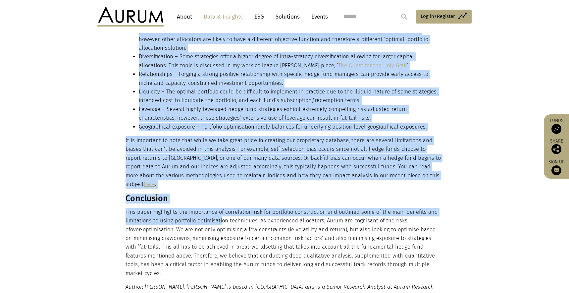
scroll to position [1651, 0]
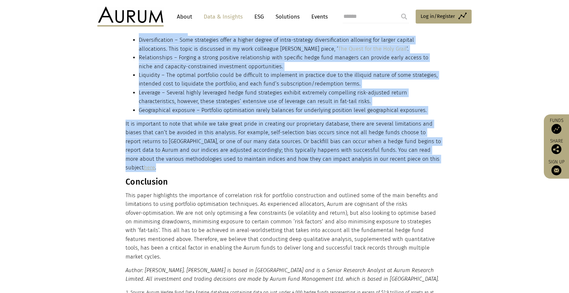
drag, startPoint x: 126, startPoint y: 152, endPoint x: 414, endPoint y: 157, distance: 288.0
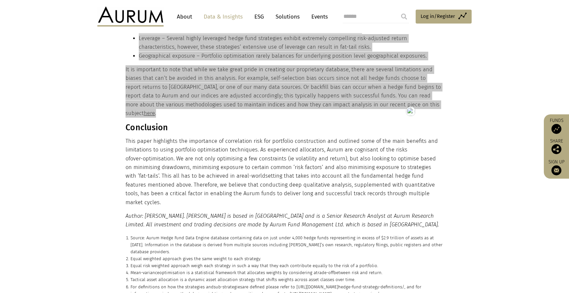
scroll to position [1710, 0]
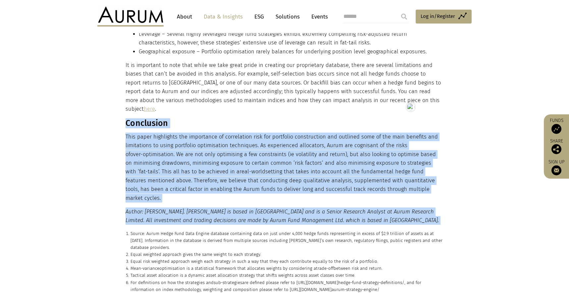
drag, startPoint x: 126, startPoint y: 114, endPoint x: 378, endPoint y: 207, distance: 268.6
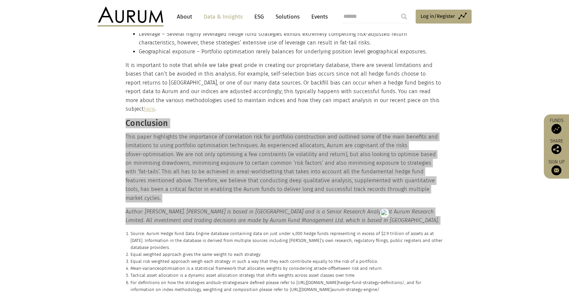
scroll to position [1772, 0]
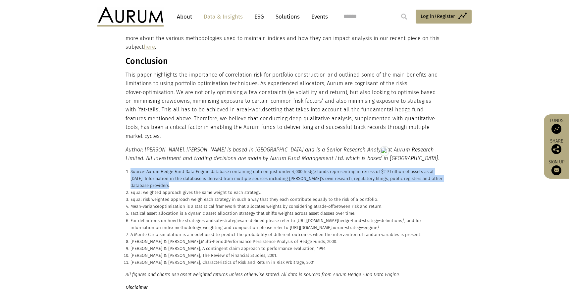
drag, startPoint x: 185, startPoint y: 168, endPoint x: 131, endPoint y: 156, distance: 55.3
click at [131, 168] on p "Source: Aurum Hedge Fund Data Engine database containing data on just under 4,0…" at bounding box center [287, 178] width 313 height 21
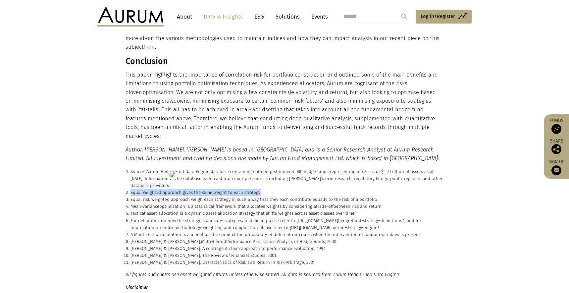
drag, startPoint x: 285, startPoint y: 174, endPoint x: 130, endPoint y: 175, distance: 155.1
click at [131, 189] on li "Equal weighted approach gives the same weight to each strategy." at bounding box center [287, 192] width 313 height 7
click at [383, 196] on p "Equal risk weighted approach weigh each strategy in such a way that they each c…" at bounding box center [287, 199] width 313 height 7
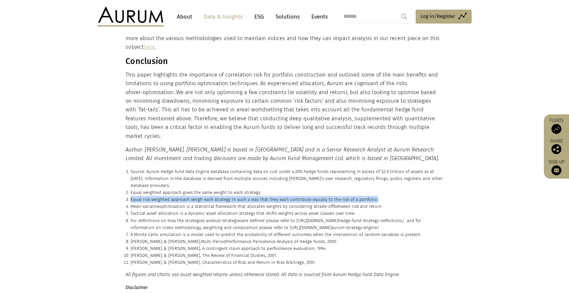
drag, startPoint x: 376, startPoint y: 182, endPoint x: 131, endPoint y: 183, distance: 244.9
click at [131, 196] on p "Equal risk weighted approach weigh each strategy in such a way that they each c…" at bounding box center [287, 199] width 313 height 7
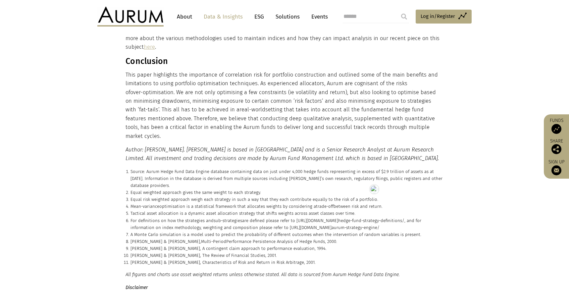
click at [394, 203] on p "Mean-variance optimisation is a statistical framework that allocates weights by…" at bounding box center [287, 206] width 313 height 7
drag, startPoint x: 390, startPoint y: 191, endPoint x: 131, endPoint y: 191, distance: 259.1
click at [131, 203] on p "Mean-variance optimisation is a statistical framework that allocates weights by…" at bounding box center [287, 206] width 313 height 7
click at [373, 210] on p "Tactical asset allocation is a dynamic asset allocation strategy that shifts we…" at bounding box center [287, 213] width 313 height 7
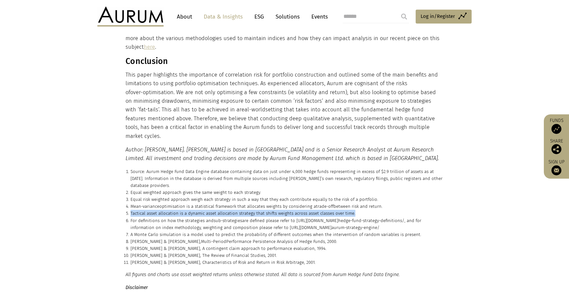
drag, startPoint x: 351, startPoint y: 198, endPoint x: 131, endPoint y: 199, distance: 220.7
click at [131, 210] on p "Tactical asset allocation is a dynamic asset allocation strategy that shifts we…" at bounding box center [287, 213] width 313 height 7
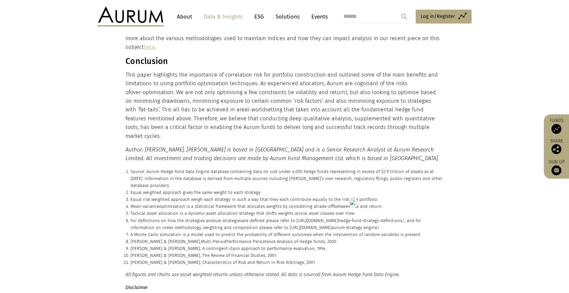
click at [390, 210] on p "Tactical asset allocation is a dynamic asset allocation strategy that shifts we…" at bounding box center [287, 213] width 313 height 7
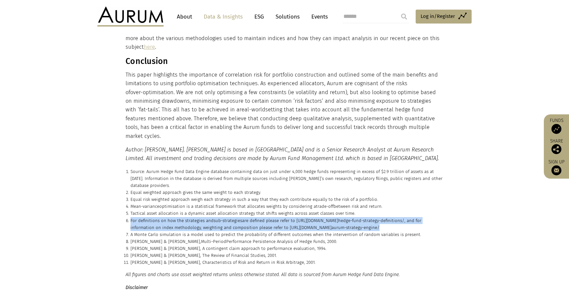
drag, startPoint x: 391, startPoint y: 210, endPoint x: 129, endPoint y: 204, distance: 262.8
click at [131, 217] on li "For definitions on how the strategies and sub-strategies are defined please ref…" at bounding box center [287, 224] width 313 height 14
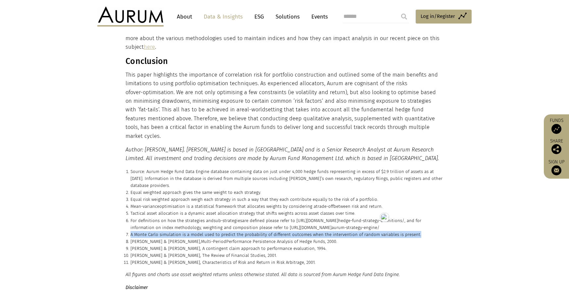
drag, startPoint x: 435, startPoint y: 219, endPoint x: 132, endPoint y: 218, distance: 303.6
click at [132, 231] on p "A Monte Carlo simulation is a model used to predict the probability of differen…" at bounding box center [287, 234] width 313 height 7
drag, startPoint x: 333, startPoint y: 225, endPoint x: 131, endPoint y: 225, distance: 201.8
click at [131, 238] on p "Vikas Agarwal & Narayan Y Naik, Multi-Period Performance Persistence Analysis o…" at bounding box center [287, 241] width 313 height 7
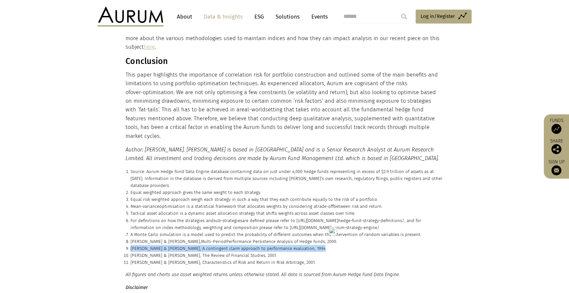
drag, startPoint x: 318, startPoint y: 230, endPoint x: 131, endPoint y: 231, distance: 186.9
click at [131, 245] on p "L.R Glosten & R. Jagannathan, A contingent claim approach to performance evalua…" at bounding box center [287, 248] width 313 height 7
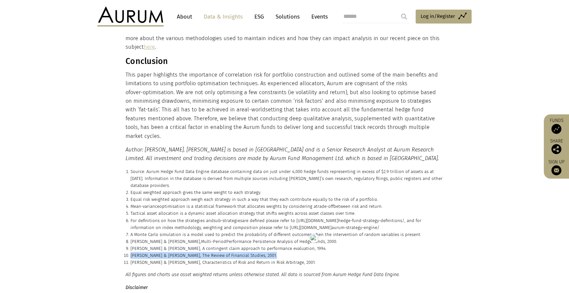
drag, startPoint x: 267, startPoint y: 241, endPoint x: 131, endPoint y: 241, distance: 136.2
click at [131, 252] on p "William Fung & David A. Hsieh, The Review of Financial Studies, 2001." at bounding box center [287, 255] width 313 height 7
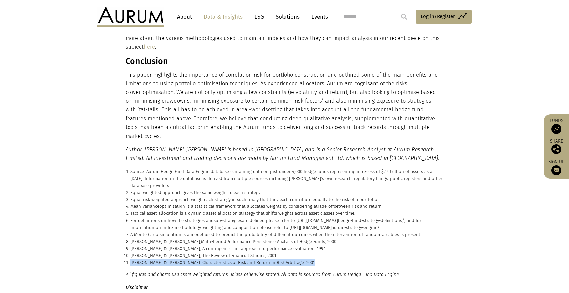
drag, startPoint x: 303, startPoint y: 243, endPoint x: 131, endPoint y: 247, distance: 172.4
click at [131, 259] on p "Mark Mitchell & Todd Pulvino, Characteristics of Risk and Return in Risk Arbitr…" at bounding box center [287, 262] width 313 height 7
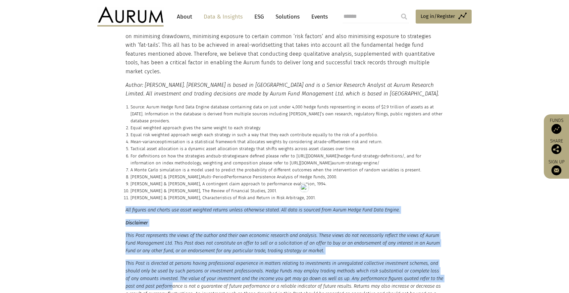
scroll to position [1934, 0]
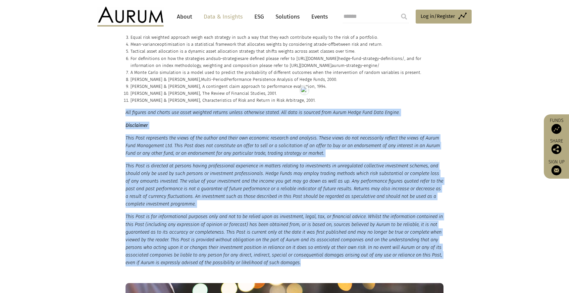
drag, startPoint x: 126, startPoint y: 200, endPoint x: 359, endPoint y: 245, distance: 237.9
click at [359, 245] on small "All figures and charts use asset weighted returns unless otherwise stated. All …" at bounding box center [285, 188] width 318 height 158
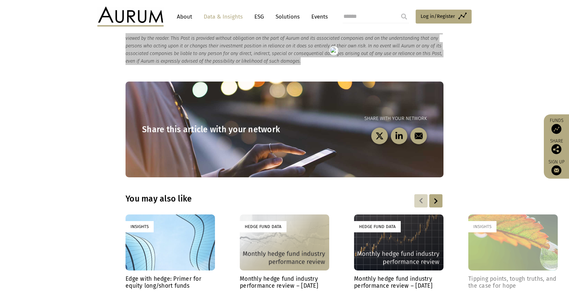
scroll to position [2135, 0]
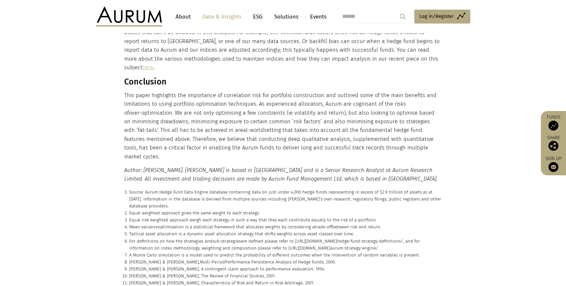
scroll to position [1889, 0]
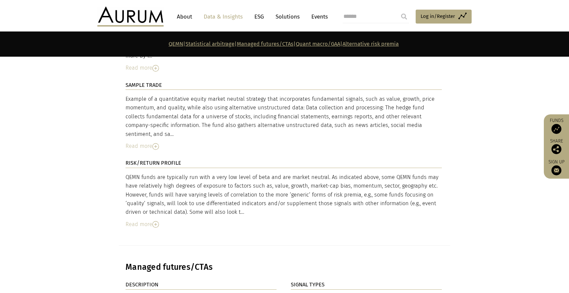
scroll to position [1860, 0]
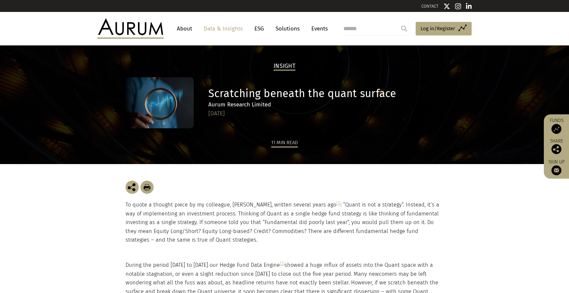
click at [290, 92] on h1 "Scratching beneath the quant surface" at bounding box center [325, 93] width 234 height 13
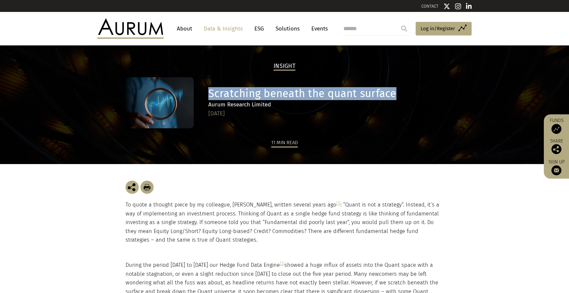
click at [290, 92] on h1 "Scratching beneath the quant surface" at bounding box center [325, 93] width 234 height 13
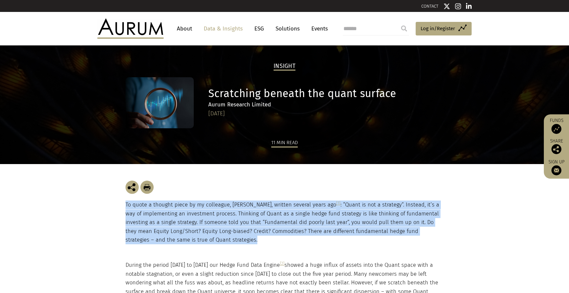
drag, startPoint x: 219, startPoint y: 238, endPoint x: 106, endPoint y: 198, distance: 119.7
click at [106, 198] on section "To quote a thought piece by my colleague, [PERSON_NAME], written several years …" at bounding box center [284, 212] width 569 height 97
copy p "To quote a thought piece by my colleague, [PERSON_NAME], written several years …"
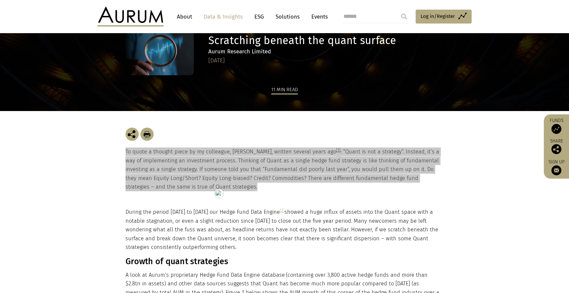
scroll to position [54, 0]
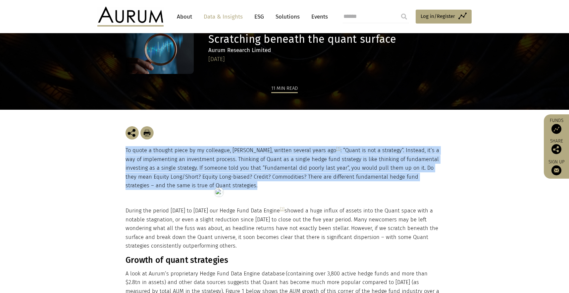
drag, startPoint x: 127, startPoint y: 210, endPoint x: 289, endPoint y: 244, distance: 165.1
click at [289, 244] on p "During the period [DATE] to [DATE] our Hedge Fund Data Engine [2] showed a huge…" at bounding box center [284, 228] width 316 height 44
copy p "During the period [DATE] to [DATE] our Hedge Fund Data Engine [2] showed a huge…"
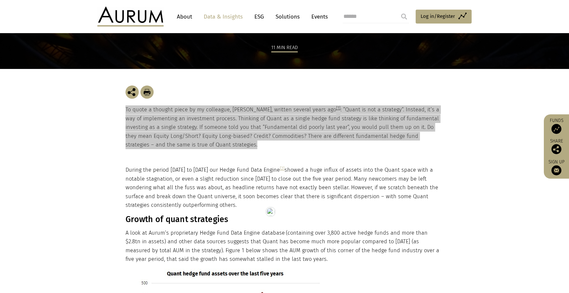
scroll to position [104, 0]
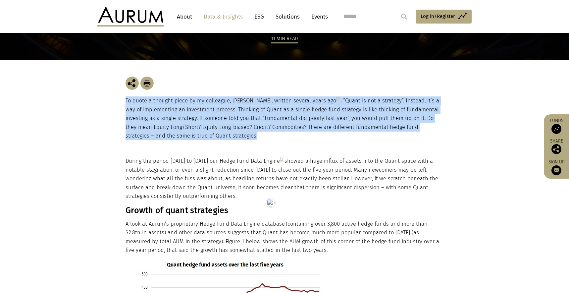
click at [159, 211] on h3 "Growth of quant strategies" at bounding box center [284, 210] width 316 height 10
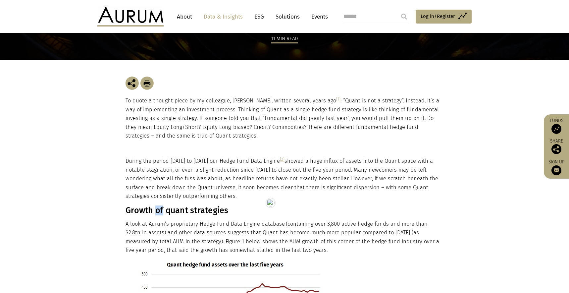
click at [159, 211] on h3 "Growth of quant strategies" at bounding box center [284, 210] width 316 height 10
copy div "Growth of quant strategies"
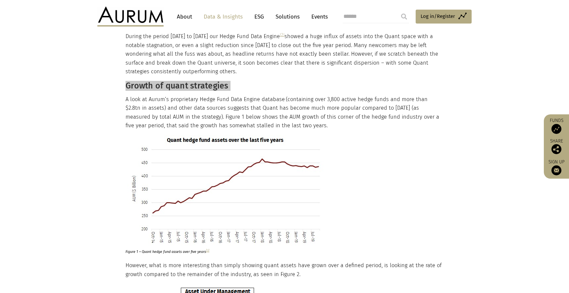
scroll to position [230, 0]
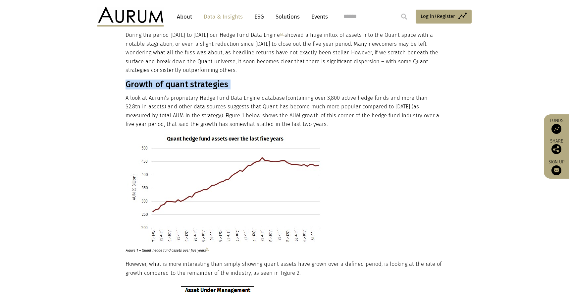
drag, startPoint x: 317, startPoint y: 125, endPoint x: 127, endPoint y: 86, distance: 193.9
copy div "Growth of quant strategies A look at Aurum’s proprietary Hedge Fund Data Engine…"
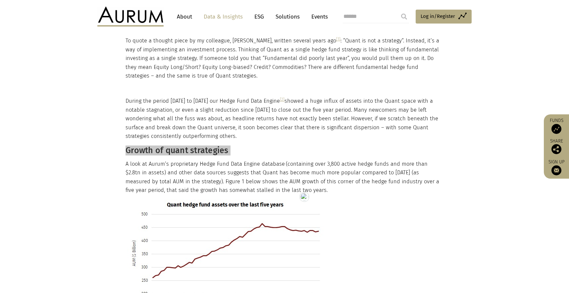
scroll to position [275, 0]
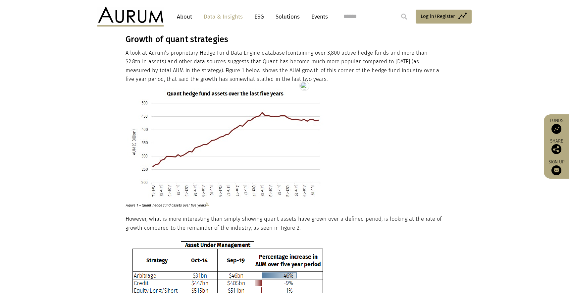
click at [161, 207] on p "Figure 1 – Quant hedge fund assets over five years [2]" at bounding box center [221, 203] width 190 height 9
copy p "Figure 1 – Quant hedge fund assets over five years [2]"
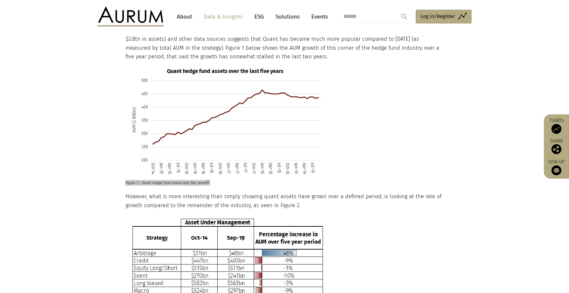
scroll to position [302, 0]
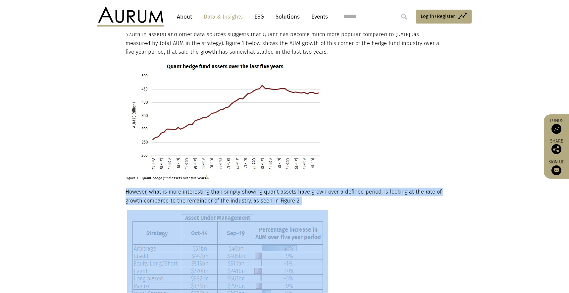
copy div "However, what is more interesting than simply showing quant assets have grown o…"
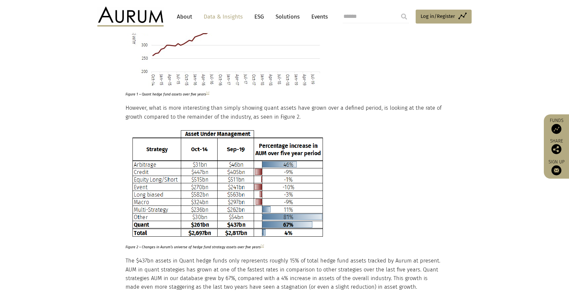
scroll to position [415, 0]
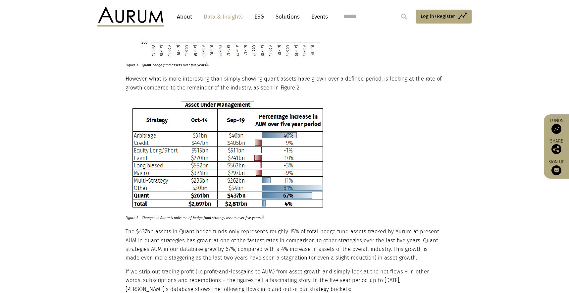
click at [152, 217] on p "Figure 2 – Changes in Aurum’s universe of hedge fund strategy assets over five …" at bounding box center [223, 216] width 194 height 9
copy p "Figure 2 – Changes in Aurum’s universe of hedge fund strategy assets over five …"
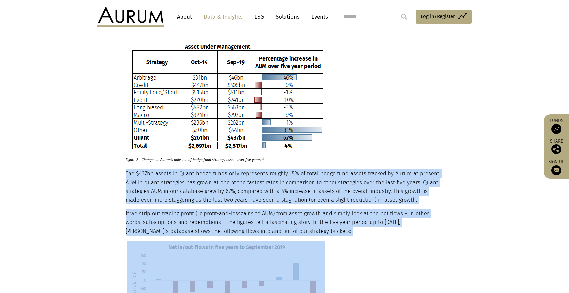
scroll to position [517, 0]
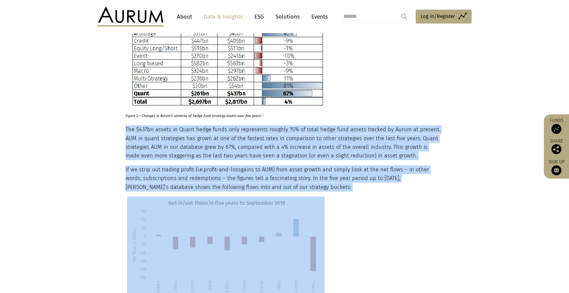
drag, startPoint x: 127, startPoint y: 231, endPoint x: 306, endPoint y: 188, distance: 184.3
copy div "The $437bn assets in Quant hedge funds only represents roughly 15% of total hed…"
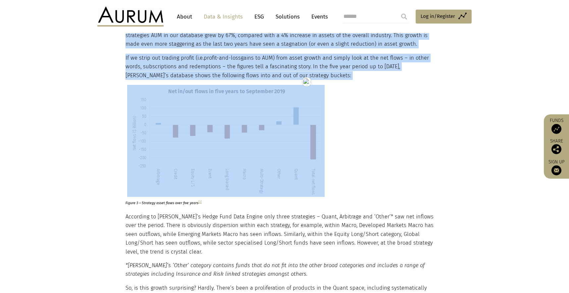
scroll to position [612, 0]
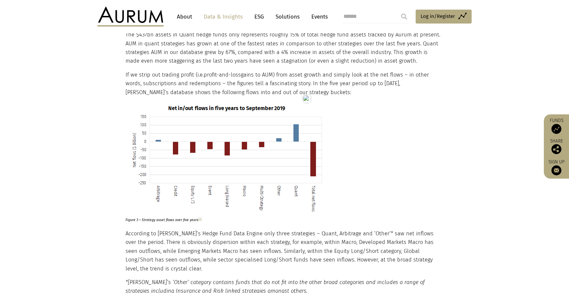
click at [170, 219] on p "Figure 3 – Strategy asset flows over five years [2]" at bounding box center [221, 218] width 191 height 9
copy p "Figure 3 – Strategy asset flows over five years [2]"
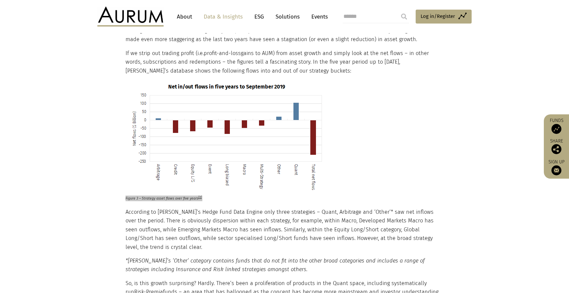
scroll to position [736, 0]
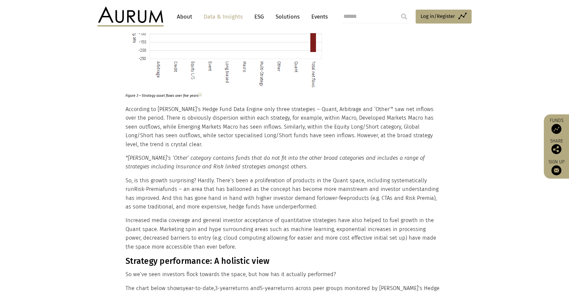
click at [206, 242] on p "Increased media coverage and general investor acceptance of quantitative strate…" at bounding box center [284, 233] width 316 height 35
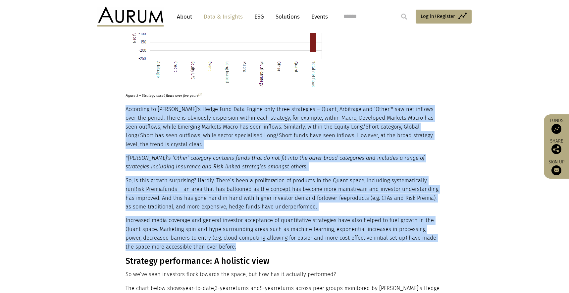
drag, startPoint x: 210, startPoint y: 247, endPoint x: 127, endPoint y: 109, distance: 160.9
copy div "According to Aurum’s Hedge Fund Data Engine only three strategies – Quant, Arbi…"
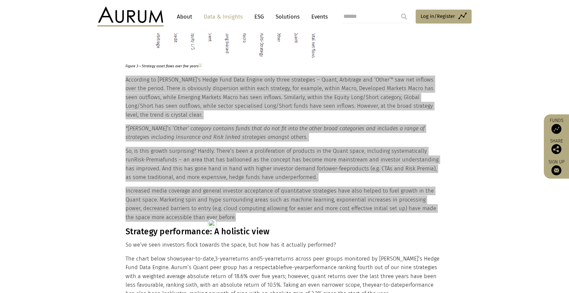
scroll to position [867, 0]
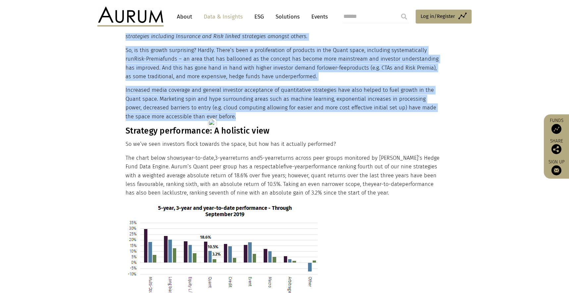
click at [158, 136] on h3 "Strategy performance: A holistic view" at bounding box center [284, 131] width 316 height 10
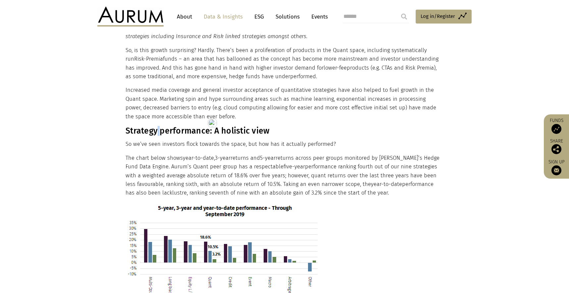
click at [158, 136] on h3 "Strategy performance: A holistic view" at bounding box center [284, 131] width 316 height 10
drag, startPoint x: 377, startPoint y: 193, endPoint x: 127, endPoint y: 134, distance: 257.1
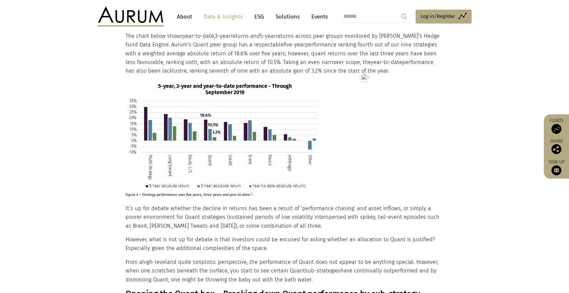
scroll to position [990, 0]
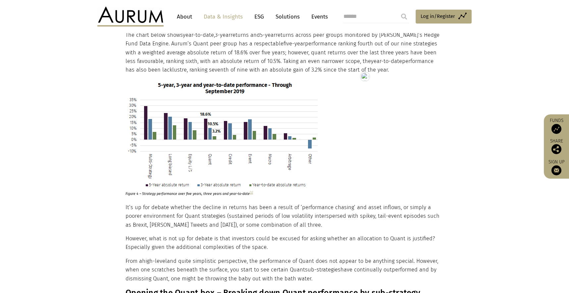
click at [174, 195] on p "Figure 4 – Strategy performance over five years, three years and year-to-date […" at bounding box center [218, 192] width 184 height 9
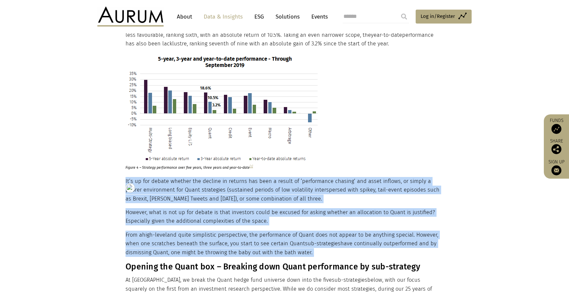
scroll to position [1107, 0]
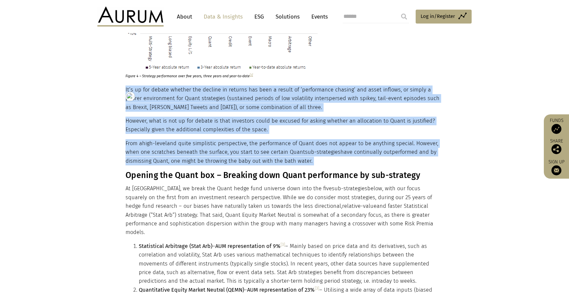
drag, startPoint x: 126, startPoint y: 206, endPoint x: 323, endPoint y: 160, distance: 203.2
click at [220, 177] on h3 "Opening the Quant box – Breaking down Quant performance by sub-strategy" at bounding box center [284, 175] width 316 height 10
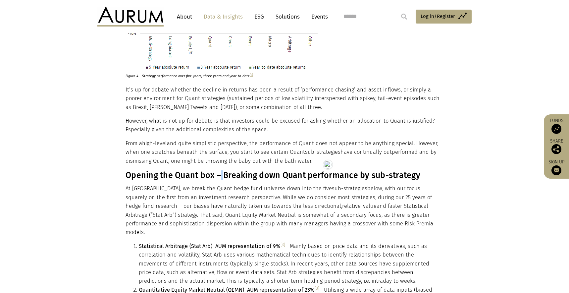
click at [220, 177] on h3 "Opening the Quant box – Breaking down Quant performance by sub-strategy" at bounding box center [284, 175] width 316 height 10
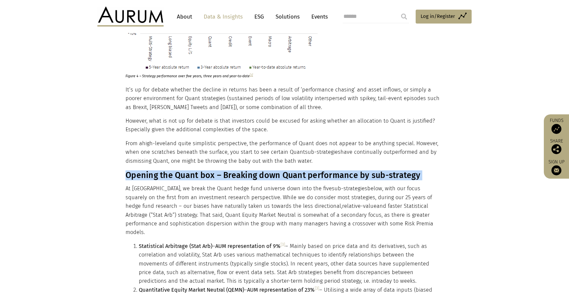
drag, startPoint x: 220, startPoint y: 177, endPoint x: 215, endPoint y: 176, distance: 5.1
click at [220, 177] on h3 "Opening the Quant box – Breaking down Quant performance by sub-strategy" at bounding box center [284, 175] width 316 height 10
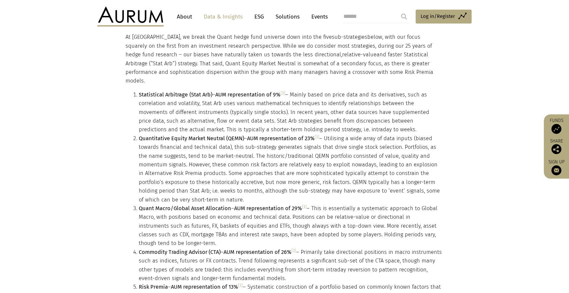
scroll to position [1238, 0]
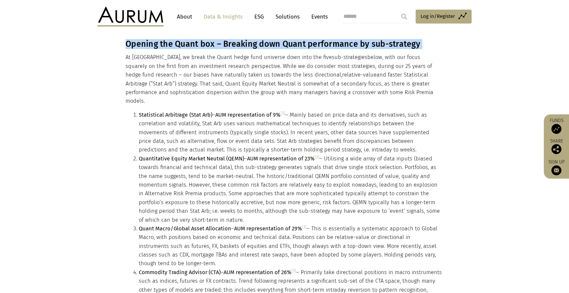
drag, startPoint x: 172, startPoint y: 170, endPoint x: 126, endPoint y: 47, distance: 131.4
click at [126, 47] on div "During the period October 2014 to December 2017 our Hedge Fund Data Engine [2] …" at bounding box center [284, 229] width 316 height 2415
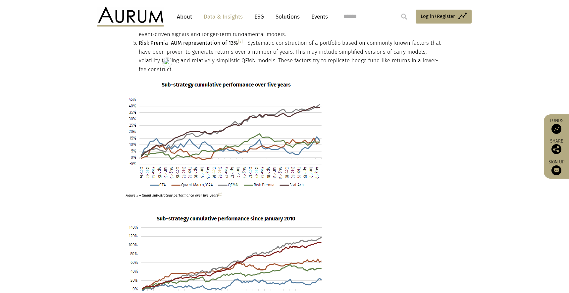
scroll to position [1497, 0]
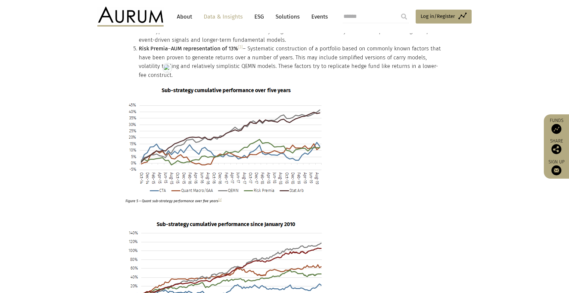
click at [178, 195] on p "Figure 5 – Quant sub-strategy performance over five years [2]" at bounding box center [221, 199] width 190 height 9
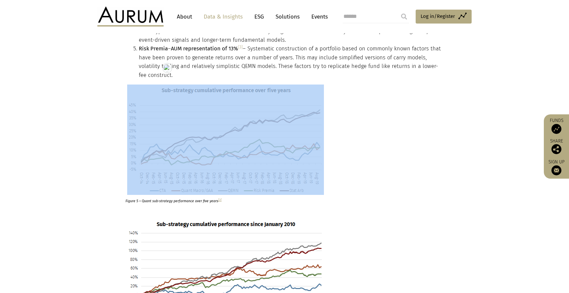
click at [178, 195] on p "Figure 5 – Quant sub-strategy performance over five years [2]" at bounding box center [221, 199] width 190 height 9
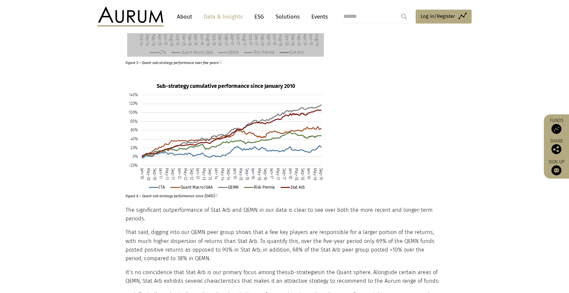
scroll to position [1644, 0]
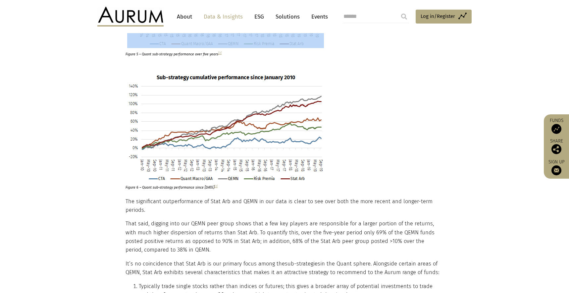
click at [156, 181] on p "Figure 6 – Quant sub-strategy performance since 2010 [2]" at bounding box center [221, 185] width 190 height 9
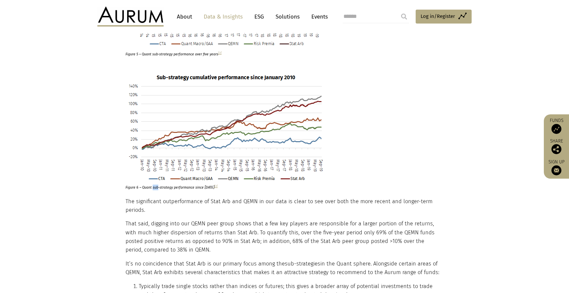
click at [156, 181] on p "Figure 6 – Quant sub-strategy performance since 2010 [2]" at bounding box center [221, 185] width 190 height 9
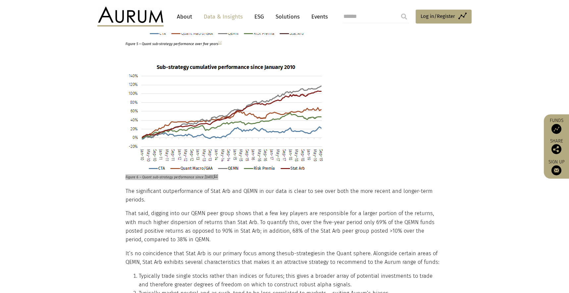
scroll to position [1657, 0]
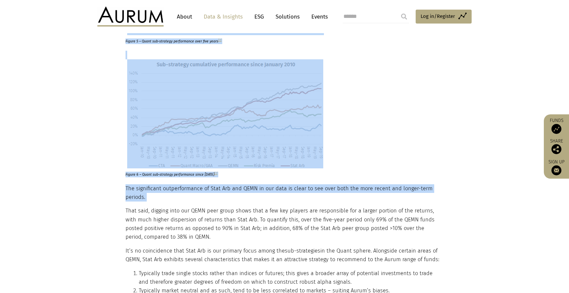
drag, startPoint x: 125, startPoint y: 179, endPoint x: 151, endPoint y: 195, distance: 30.2
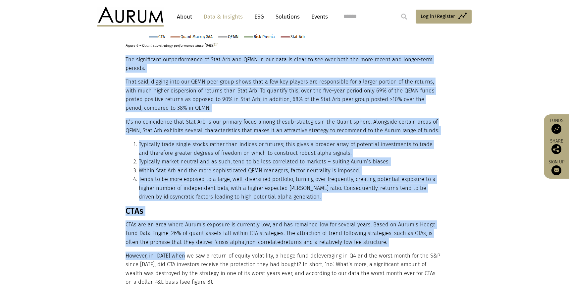
scroll to position [1821, 0]
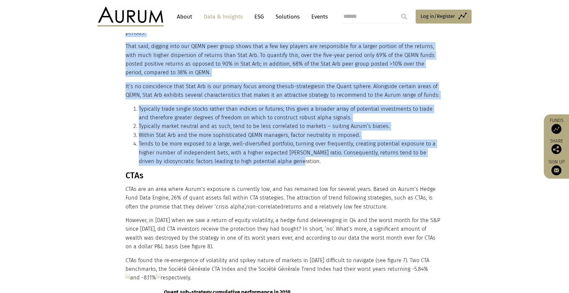
drag, startPoint x: 126, startPoint y: 180, endPoint x: 302, endPoint y: 154, distance: 177.8
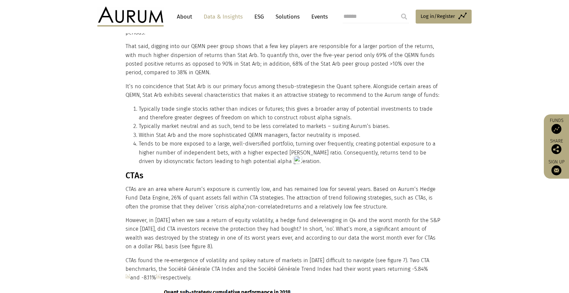
click at [131, 171] on h3 "CTAs" at bounding box center [284, 176] width 316 height 10
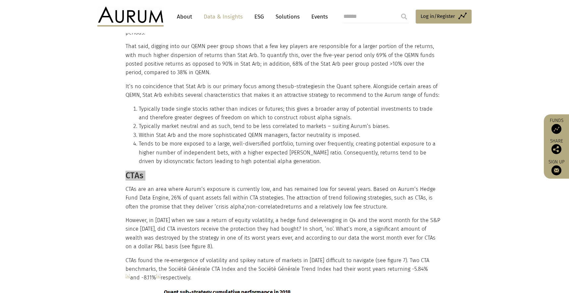
scroll to position [1882, 0]
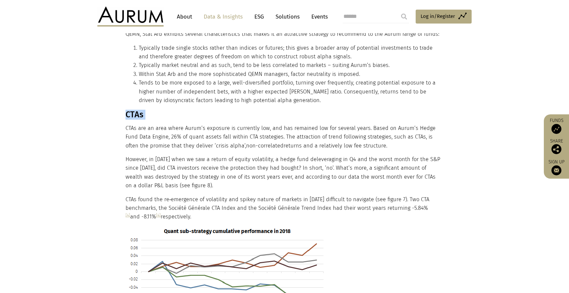
click at [128, 110] on h3 "CTAs" at bounding box center [284, 115] width 316 height 10
drag, startPoint x: 126, startPoint y: 107, endPoint x: 198, endPoint y: 207, distance: 122.9
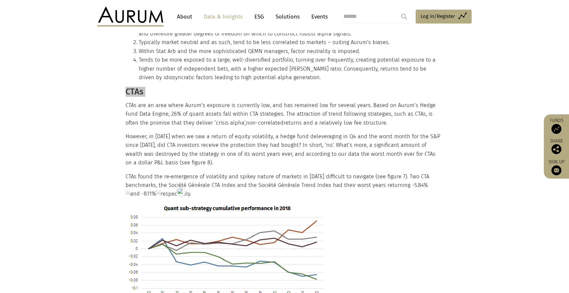
scroll to position [1972, 0]
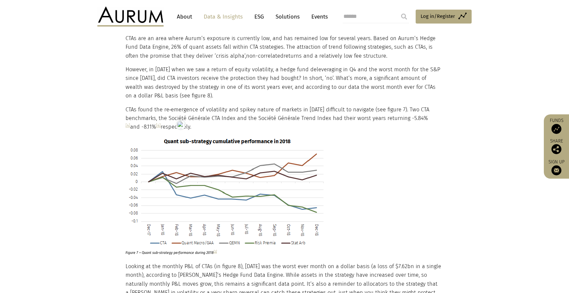
click at [155, 247] on p "Figure 7 – Quant sub-strategy performance during 2018 [2]" at bounding box center [222, 251] width 192 height 9
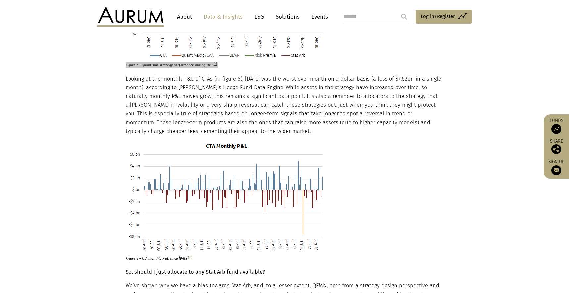
scroll to position [2177, 0]
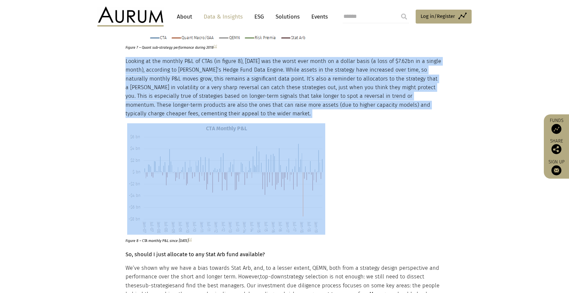
drag, startPoint x: 126, startPoint y: 52, endPoint x: 276, endPoint y: 96, distance: 156.4
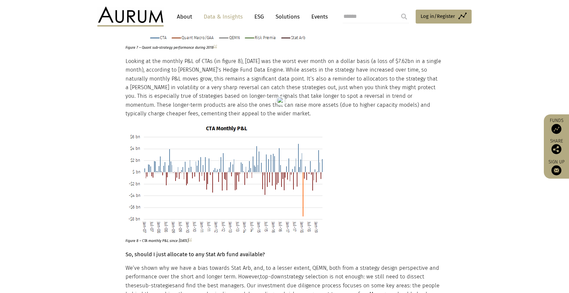
click at [153, 235] on p "Figure 8 – CTA monthly P&L since 2007 [2]" at bounding box center [222, 239] width 192 height 9
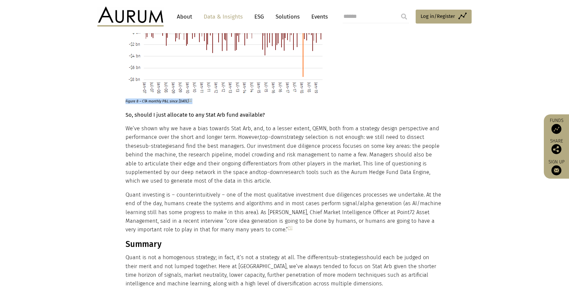
click at [162, 112] on strong "So, should I just allocate to any Stat Arb fund available?" at bounding box center [196, 115] width 140 height 6
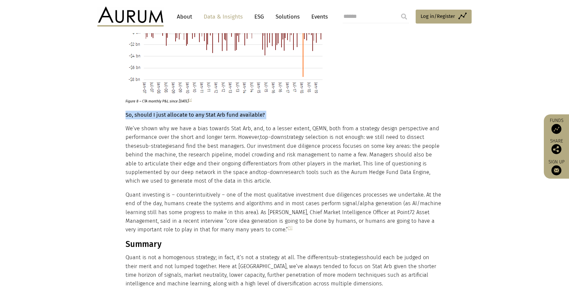
click at [162, 112] on strong "So, should I just allocate to any Stat Arb fund available?" at bounding box center [196, 115] width 140 height 6
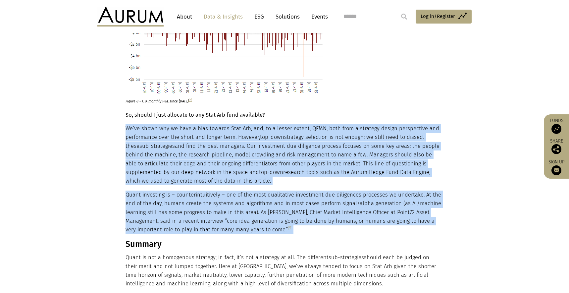
drag, startPoint x: 126, startPoint y: 120, endPoint x: 280, endPoint y: 209, distance: 177.6
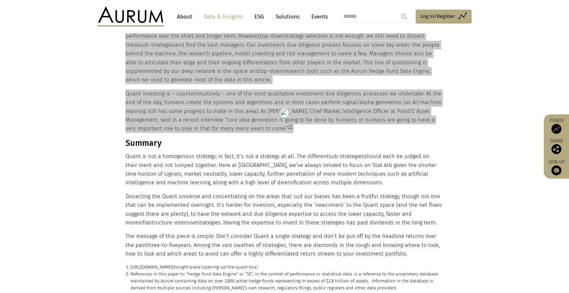
scroll to position [2432, 0]
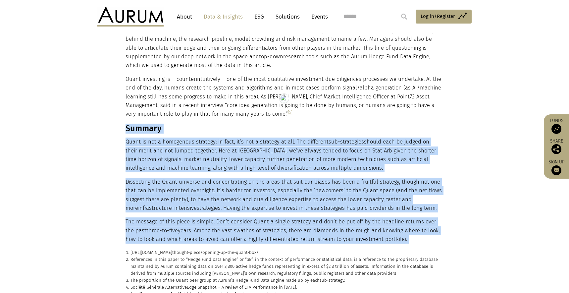
drag, startPoint x: 127, startPoint y: 121, endPoint x: 371, endPoint y: 217, distance: 263.0
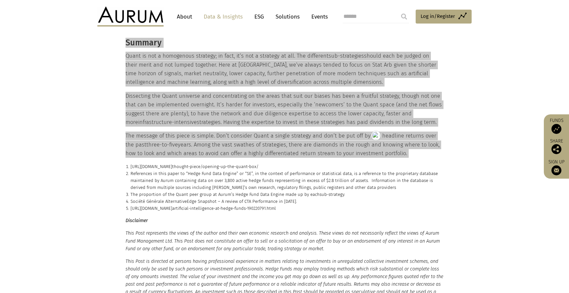
scroll to position [2548, 0]
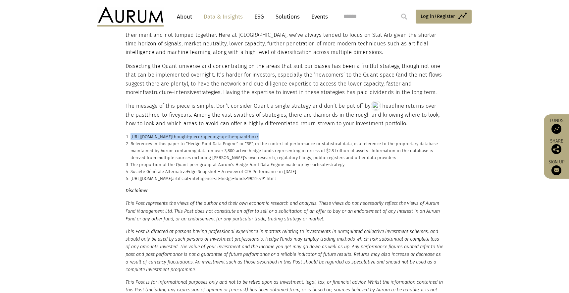
drag, startPoint x: 273, startPoint y: 129, endPoint x: 130, endPoint y: 128, distance: 142.8
click at [131, 133] on li "https://aurum.com/insight/ thought-piece / opening-up-the-quant-box /" at bounding box center [287, 136] width 313 height 7
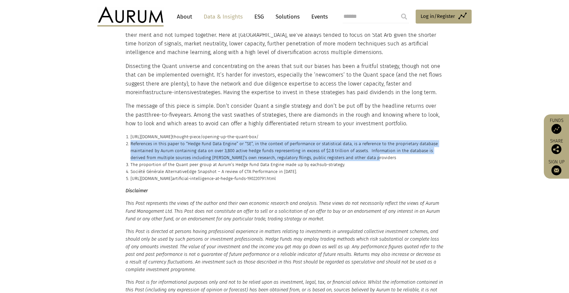
drag, startPoint x: 358, startPoint y: 149, endPoint x: 131, endPoint y: 135, distance: 227.4
click at [131, 140] on p "References in this paper to “Hedge Fund Data Engine” or “SE”, in the context of…" at bounding box center [287, 150] width 313 height 21
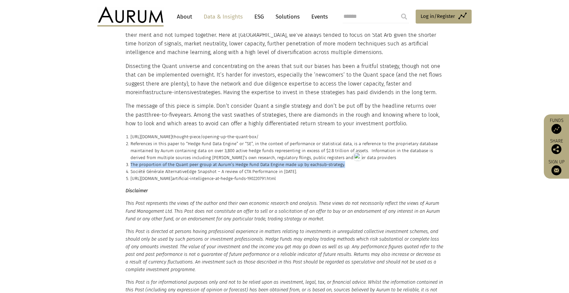
drag, startPoint x: 344, startPoint y: 157, endPoint x: 131, endPoint y: 156, distance: 212.8
click at [131, 161] on p "The proportion of the Quant peer group at Aurum’s Hedge Fund Data Engine made u…" at bounding box center [287, 164] width 313 height 7
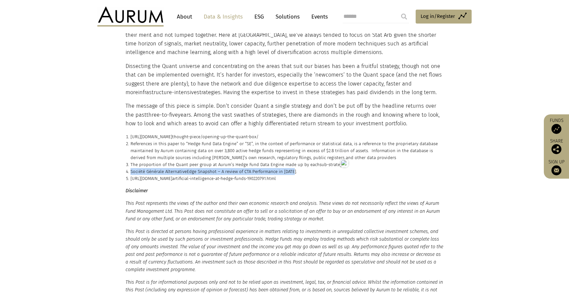
drag, startPoint x: 302, startPoint y: 163, endPoint x: 130, endPoint y: 165, distance: 171.7
click at [131, 168] on p "Société Générale AlternativeEdge Snapshot – A review of CTA Performance in 2018." at bounding box center [287, 171] width 313 height 7
click at [266, 176] on span "artificial-intelligence-at-hedge-funds-190220791" at bounding box center [218, 178] width 93 height 5
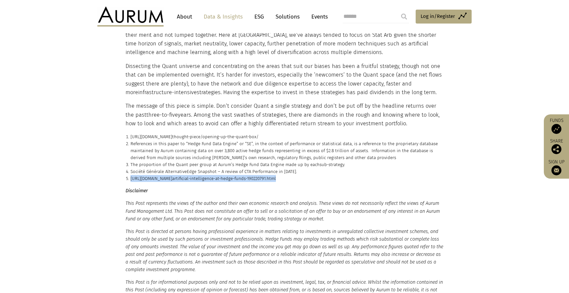
drag, startPoint x: 325, startPoint y: 172, endPoint x: 131, endPoint y: 170, distance: 194.5
click at [131, 175] on p "https://finance.yahoo.com/news/ artificial-intelligence-at-hedge-funds-19022079…" at bounding box center [287, 178] width 313 height 7
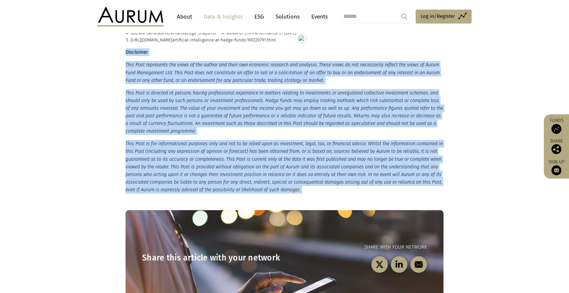
scroll to position [2688, 0]
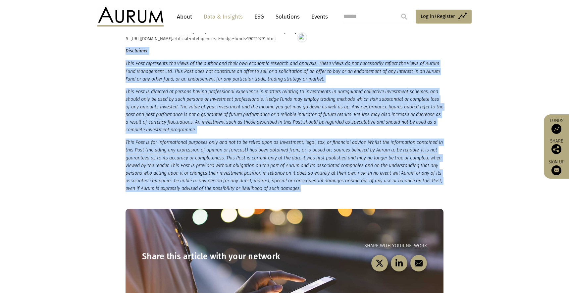
drag, startPoint x: 125, startPoint y: 181, endPoint x: 348, endPoint y: 182, distance: 222.7
click at [348, 182] on div "Disclaimer This Post represents the views of the author and their own economic …" at bounding box center [284, 119] width 331 height 145
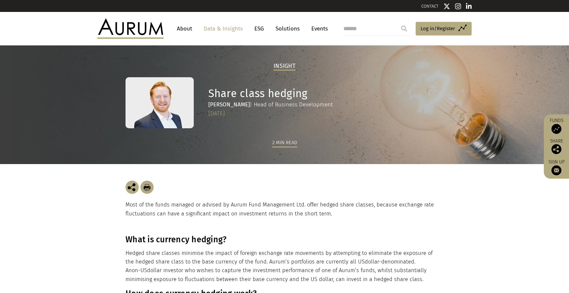
click at [307, 210] on p "Most of the funds managed or advised by Aurum Fund Management Ltd. offer hedged…" at bounding box center [285, 209] width 318 height 18
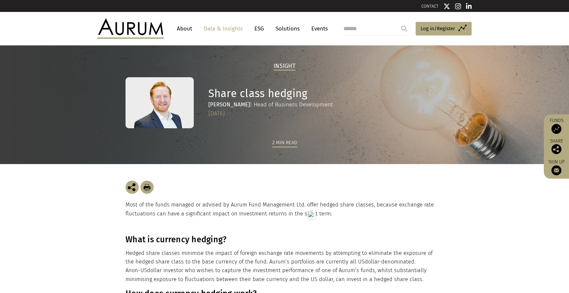
click at [186, 208] on p "Most of the funds managed or advised by Aurum Fund Management Ltd. offer hedged…" at bounding box center [285, 209] width 318 height 18
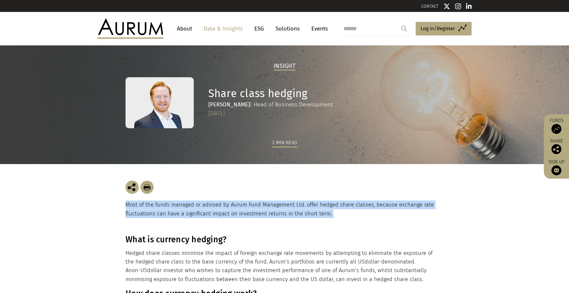
copy main "Most of the funds managed or advised by Aurum Fund Management Ltd. offer hedged…"
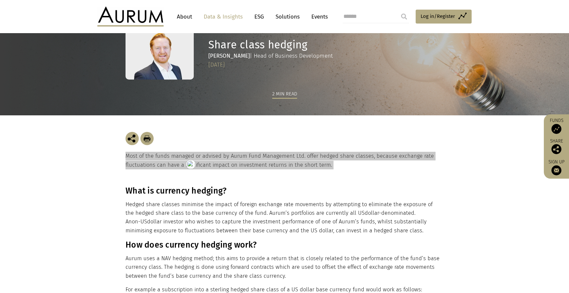
scroll to position [50, 0]
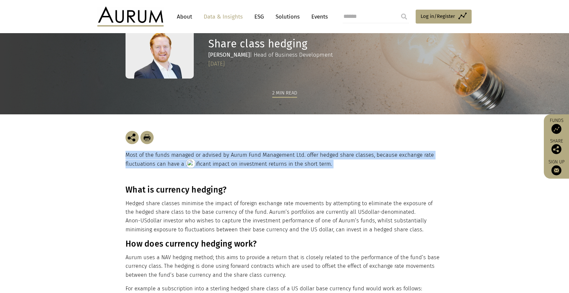
click at [177, 185] on div "Most of the funds managed or advised by Aurum Fund Management Ltd. offer hedged…" at bounding box center [285, 149] width 318 height 71
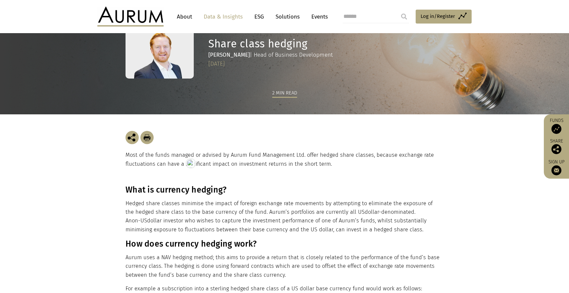
click at [177, 185] on div "Most of the funds managed or advised by Aurum Fund Management Ltd. offer hedged…" at bounding box center [285, 149] width 318 height 71
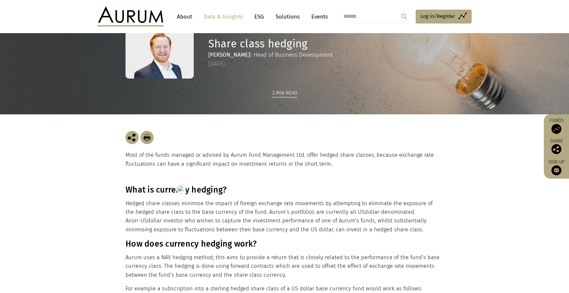
click at [176, 188] on h3 "What is currency hedging?" at bounding box center [284, 190] width 316 height 10
copy div "What is currency hedging?"
drag, startPoint x: 372, startPoint y: 229, endPoint x: 121, endPoint y: 188, distance: 254.5
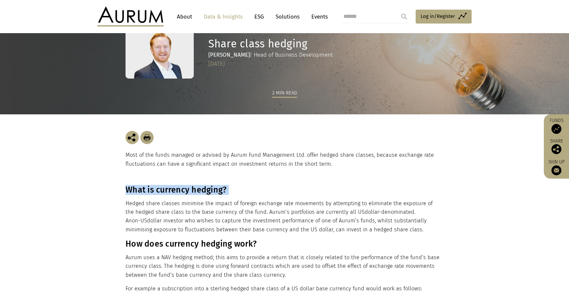
copy div "What is currency hedging? Hedged share classes minimise the impact of foreign e…"
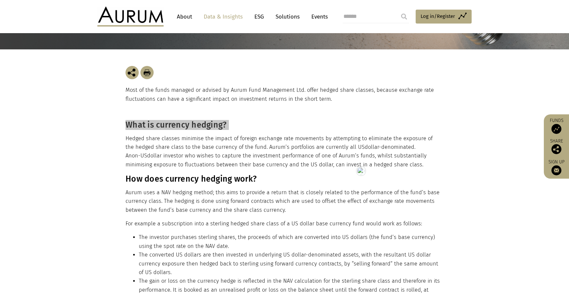
scroll to position [182, 0]
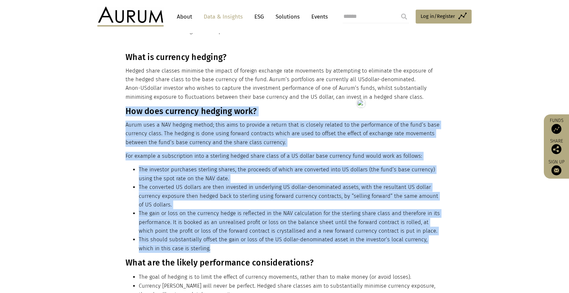
drag, startPoint x: 126, startPoint y: 110, endPoint x: 215, endPoint y: 247, distance: 163.7
click at [215, 247] on div "What is currency hedging? Hedged share classes minimise the impact of foreign e…" at bounding box center [284, 280] width 316 height 456
copy div "How does currency hedging work? Aurum uses a NAV hedging method; this aims to p…"
click at [151, 114] on h3 "How does currency hedging work?" at bounding box center [284, 111] width 316 height 10
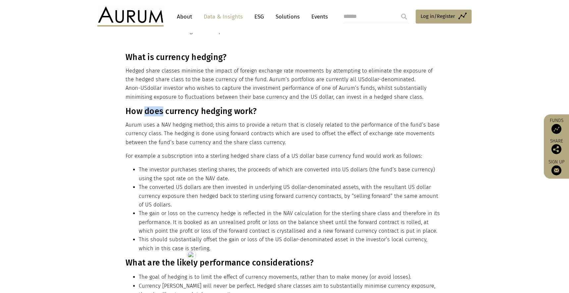
click at [151, 114] on h3 "How does currency hedging work?" at bounding box center [284, 111] width 316 height 10
copy div "How does currency hedging work?"
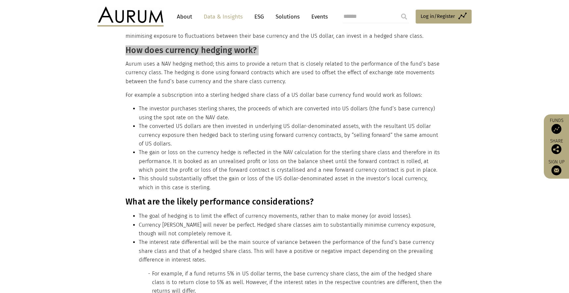
scroll to position [244, 0]
click at [128, 203] on h3 "What are the likely performance considerations?" at bounding box center [284, 202] width 316 height 10
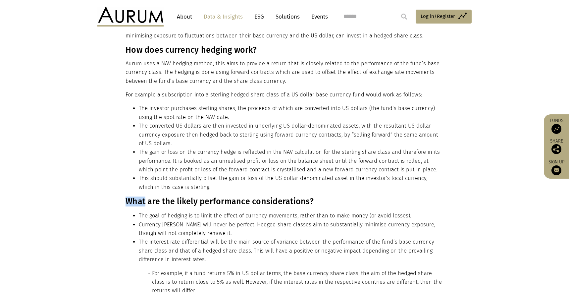
click at [128, 203] on h3 "What are the likely performance considerations?" at bounding box center [284, 202] width 316 height 10
click at [164, 200] on h3 "What are the likely performance considerations?" at bounding box center [284, 202] width 316 height 10
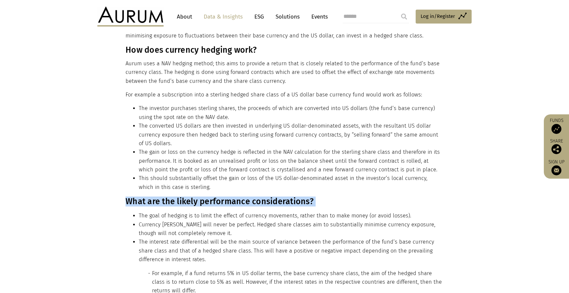
click at [164, 200] on h3 "What are the likely performance considerations?" at bounding box center [284, 202] width 316 height 10
copy div "What are the likely performance considerations?"
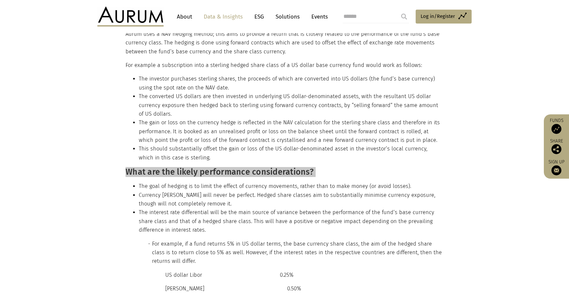
scroll to position [376, 0]
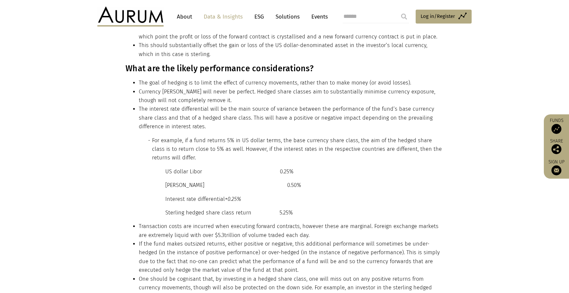
click at [124, 74] on div "What is currency hedging? Hedged share classes minimise the impact of foreign e…" at bounding box center [284, 86] width 331 height 456
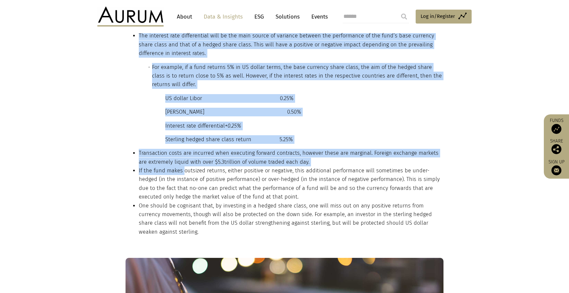
scroll to position [486, 0]
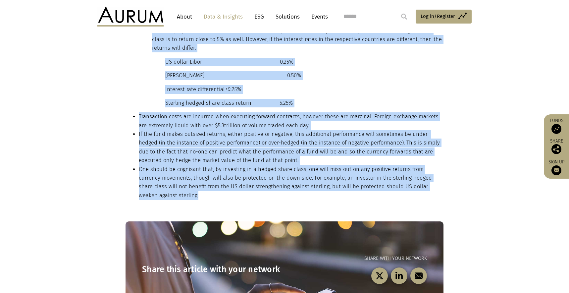
drag, startPoint x: 126, startPoint y: 68, endPoint x: 444, endPoint y: 184, distance: 339.2
copy div "What are the likely performance considerations? The goal of hedging is to limit…"
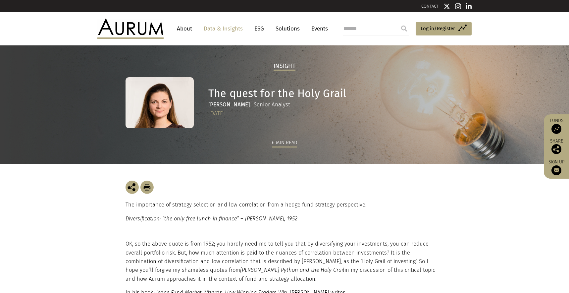
click at [270, 184] on div at bounding box center [285, 187] width 318 height 13
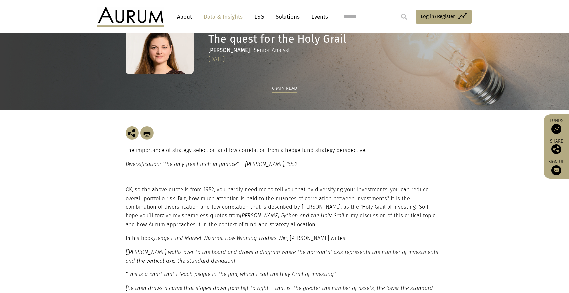
scroll to position [132, 0]
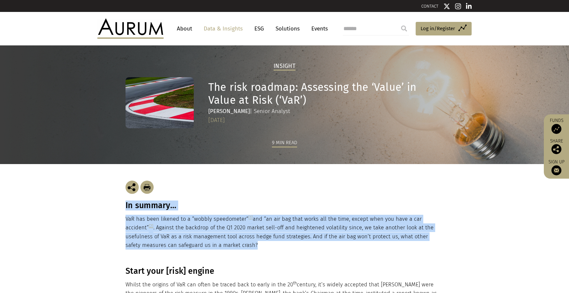
drag, startPoint x: 246, startPoint y: 246, endPoint x: 124, endPoint y: 210, distance: 127.1
click at [124, 210] on div "In summary… VaR has been likened to a “wobbly speedometer” [1] and “an air bag …" at bounding box center [284, 215] width 331 height 102
copy div "In summary… VaR has been likened to a “wobbly speedometer” [1] and “an air bag …"
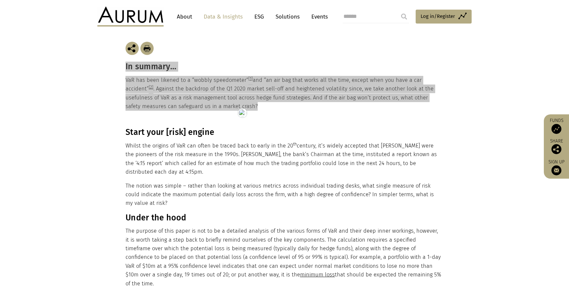
scroll to position [169, 0]
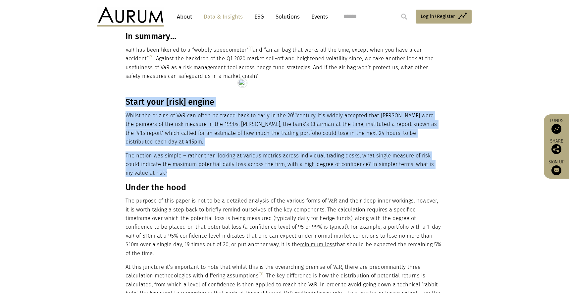
drag, startPoint x: 147, startPoint y: 174, endPoint x: 125, endPoint y: 104, distance: 72.9
copy div "Start your [risk] engine Whilst the origins of VaR can often be traced back to …"
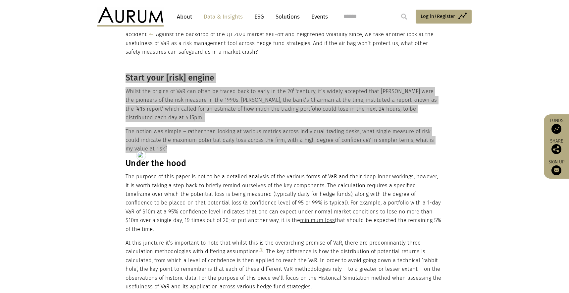
scroll to position [219, 0]
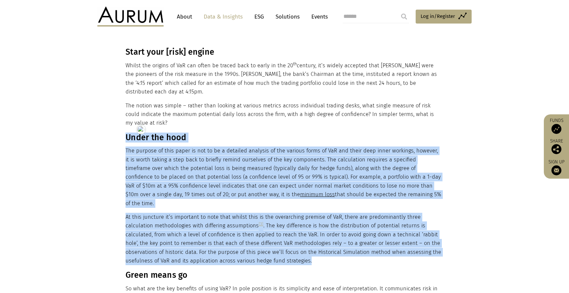
drag, startPoint x: 126, startPoint y: 138, endPoint x: 278, endPoint y: 251, distance: 189.7
copy div "Lorem ips dolo Sit ametcon ad elit seddo ei tem in ut l etdolore magnaali en ad…"
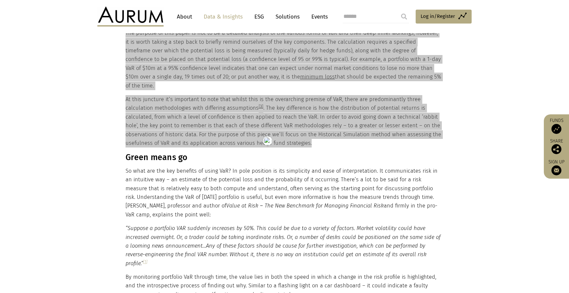
scroll to position [371, 0]
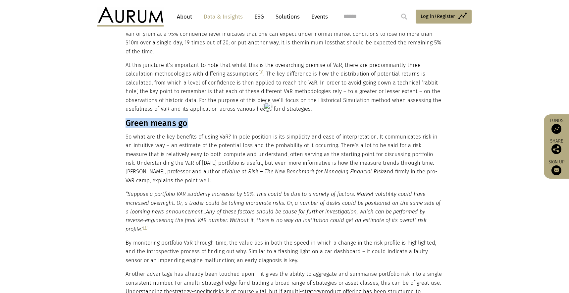
drag, startPoint x: 127, startPoint y: 112, endPoint x: 205, endPoint y: 117, distance: 78.7
click at [205, 118] on h3 "Green means go" at bounding box center [284, 123] width 316 height 10
copy h3 "Green means go"
click at [131, 118] on h3 "Green means go" at bounding box center [284, 123] width 316 height 10
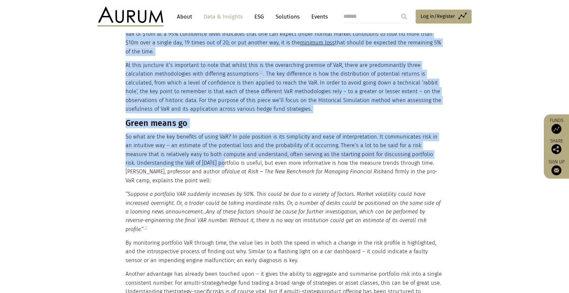
drag, startPoint x: 124, startPoint y: 115, endPoint x: 173, endPoint y: 157, distance: 64.4
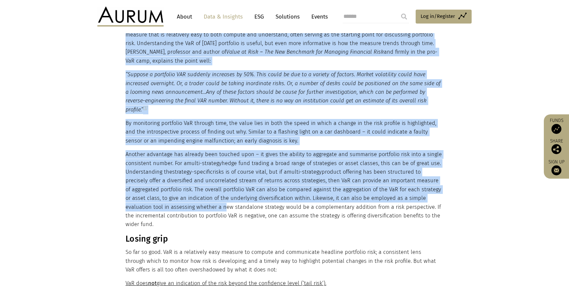
scroll to position [498, 0]
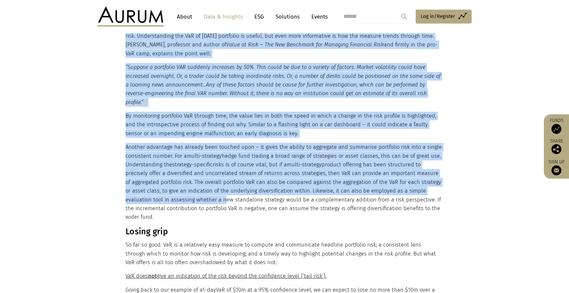
drag, startPoint x: 126, startPoint y: 115, endPoint x: 273, endPoint y: 197, distance: 168.7
copy div "Lorem ipsum do Si amet con adi eli seddoeiu te incid UtL? Et dolo magnaali en a…"
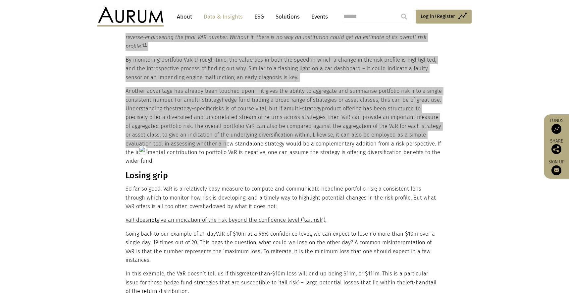
scroll to position [555, 0]
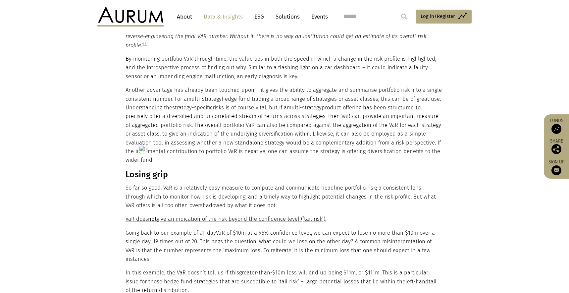
click at [131, 170] on h3 "Losing grip" at bounding box center [284, 175] width 316 height 10
drag, startPoint x: 126, startPoint y: 156, endPoint x: 172, endPoint y: 157, distance: 45.7
click at [172, 170] on h3 "Losing grip" at bounding box center [284, 175] width 316 height 10
copy h3 "Losing grip"
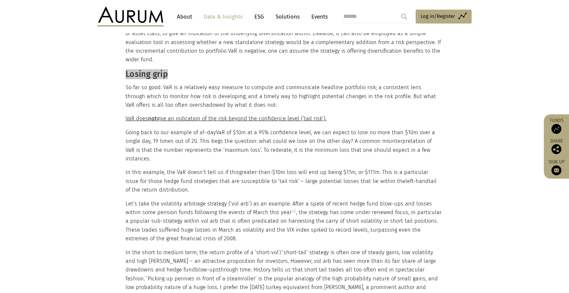
scroll to position [650, 0]
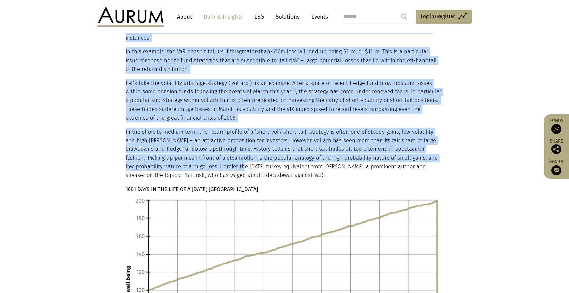
scroll to position [777, 0]
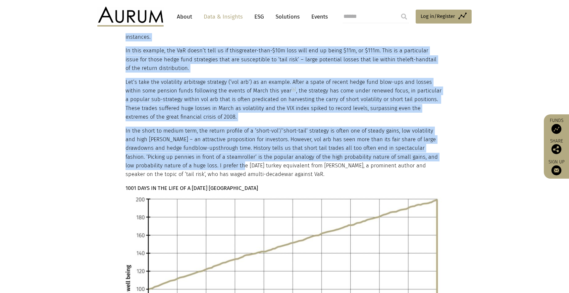
drag, startPoint x: 126, startPoint y: 61, endPoint x: 275, endPoint y: 145, distance: 170.9
click at [275, 145] on div "Start your [risk] engine Whilst the origins of VaR can often be traced back to …" at bounding box center [284, 204] width 316 height 1430
copy div "Loremi dolo Si ame co adip. ElI se d eiusmodtem inci utlabor et dolorem ali eni…"
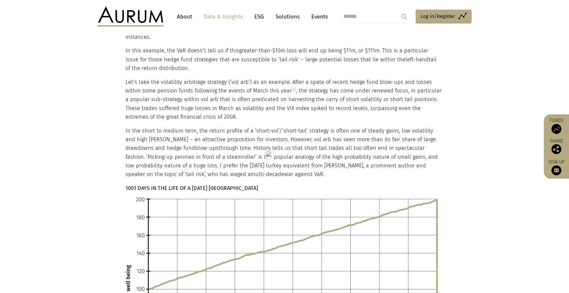
click at [195, 185] on strong "1001 DAYS IN THE LIFE OF A [DATE] [GEOGRAPHIC_DATA]" at bounding box center [192, 188] width 133 height 6
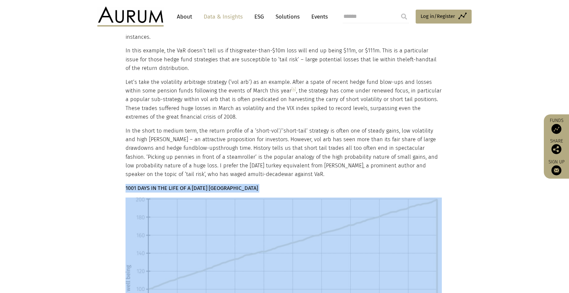
click at [195, 185] on strong "1001 DAYS IN THE LIFE OF A [DATE] [GEOGRAPHIC_DATA]" at bounding box center [192, 188] width 133 height 6
copy div "1001 DAYS IN THE LIFE OF A [DATE] [GEOGRAPHIC_DATA]"
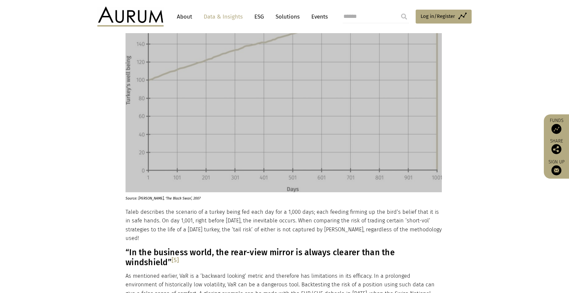
scroll to position [1004, 0]
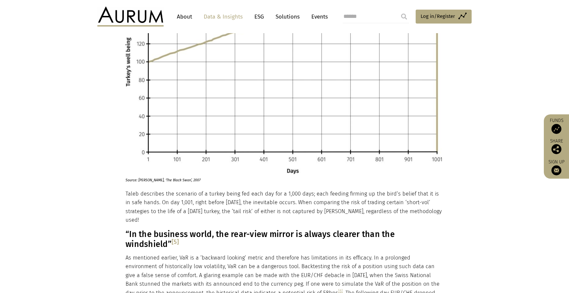
click at [149, 174] on p "Source: [PERSON_NAME], ‘The Black Swan’, 2007" at bounding box center [276, 178] width 301 height 9
copy div "Source: [PERSON_NAME], ‘The Black Swan’, 2007"
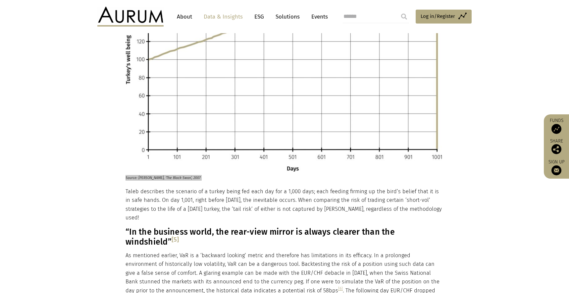
scroll to position [1016, 0]
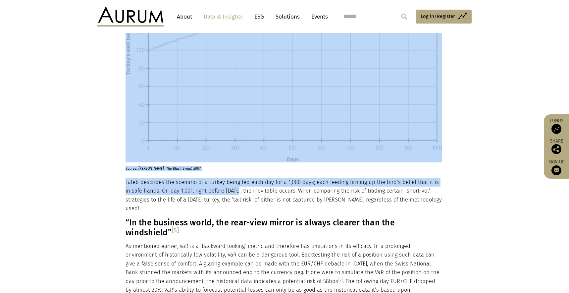
drag, startPoint x: 125, startPoint y: 154, endPoint x: 234, endPoint y: 170, distance: 110.1
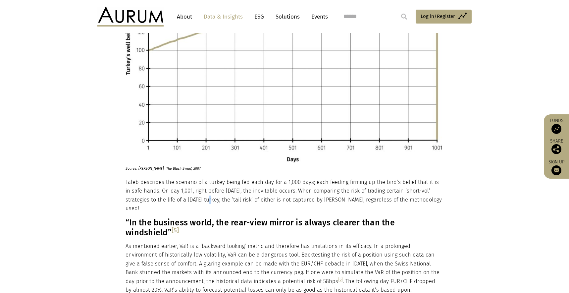
click at [209, 178] on p "Taleb describes the scenario of a turkey being fed each day for a 1,000 days; e…" at bounding box center [284, 195] width 316 height 35
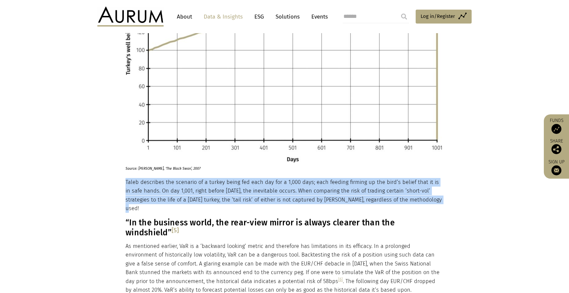
drag, startPoint x: 126, startPoint y: 154, endPoint x: 440, endPoint y: 172, distance: 315.0
click at [440, 178] on p "Taleb describes the scenario of a turkey being fed each day for a 1,000 days; e…" at bounding box center [284, 195] width 316 height 35
copy p "Taleb describes the scenario of a turkey being fed each day for a 1,000 days; e…"
click at [137, 218] on h3 "“In the business world, the rear-view mirror is always clearer than the windshi…" at bounding box center [284, 228] width 316 height 20
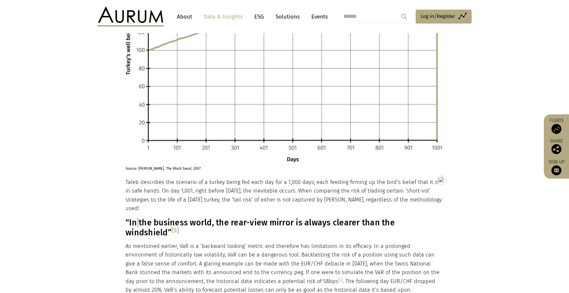
click at [137, 218] on h3 "“In the business world, the rear-view mirror is always clearer than the windshi…" at bounding box center [284, 228] width 316 height 20
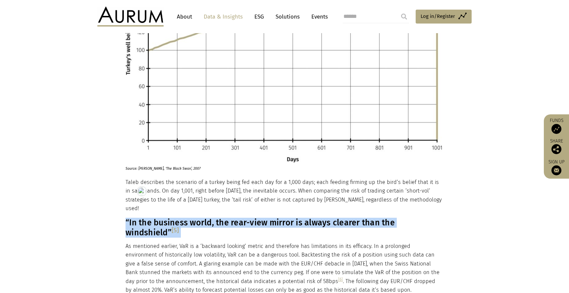
click at [137, 187] on html "CONTACT About Data & Insights ESG Solutions Events Access Funds Log in/Register…" at bounding box center [284, 213] width 569 height 2459
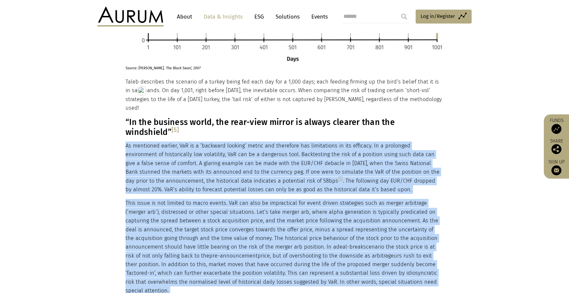
scroll to position [1119, 0]
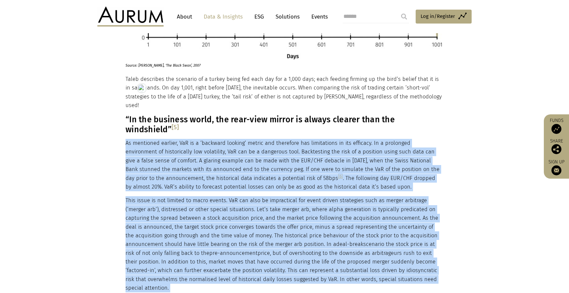
drag, startPoint x: 126, startPoint y: 156, endPoint x: 231, endPoint y: 221, distance: 123.2
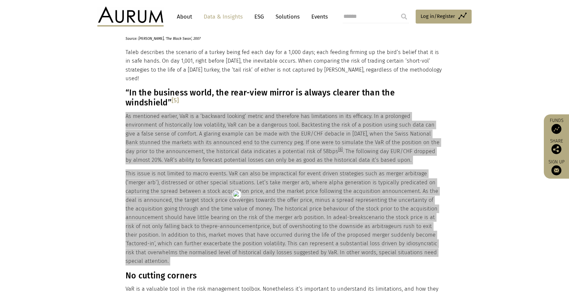
scroll to position [1253, 0]
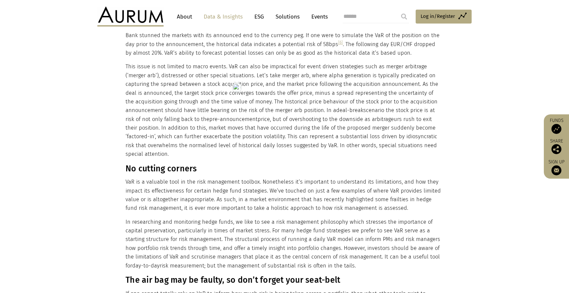
click at [156, 164] on h3 "No cutting corners" at bounding box center [284, 169] width 316 height 10
click at [134, 164] on h3 "No cutting corners" at bounding box center [284, 169] width 316 height 10
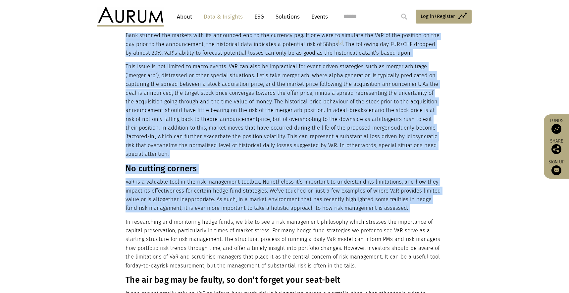
drag, startPoint x: 125, startPoint y: 134, endPoint x: 241, endPoint y: 180, distance: 124.8
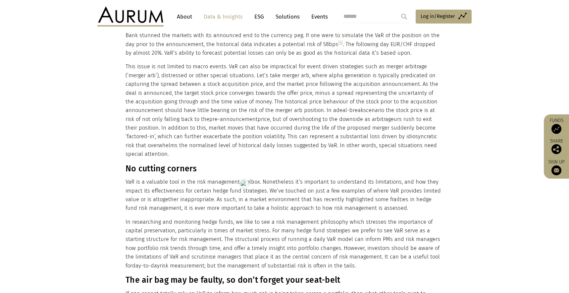
click at [263, 218] on p "In researching and monitoring hedge funds, we like to see a risk management phi…" at bounding box center [284, 244] width 316 height 52
drag, startPoint x: 355, startPoint y: 233, endPoint x: 126, endPoint y: 135, distance: 249.6
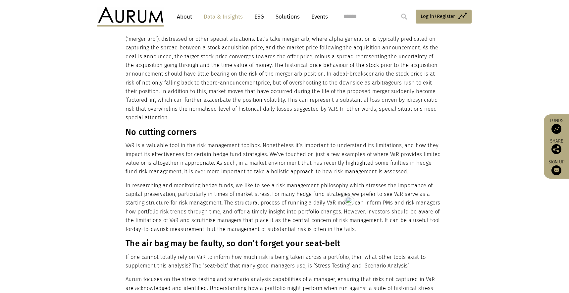
scroll to position [1381, 0]
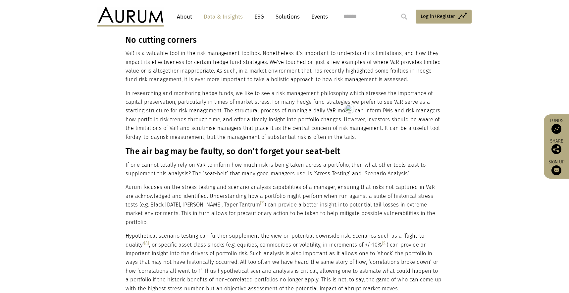
click at [168, 146] on h3 "The air bag may be faulty, so don’t forget your seat-belt" at bounding box center [284, 151] width 316 height 10
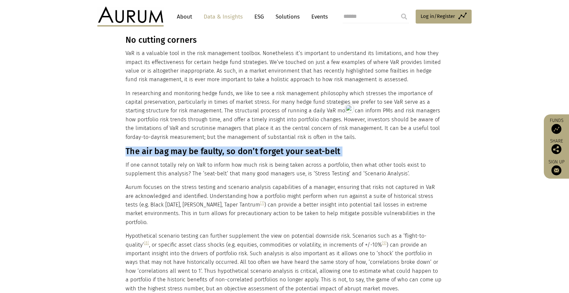
click at [168, 146] on h3 "The air bag may be faulty, so don’t forget your seat-belt" at bounding box center [284, 151] width 316 height 10
click at [136, 146] on h3 "The air bag may be faulty, so don’t forget your seat-belt" at bounding box center [284, 151] width 316 height 10
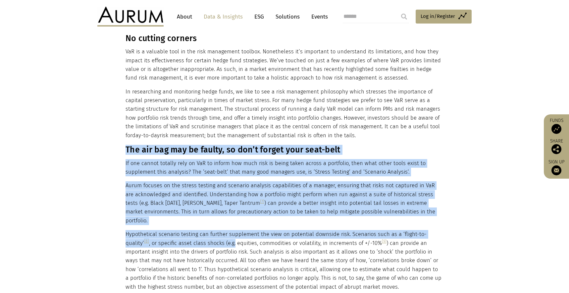
scroll to position [1420, 0]
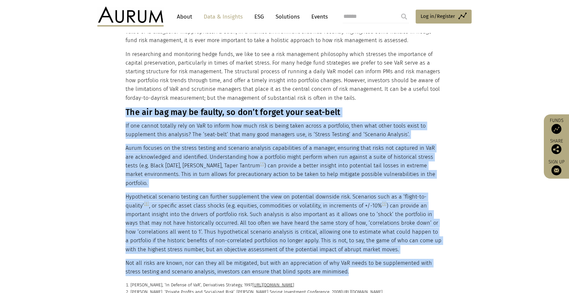
drag, startPoint x: 126, startPoint y: 117, endPoint x: 388, endPoint y: 228, distance: 284.8
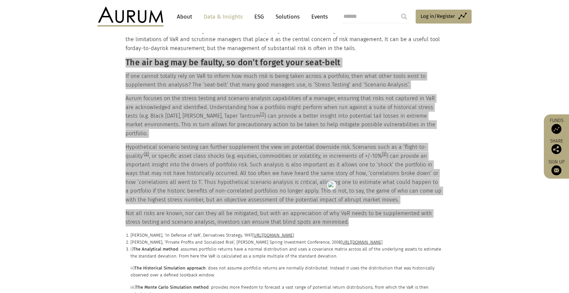
scroll to position [1516, 0]
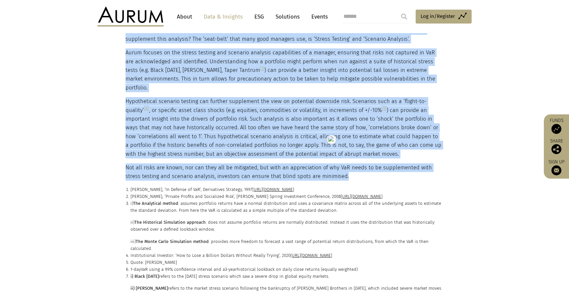
click at [200, 186] on p "Philippe Jorion, ‘In Defense of VaR’, Derivatives Strategy, 1997 https://merage…" at bounding box center [287, 189] width 313 height 7
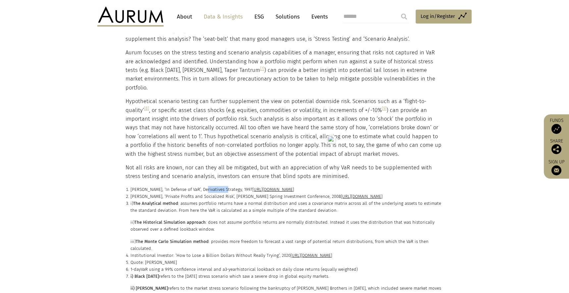
click at [200, 186] on p "Philippe Jorion, ‘In Defense of VaR’, Derivatives Strategy, 1997 https://merage…" at bounding box center [287, 189] width 313 height 7
drag, startPoint x: 220, startPoint y: 157, endPoint x: 131, endPoint y: 153, distance: 88.9
click at [131, 193] on p "David Einhorn, ‘Private Profits and Socialized Risk’, Grant’s Spring Investment…" at bounding box center [287, 196] width 313 height 7
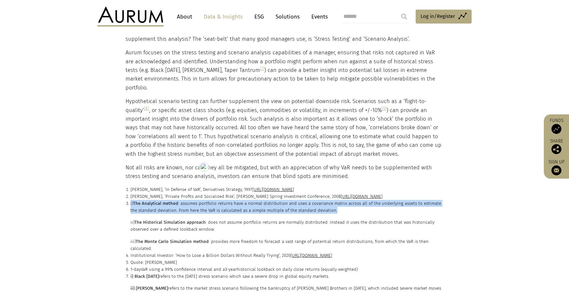
drag, startPoint x: 334, startPoint y: 174, endPoint x: 130, endPoint y: 168, distance: 203.6
click at [131, 200] on li "i) The Analytical method : assumes portfolio returns have a normal distribution…" at bounding box center [287, 226] width 313 height 52
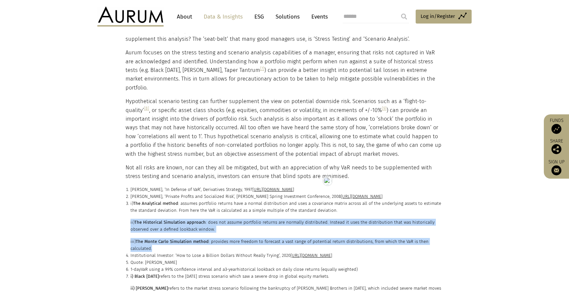
drag, startPoint x: 445, startPoint y: 205, endPoint x: 129, endPoint y: 186, distance: 316.8
click at [129, 186] on div "Philippe Jorion, ‘In Defense of VaR’, Derivatives Strategy, 1997 https://merage…" at bounding box center [284, 262] width 331 height 153
drag, startPoint x: 213, startPoint y: 219, endPoint x: 130, endPoint y: 211, distance: 83.8
click at [131, 252] on li "Institutional Investor: ‘How to Lose a Billion Dollars Without Really Trying’, …" at bounding box center [287, 255] width 313 height 7
drag, startPoint x: 173, startPoint y: 227, endPoint x: 131, endPoint y: 227, distance: 42.4
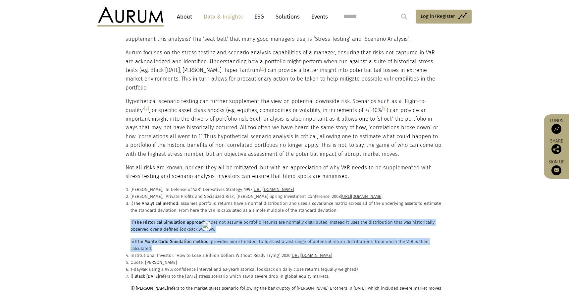
click at [131, 259] on p "Quote: Warren Buffett" at bounding box center [287, 262] width 313 height 7
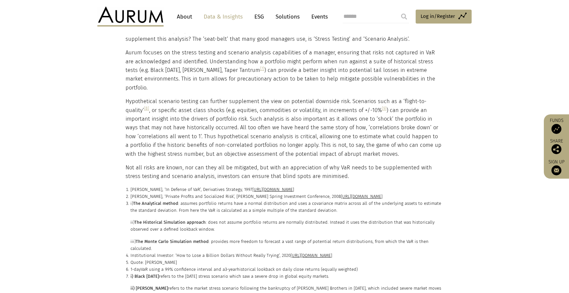
click at [256, 266] on p "1-day VaR using a 99% confidence interval and a 3-year historical lookback on d…" at bounding box center [287, 269] width 313 height 7
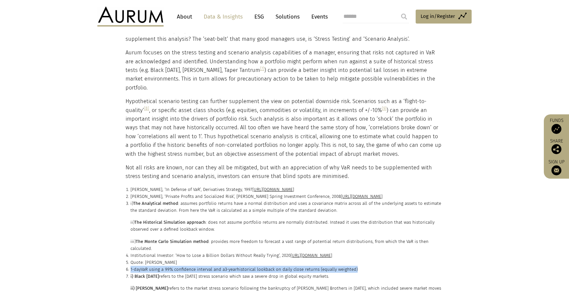
click at [159, 274] on strong "i) Black Monday" at bounding box center [145, 276] width 28 height 5
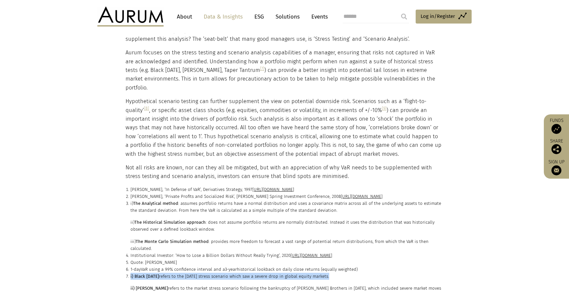
drag, startPoint x: 202, startPoint y: 277, endPoint x: 129, endPoint y: 252, distance: 76.8
click at [129, 252] on ol "Philippe Jorion, ‘In Defense of VaR’, Derivatives Strategy, 1997 https://merage…" at bounding box center [285, 262] width 318 height 153
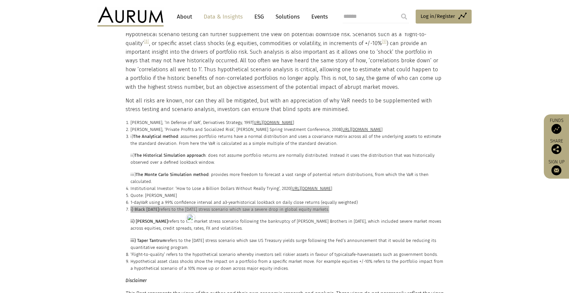
scroll to position [1620, 0]
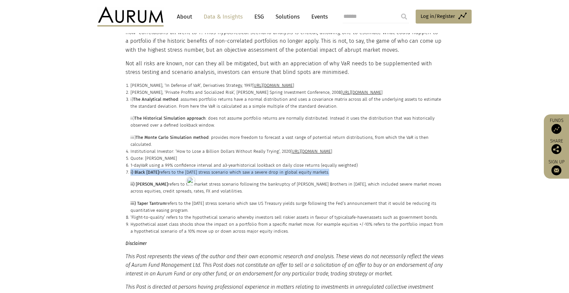
click at [145, 215] on span "Flight-to-quality" at bounding box center [148, 217] width 32 height 5
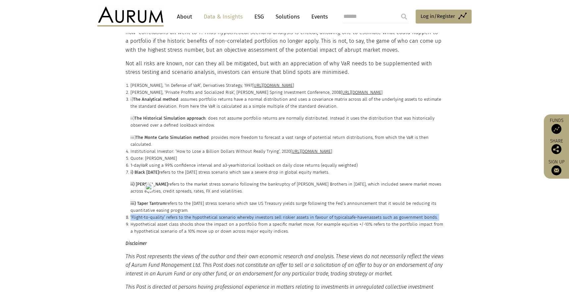
click at [136, 221] on p "Hypothetical asset class shocks show the impact on a portfolio from a specific …" at bounding box center [287, 228] width 313 height 14
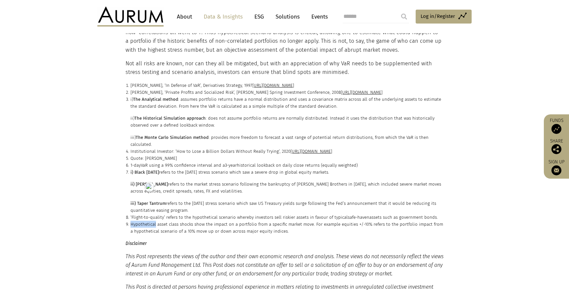
click at [136, 221] on p "Hypothetical asset class shocks show the impact on a portfolio from a specific …" at bounding box center [287, 228] width 313 height 14
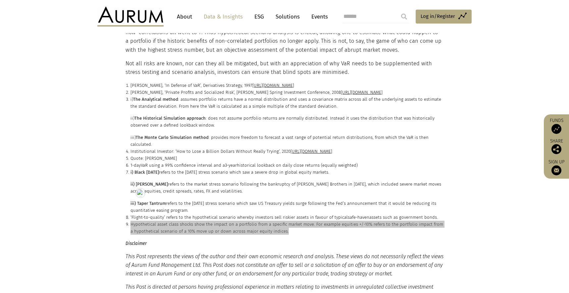
scroll to position [1679, 0]
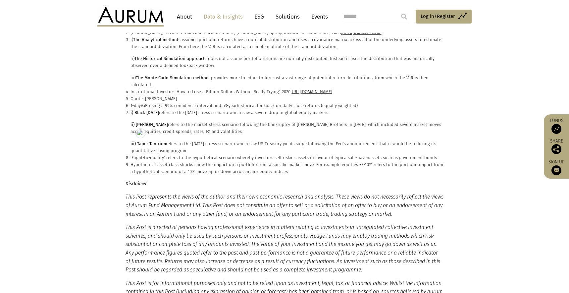
click at [125, 180] on div "Disclaimer This Post represents the views of the author and their own economic …" at bounding box center [284, 263] width 331 height 167
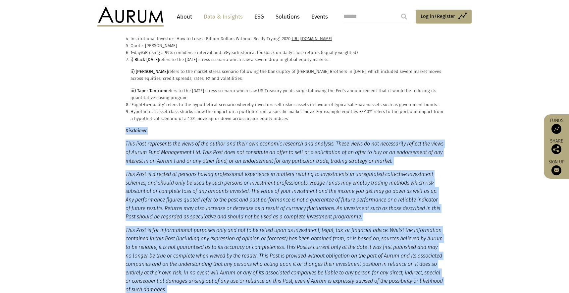
scroll to position [1770, 0]
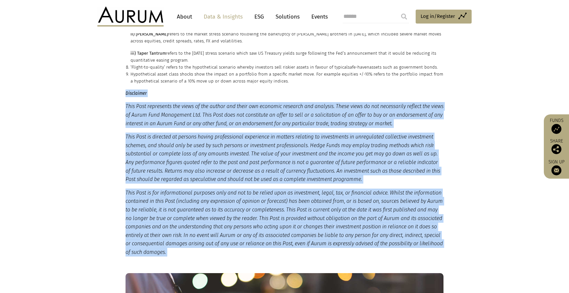
drag, startPoint x: 126, startPoint y: 147, endPoint x: 256, endPoint y: 199, distance: 140.1
click at [256, 199] on small "Disclaimer This Post represents the views of the author and their own economic …" at bounding box center [285, 172] width 318 height 167
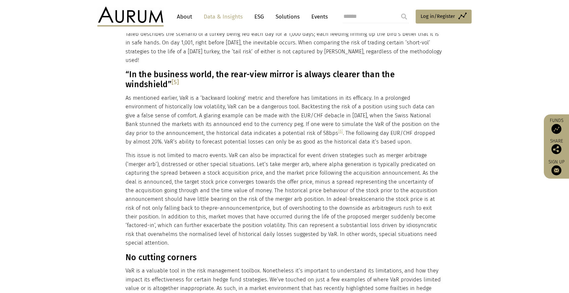
scroll to position [1103, 0]
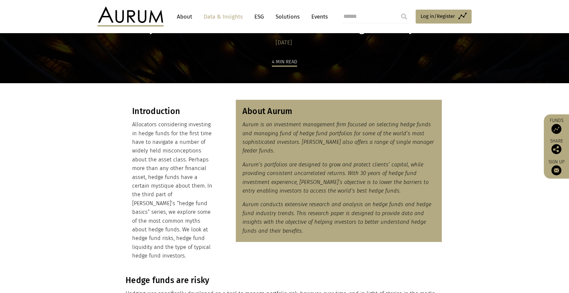
scroll to position [56, 0]
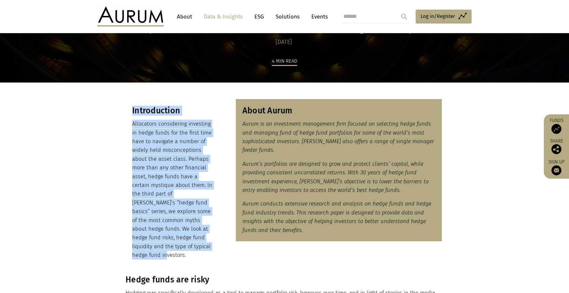
drag, startPoint x: 189, startPoint y: 245, endPoint x: 131, endPoint y: 111, distance: 145.9
click at [131, 111] on div "Introduction Allocators considering investing in hedge funds for the first time…" at bounding box center [174, 182] width 96 height 167
copy div "Introduction Allocators considering investing in hedge funds for the first time…"
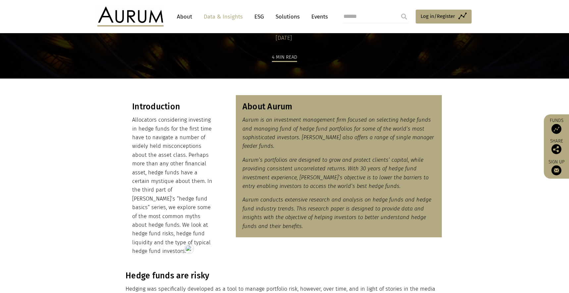
scroll to position [61, 0]
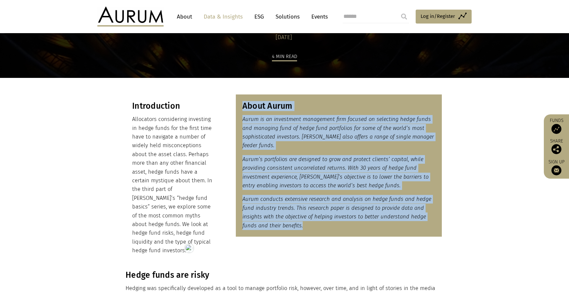
drag, startPoint x: 302, startPoint y: 217, endPoint x: 242, endPoint y: 108, distance: 124.9
click at [242, 108] on div "About Aurum Aurum is an investment management firm focused on selecting hedge f…" at bounding box center [339, 165] width 206 height 142
copy div "About Aurum Aurum is an investment management firm focused on selecting hedge f…"
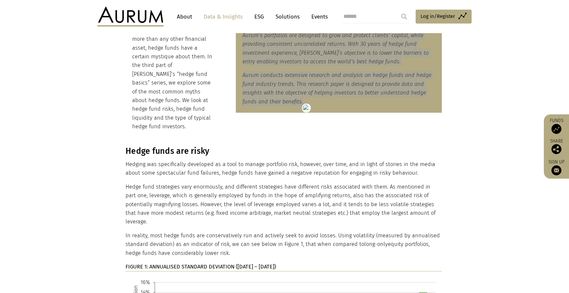
scroll to position [194, 0]
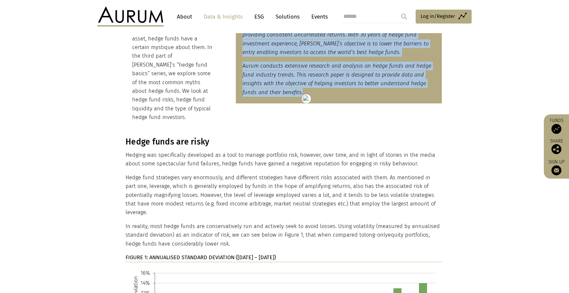
click at [153, 137] on h3 "Hedge funds are risky" at bounding box center [284, 142] width 316 height 10
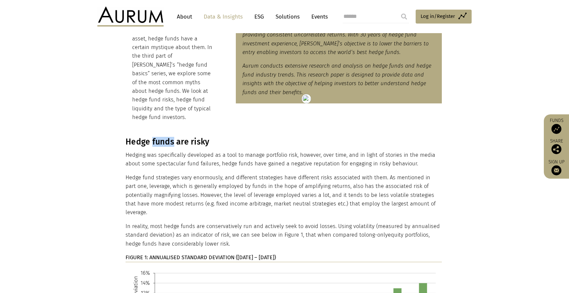
click at [153, 137] on h3 "Hedge funds are risky" at bounding box center [284, 142] width 316 height 10
copy div "Hedge funds are risky"
drag, startPoint x: 243, startPoint y: 225, endPoint x: 127, endPoint y: 137, distance: 145.6
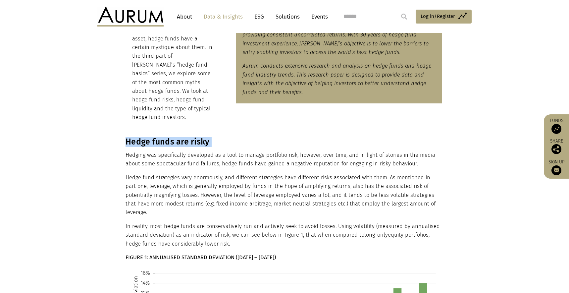
copy div "Hedge funds are risky Hedging was specifically developed as a tool to manage po…"
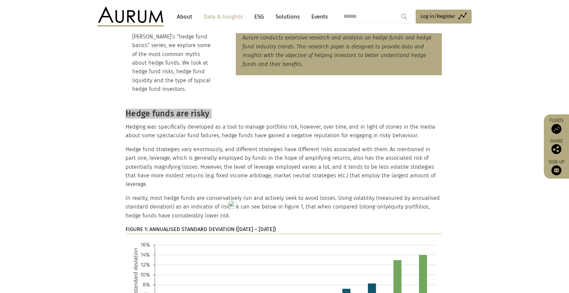
scroll to position [256, 0]
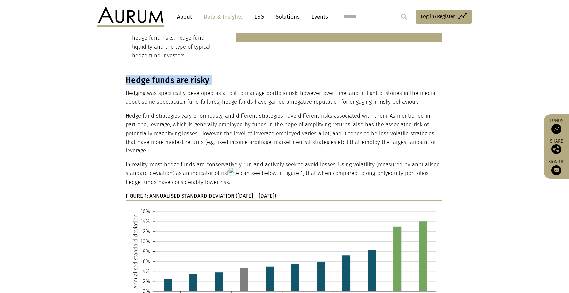
click at [178, 193] on strong "FIGURE 1: ANNUALISED STANDARD DEVIATION (JAN 2013 – JUN 2022)" at bounding box center [201, 196] width 150 height 6
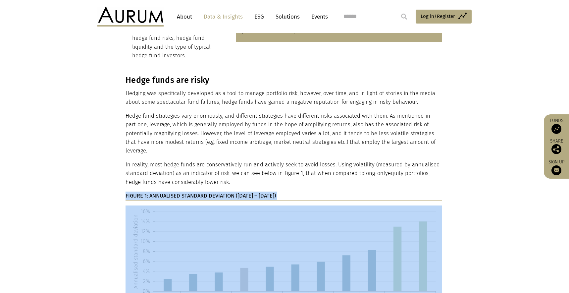
click at [178, 193] on strong "FIGURE 1: ANNUALISED STANDARD DEVIATION (JAN 2013 – JUN 2022)" at bounding box center [201, 196] width 150 height 6
copy div "FIGURE 1: ANNUALISED STANDARD DEVIATION (JAN 2013 – JUN 2022)"
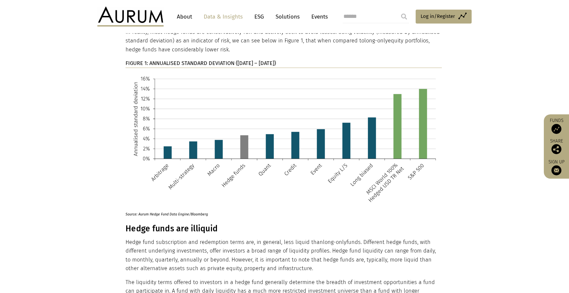
click at [185, 208] on p "Source: Aurum Hedge Fund Data Engine/Bloomberg" at bounding box center [276, 212] width 301 height 9
copy div "Source: Aurum Hedge Fund Data Engine/Bloomberg"
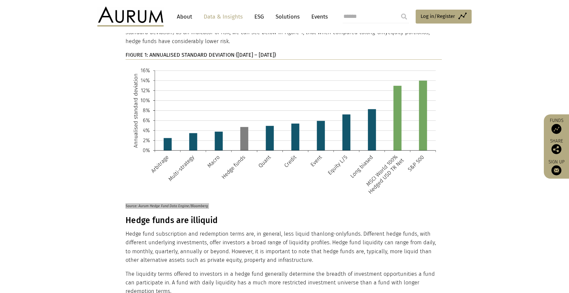
scroll to position [399, 0]
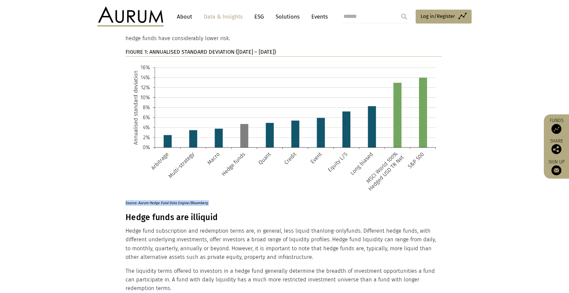
click at [163, 212] on h3 "Hedge funds are illiquid" at bounding box center [284, 217] width 316 height 10
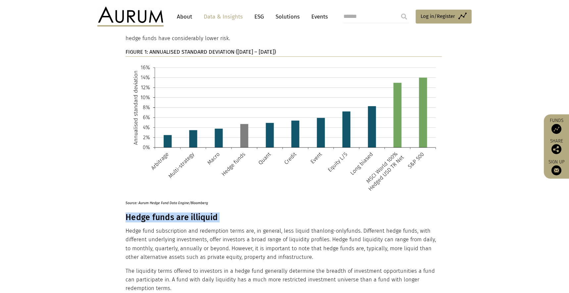
click at [163, 212] on h3 "Hedge funds are illiquid" at bounding box center [284, 217] width 316 height 10
copy div "Hedge funds are illiquid"
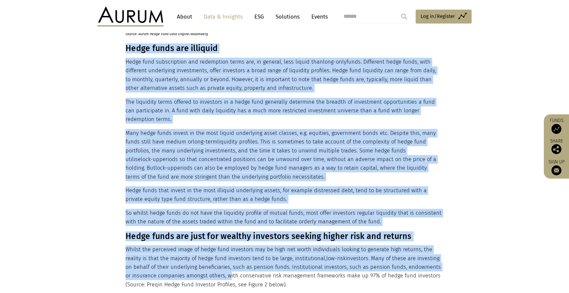
scroll to position [593, 0]
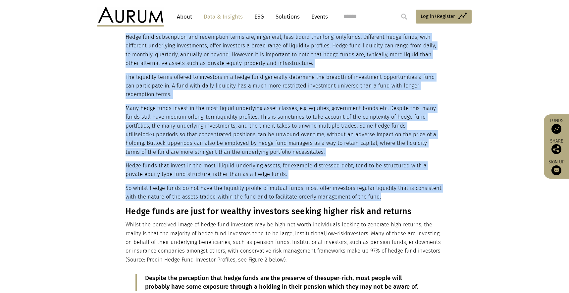
drag, startPoint x: 126, startPoint y: 199, endPoint x: 383, endPoint y: 179, distance: 257.9
click at [383, 179] on div "Hedge funds are risky Hedging was specifically developed as a tool to manage po…" at bounding box center [284, 114] width 316 height 753
copy div "Hedge funds are illiquid Hedge fund subscription and redemption terms are, in g…"
click at [186, 201] on div "Hedge funds are risky Hedging was specifically developed as a tool to manage po…" at bounding box center [284, 114] width 316 height 753
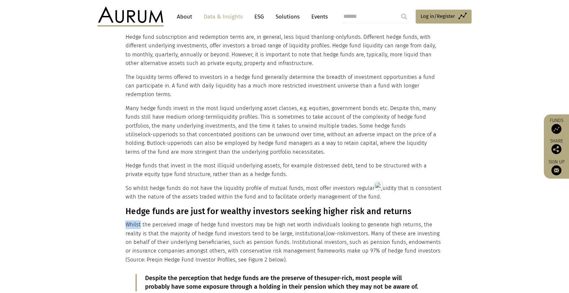
click at [186, 201] on div "Hedge funds are risky Hedging was specifically developed as a tool to manage po…" at bounding box center [284, 114] width 316 height 753
click at [185, 206] on h3 "Hedge funds are just for wealthy investors seeking higher risk and returns" at bounding box center [284, 211] width 316 height 10
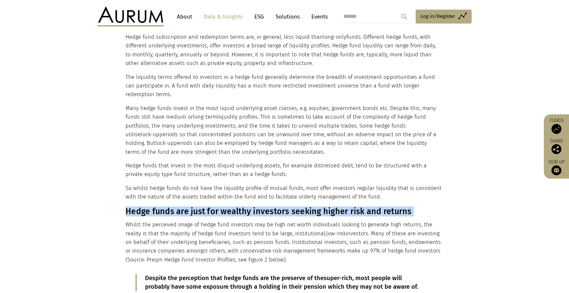
click at [185, 206] on h3 "Hedge funds are just for wealthy investors seeking higher risk and returns" at bounding box center [284, 211] width 316 height 10
copy div "Hedge funds are just for wealthy investors seeking higher risk and returns"
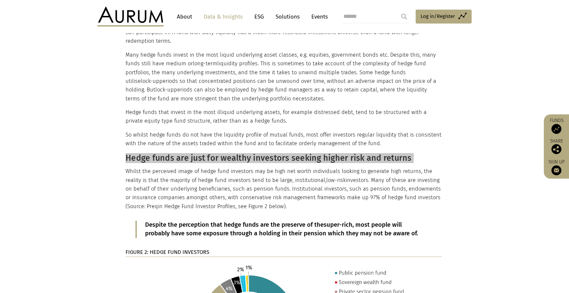
scroll to position [649, 0]
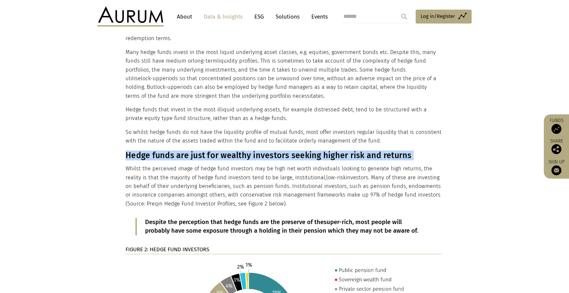
click at [128, 150] on h3 "Hedge funds are just for wealthy investors seeking higher risk and returns" at bounding box center [284, 155] width 316 height 10
drag, startPoint x: 126, startPoint y: 138, endPoint x: 304, endPoint y: 190, distance: 185.7
click at [304, 190] on div "Hedge funds are risky Hedging was specifically developed as a tool to manage po…" at bounding box center [284, 58] width 316 height 753
copy div "Hedge funds are just for wealthy investors seeking higher risk and returns Whil…"
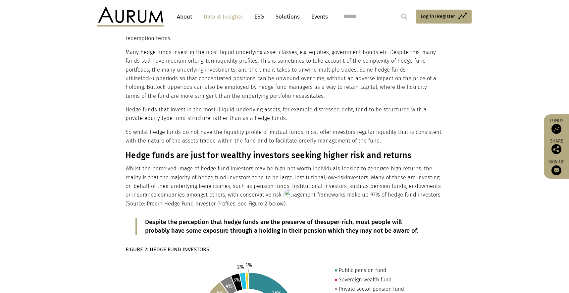
click at [195, 218] on p "Despite the perception that hedge funds are the preserve of the super-rich , mo…" at bounding box center [284, 226] width 279 height 17
click at [196, 218] on p "Despite the perception that hedge funds are the preserve of the super-rich , mo…" at bounding box center [284, 226] width 279 height 17
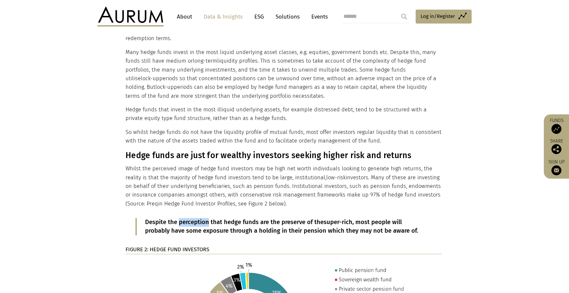
click at [196, 218] on p "Despite the perception that hedge funds are the preserve of the super-rich , mo…" at bounding box center [284, 226] width 279 height 17
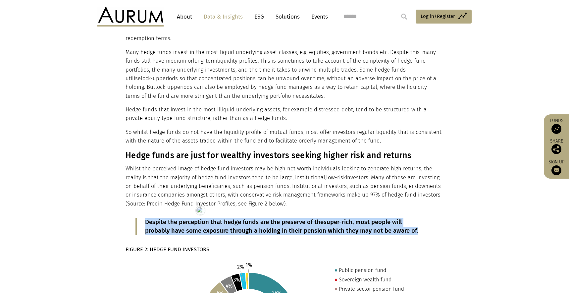
click at [196, 206] on html "CONTACT About Data & Insights ESG Solutions Events Access Funds Log in/Register…" at bounding box center [284, 288] width 569 height 1875
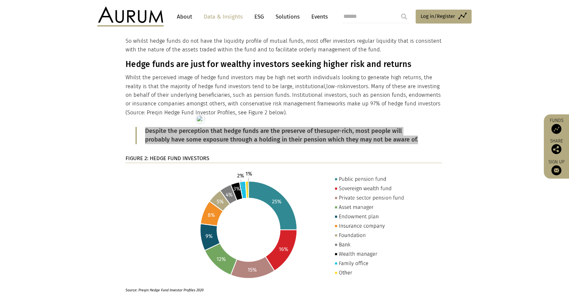
scroll to position [759, 0]
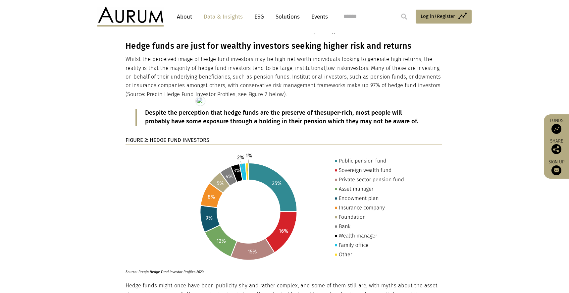
click at [170, 137] on strong "FIGURE 2: HEDGE FUND INVESTORS" at bounding box center [168, 140] width 84 height 6
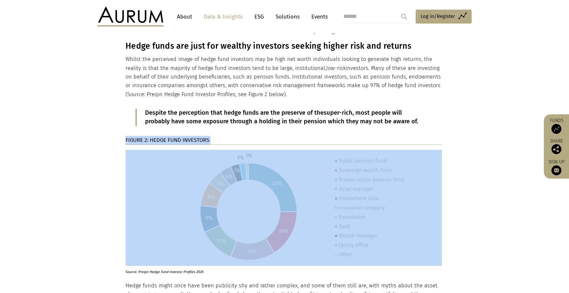
click at [170, 137] on strong "FIGURE 2: HEDGE FUND INVESTORS" at bounding box center [168, 140] width 84 height 6
click at [275, 185] on img at bounding box center [284, 208] width 316 height 116
click at [147, 266] on p "Source: Preqin Hedge Fund Investor Profiles 2020" at bounding box center [276, 270] width 301 height 9
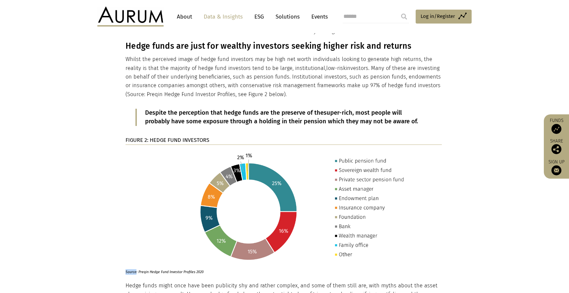
click at [147, 266] on p "Source: Preqin Hedge Fund Investor Profiles 2020" at bounding box center [276, 270] width 301 height 9
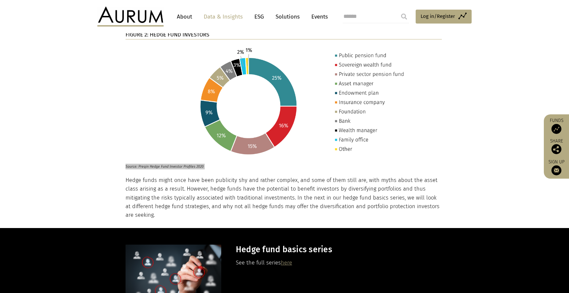
scroll to position [879, 0]
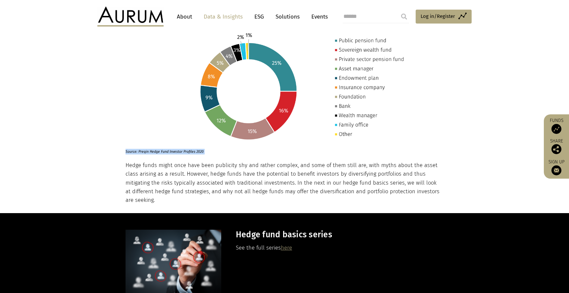
click at [137, 169] on p "Hedge funds might once have been publicity shy and rather complex, and some of …" at bounding box center [284, 183] width 316 height 44
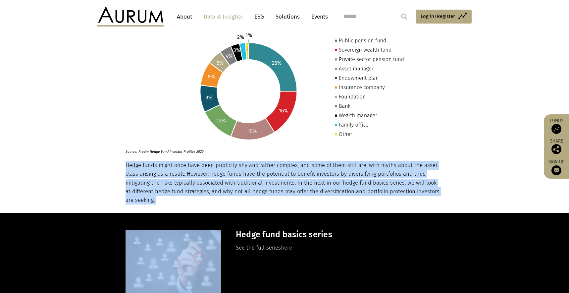
click at [137, 169] on html "CONTACT About Data & Insights ESG Solutions Events Access Funds Log in/Register…" at bounding box center [284, 58] width 569 height 1875
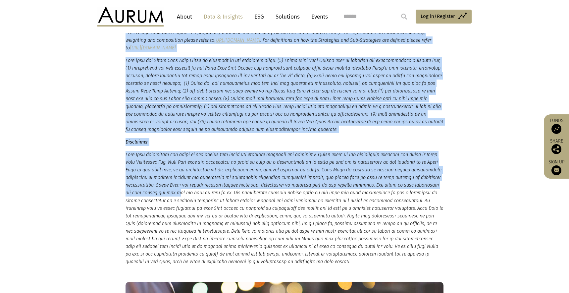
scroll to position [1199, 0]
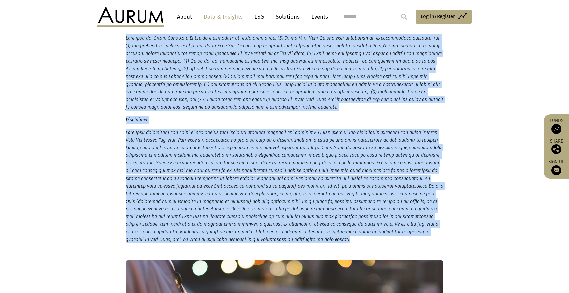
drag, startPoint x: 130, startPoint y: 99, endPoint x: 357, endPoint y: 221, distance: 257.4
click at [357, 221] on small "*The Hedge Fund Data Engine is a proprietary database maintained by Aurum Resea…" at bounding box center [285, 125] width 318 height 237
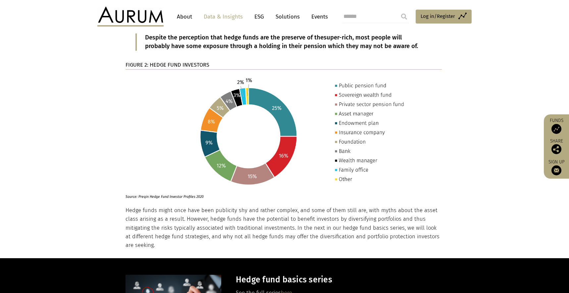
scroll to position [831, 0]
